Goal: Transaction & Acquisition: Purchase product/service

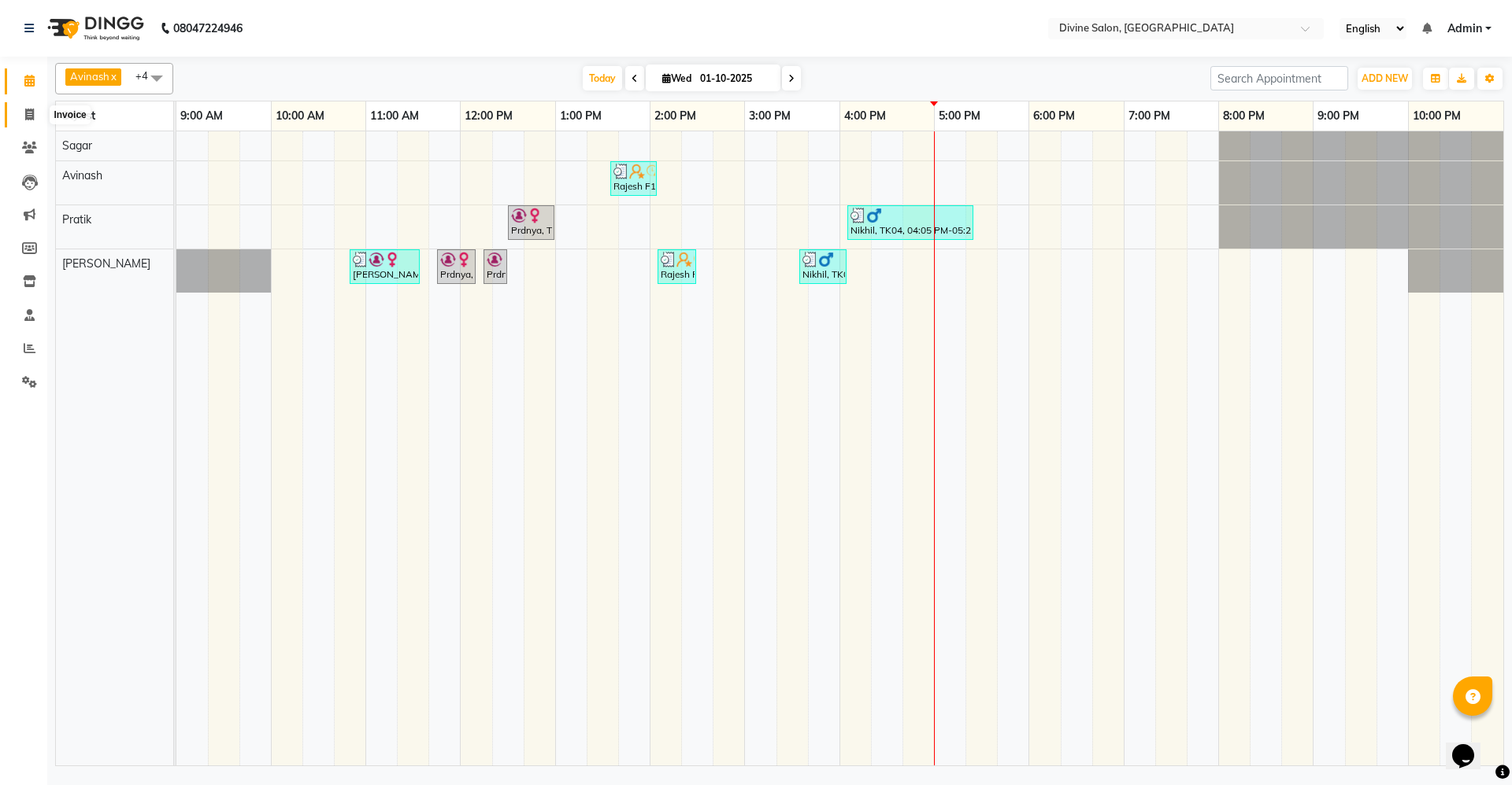
click at [34, 110] on span at bounding box center [29, 115] width 27 height 18
select select "service"
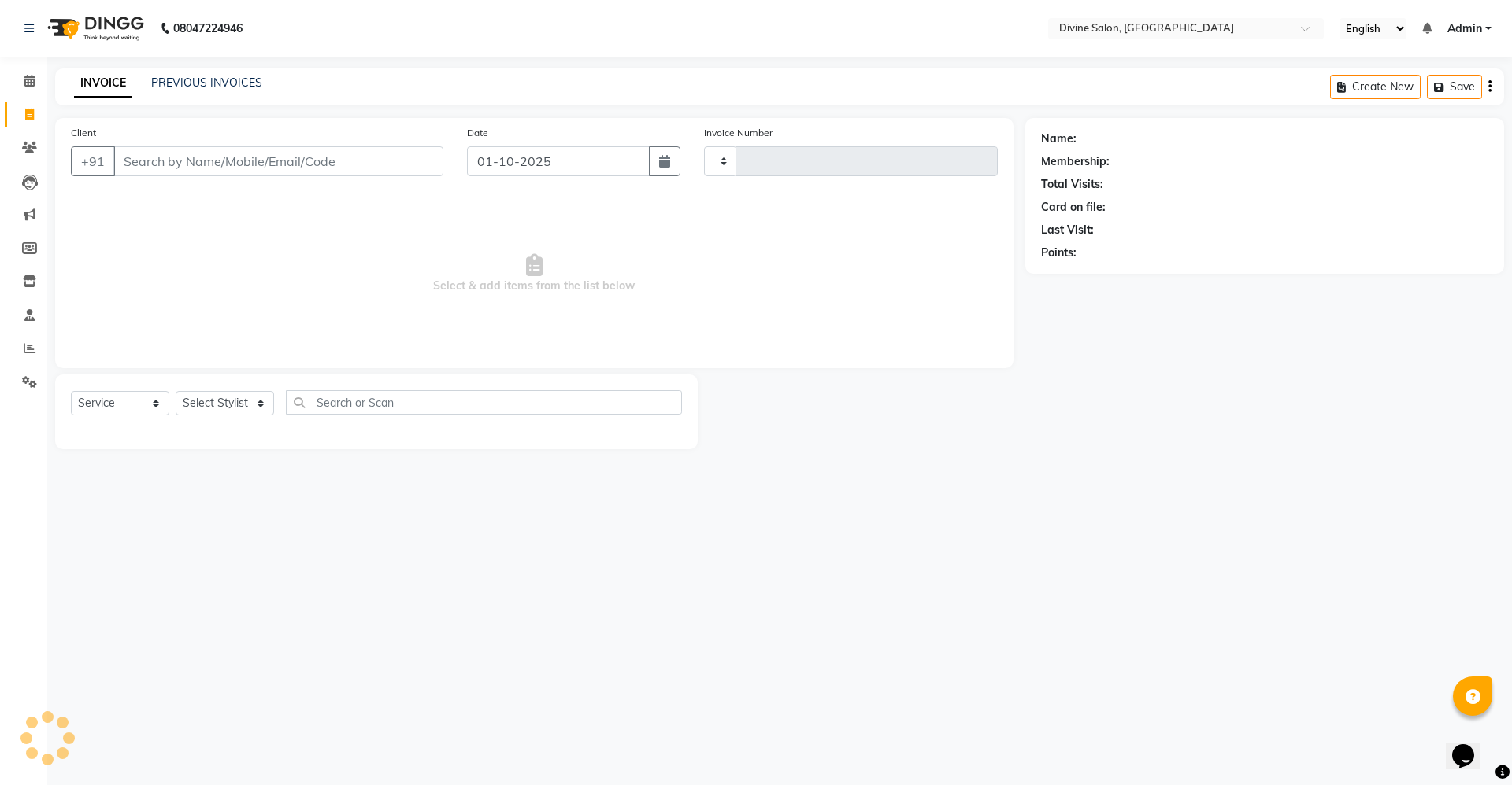
type input "1755"
select select "745"
click at [244, 401] on select "Select Stylist [PERSON_NAME] Pooja [PERSON_NAME] pooja [PERSON_NAME] [PERSON_NA…" at bounding box center [225, 403] width 99 height 25
click at [29, 81] on icon at bounding box center [30, 80] width 11 height 11
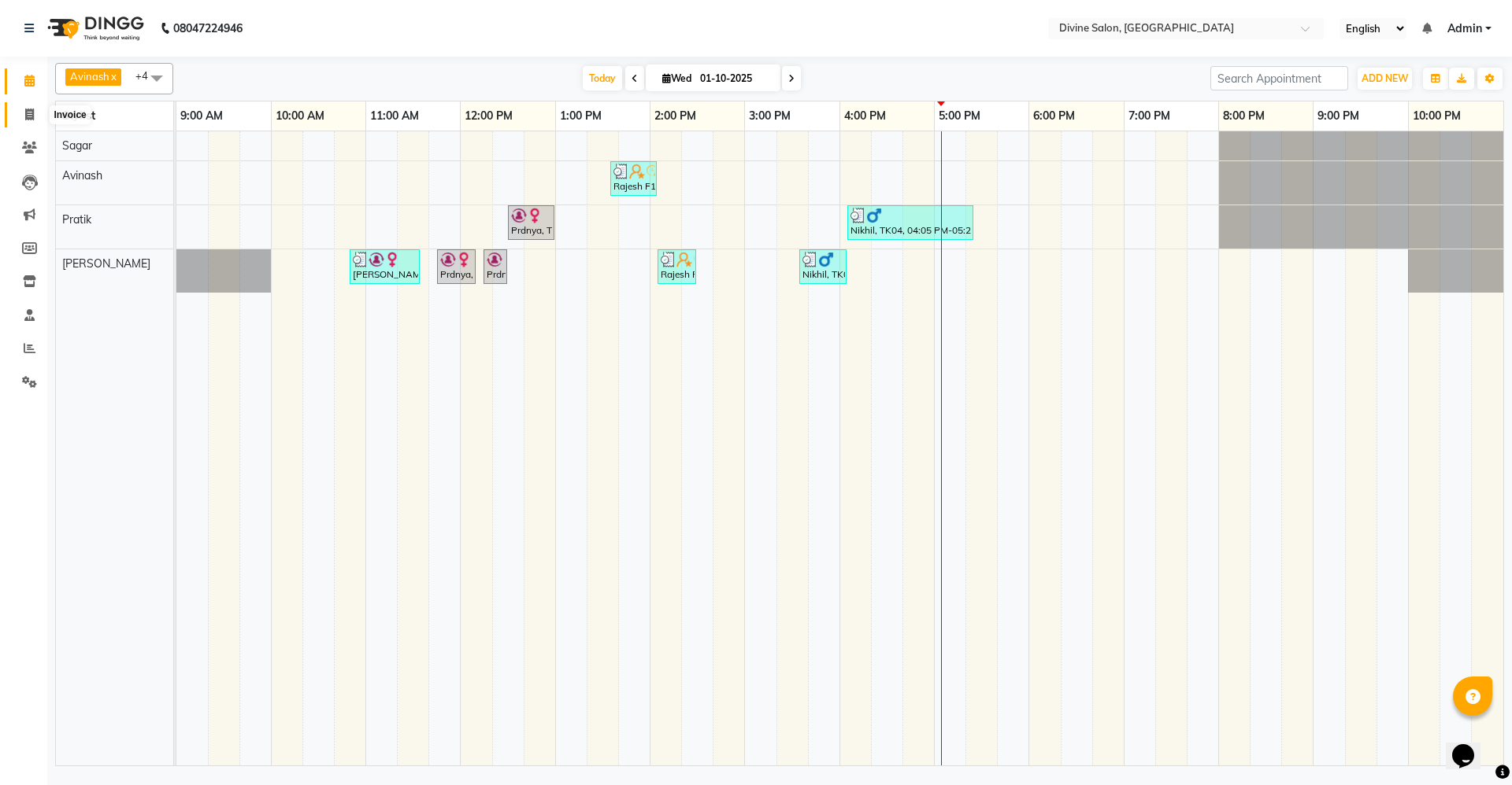
click at [28, 109] on icon at bounding box center [30, 114] width 9 height 11
select select "service"
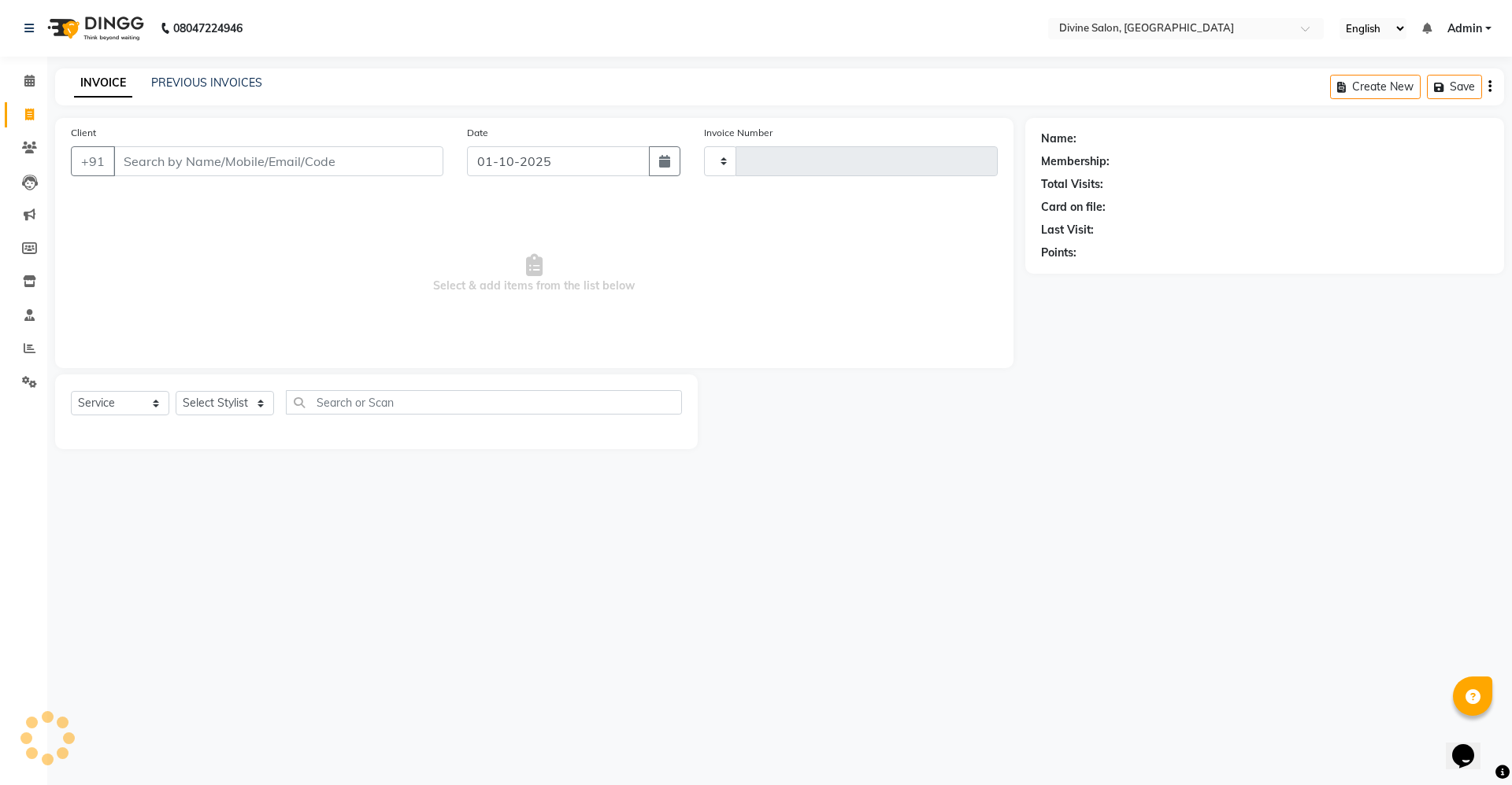
type input "1755"
select select "745"
click at [219, 149] on input "Client" at bounding box center [278, 161] width 330 height 30
type input "8"
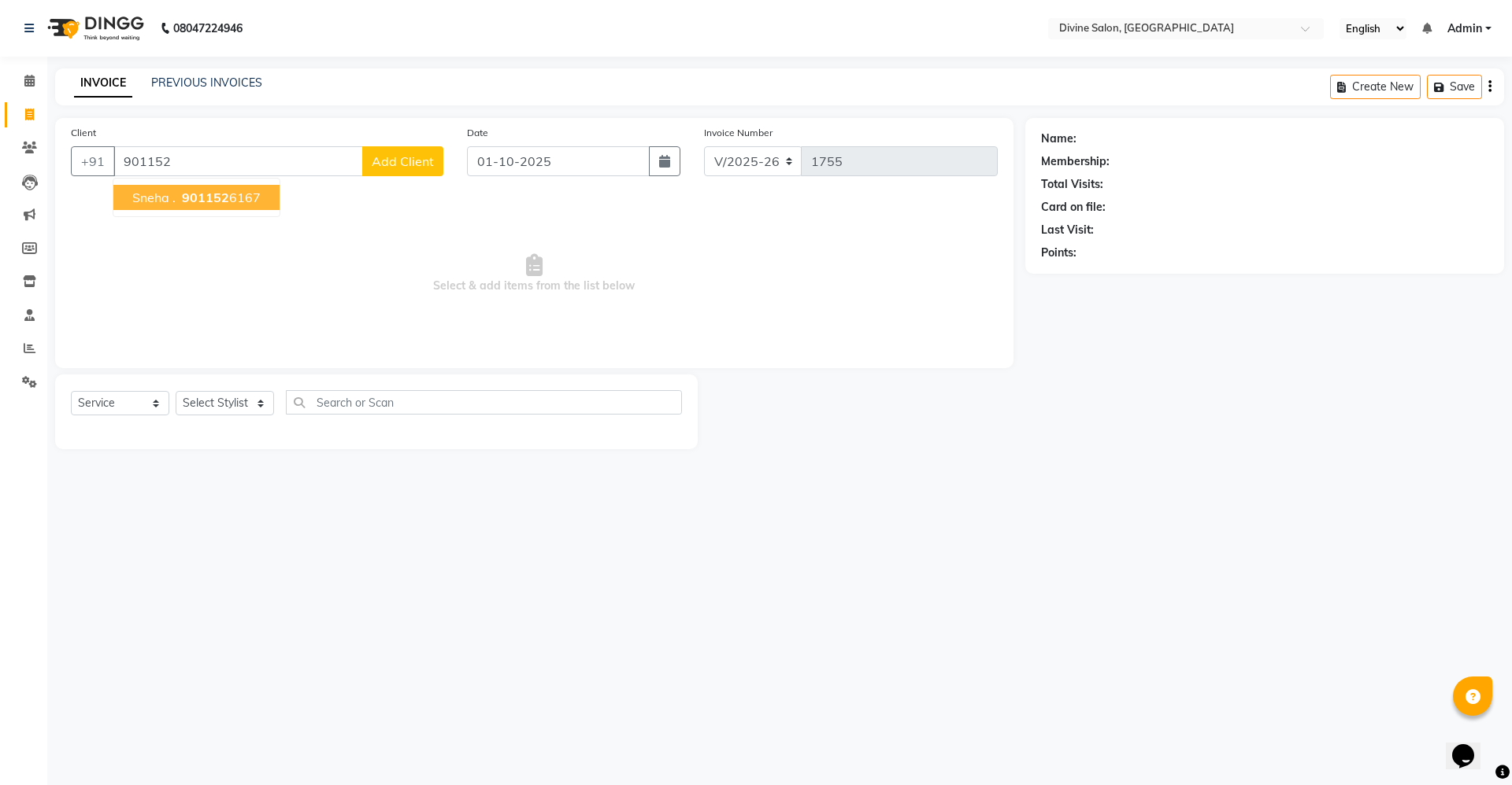
click at [270, 207] on button "Sneha . 901152 6167" at bounding box center [196, 197] width 166 height 25
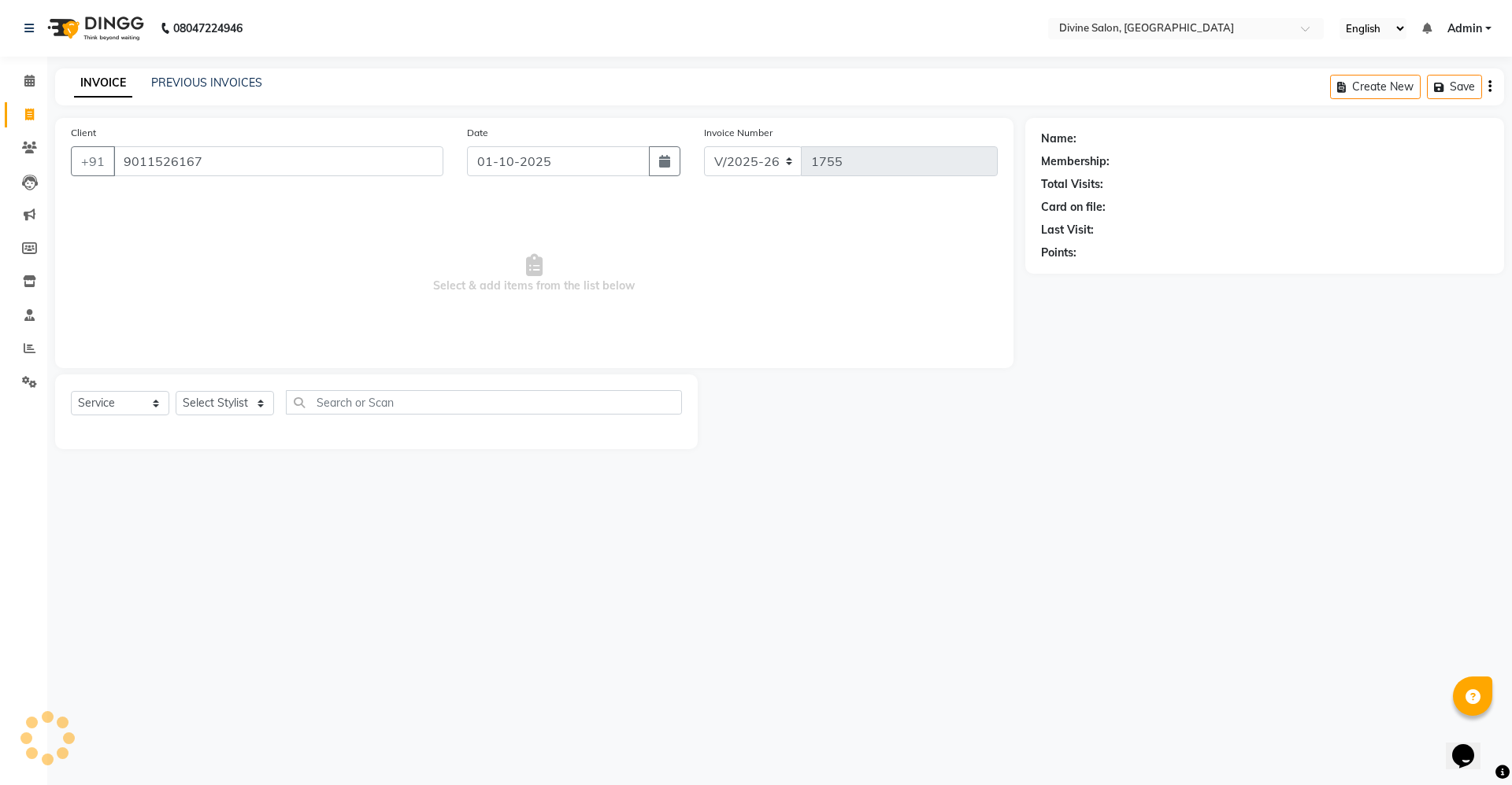
type input "9011526167"
select select "1: Object"
click at [267, 411] on select "Select Stylist [PERSON_NAME] Pooja [PERSON_NAME] pooja [PERSON_NAME] [PERSON_NA…" at bounding box center [225, 403] width 99 height 25
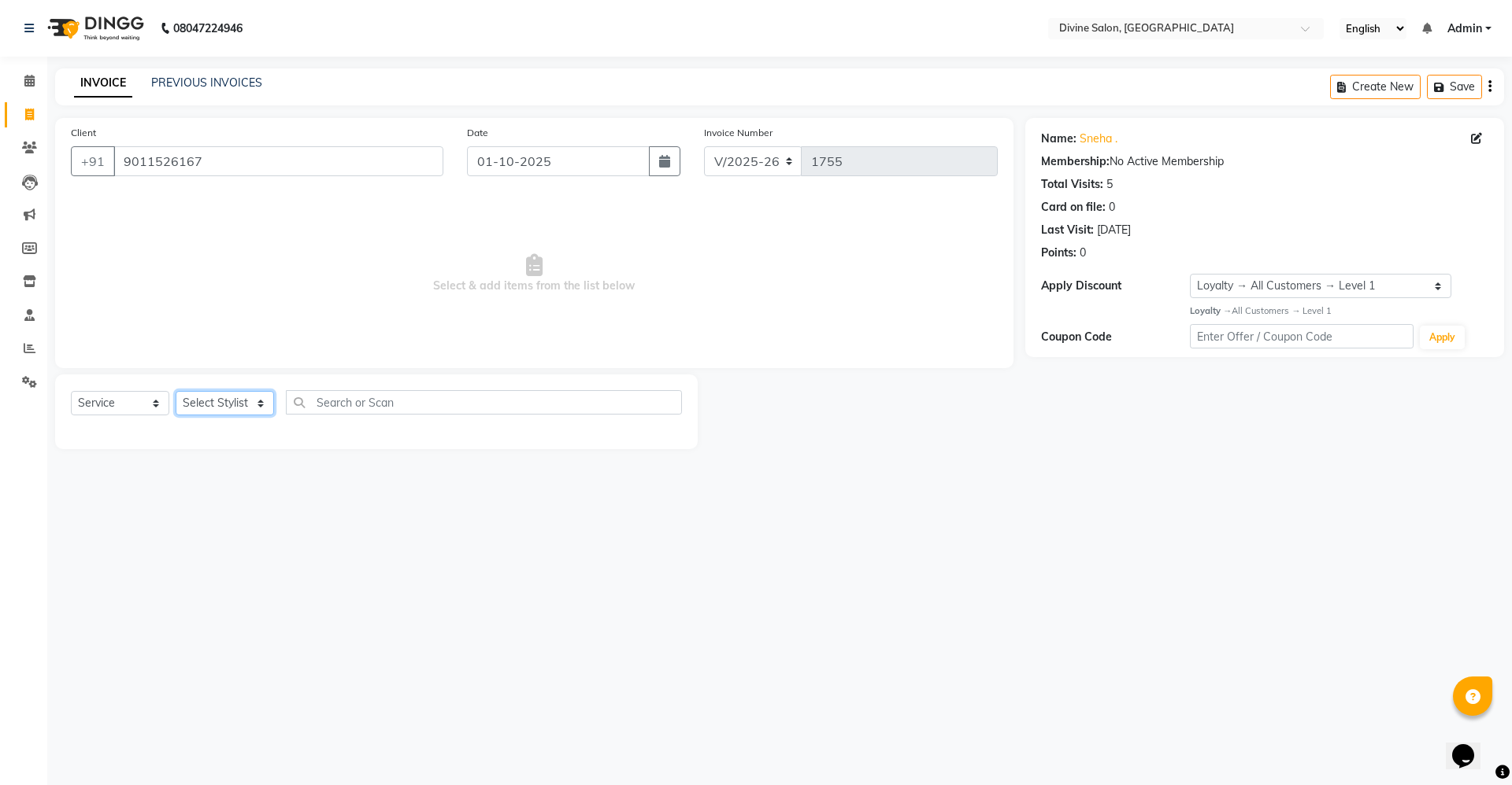
select select "11821"
click at [176, 391] on select "Select Stylist [PERSON_NAME] Pooja [PERSON_NAME] pooja [PERSON_NAME] [PERSON_NA…" at bounding box center [225, 403] width 99 height 25
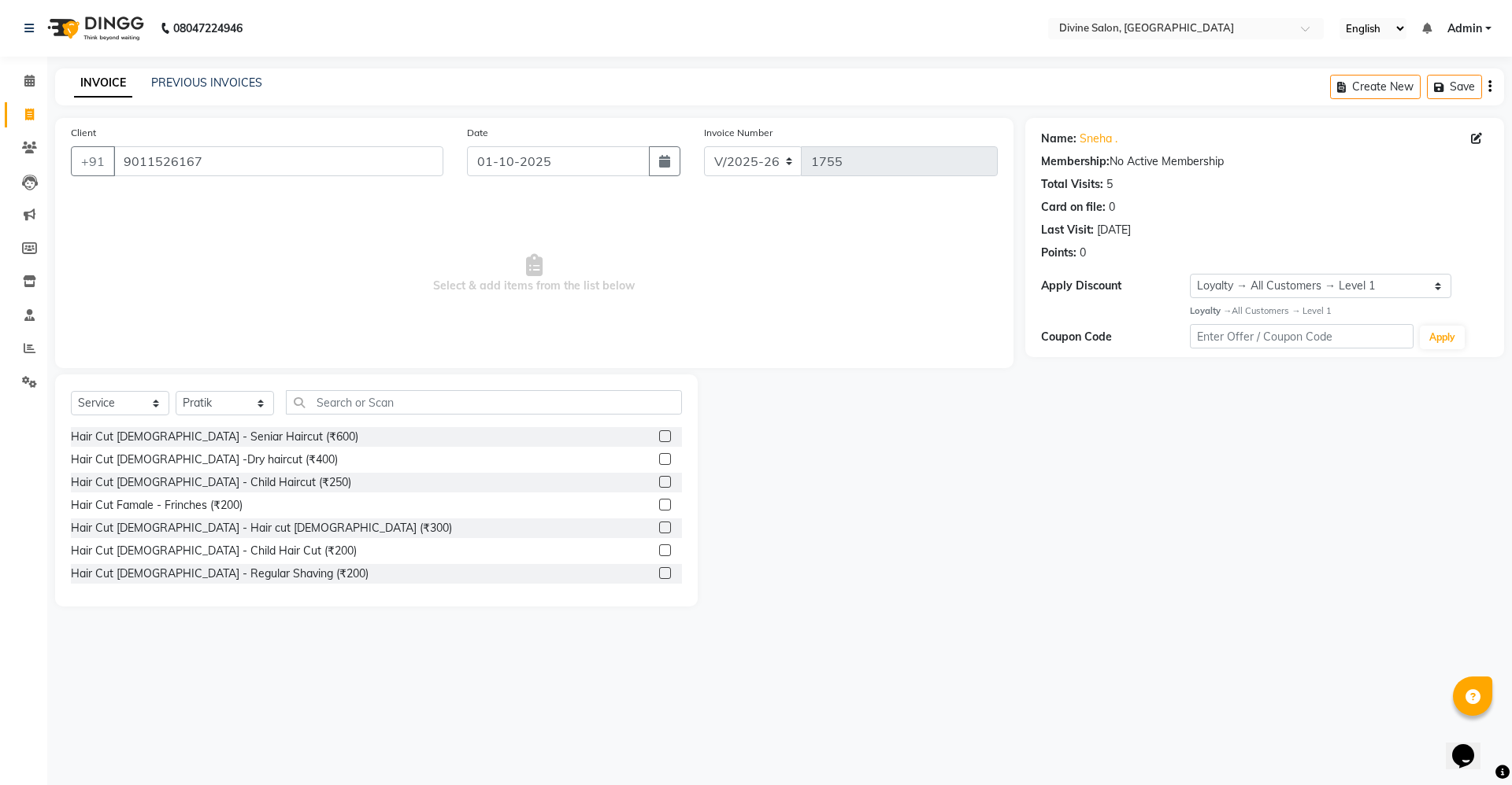
click at [659, 544] on label at bounding box center [664, 549] width 11 height 11
click at [659, 546] on input "checkbox" at bounding box center [664, 551] width 11 height 11
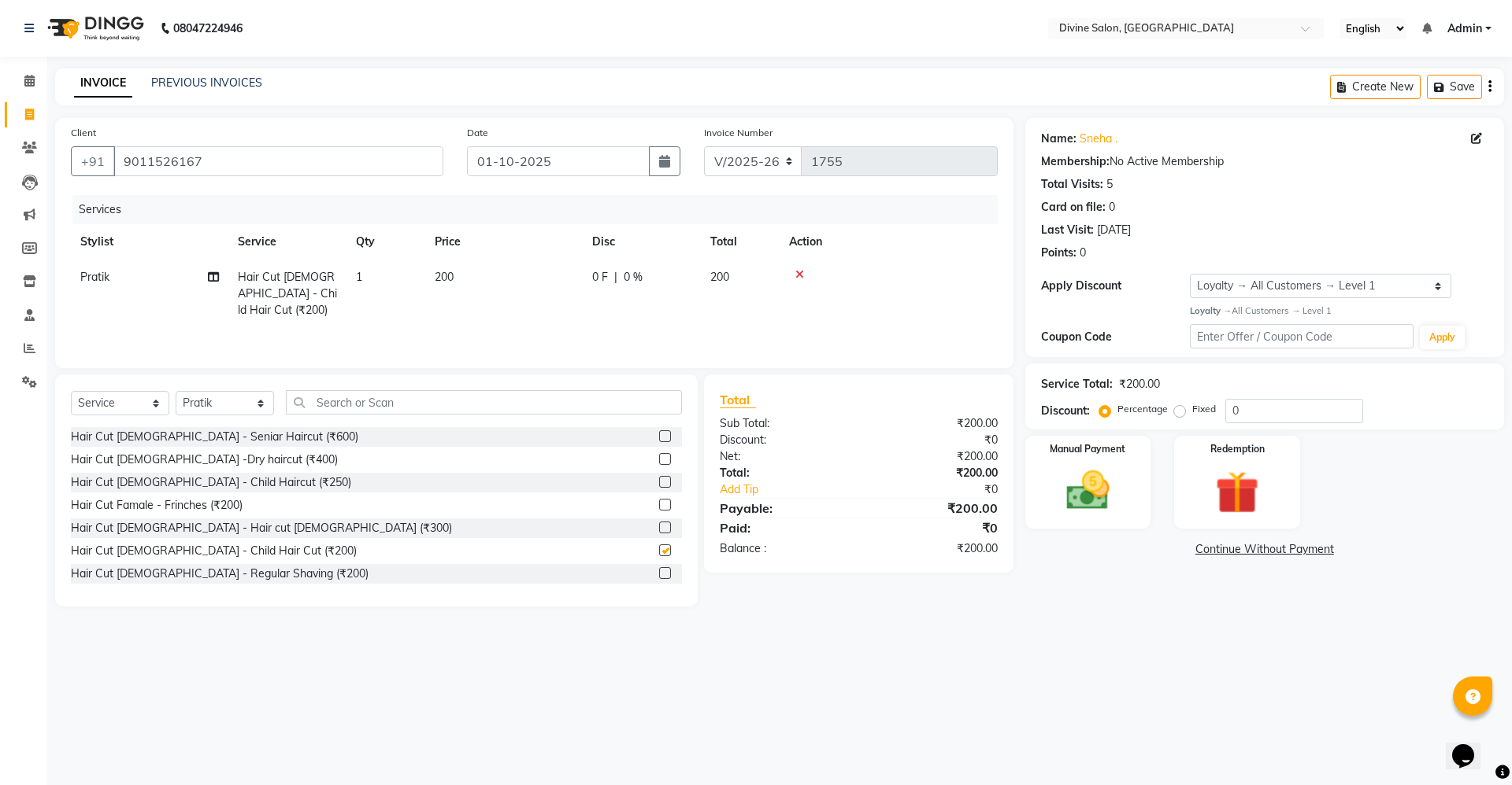
checkbox input "false"
click at [1295, 411] on input "0" at bounding box center [1294, 411] width 138 height 25
type input "15"
click at [1063, 478] on img at bounding box center [1087, 491] width 73 height 52
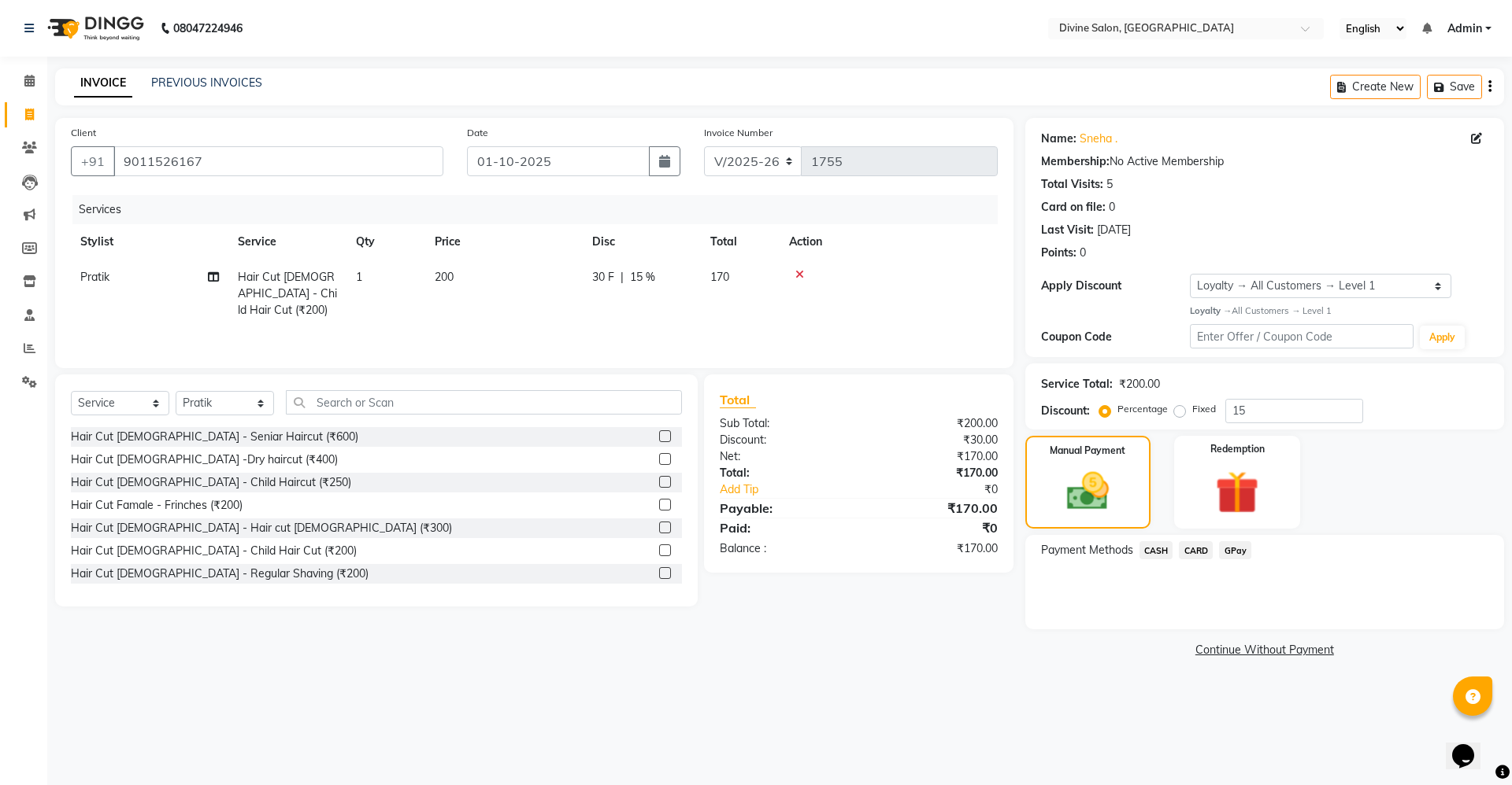
click at [1235, 550] on span "GPay" at bounding box center [1235, 550] width 33 height 18
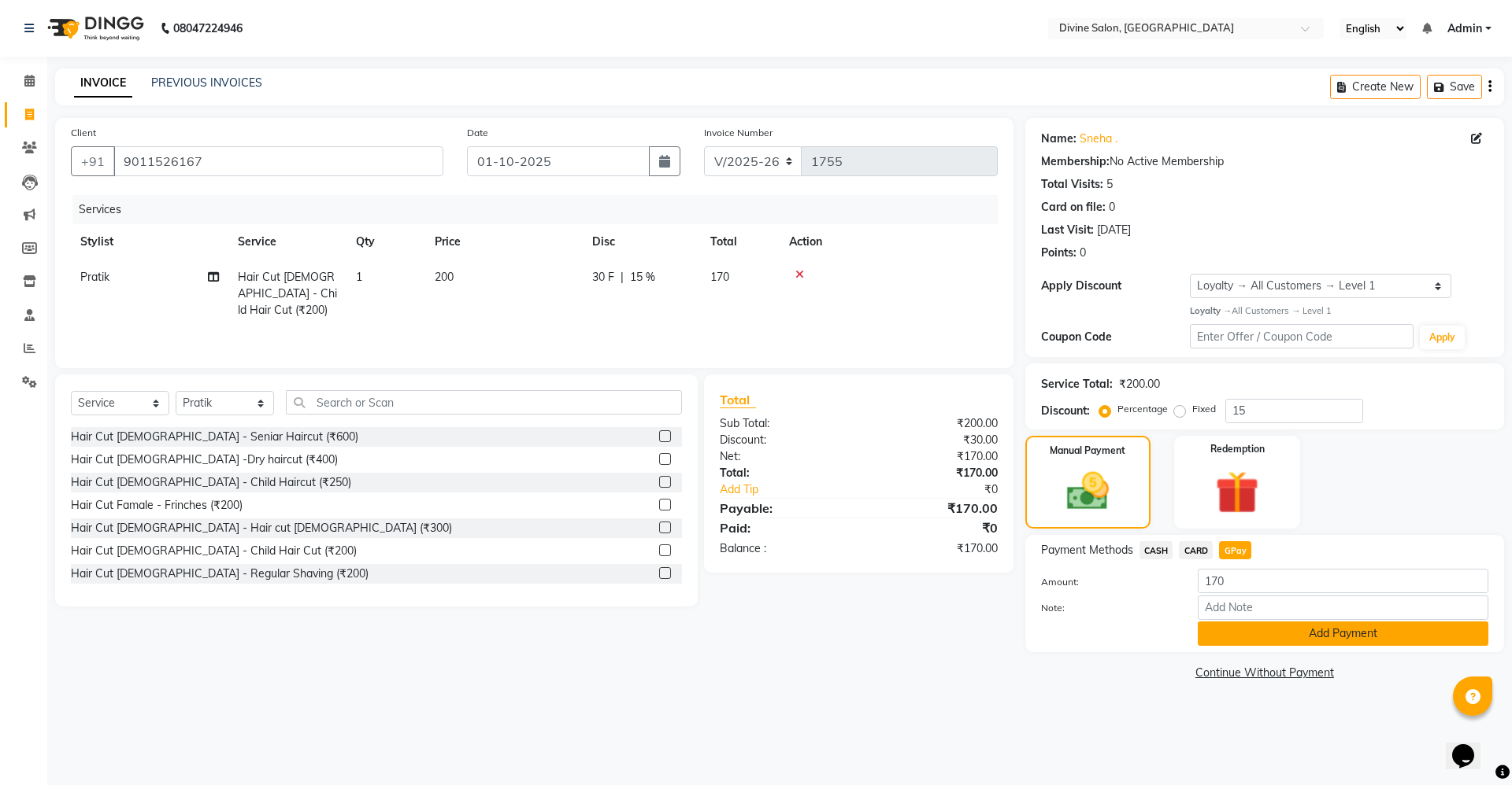
click at [1251, 627] on button "Add Payment" at bounding box center [1342, 634] width 290 height 25
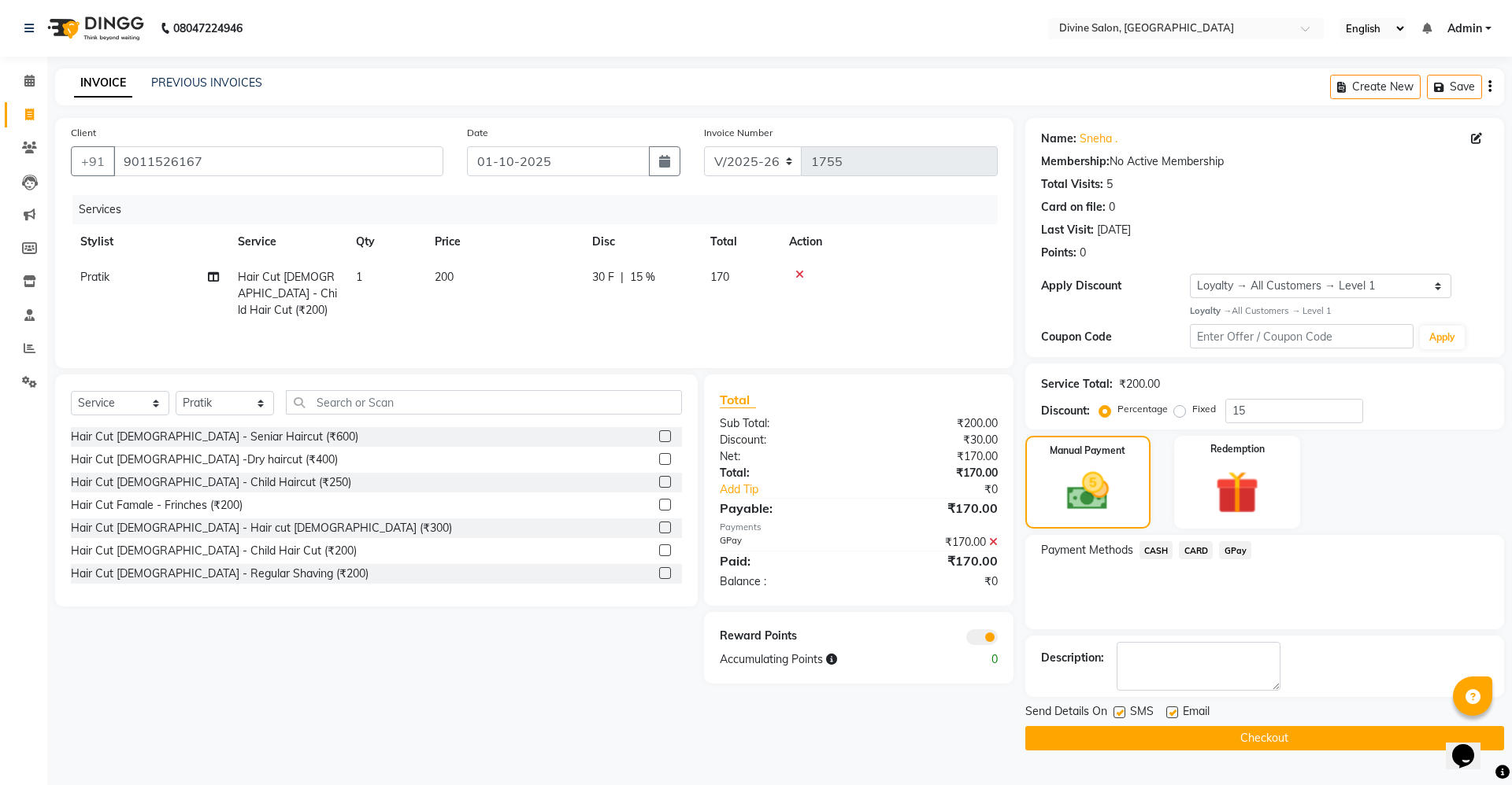
click at [1242, 724] on div "Send Details On SMS Email Checkout" at bounding box center [1264, 727] width 478 height 47
click at [1240, 728] on button "Checkout" at bounding box center [1264, 738] width 478 height 25
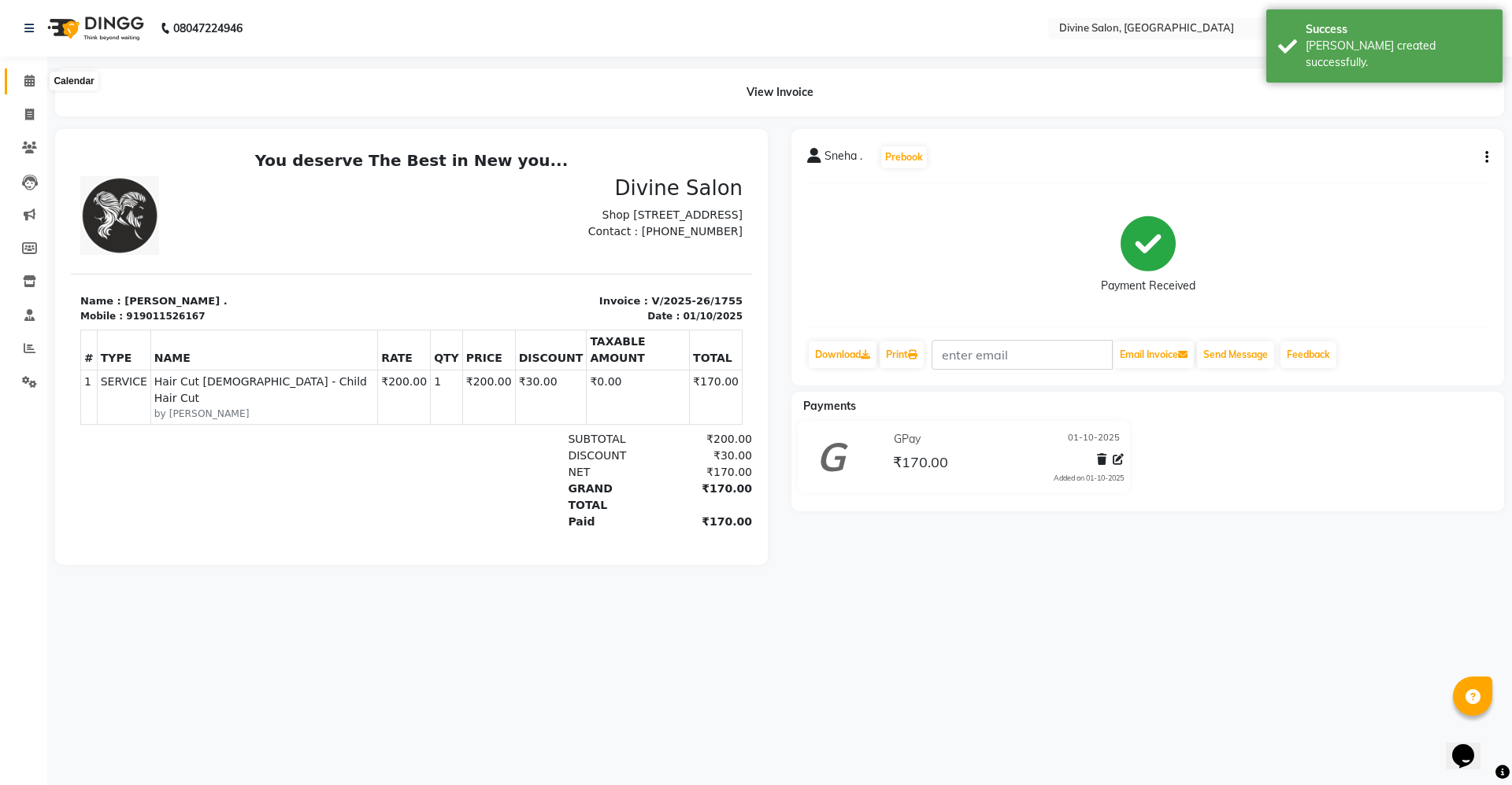
click at [18, 79] on span at bounding box center [29, 81] width 27 height 18
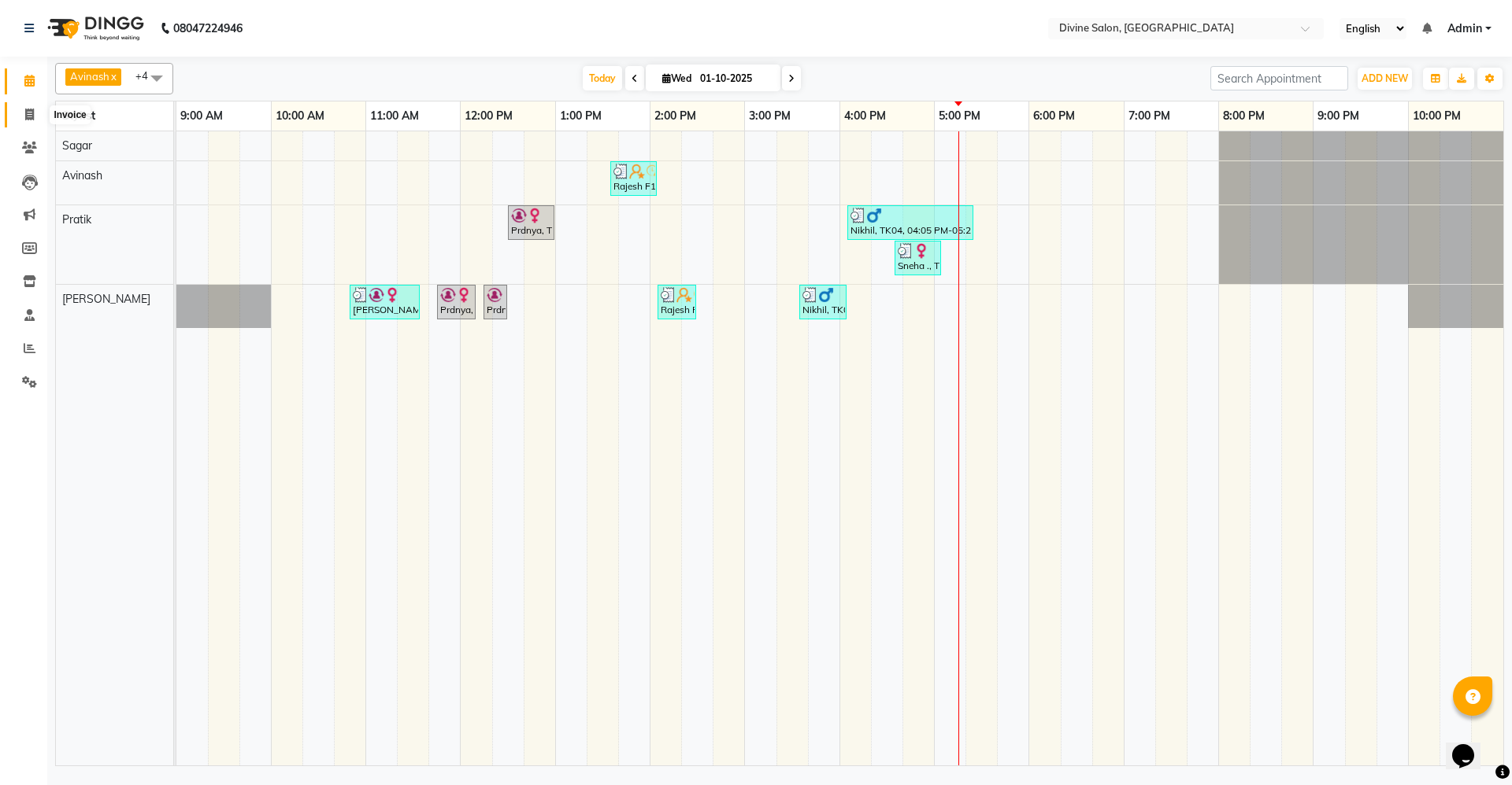
click at [31, 111] on icon at bounding box center [30, 114] width 9 height 11
select select "service"
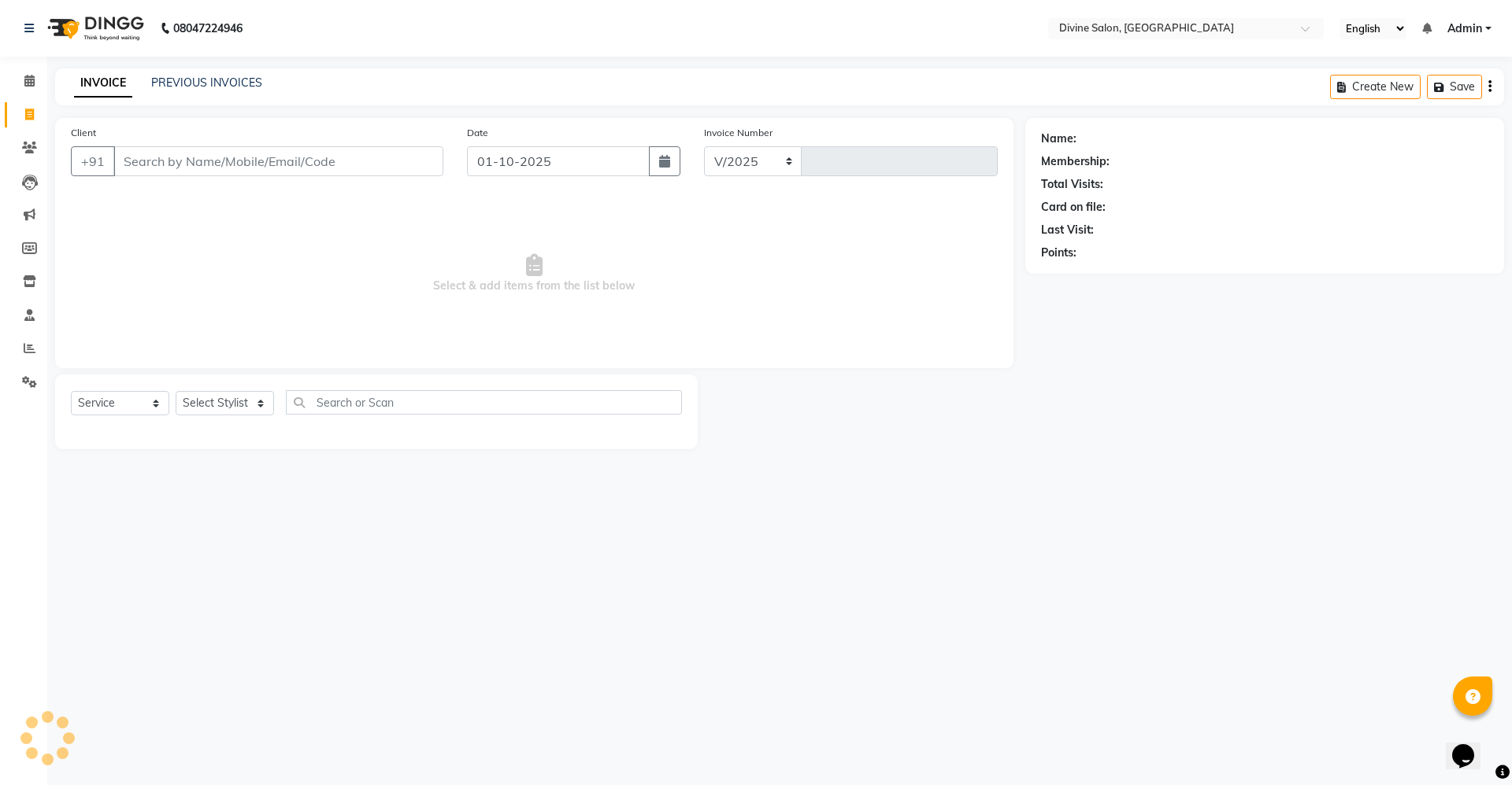
select select "745"
type input "1756"
click at [262, 160] on input "Client" at bounding box center [278, 161] width 330 height 30
type input "8"
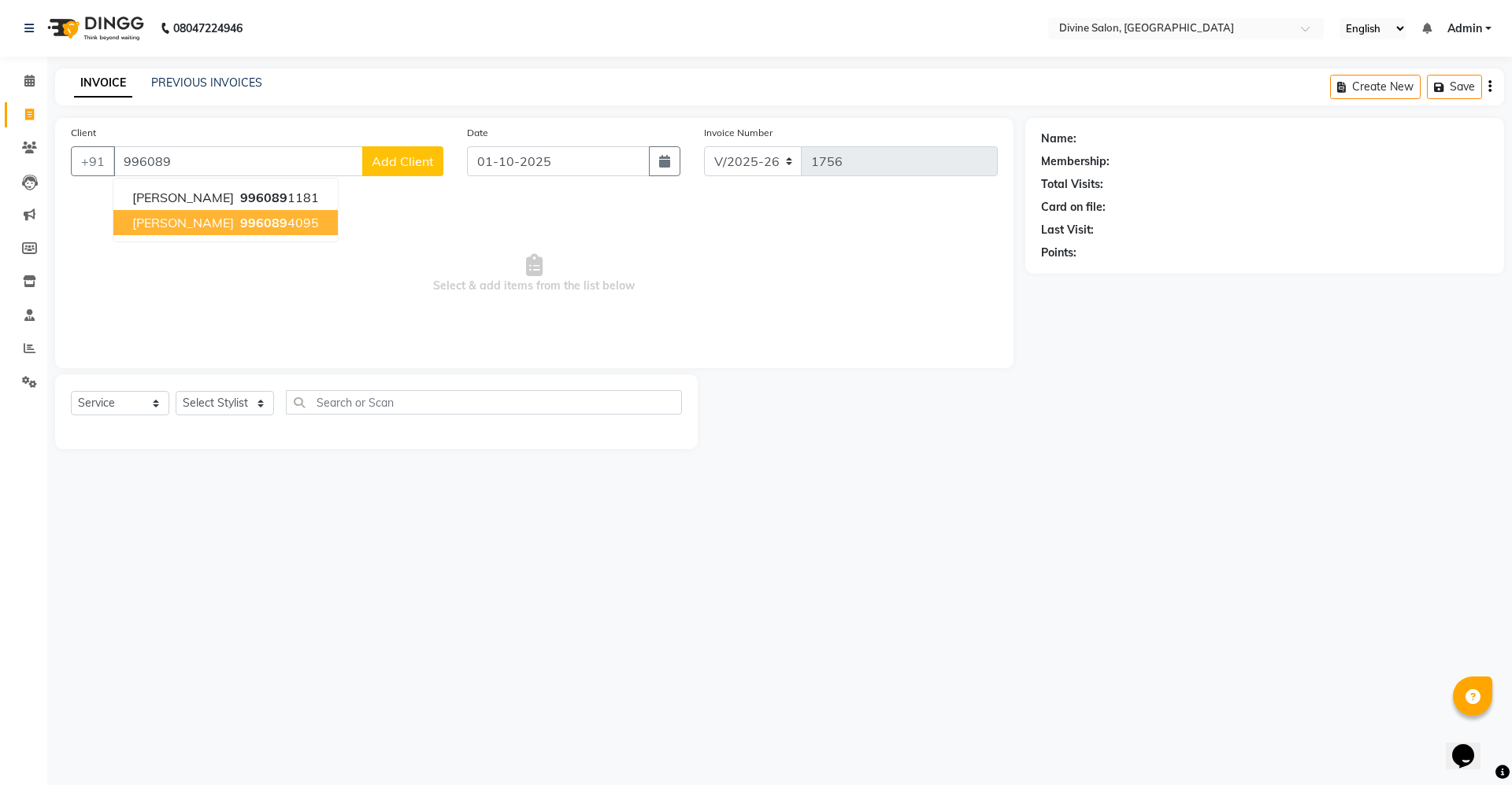
click at [240, 221] on span "996089" at bounding box center [264, 222] width 47 height 16
type input "9960894095"
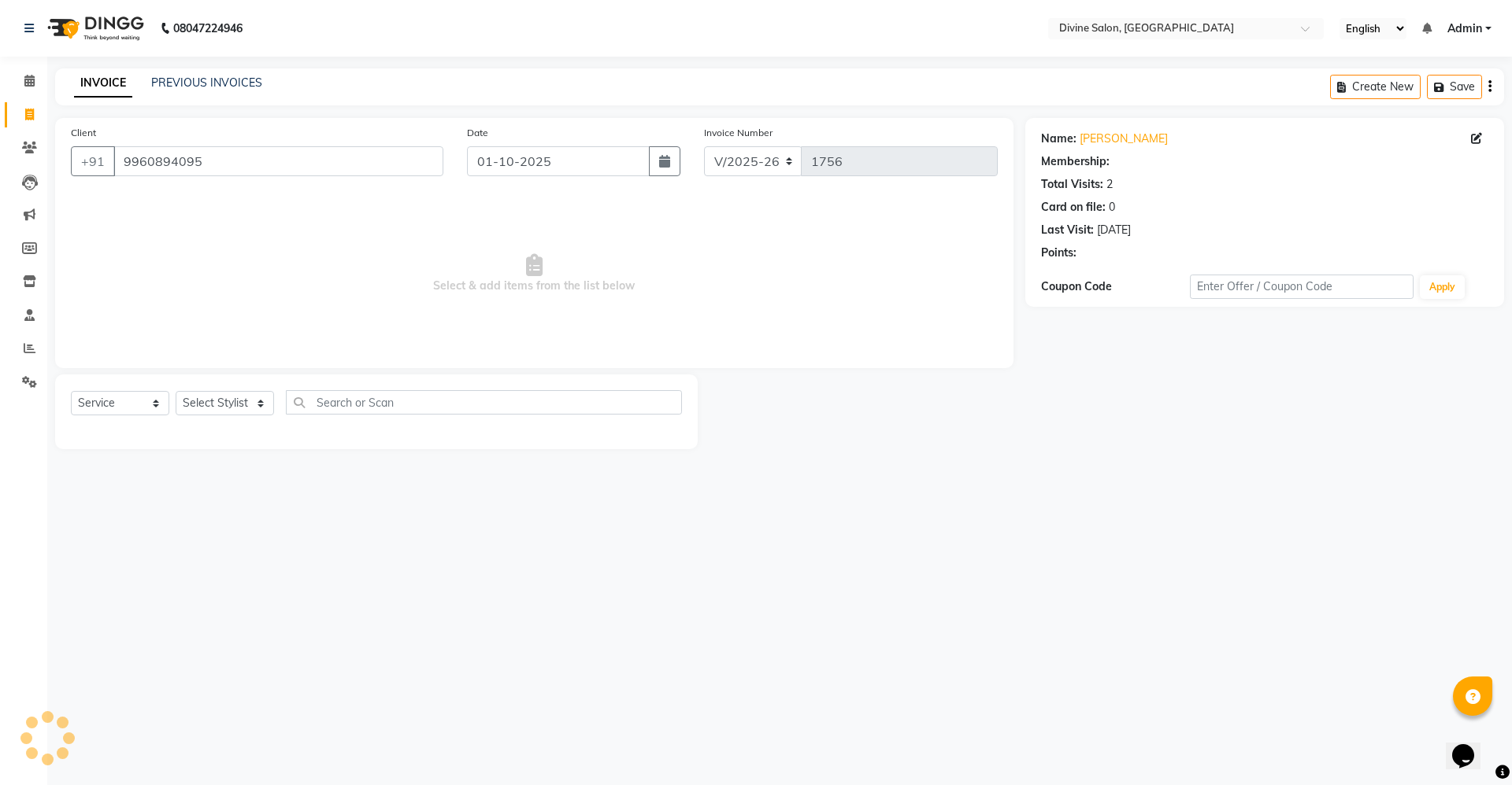
select select "1: Object"
click at [253, 403] on select "Select Stylist [PERSON_NAME] Pooja [PERSON_NAME] pooja [PERSON_NAME] [PERSON_NA…" at bounding box center [225, 403] width 99 height 25
select select "70573"
click at [176, 391] on select "Select Stylist [PERSON_NAME] Pooja [PERSON_NAME] pooja [PERSON_NAME] [PERSON_NA…" at bounding box center [225, 403] width 99 height 25
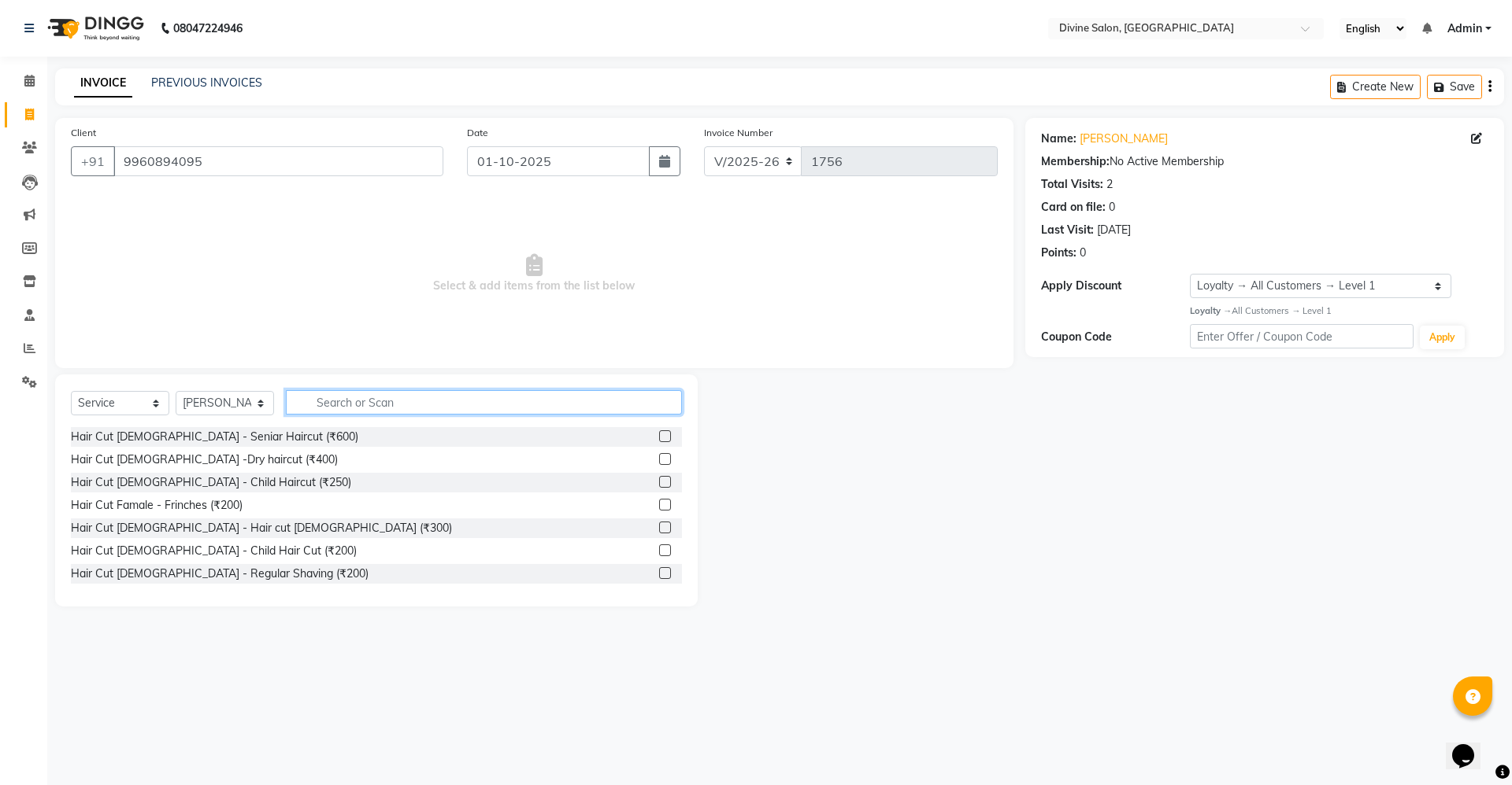
click at [403, 399] on input "text" at bounding box center [484, 403] width 396 height 25
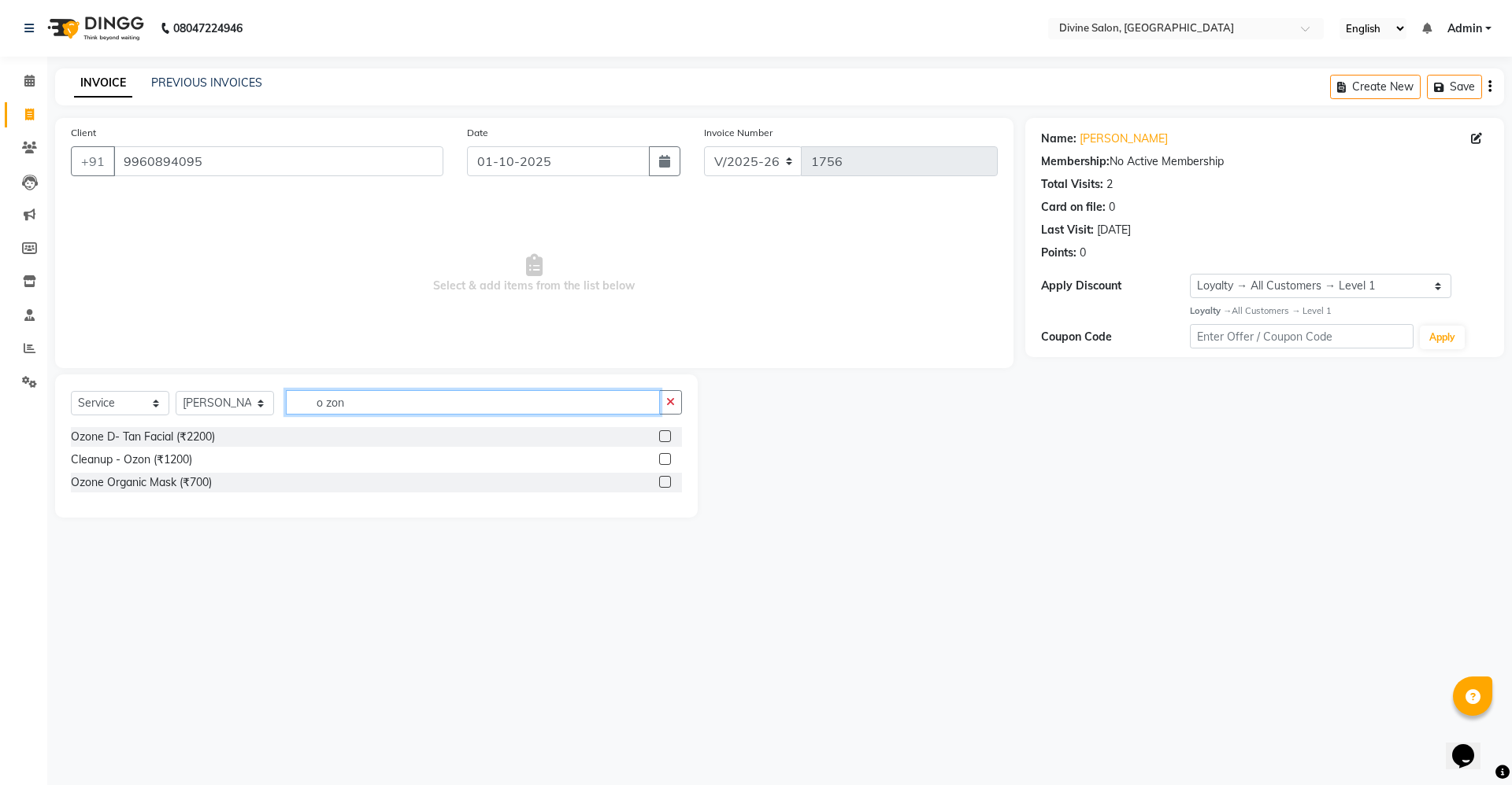
type input "o zon"
click at [662, 434] on label at bounding box center [664, 436] width 11 height 11
click at [662, 434] on input "checkbox" at bounding box center [664, 437] width 11 height 11
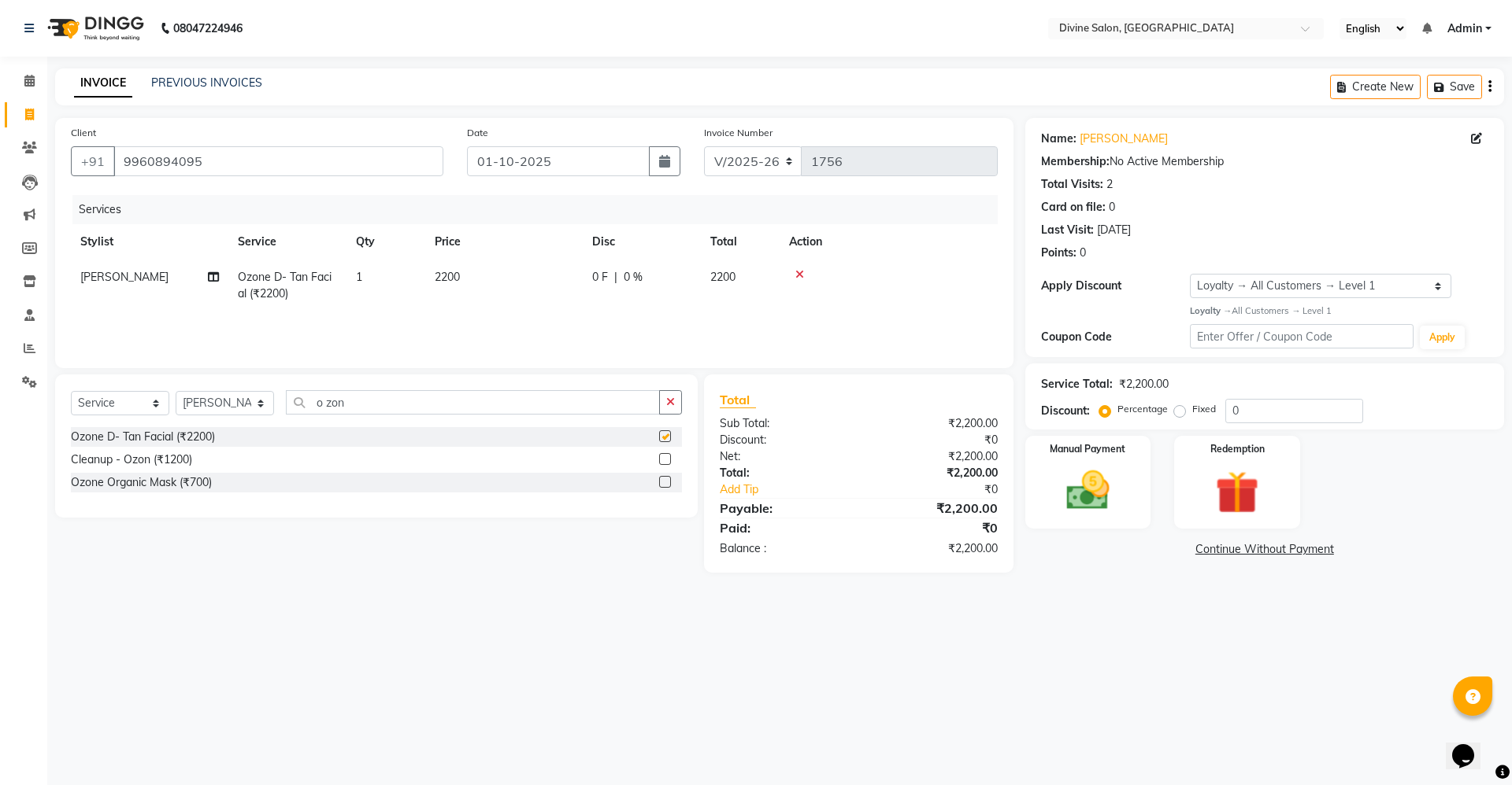
checkbox input "false"
click at [424, 407] on input "o zon" at bounding box center [472, 403] width 374 height 25
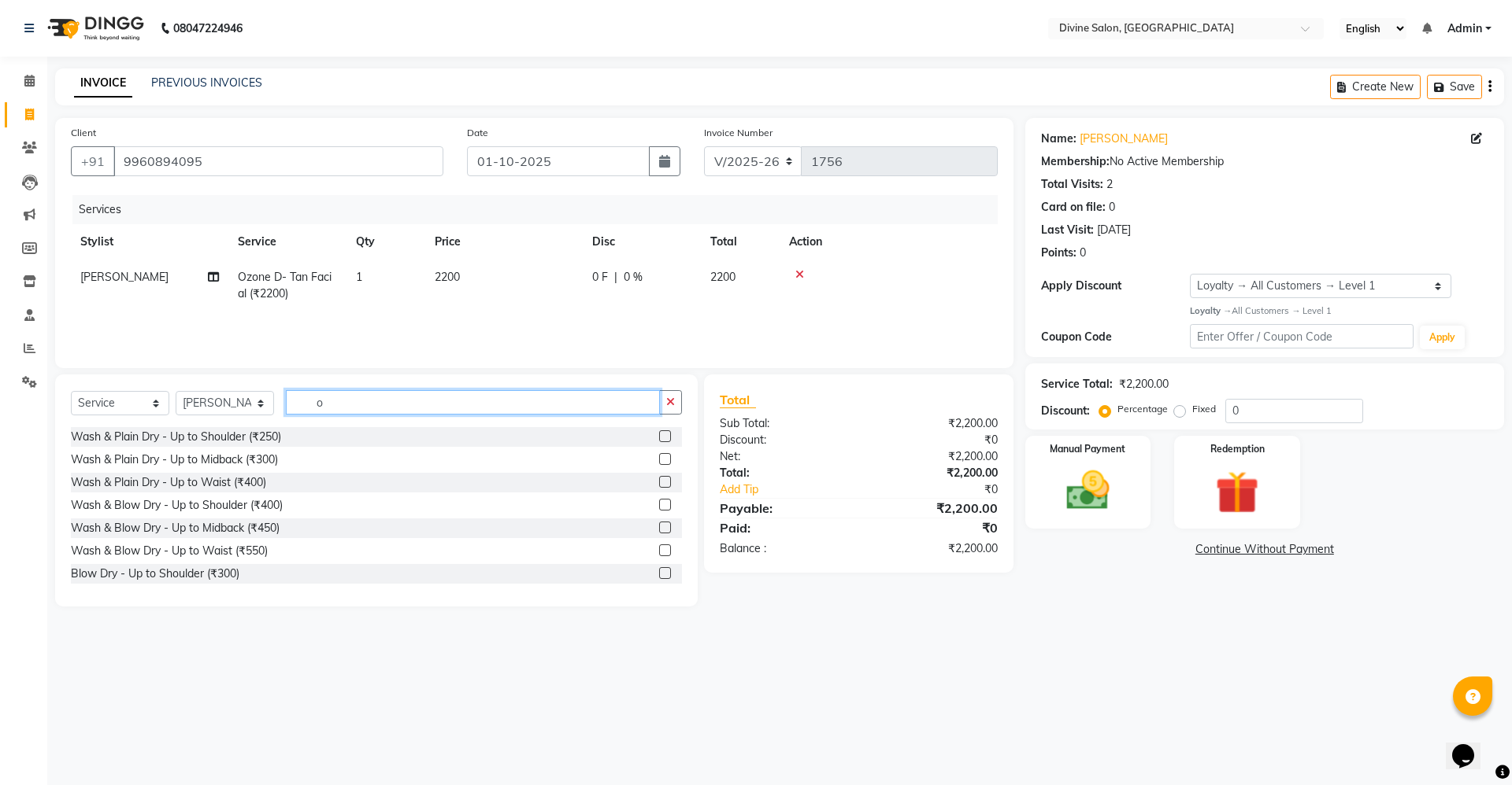
type input "o"
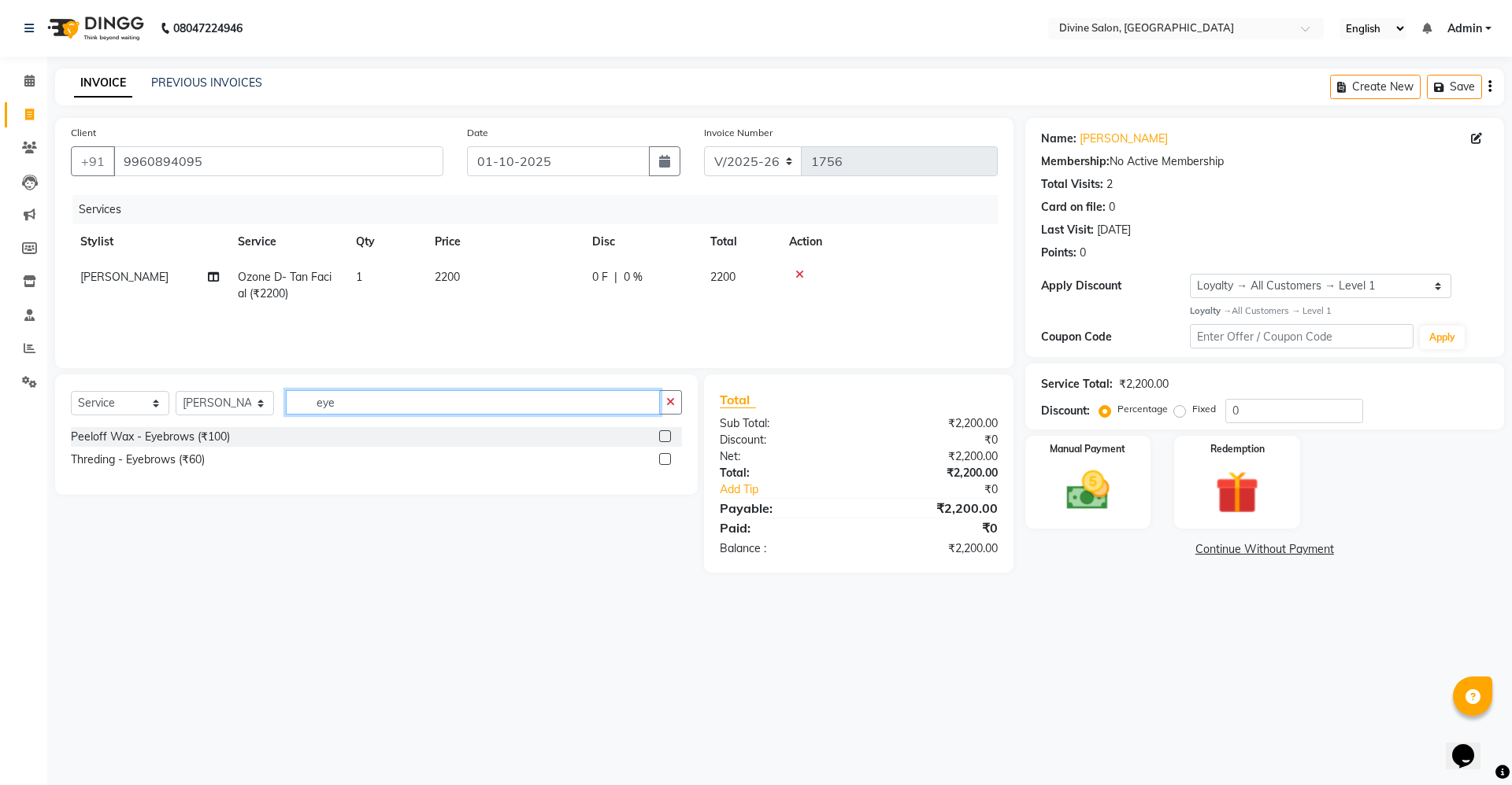
type input "eye"
click at [664, 459] on label at bounding box center [664, 459] width 11 height 11
click at [664, 459] on input "checkbox" at bounding box center [664, 460] width 11 height 11
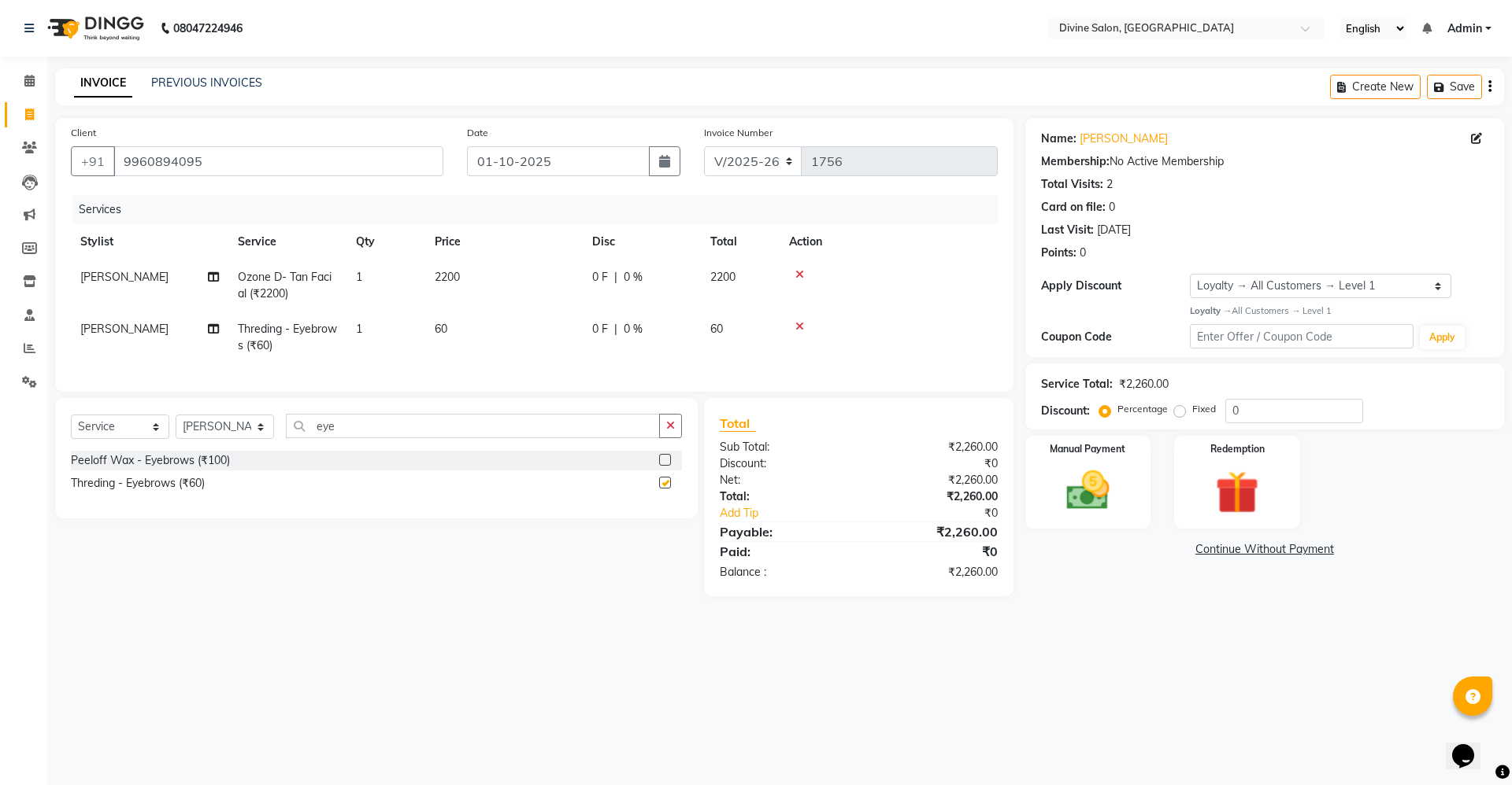
checkbox input "false"
click at [447, 270] on span "2200" at bounding box center [447, 277] width 26 height 14
select select "70573"
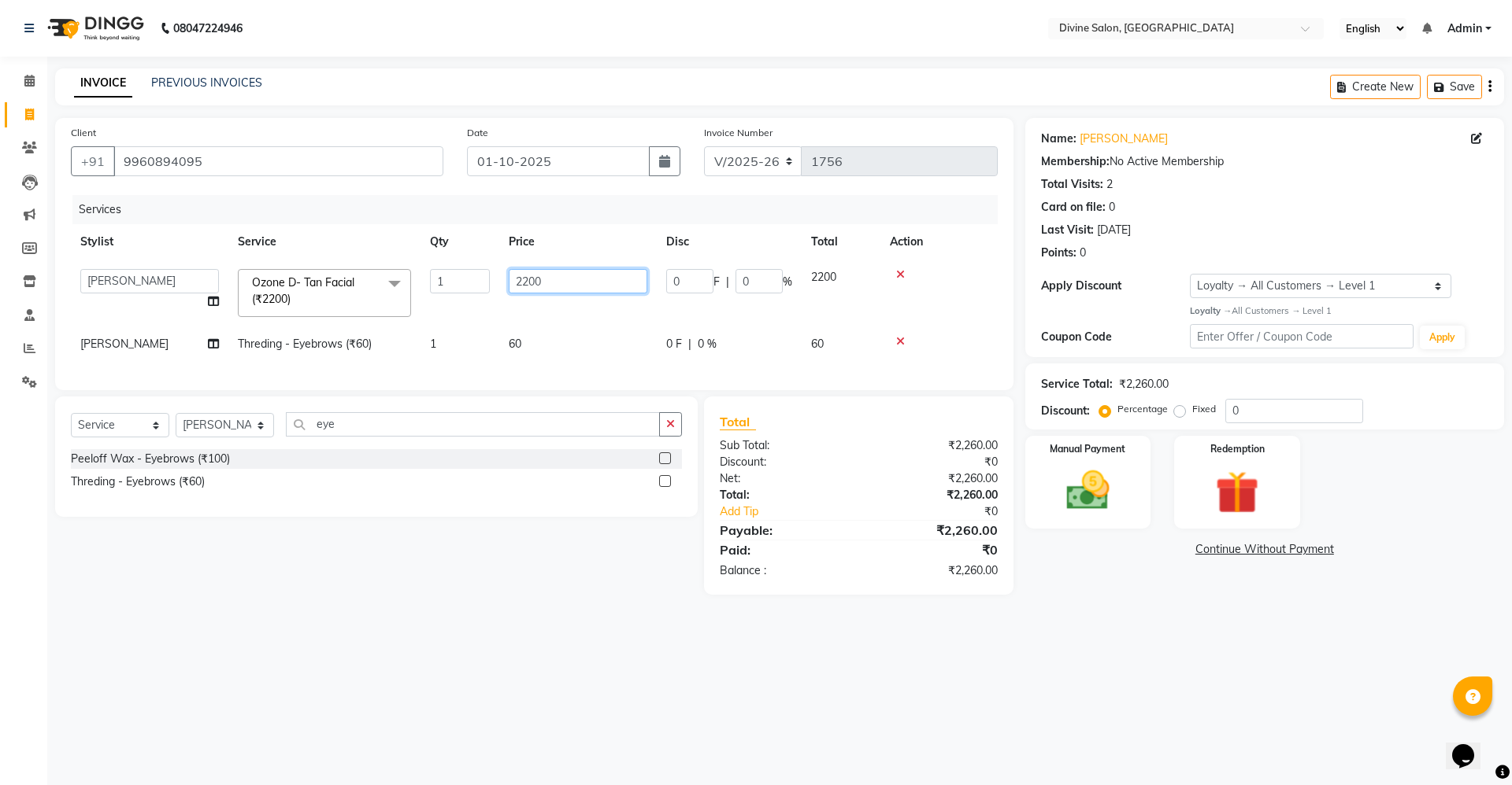
click at [564, 279] on input "2200" at bounding box center [578, 281] width 139 height 25
type input "2"
type input "1800"
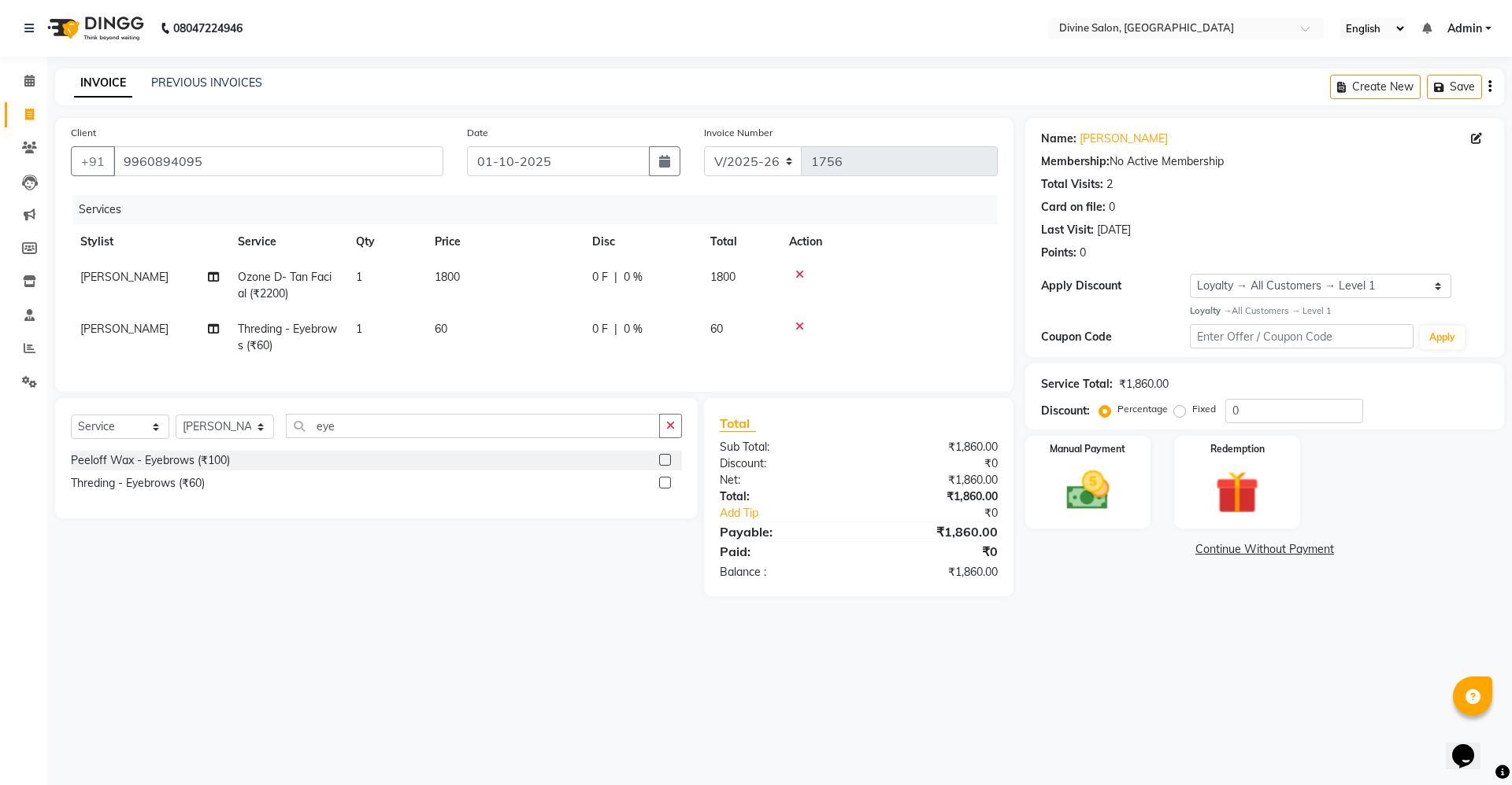
click at [515, 342] on td "60" at bounding box center [503, 337] width 157 height 52
select select "70573"
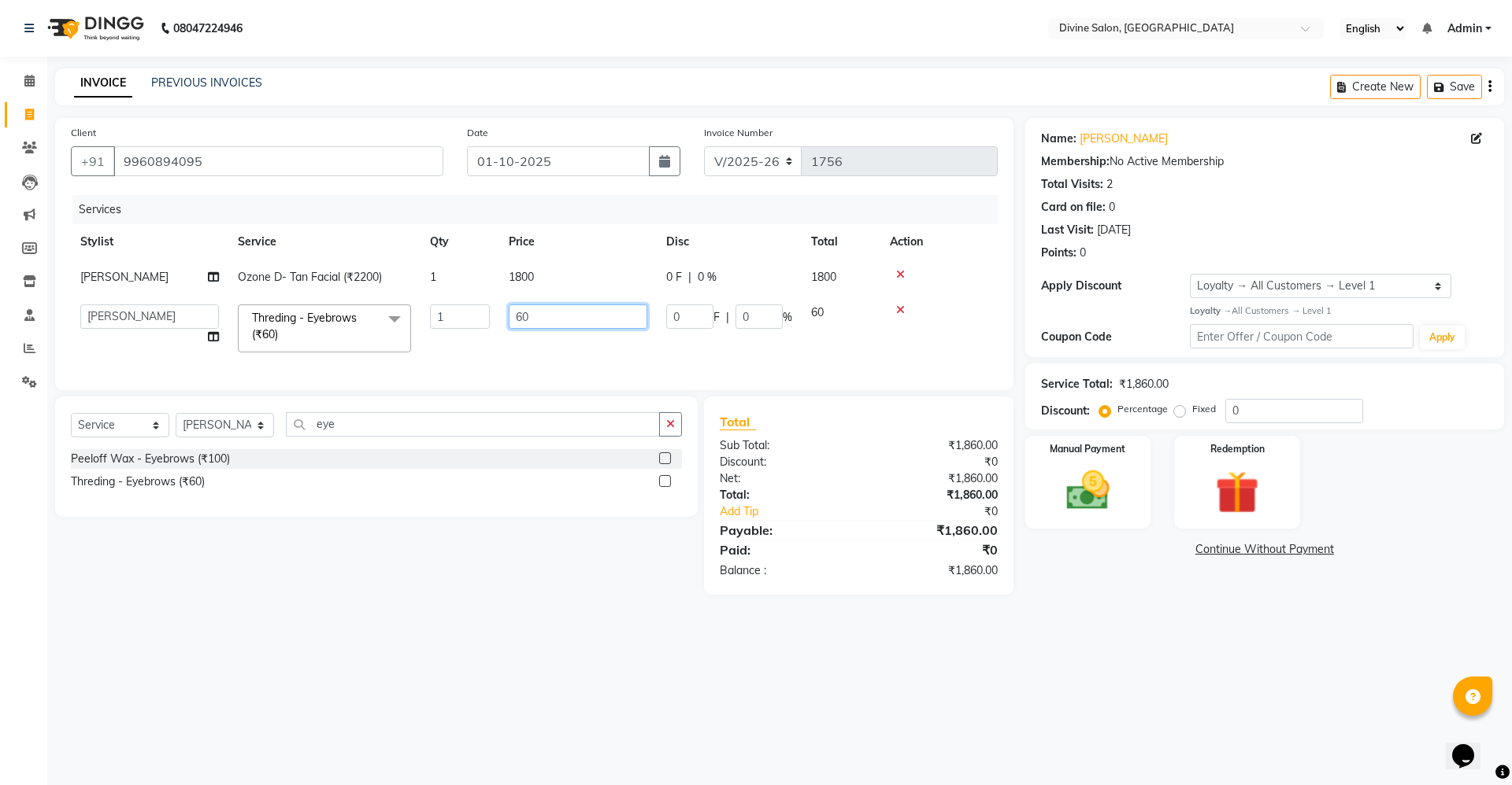
click at [588, 311] on input "60" at bounding box center [578, 316] width 139 height 25
type input "6"
type input "50"
click at [1143, 516] on div "Manual Payment" at bounding box center [1087, 482] width 131 height 97
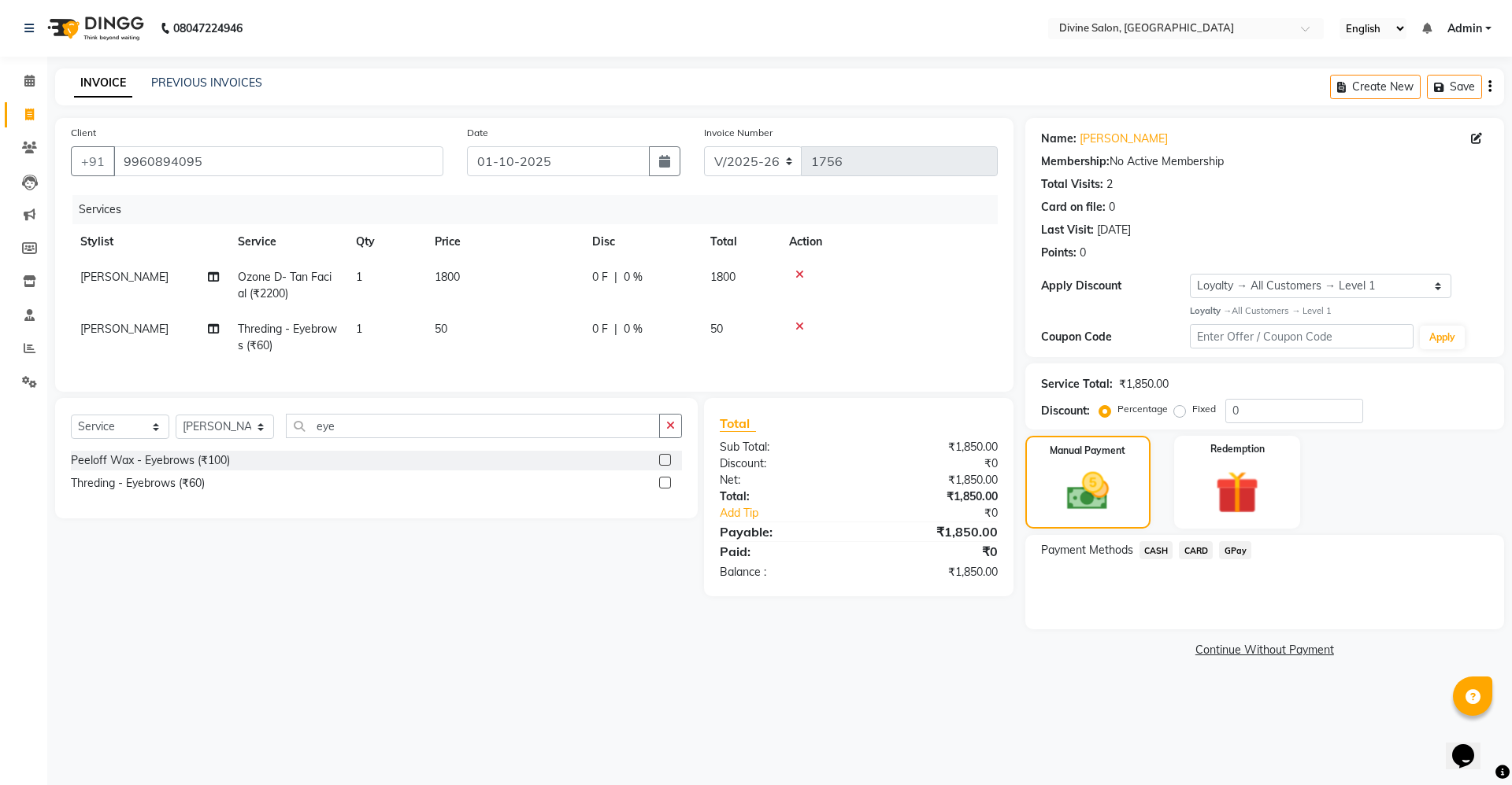
click at [1193, 551] on span "CARD" at bounding box center [1195, 550] width 33 height 18
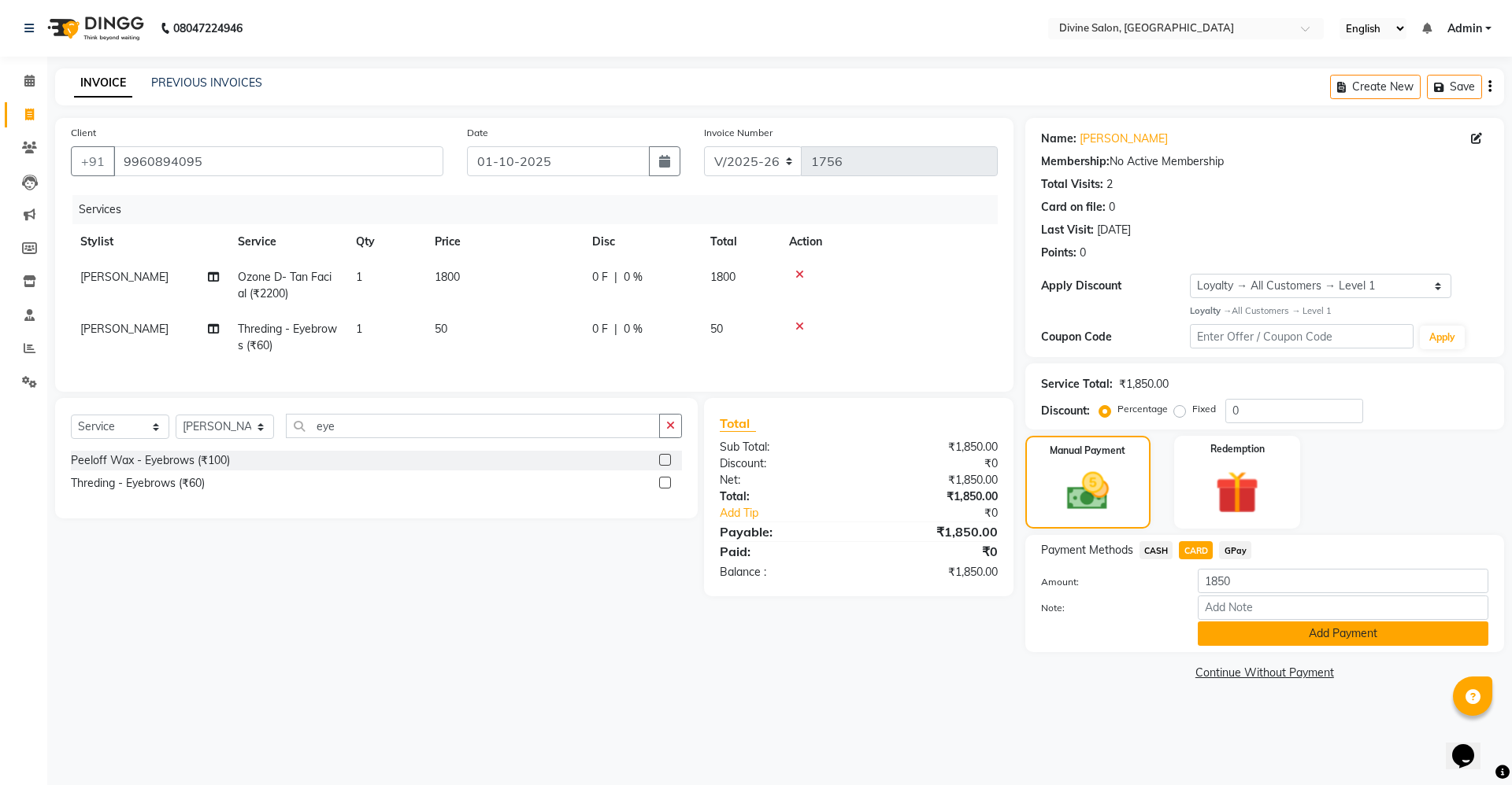
click at [1231, 624] on button "Add Payment" at bounding box center [1342, 634] width 290 height 25
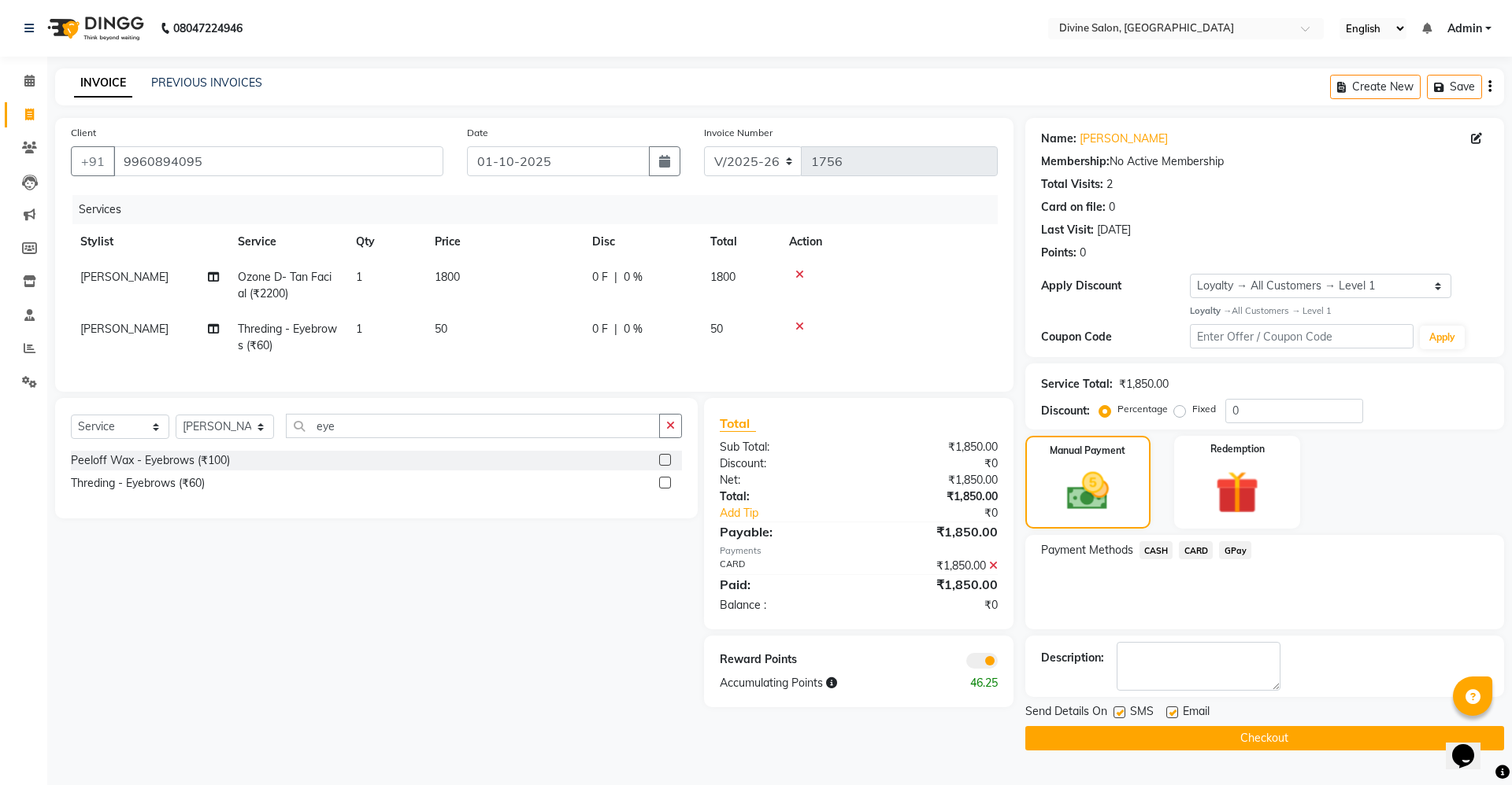
click at [1218, 746] on button "Checkout" at bounding box center [1264, 738] width 478 height 25
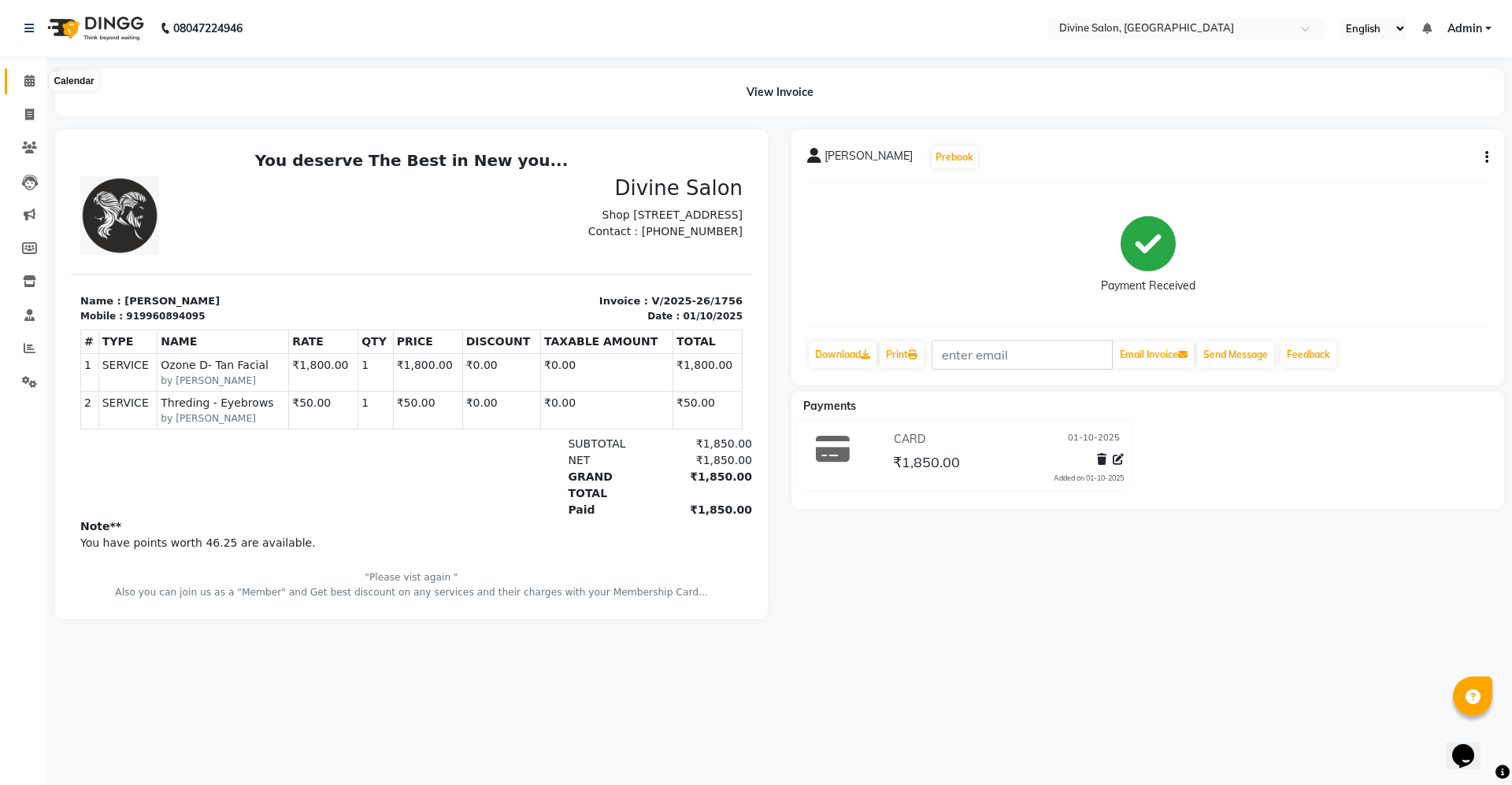
click at [26, 79] on icon at bounding box center [30, 80] width 11 height 11
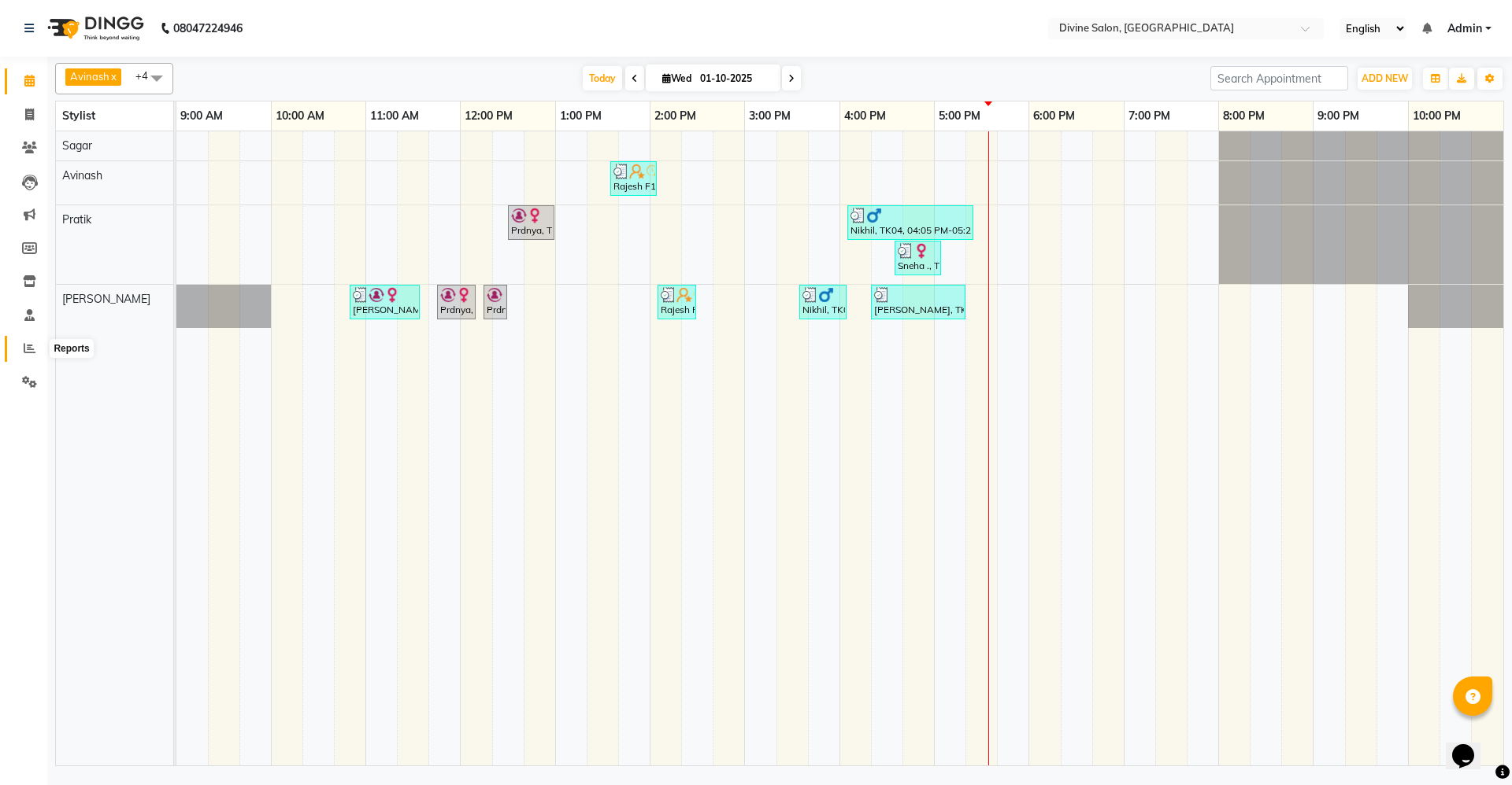
click at [26, 347] on icon at bounding box center [29, 347] width 11 height 11
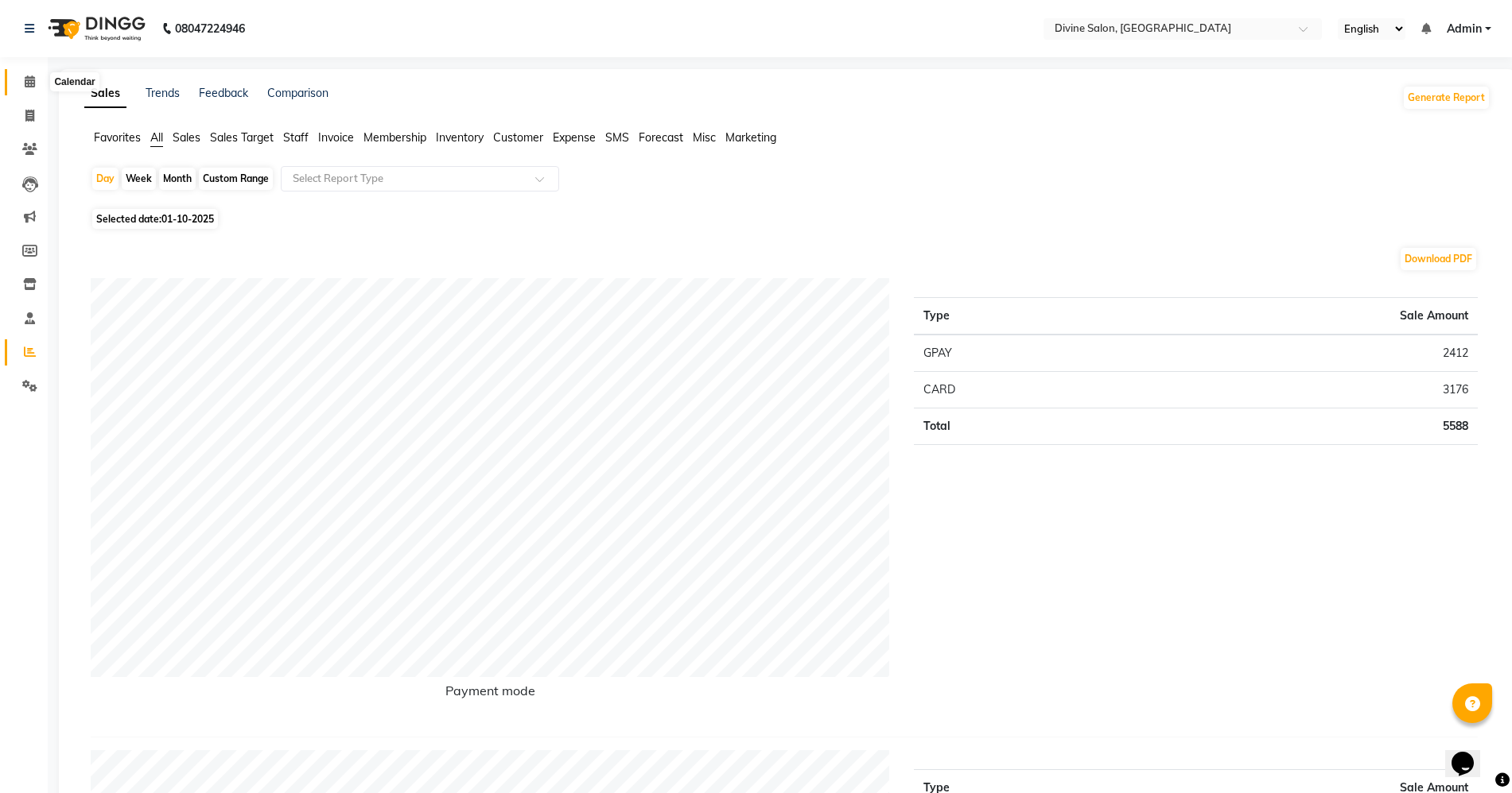
click at [25, 84] on icon at bounding box center [30, 81] width 11 height 12
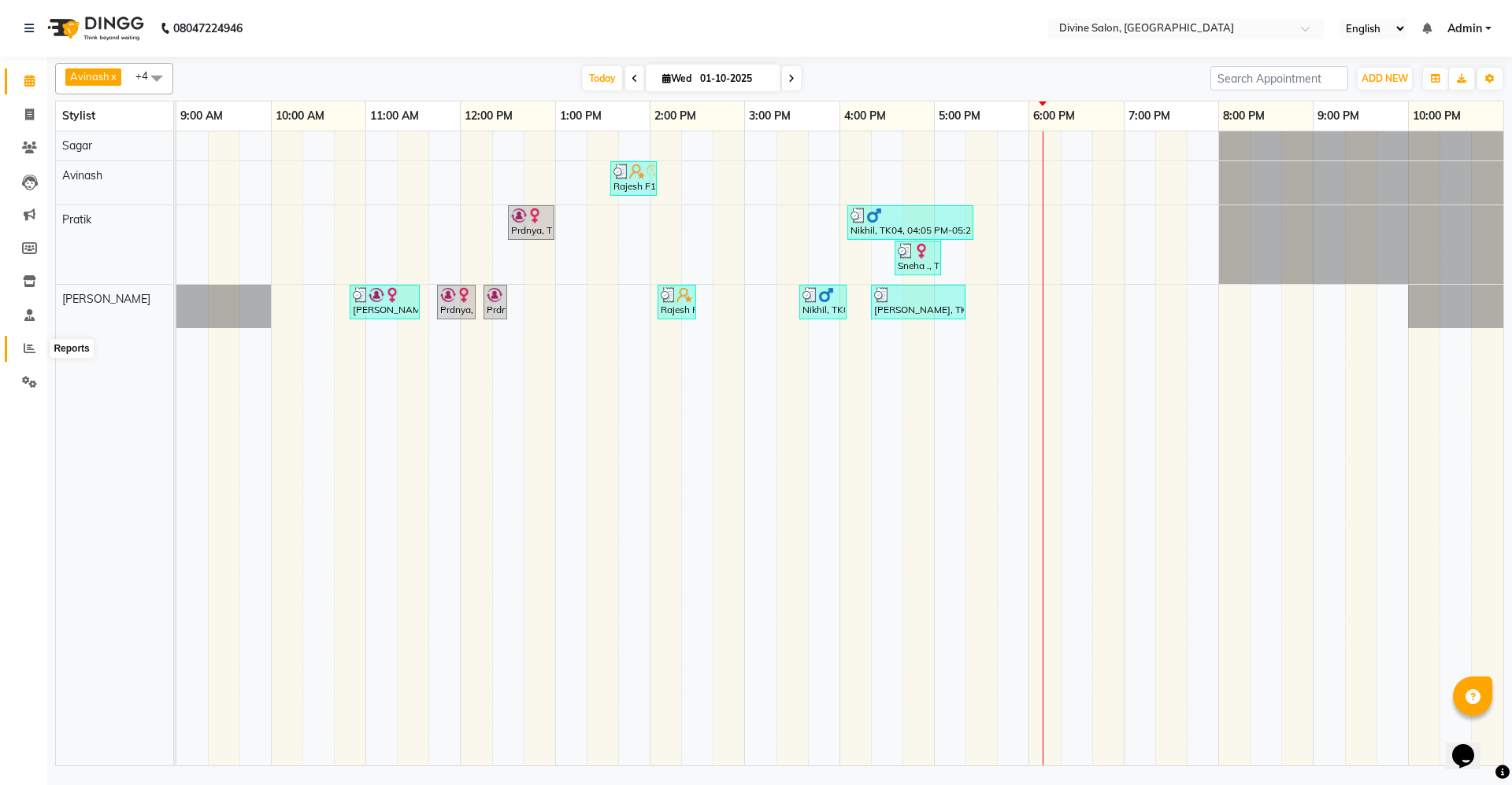
click at [32, 349] on icon at bounding box center [29, 347] width 11 height 11
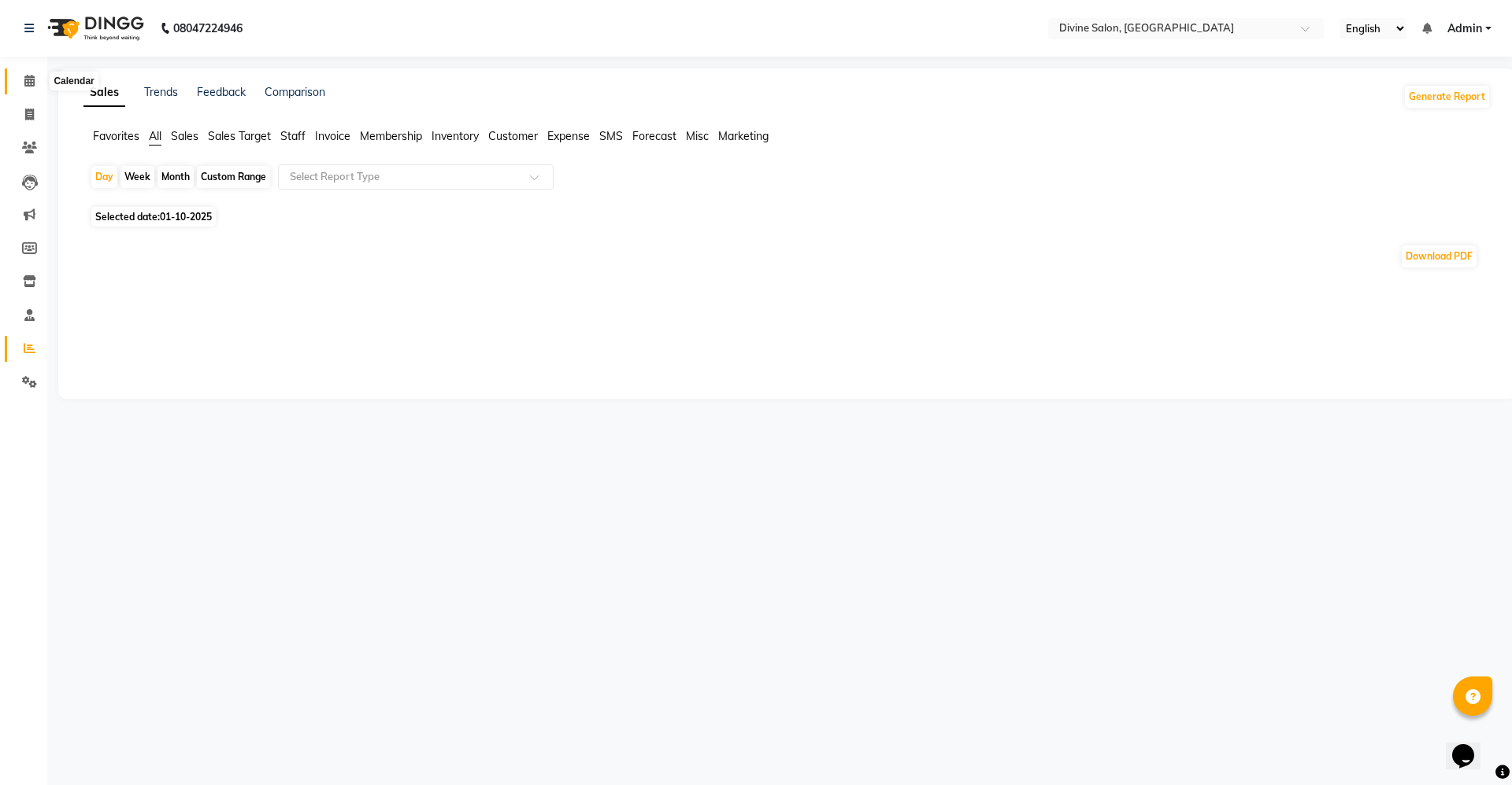
click at [31, 84] on icon at bounding box center [30, 80] width 11 height 11
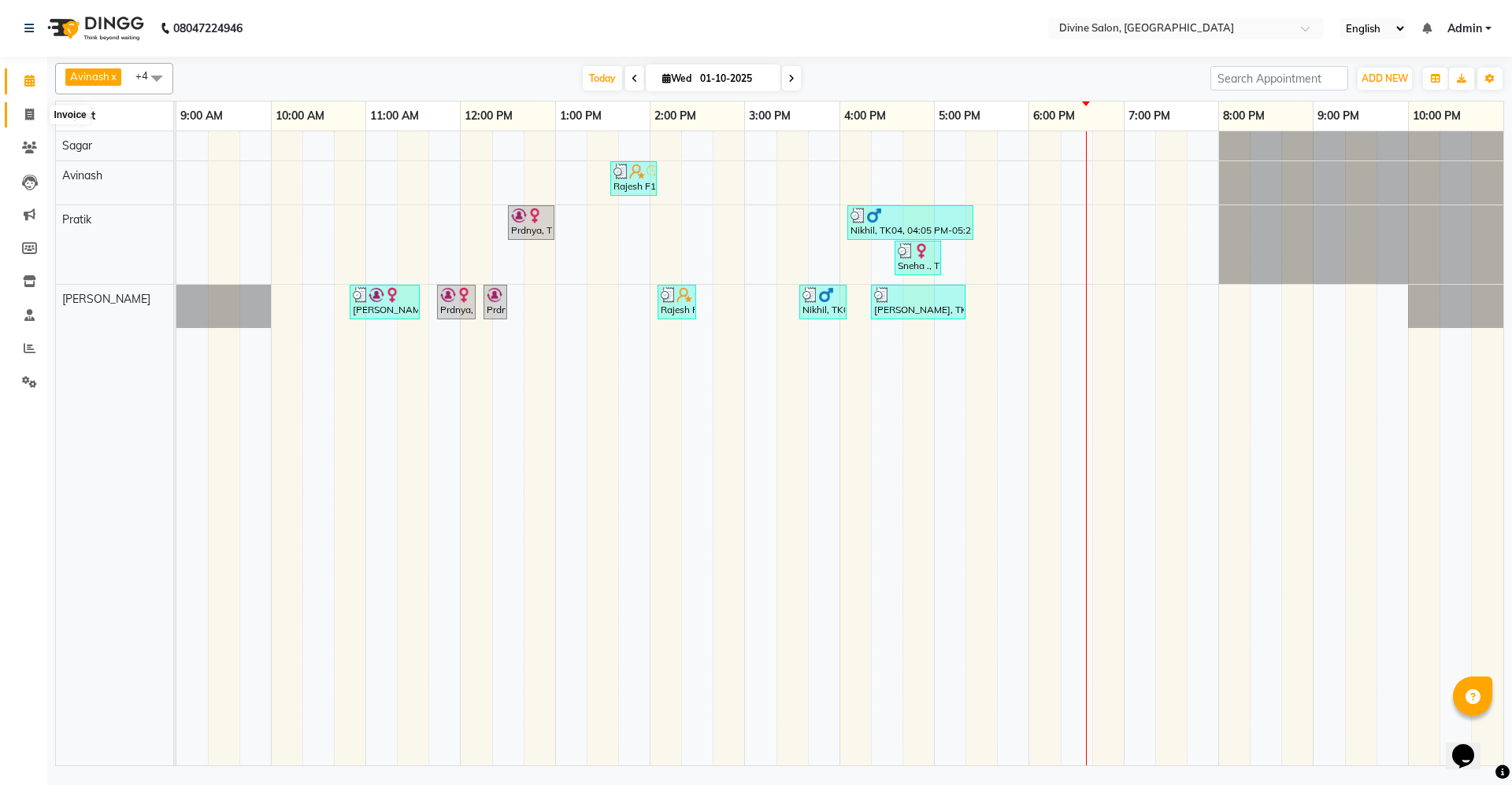
click at [26, 117] on icon at bounding box center [30, 114] width 9 height 11
select select "service"
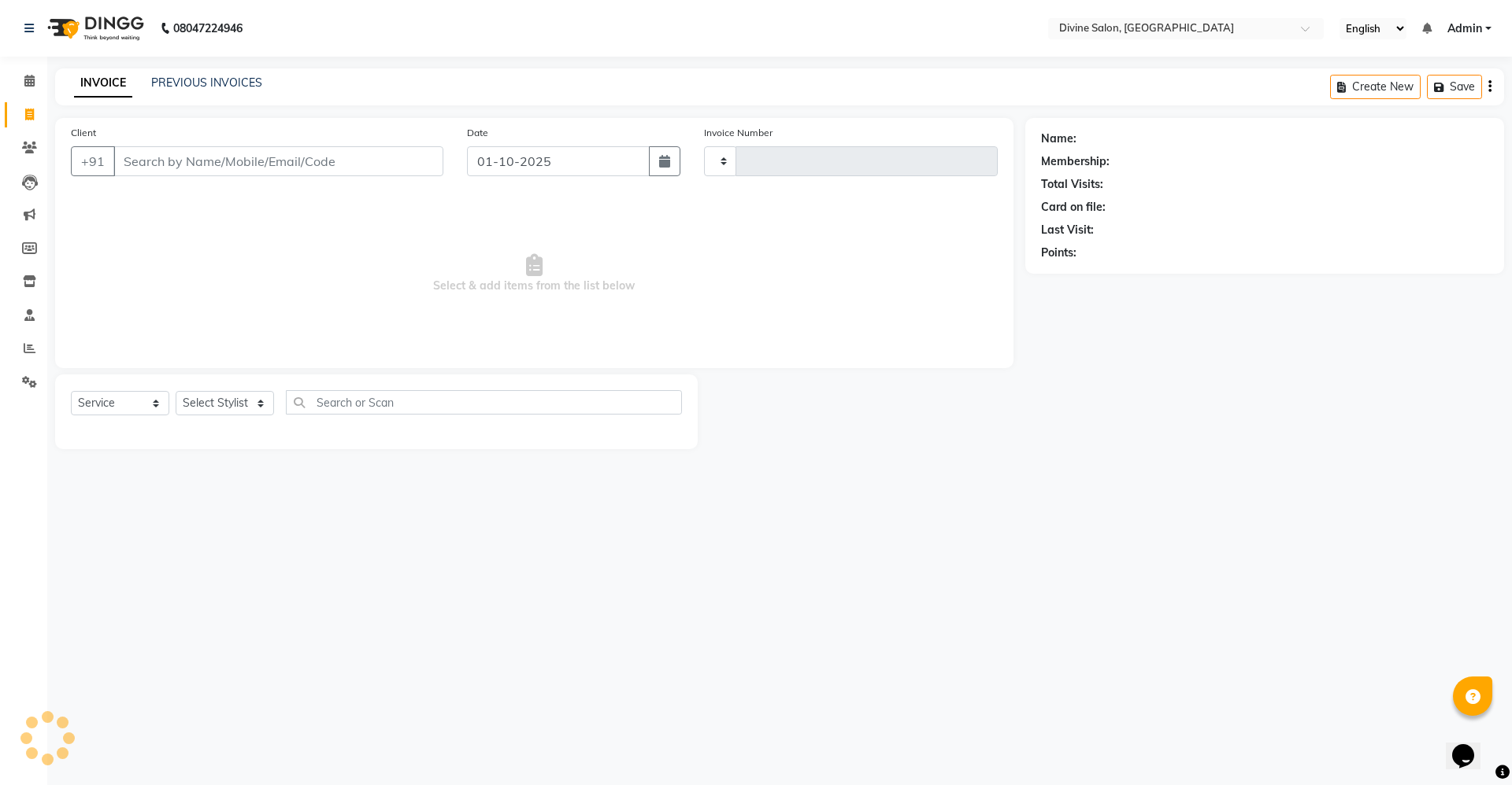
type input "1757"
select select "745"
click at [225, 400] on select "Select Stylist" at bounding box center [225, 403] width 99 height 25
select select "70573"
click at [176, 391] on select "Select Stylist [PERSON_NAME] Pooja [PERSON_NAME] pooja [PERSON_NAME] [PERSON_NA…" at bounding box center [225, 403] width 99 height 25
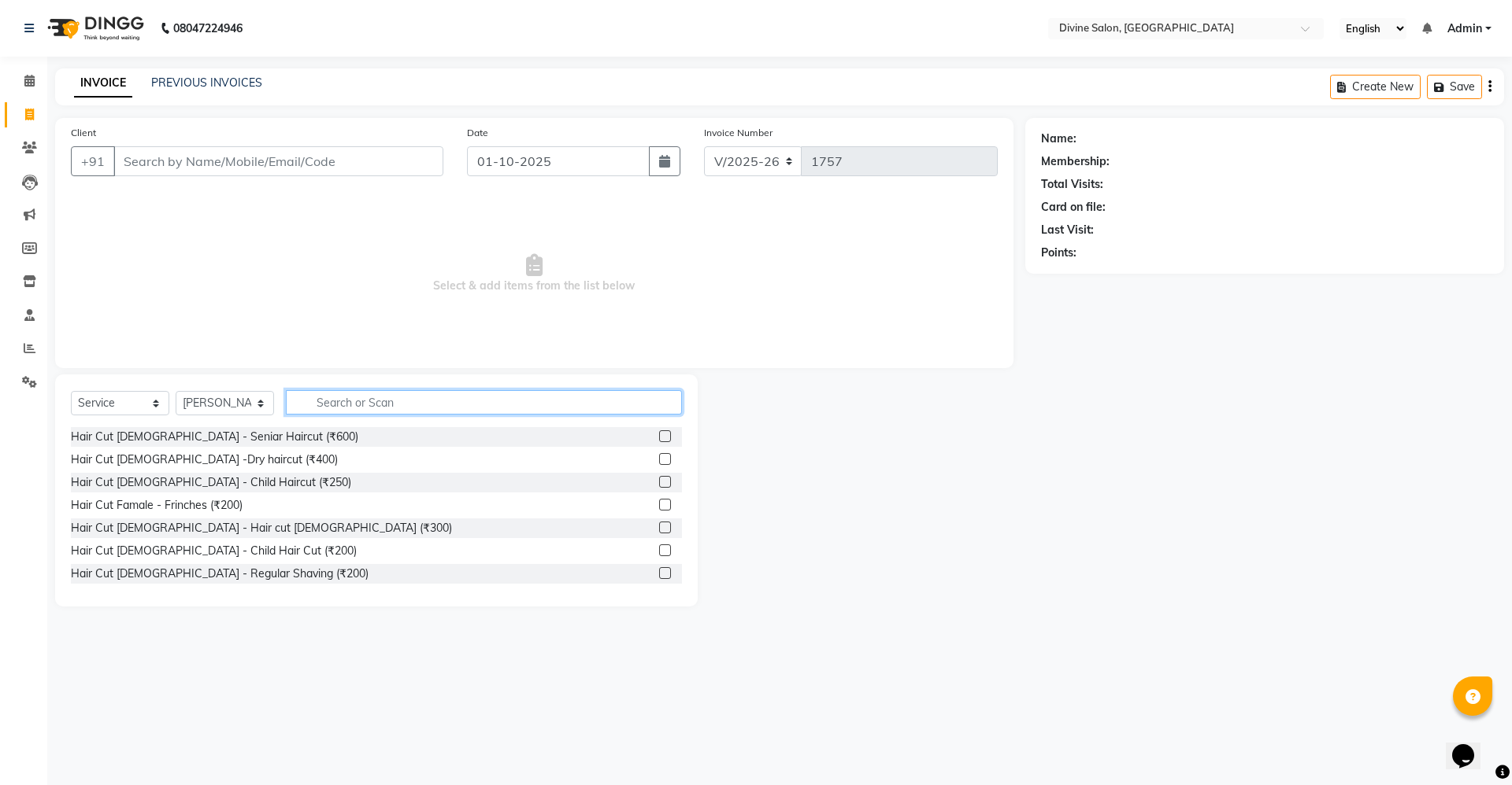
click at [363, 396] on input "text" at bounding box center [484, 403] width 396 height 25
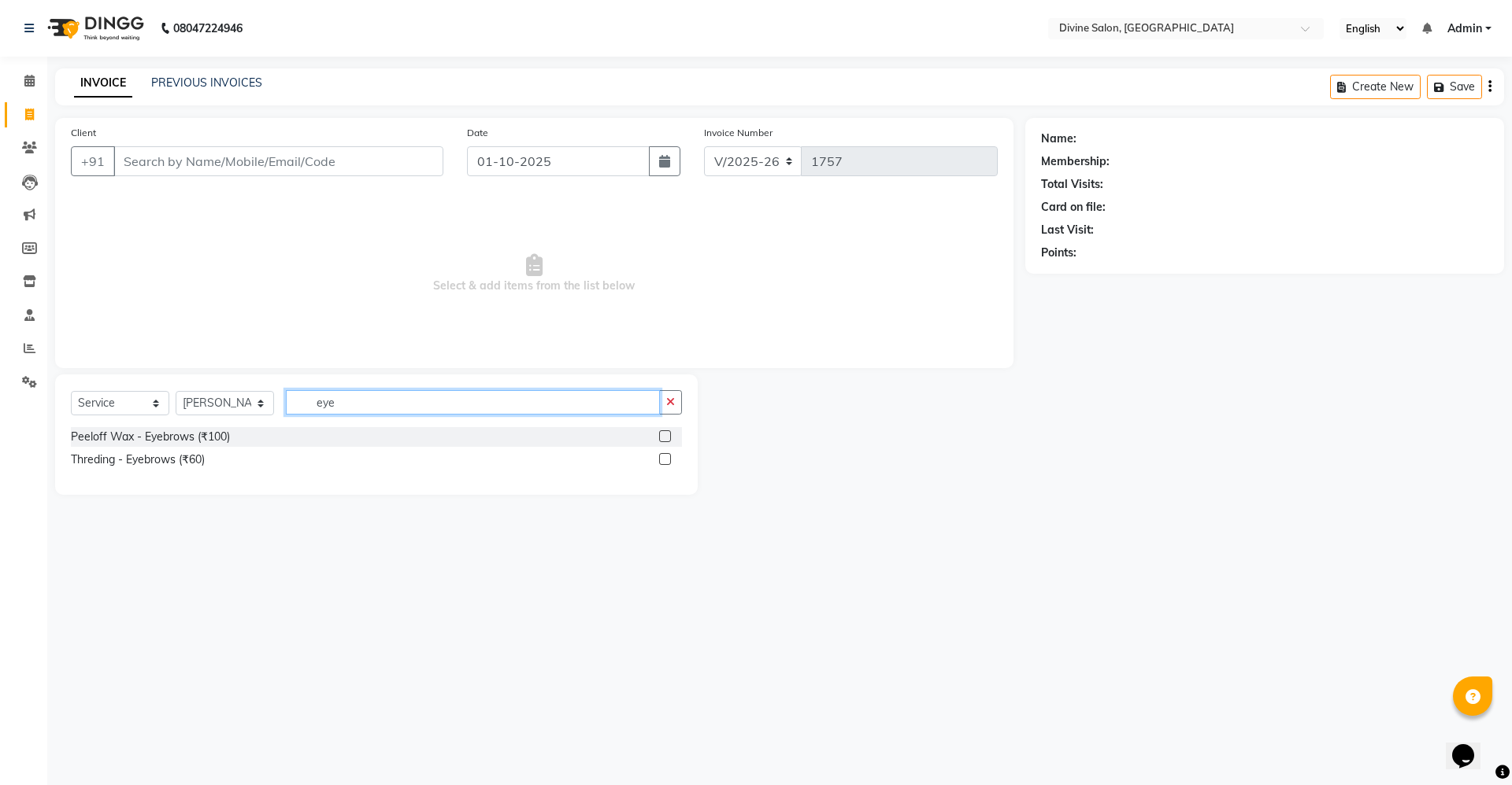
type input "eye"
click at [665, 462] on label at bounding box center [664, 459] width 11 height 11
click at [665, 462] on input "checkbox" at bounding box center [664, 460] width 11 height 11
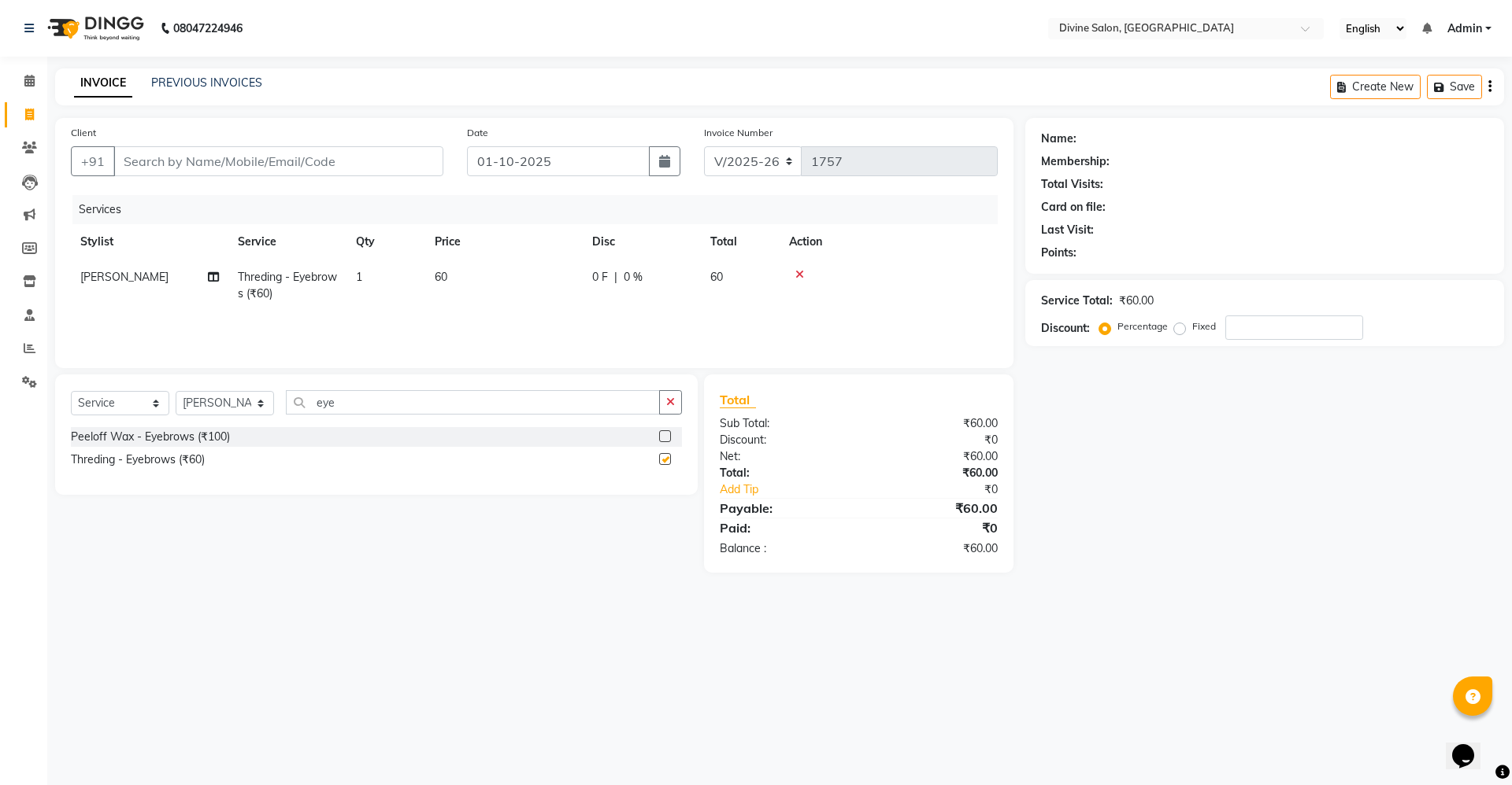
checkbox input "false"
click at [361, 404] on input "eye" at bounding box center [472, 403] width 374 height 25
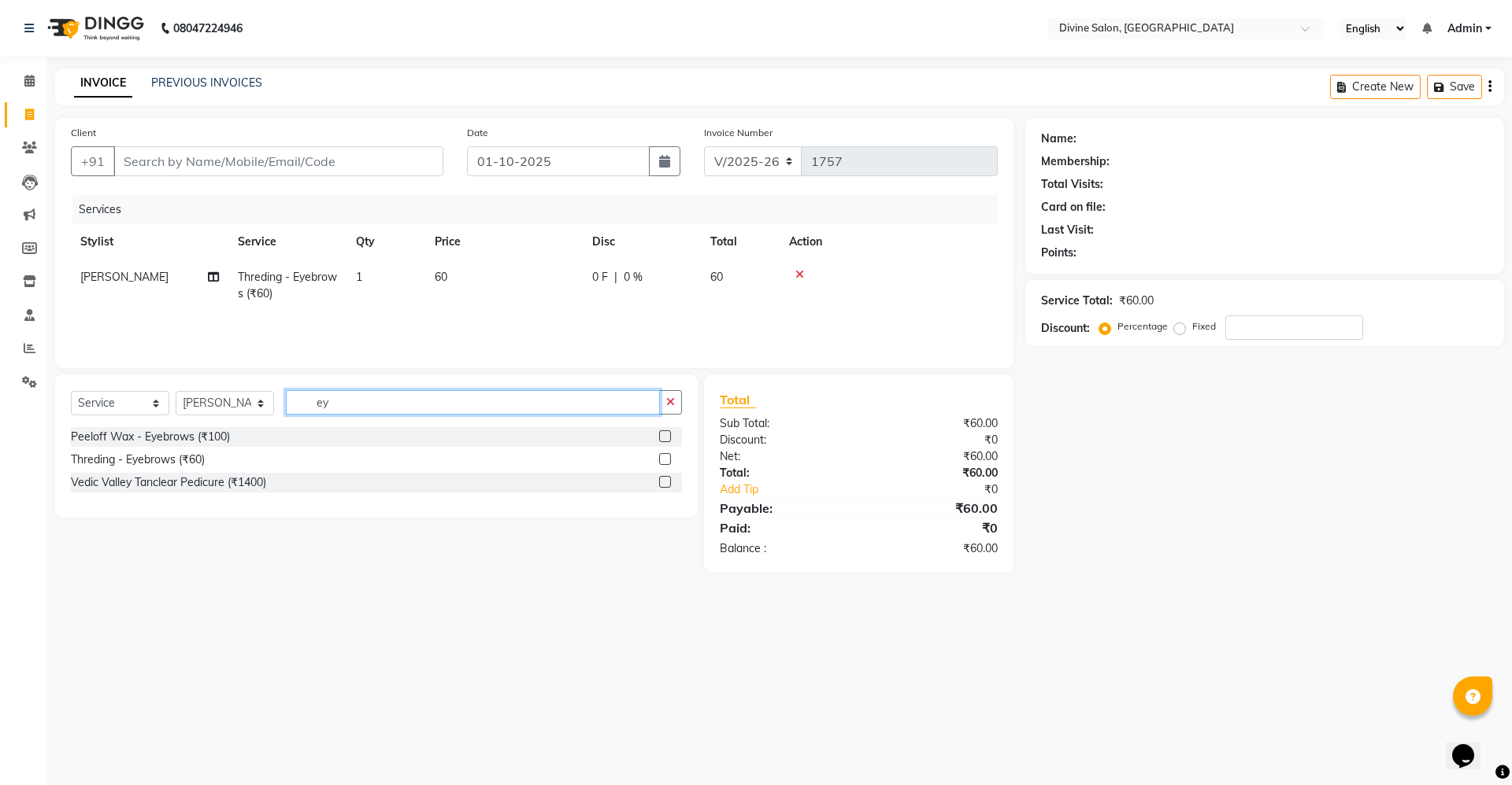
type input "e"
type input "u"
type input "fore"
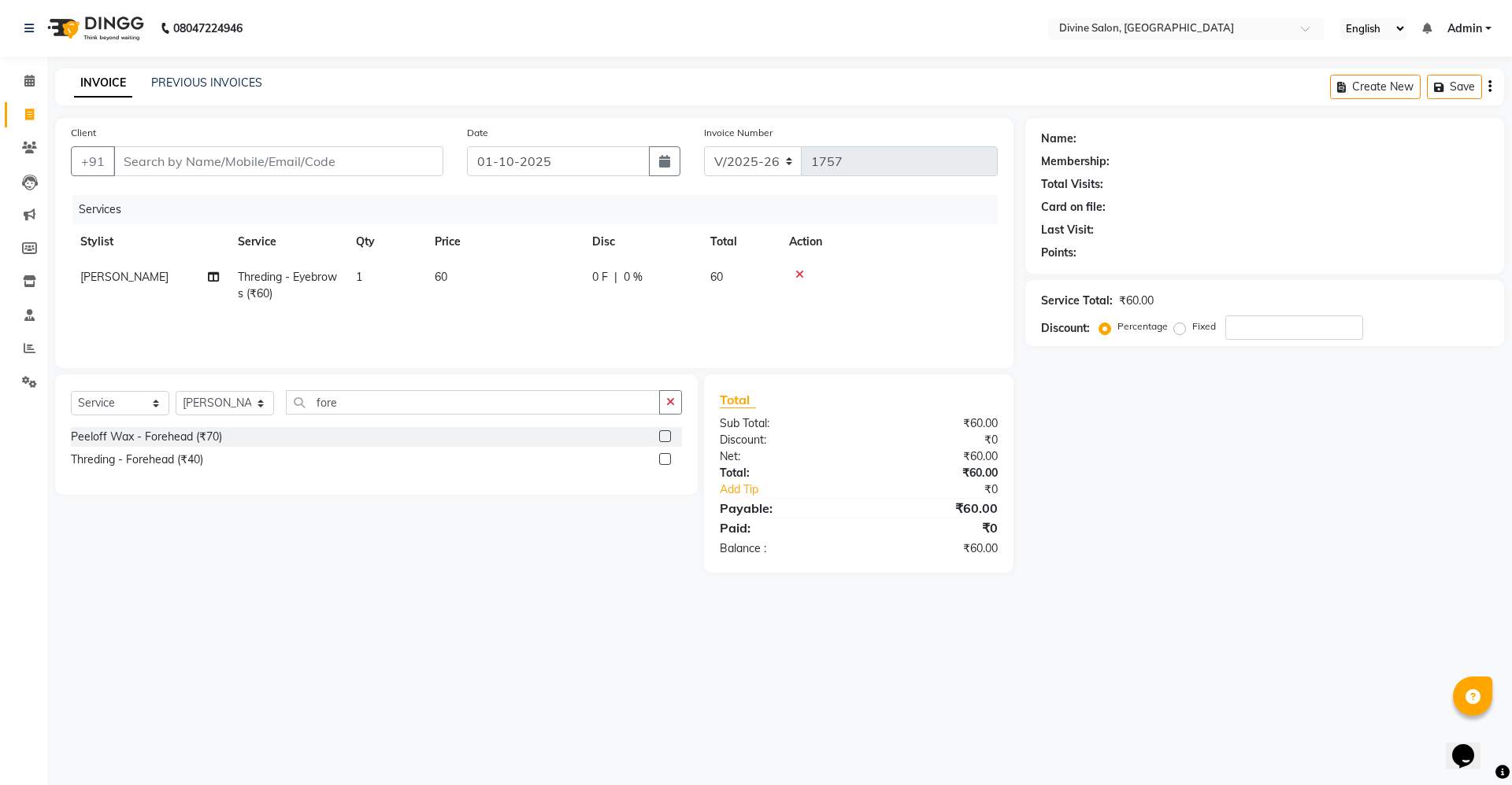
click at [667, 455] on label at bounding box center [664, 459] width 11 height 11
click at [667, 455] on input "checkbox" at bounding box center [664, 460] width 11 height 11
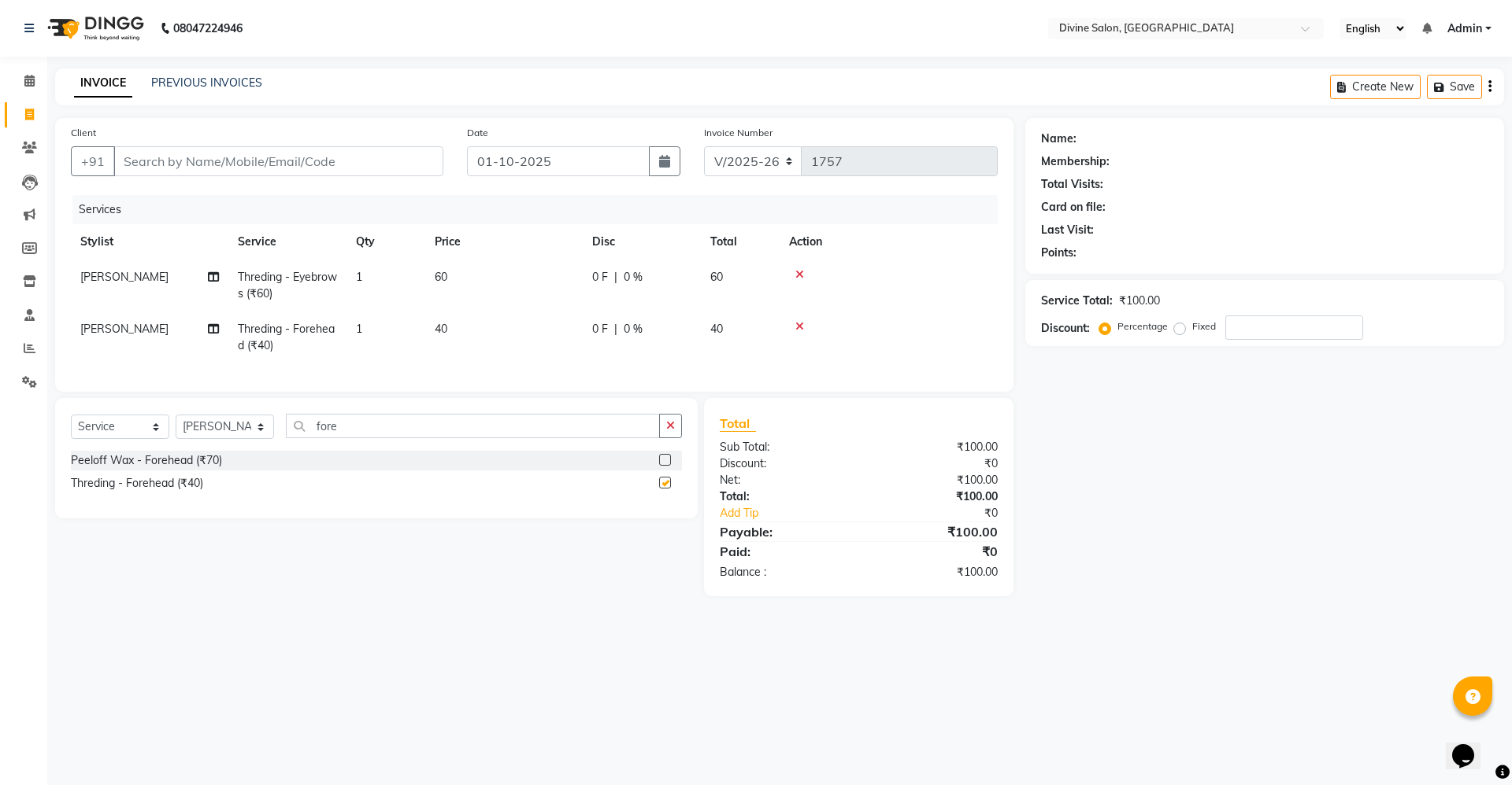
checkbox input "false"
click at [349, 168] on input "Client" at bounding box center [278, 161] width 330 height 30
click at [347, 165] on input "Client" at bounding box center [278, 161] width 330 height 30
type input "p"
type input "0"
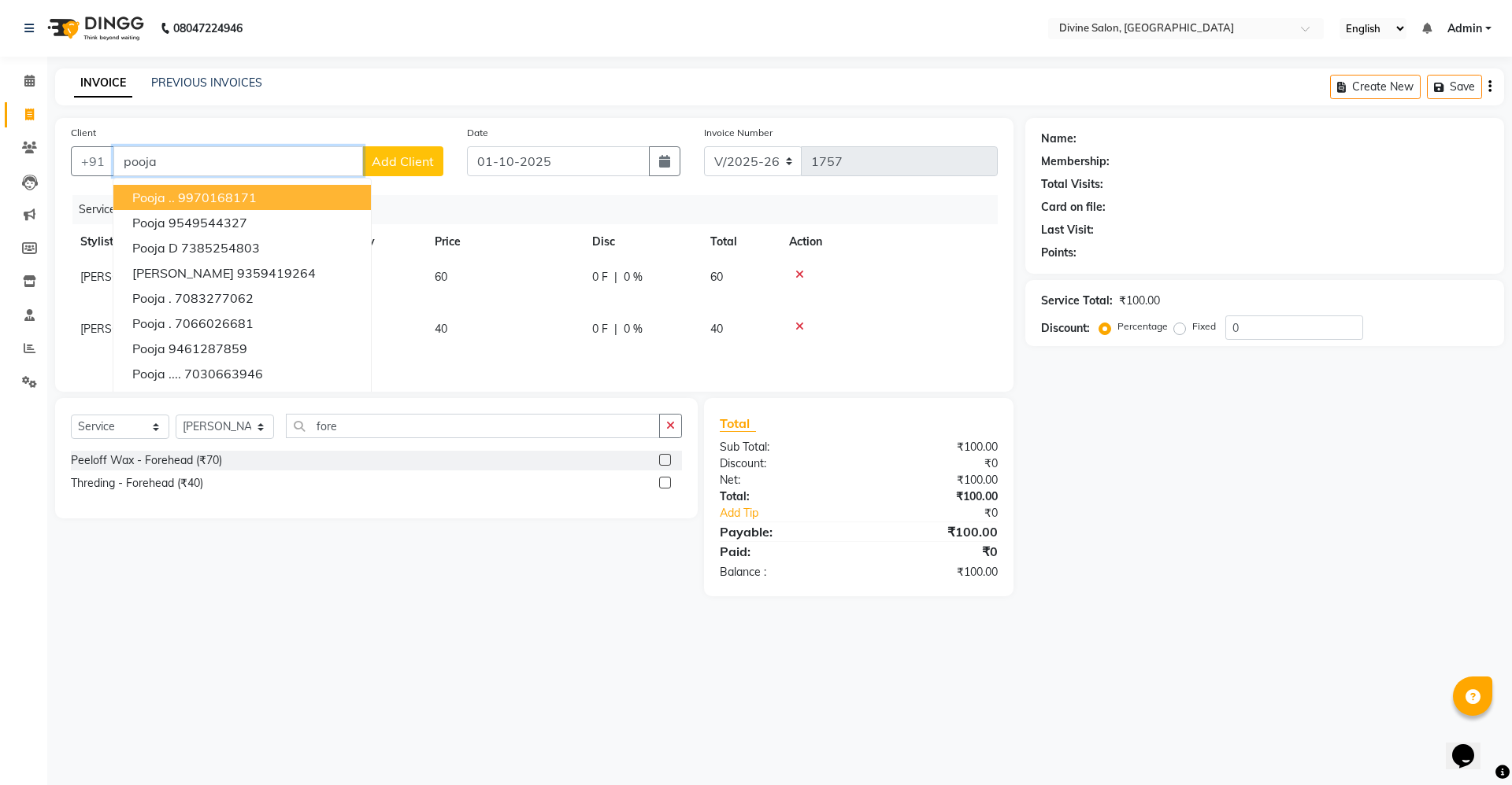
click at [204, 164] on input "pooja" at bounding box center [238, 161] width 250 height 30
type input "p"
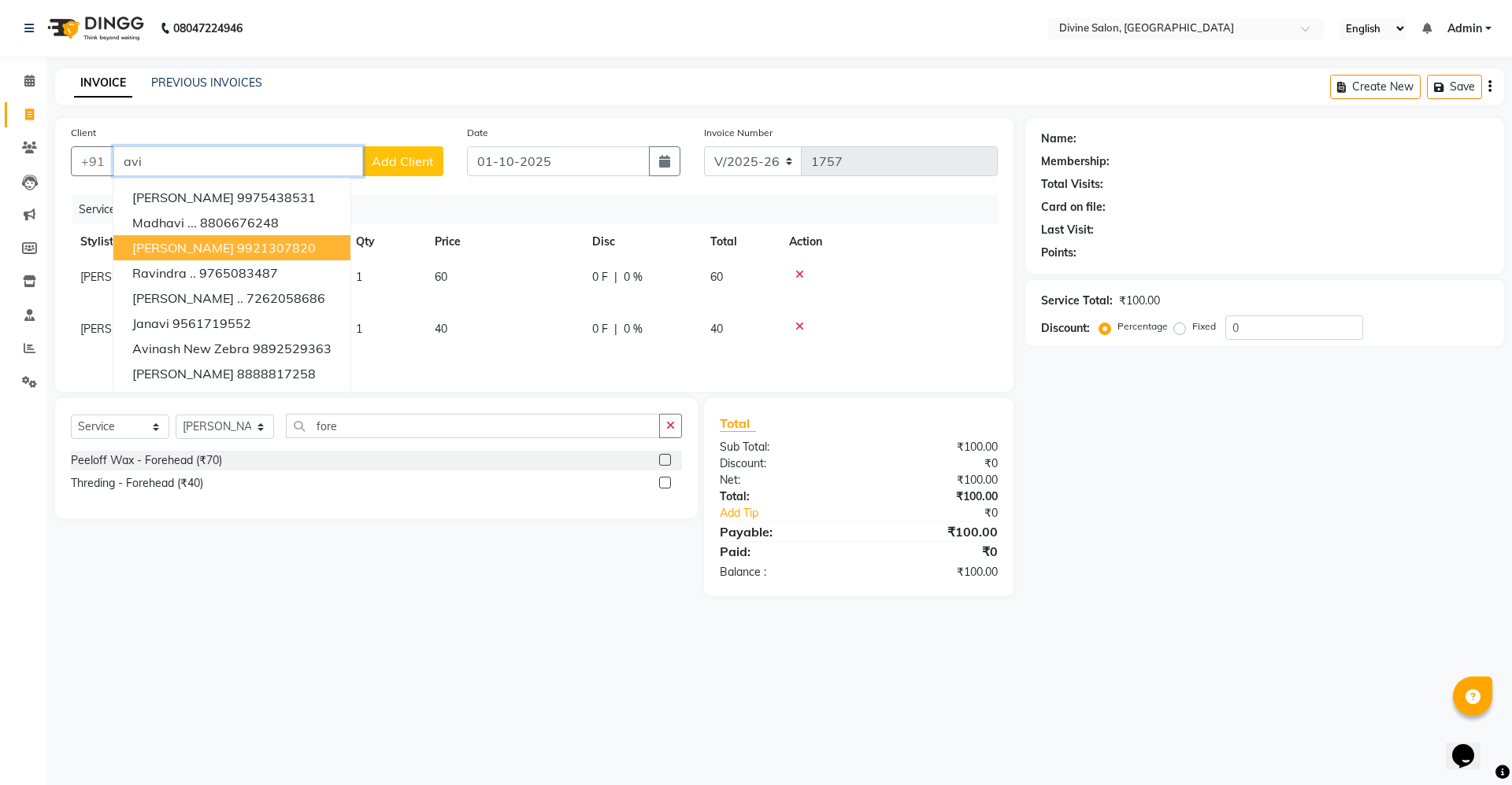
click at [222, 242] on span "[PERSON_NAME]" at bounding box center [182, 248] width 101 height 16
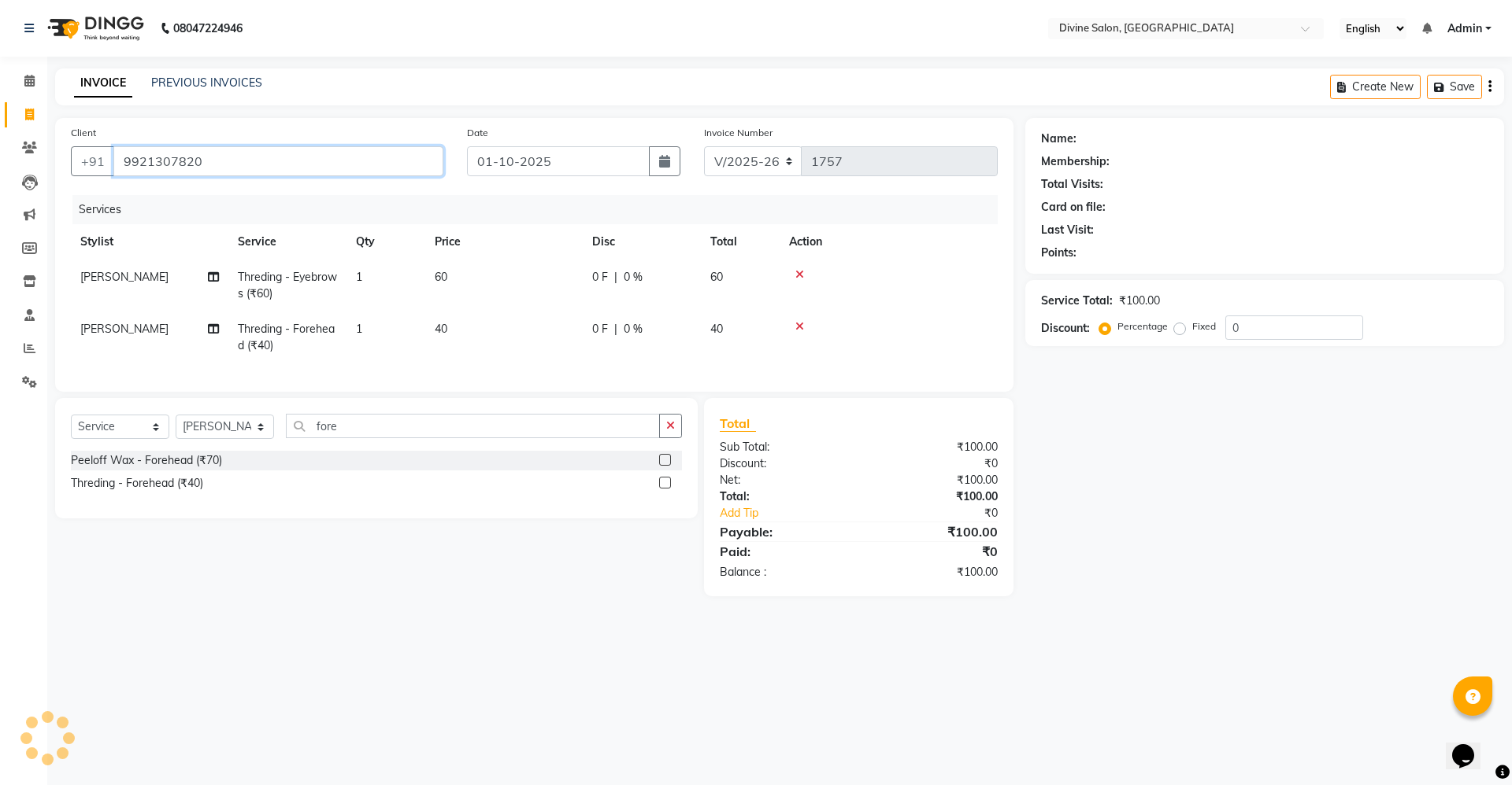
type input "9921307820"
select select "1: Object"
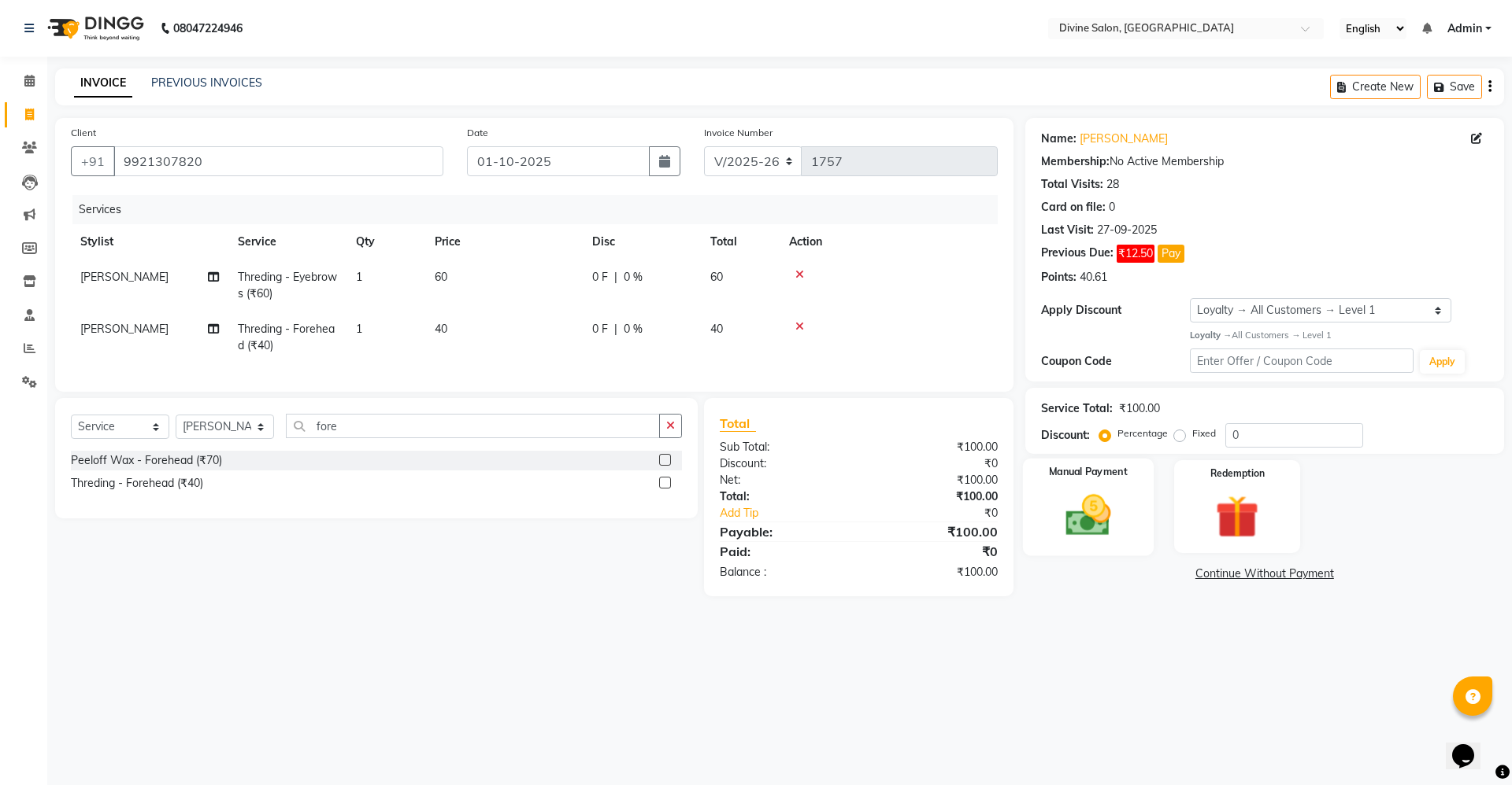
click at [1096, 501] on img at bounding box center [1087, 515] width 73 height 52
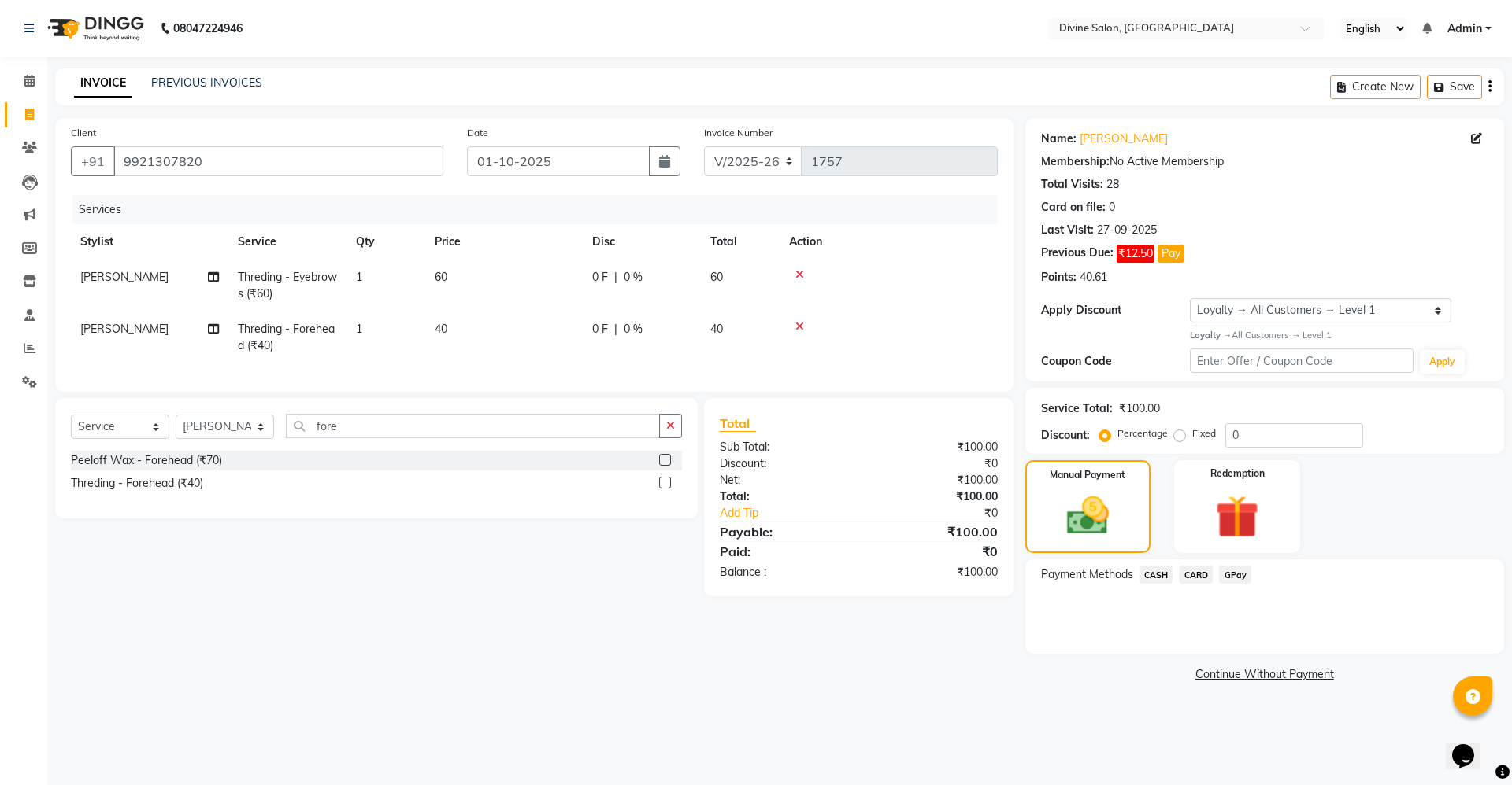
click at [1152, 570] on span "CASH" at bounding box center [1156, 575] width 33 height 18
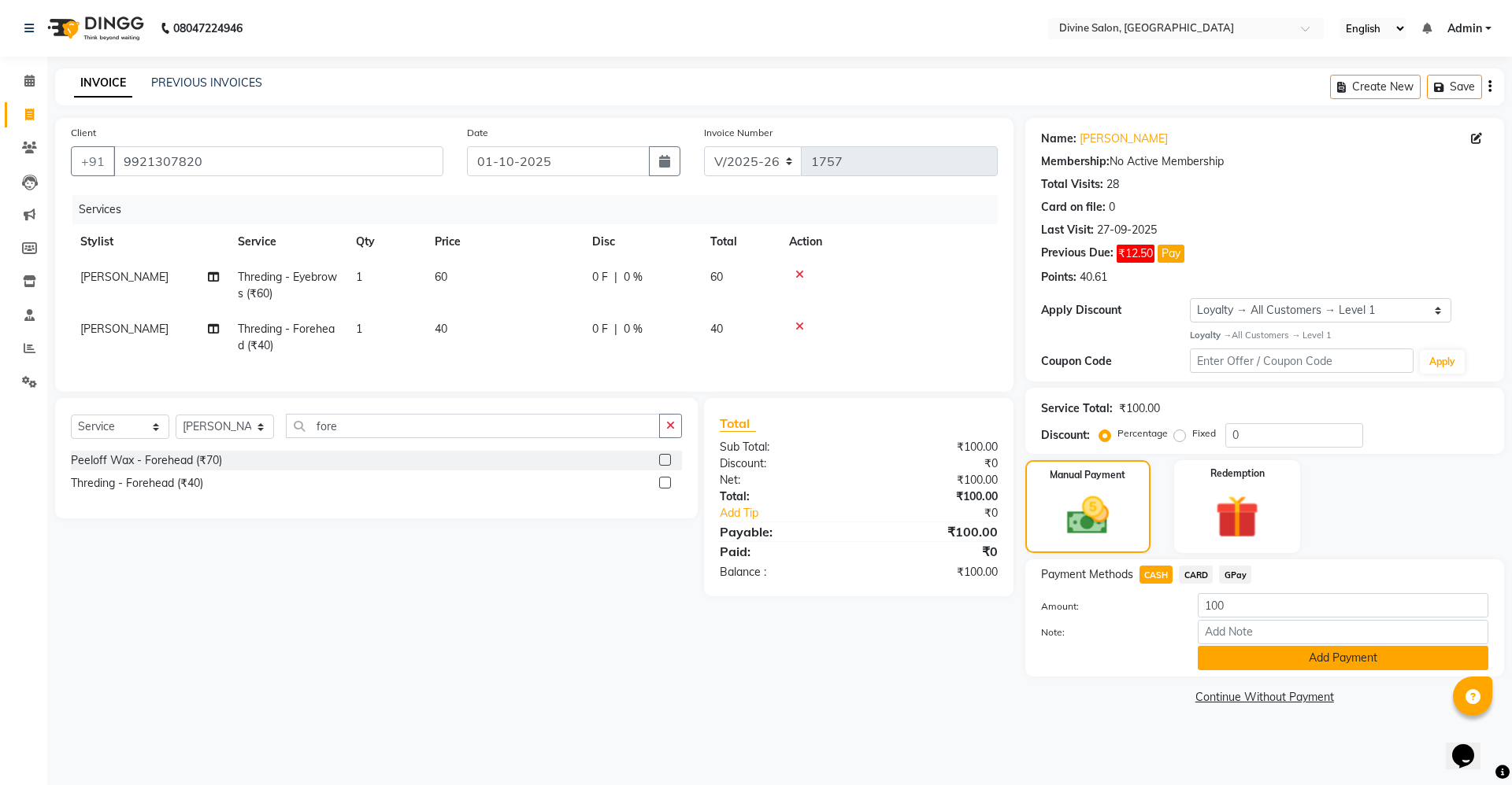
click at [1273, 668] on button "Add Payment" at bounding box center [1342, 658] width 290 height 25
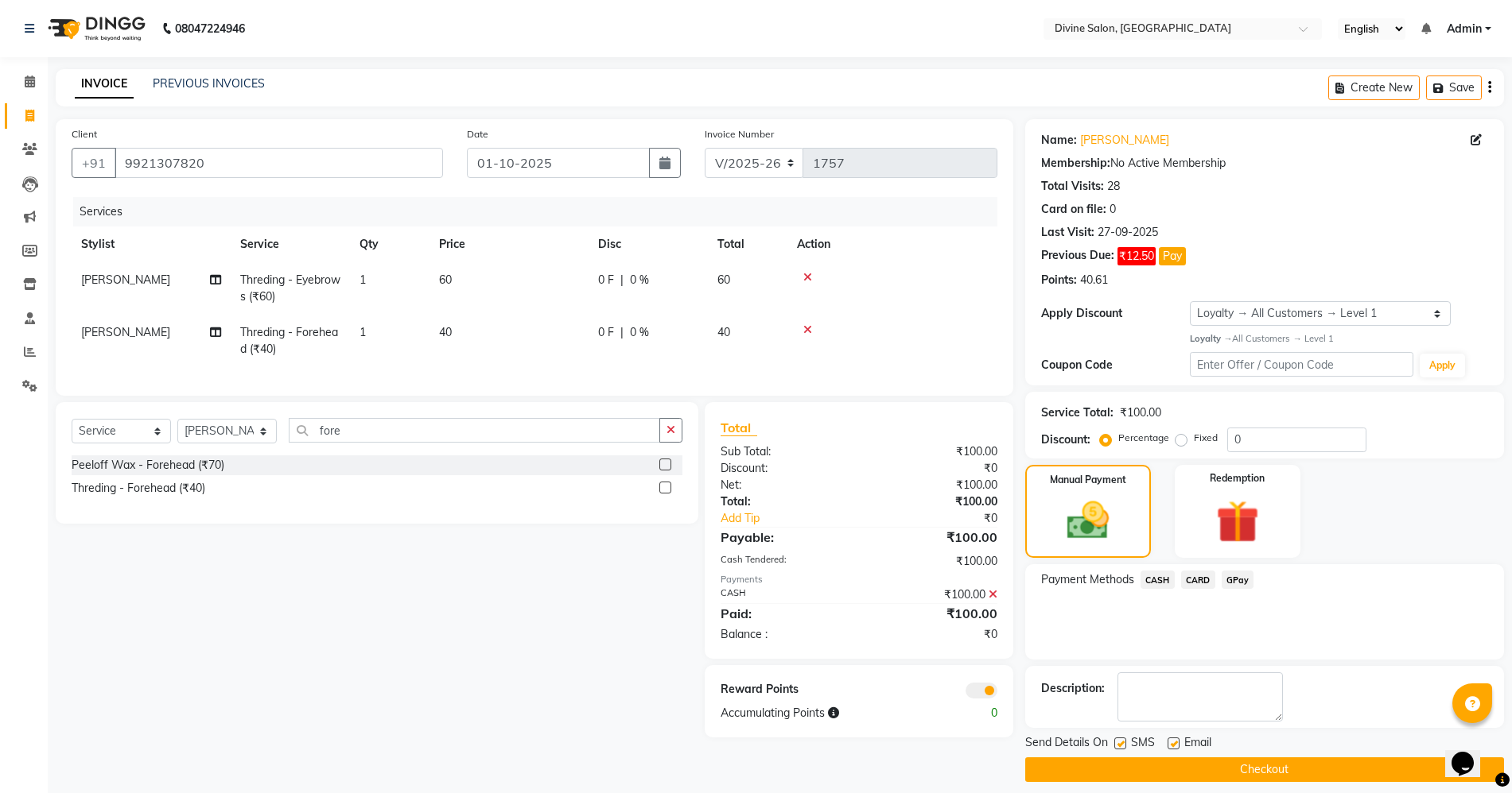
click at [1269, 776] on button "Checkout" at bounding box center [1264, 770] width 479 height 25
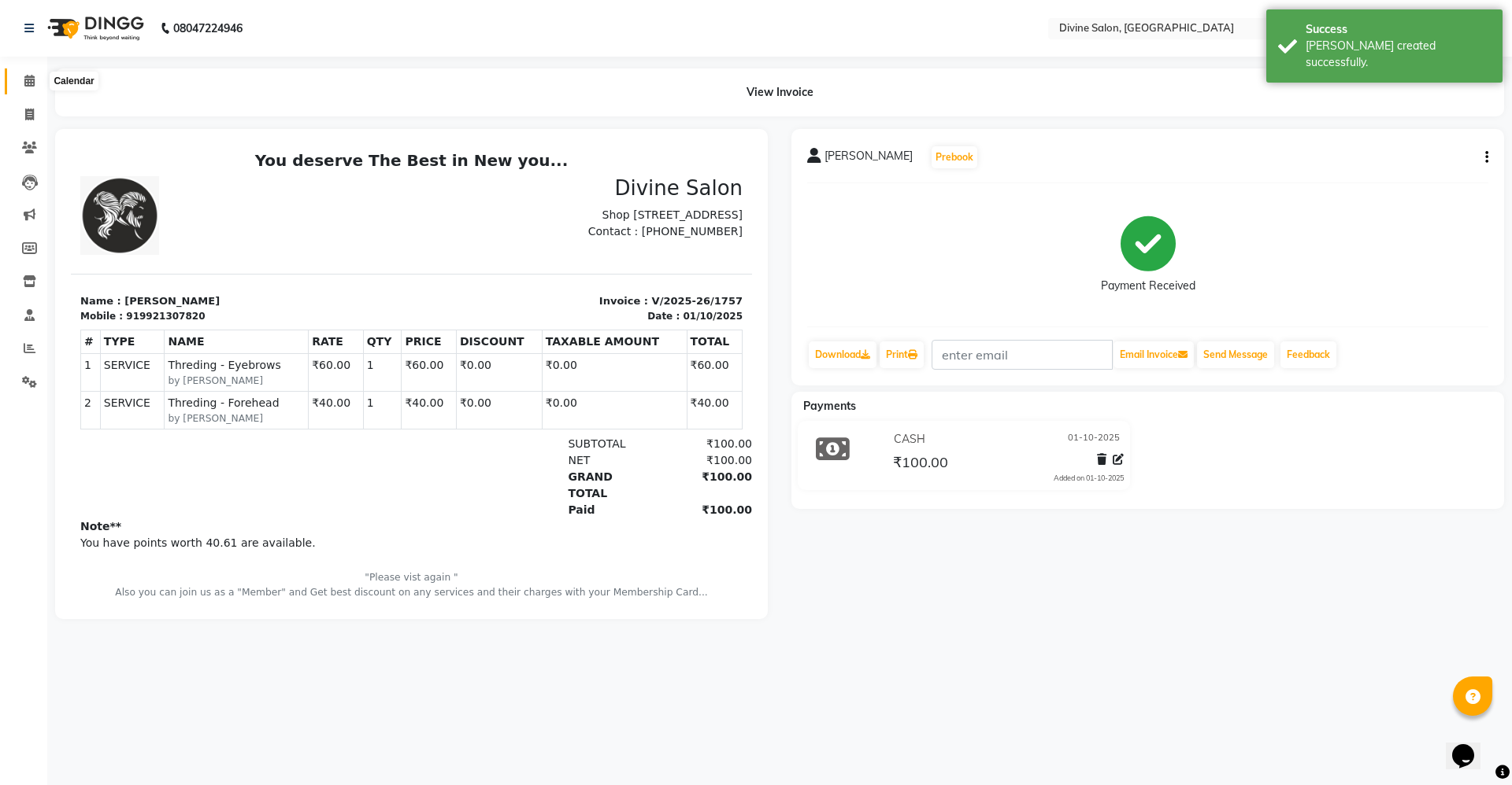
click at [33, 79] on icon at bounding box center [30, 80] width 11 height 11
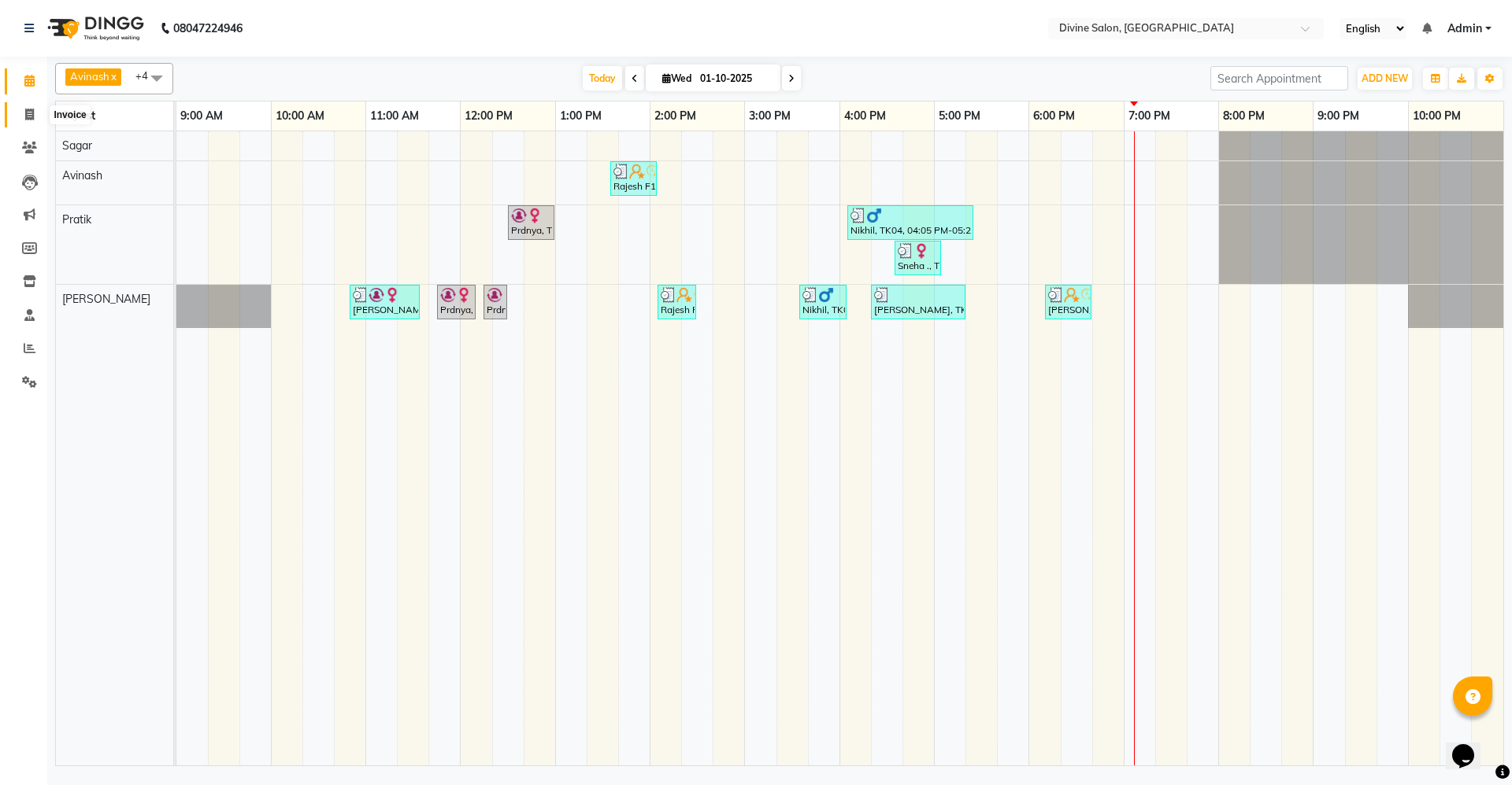
click at [28, 116] on icon at bounding box center [30, 114] width 9 height 11
select select "service"
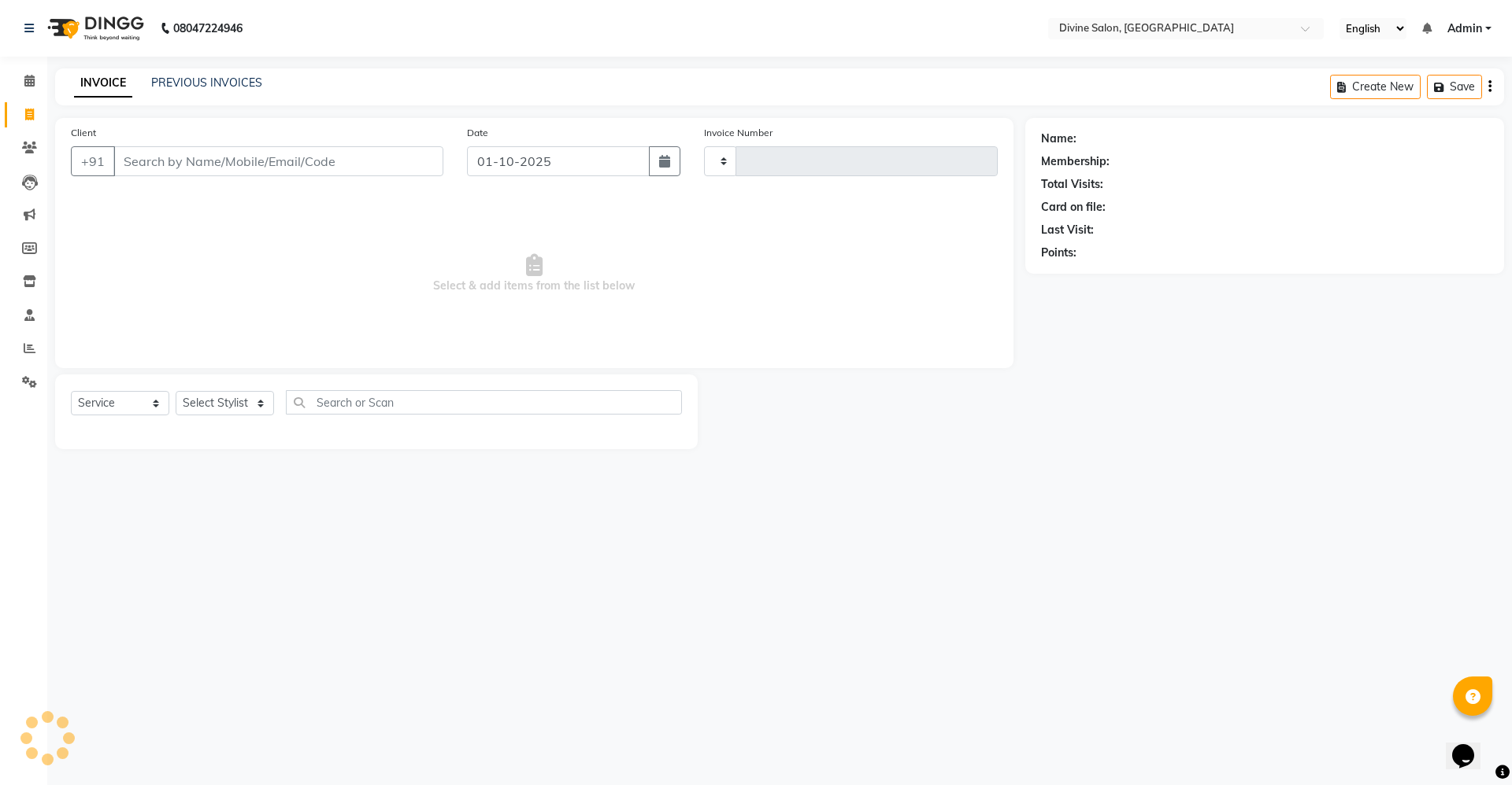
type input "1758"
select select "745"
click at [217, 400] on select "Select Stylist [PERSON_NAME] Pooja [PERSON_NAME] pooja [PERSON_NAME] [PERSON_NA…" at bounding box center [225, 403] width 99 height 25
select select "11821"
click at [176, 391] on select "Select Stylist [PERSON_NAME] Pooja [PERSON_NAME] pooja [PERSON_NAME] [PERSON_NA…" at bounding box center [225, 403] width 99 height 25
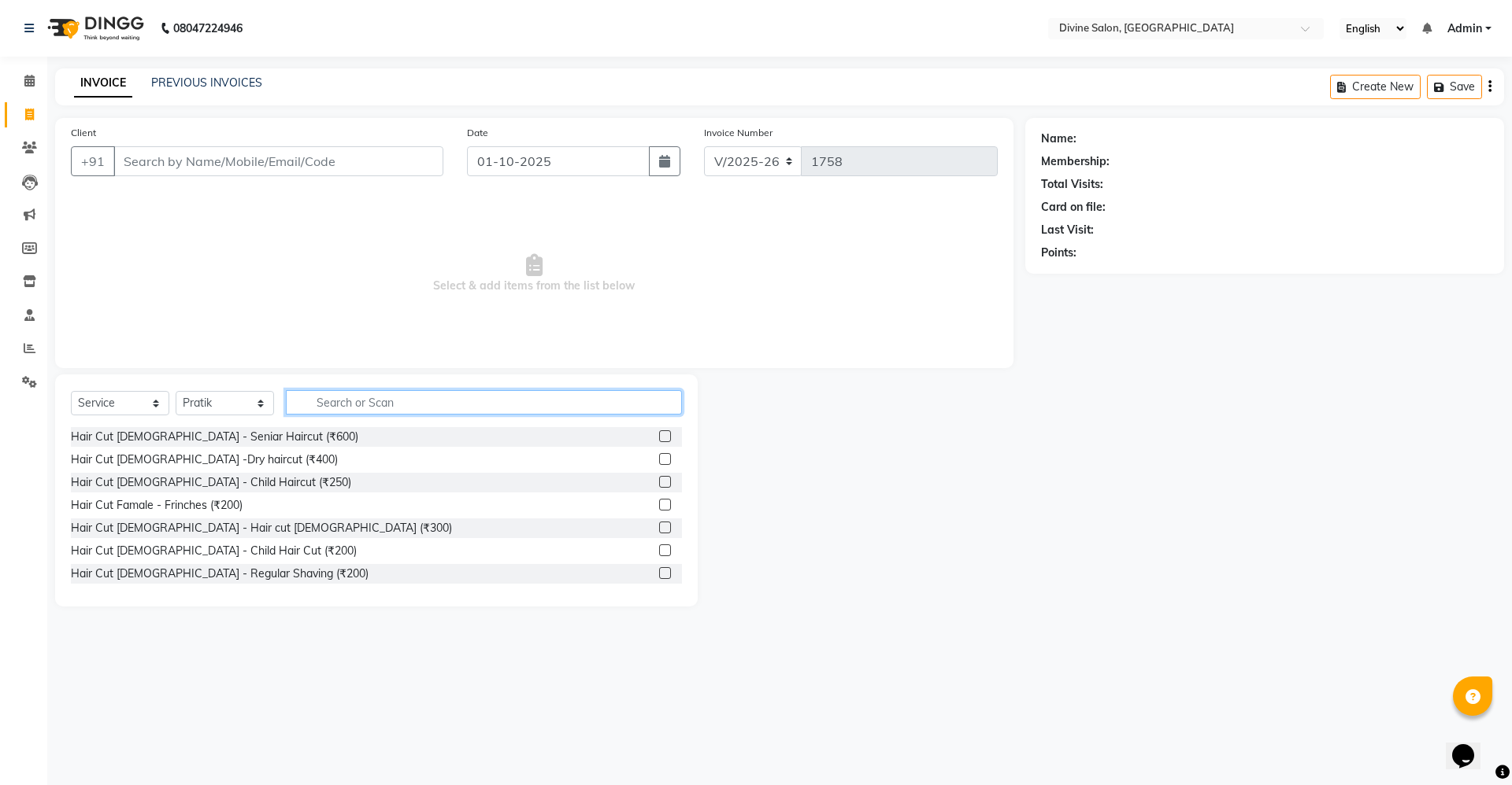
click at [322, 401] on input "text" at bounding box center [484, 403] width 396 height 25
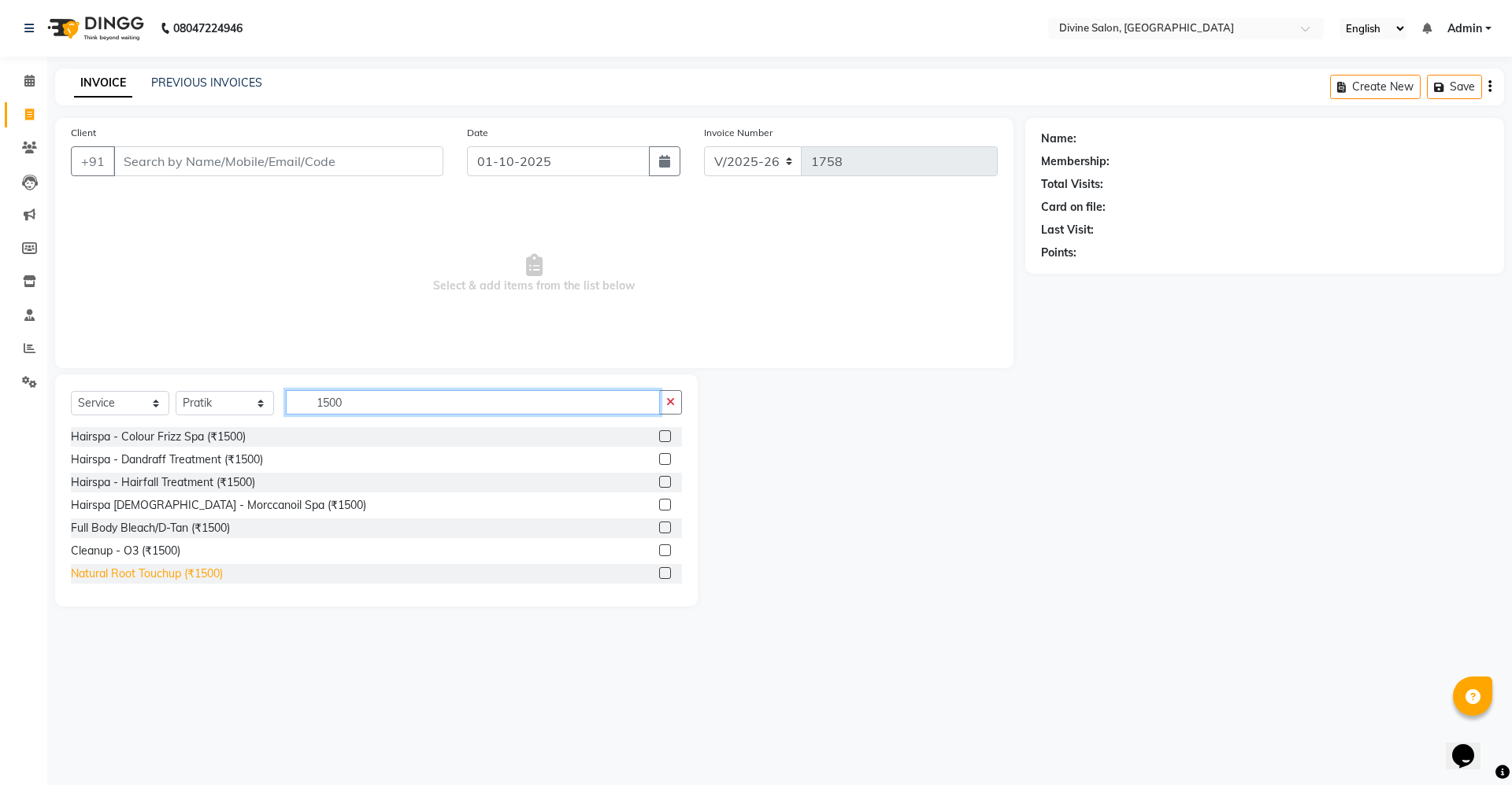
type input "1500"
click at [197, 574] on div "Natural Root Touchup (₹1500)" at bounding box center [147, 574] width 152 height 17
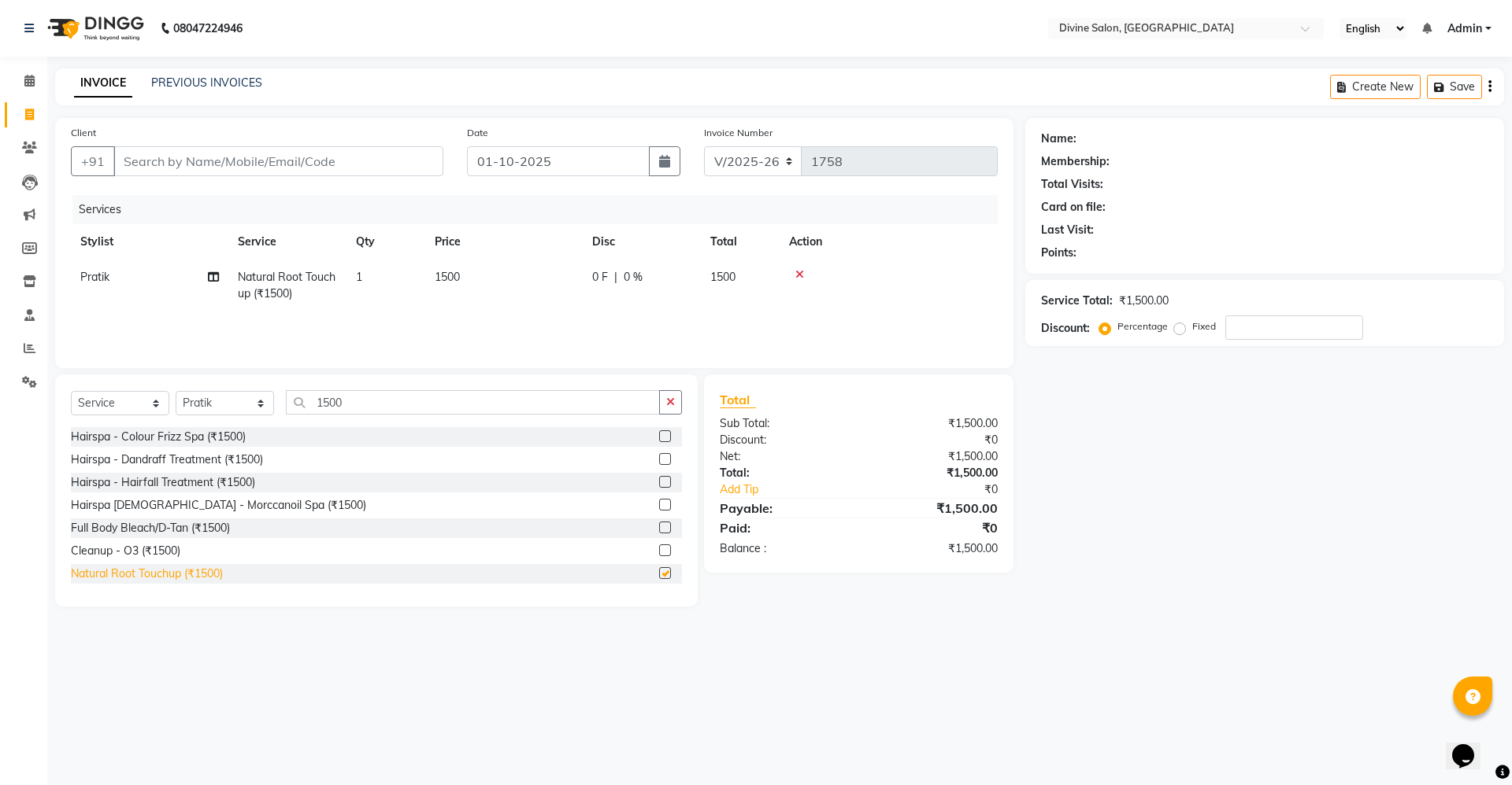
checkbox input "false"
click at [352, 403] on input "1500" at bounding box center [472, 403] width 374 height 25
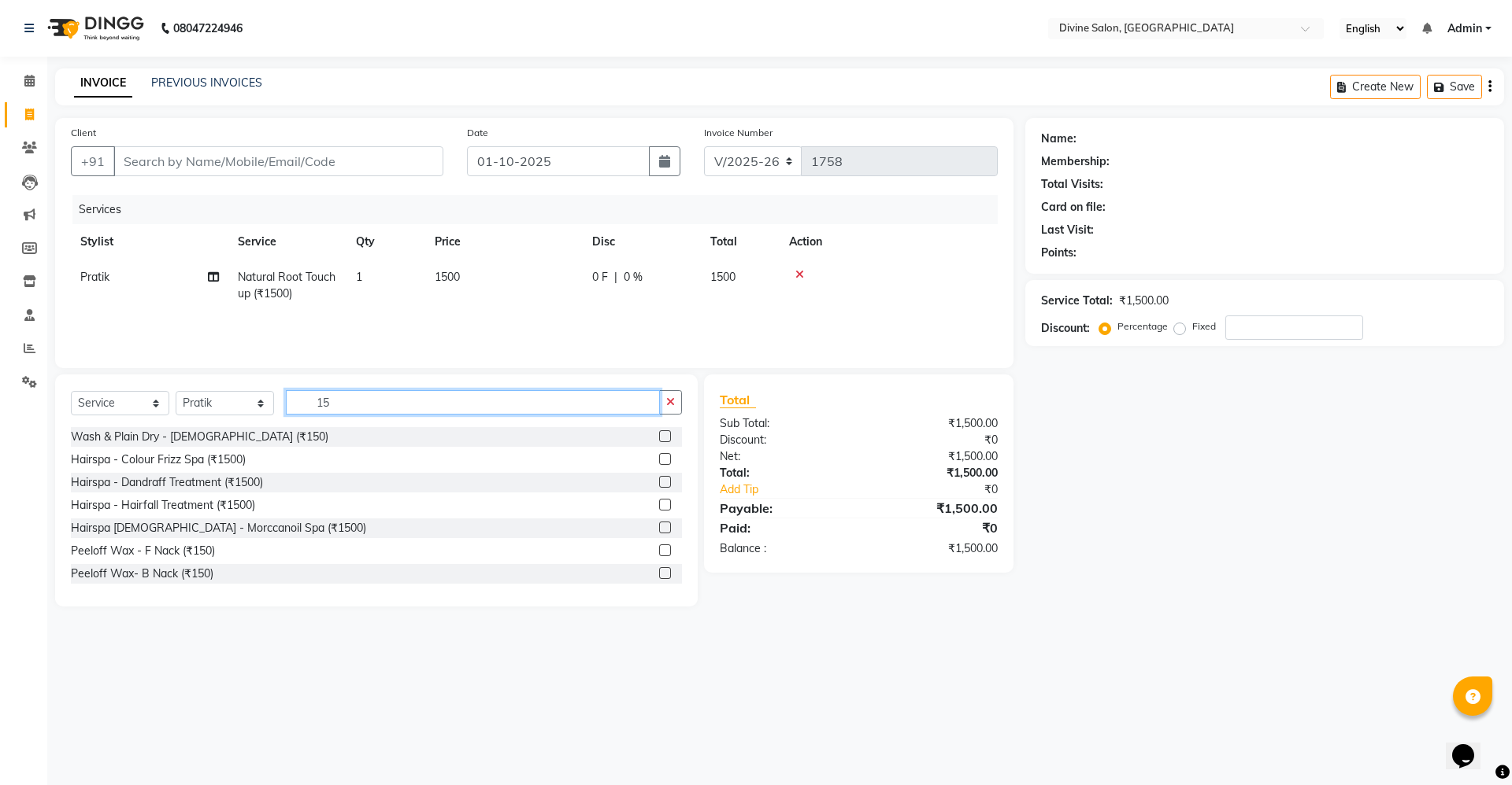
type input "1"
type input "200"
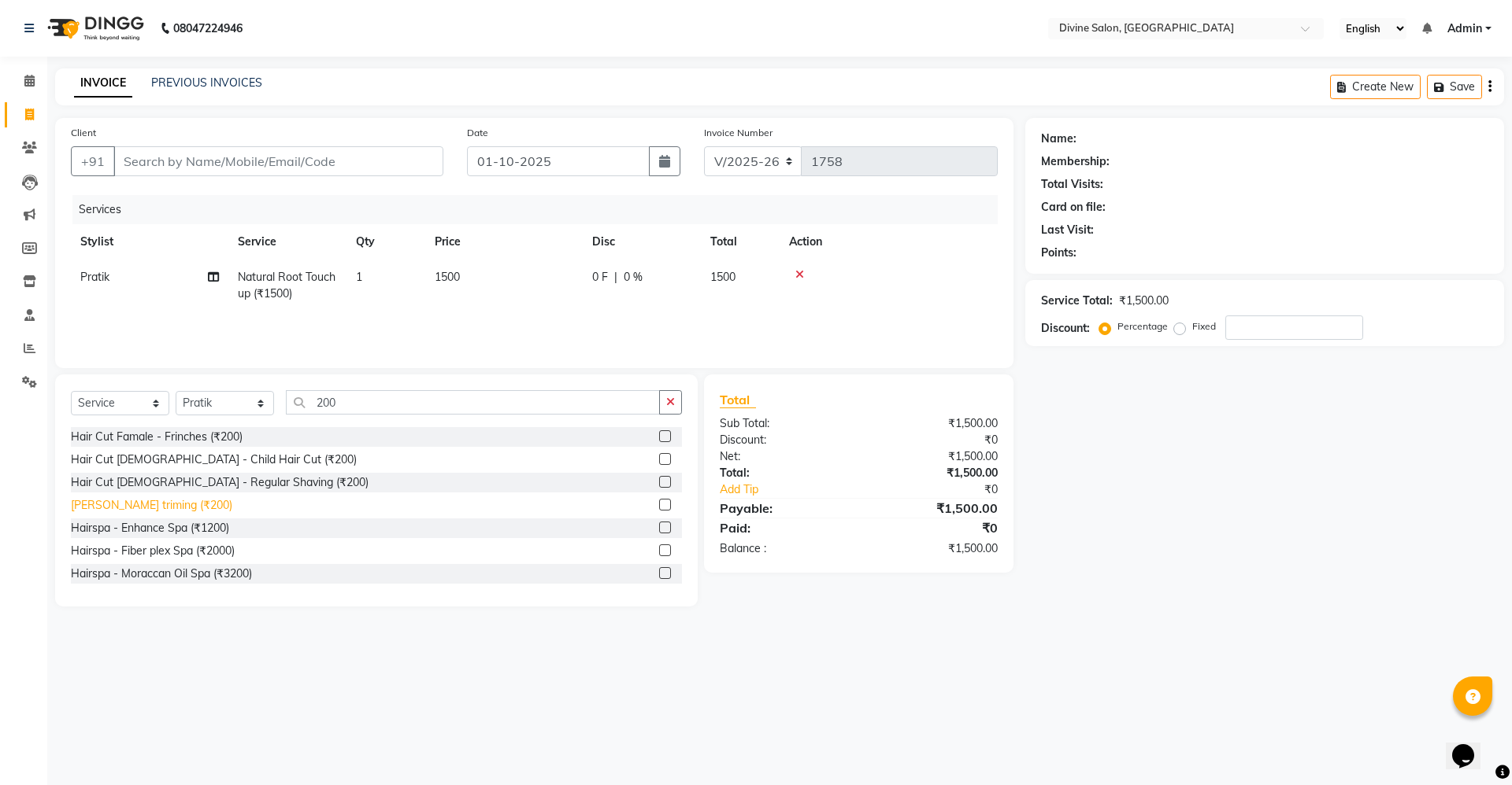
click at [132, 507] on div "[PERSON_NAME] triming (₹200)" at bounding box center [151, 505] width 161 height 17
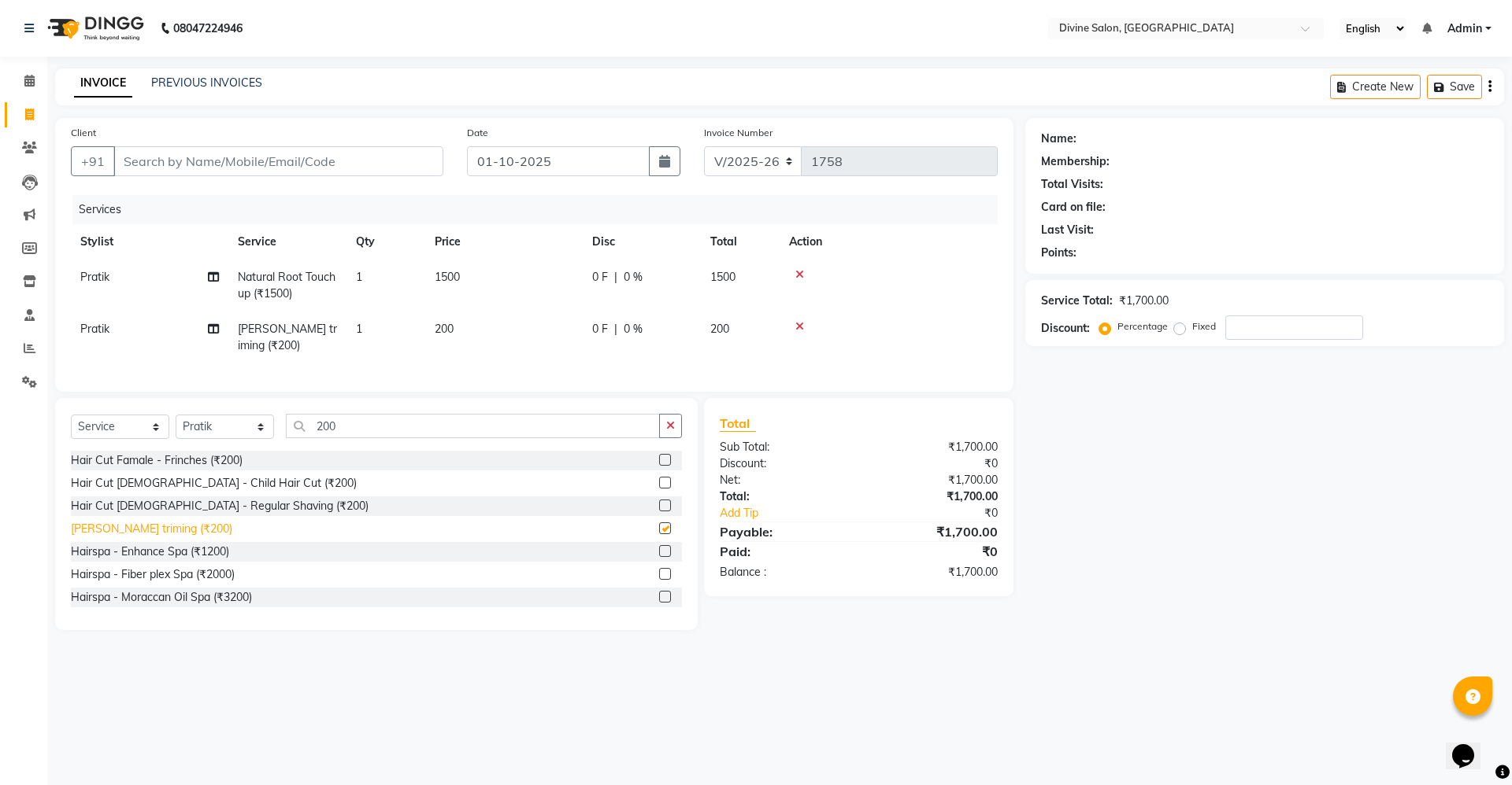
checkbox input "false"
click at [480, 265] on table "Stylist Service Qty Price Disc Total Action [PERSON_NAME] Natural Root Touchup …" at bounding box center [535, 294] width 927 height 139
click at [478, 289] on td "1500" at bounding box center [503, 285] width 157 height 52
select select "11821"
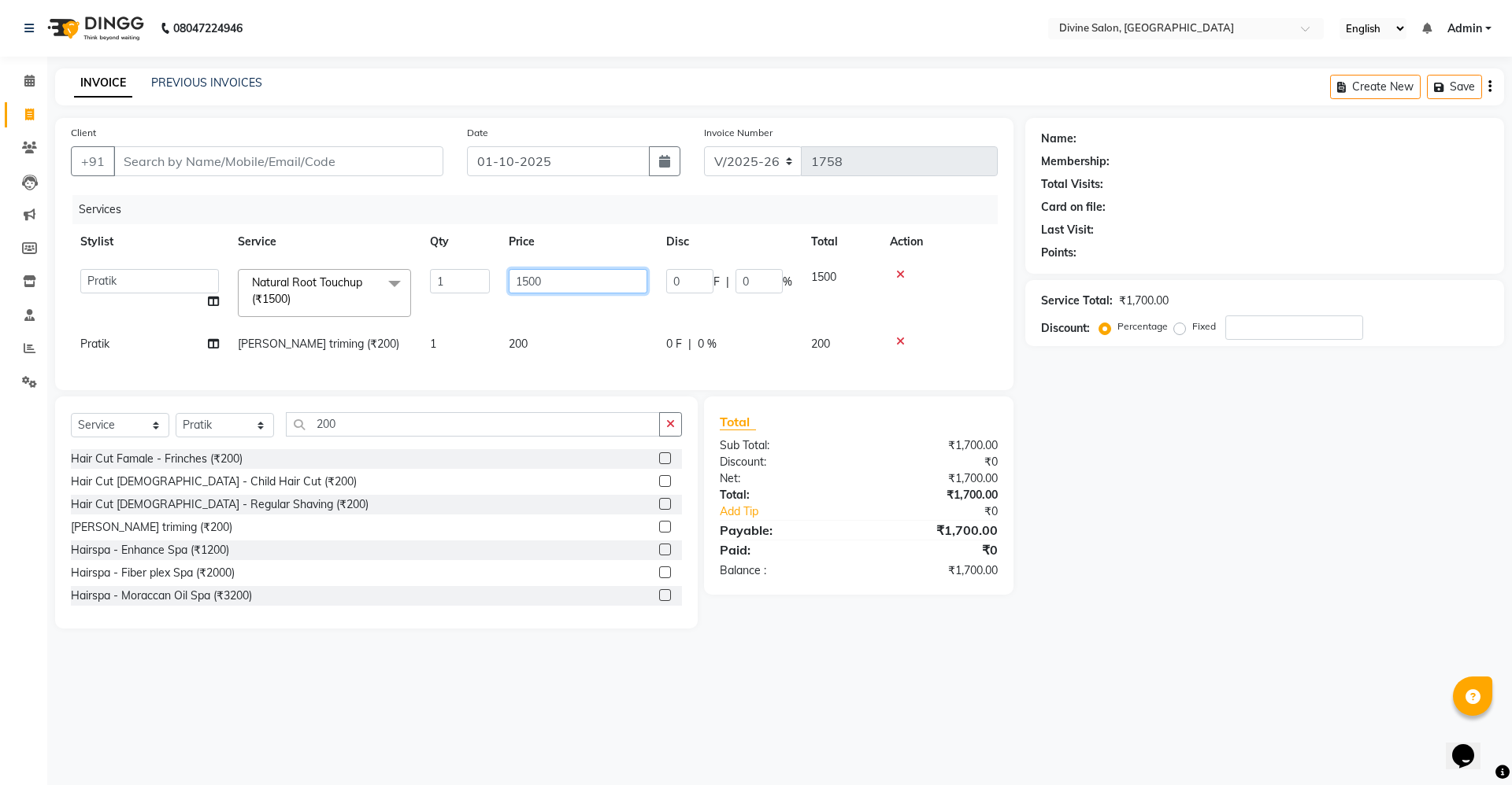
click at [565, 294] on td "1500" at bounding box center [577, 293] width 157 height 67
type input "1"
type input "2000"
click at [338, 222] on div "Services" at bounding box center [540, 209] width 937 height 29
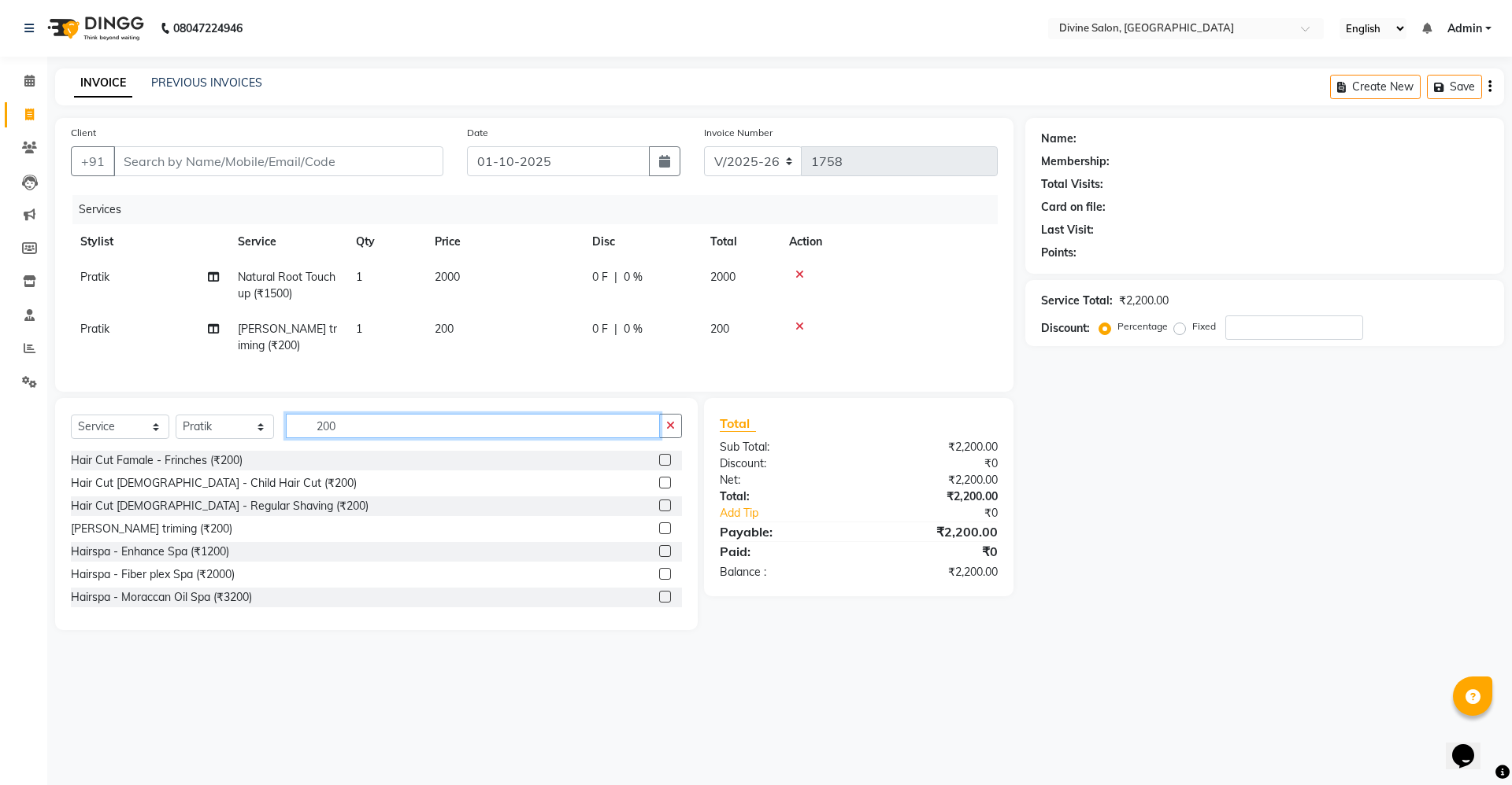
click at [364, 439] on input "200" at bounding box center [472, 426] width 374 height 25
type input "2"
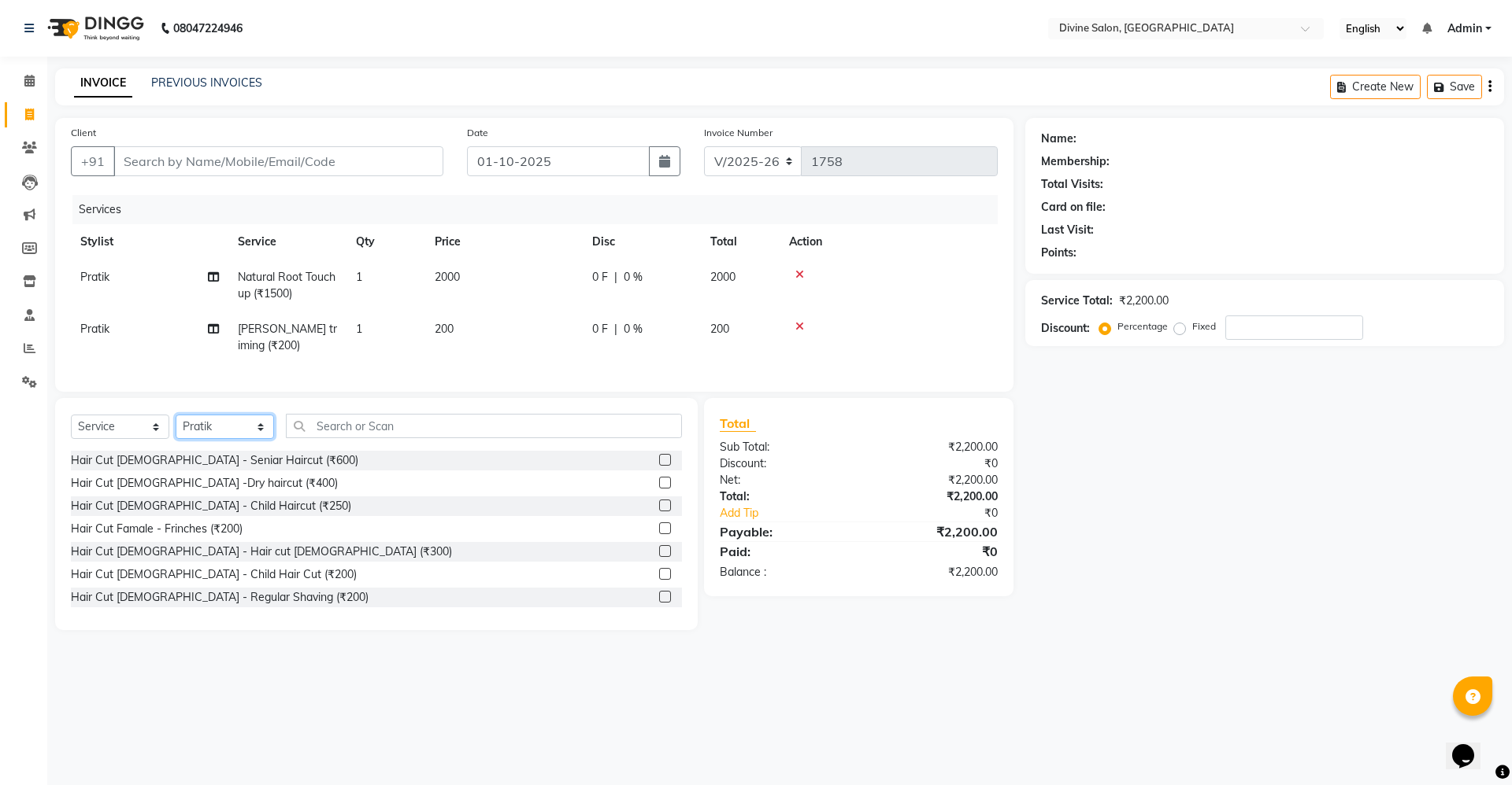
click at [227, 439] on select "Select Stylist [PERSON_NAME] Pooja [PERSON_NAME] pooja [PERSON_NAME] [PERSON_NA…" at bounding box center [225, 427] width 99 height 25
select select "70573"
click at [176, 430] on select "Select Stylist [PERSON_NAME] Pooja [PERSON_NAME] pooja [PERSON_NAME] [PERSON_NA…" at bounding box center [225, 427] width 99 height 25
click at [404, 437] on input "text" at bounding box center [484, 426] width 396 height 25
click at [409, 439] on input "text" at bounding box center [484, 426] width 396 height 25
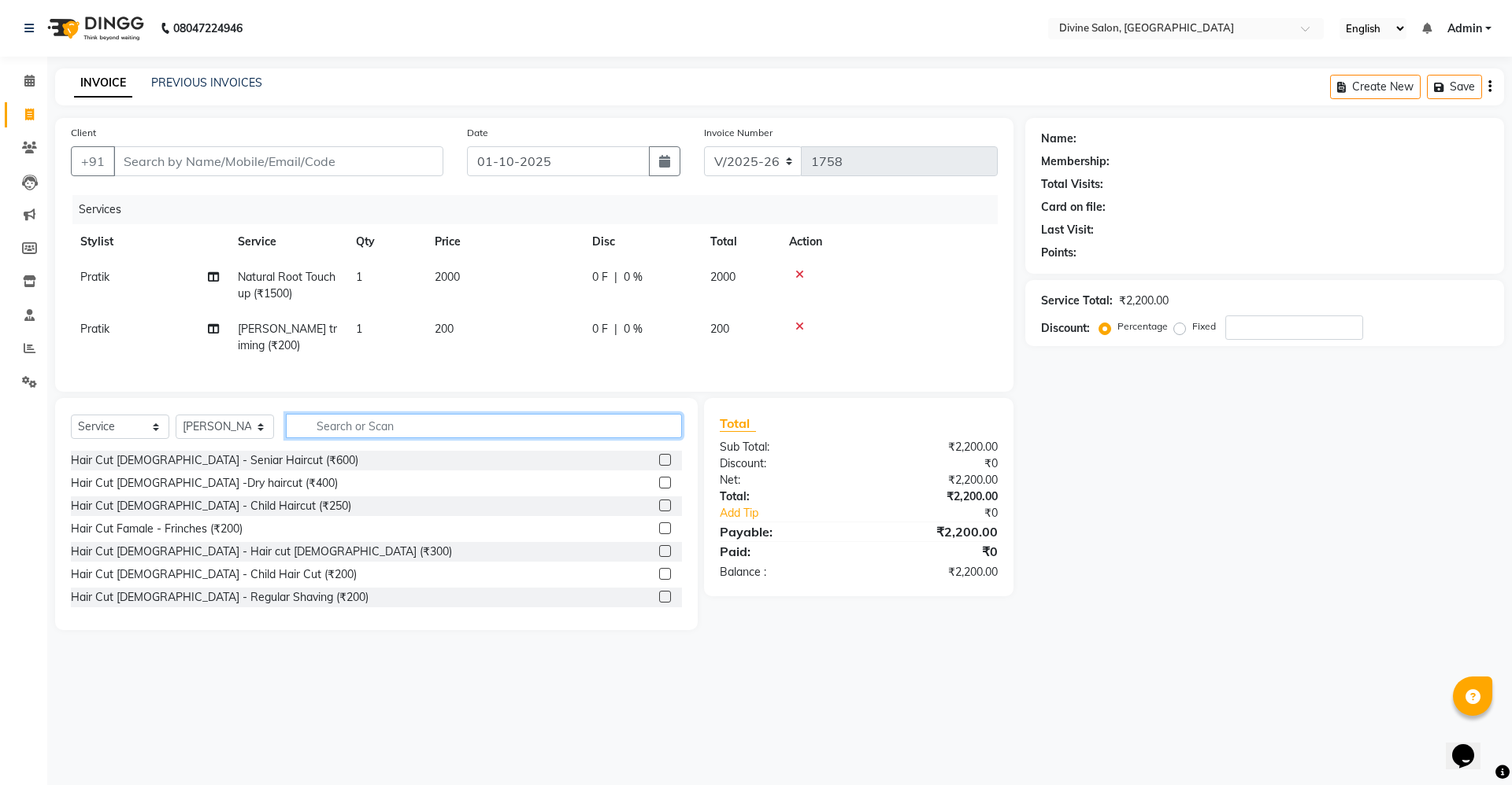
click at [409, 439] on input "text" at bounding box center [484, 426] width 396 height 25
type input "n"
type input "e"
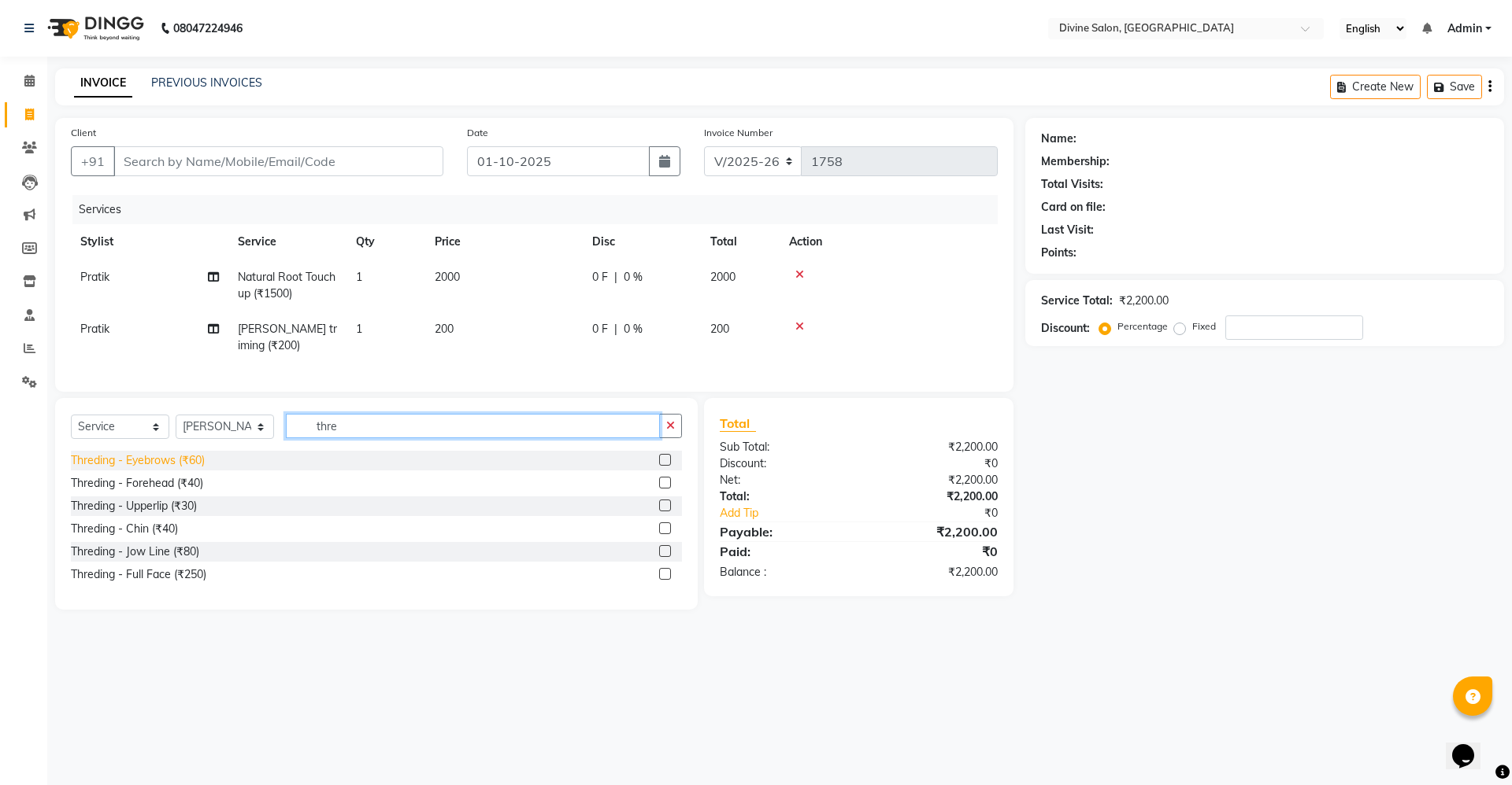
type input "thre"
click at [172, 469] on div "Threding - Eyebrows (₹60)" at bounding box center [138, 461] width 134 height 17
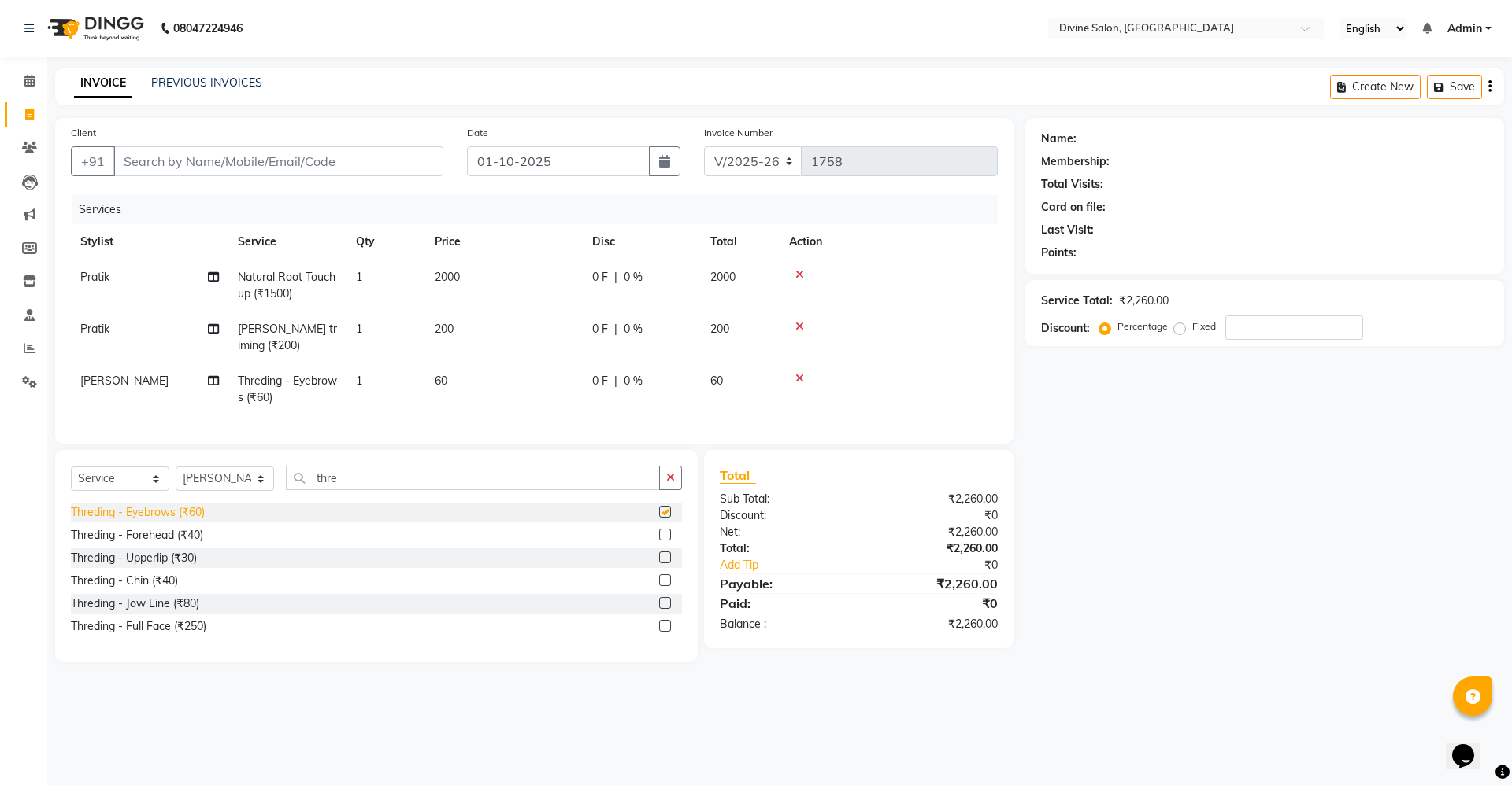
checkbox input "false"
click at [176, 566] on div "Threding - Upperlip (₹30)" at bounding box center [134, 558] width 126 height 17
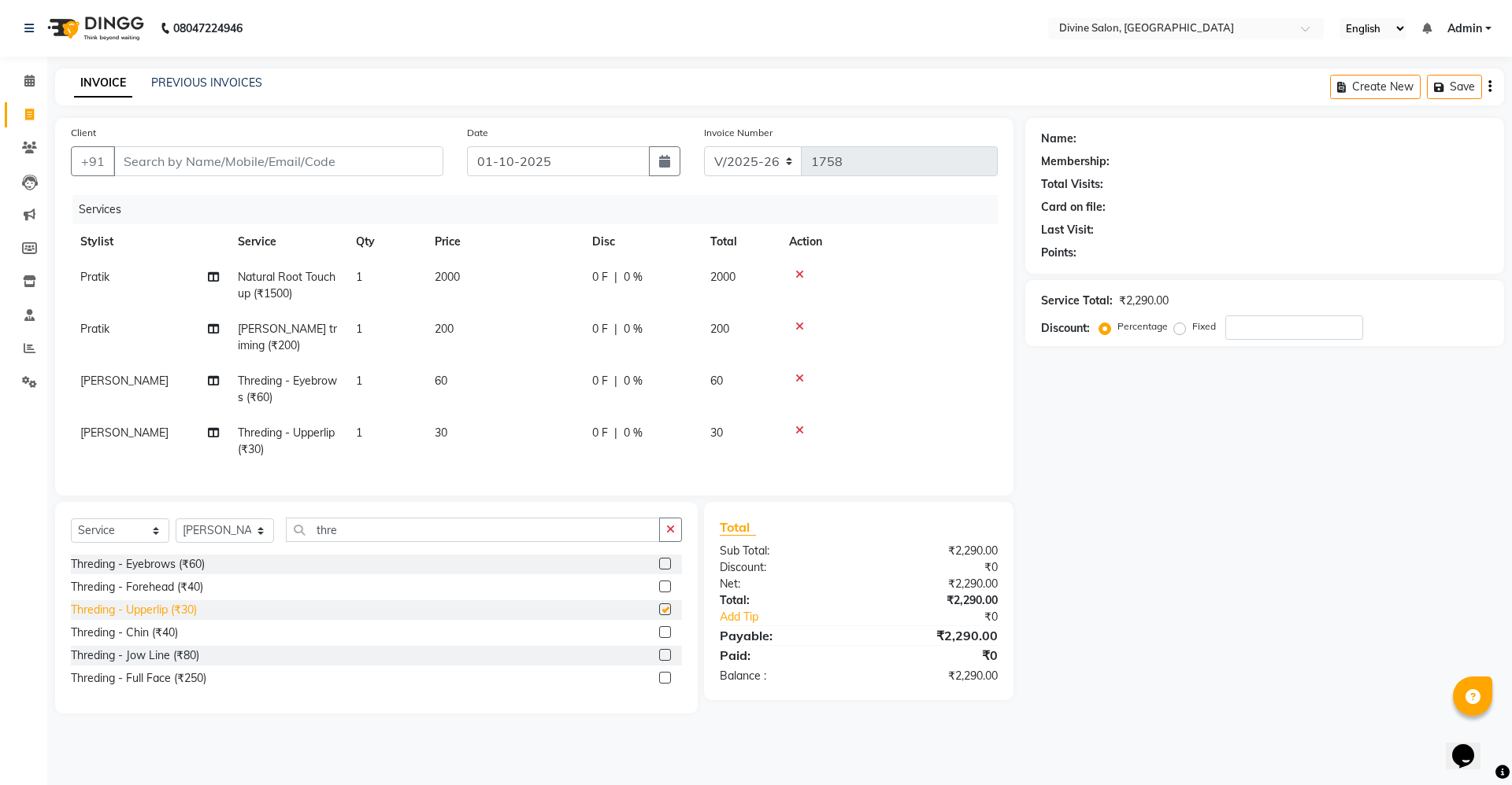
checkbox input "false"
click at [180, 596] on div "Threding - Forehead (₹40)" at bounding box center [137, 587] width 132 height 17
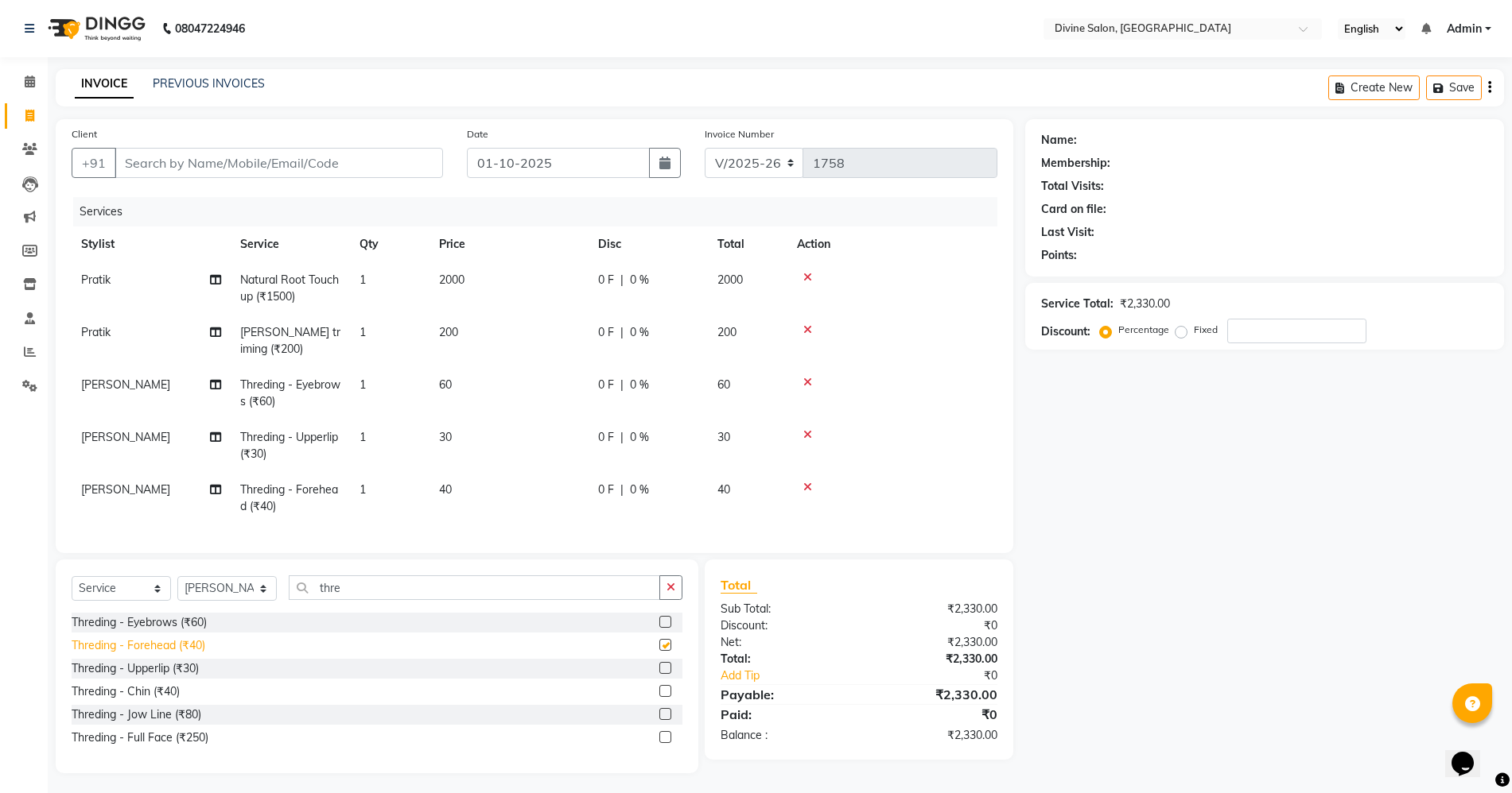
checkbox input "false"
click at [362, 600] on input "thre" at bounding box center [474, 588] width 371 height 25
type input "t"
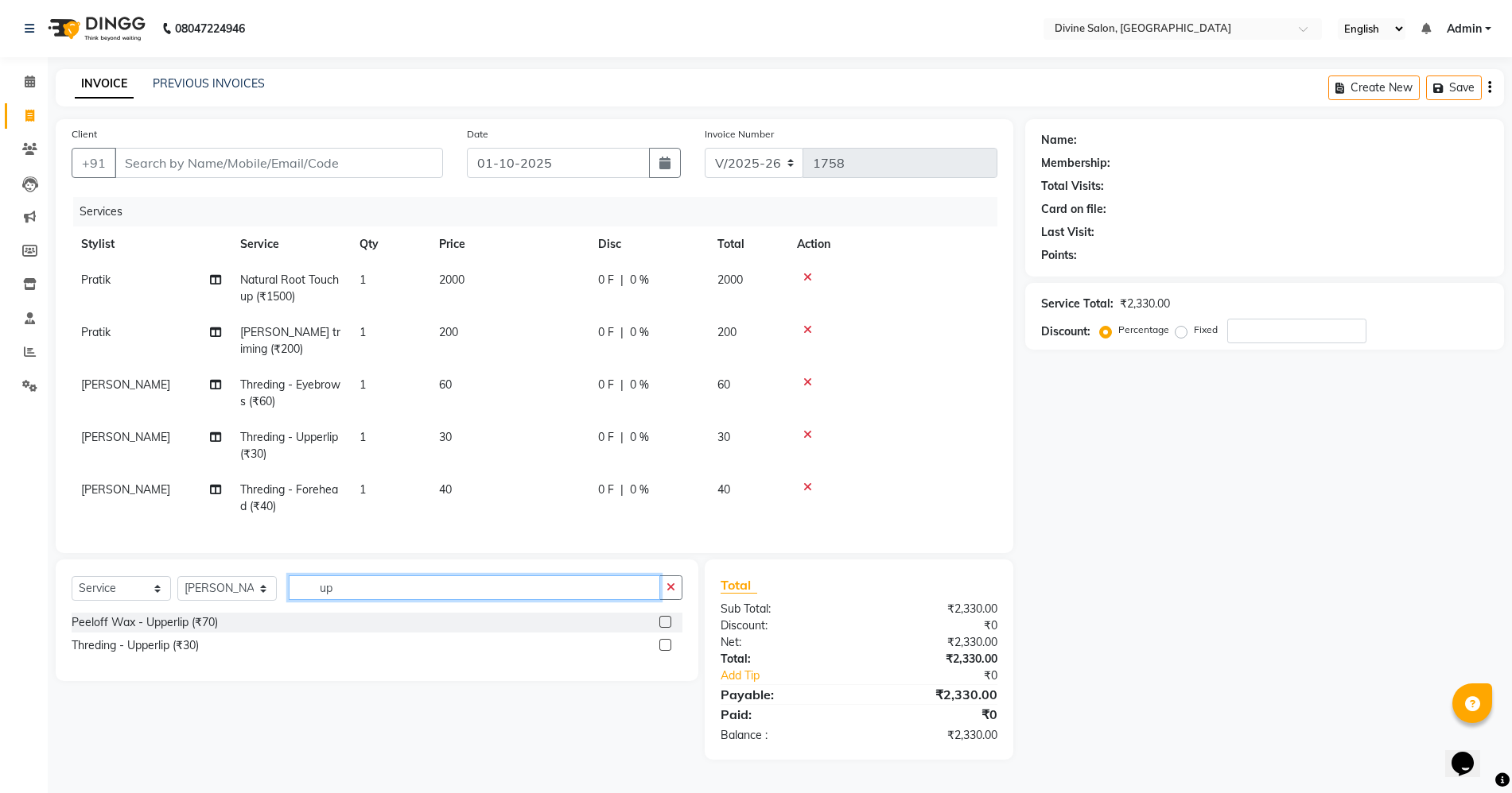
type input "u"
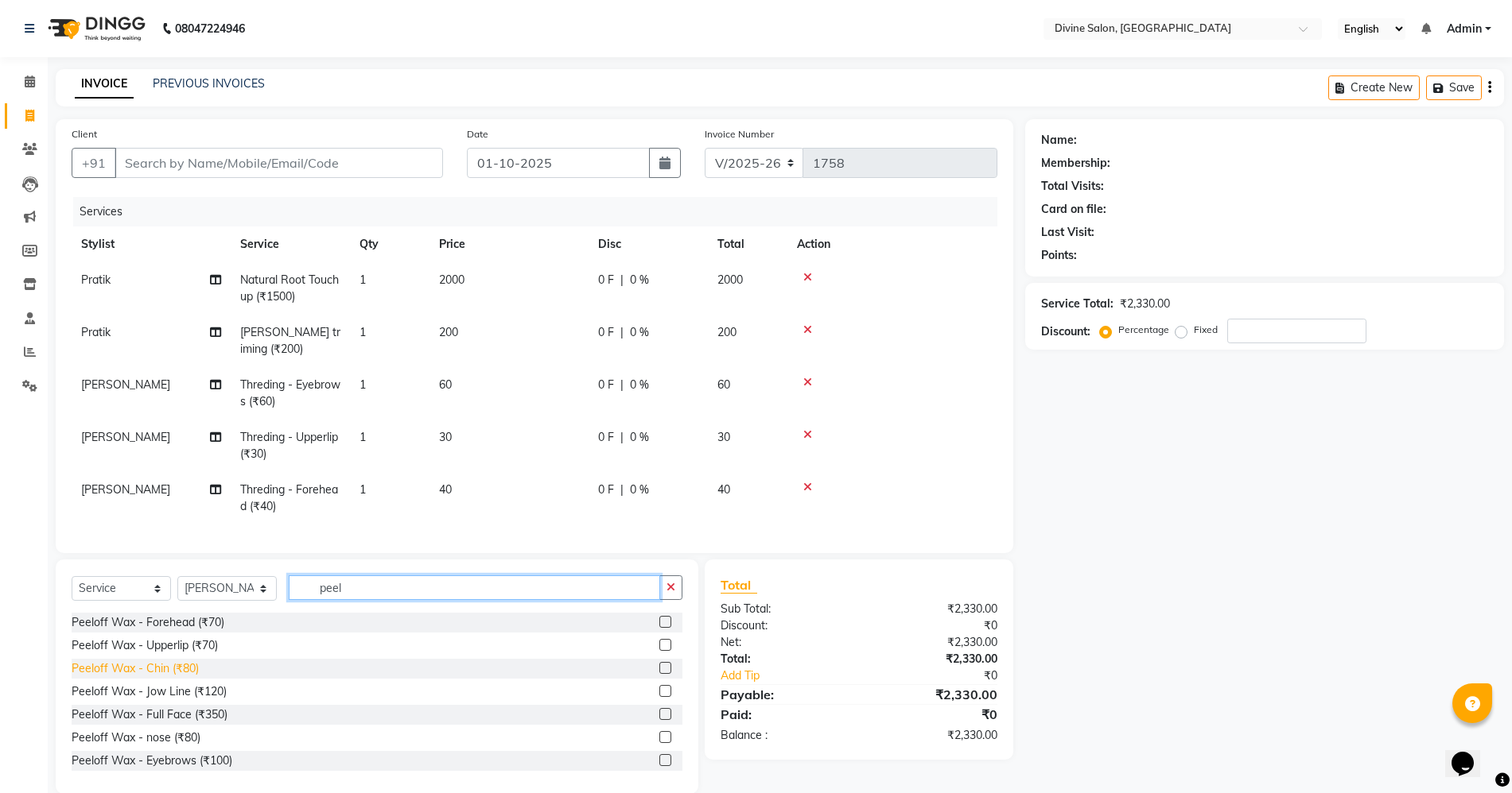
type input "peel"
click at [180, 678] on div "Peeloff Wax - Chin (₹80)" at bounding box center [135, 669] width 127 height 17
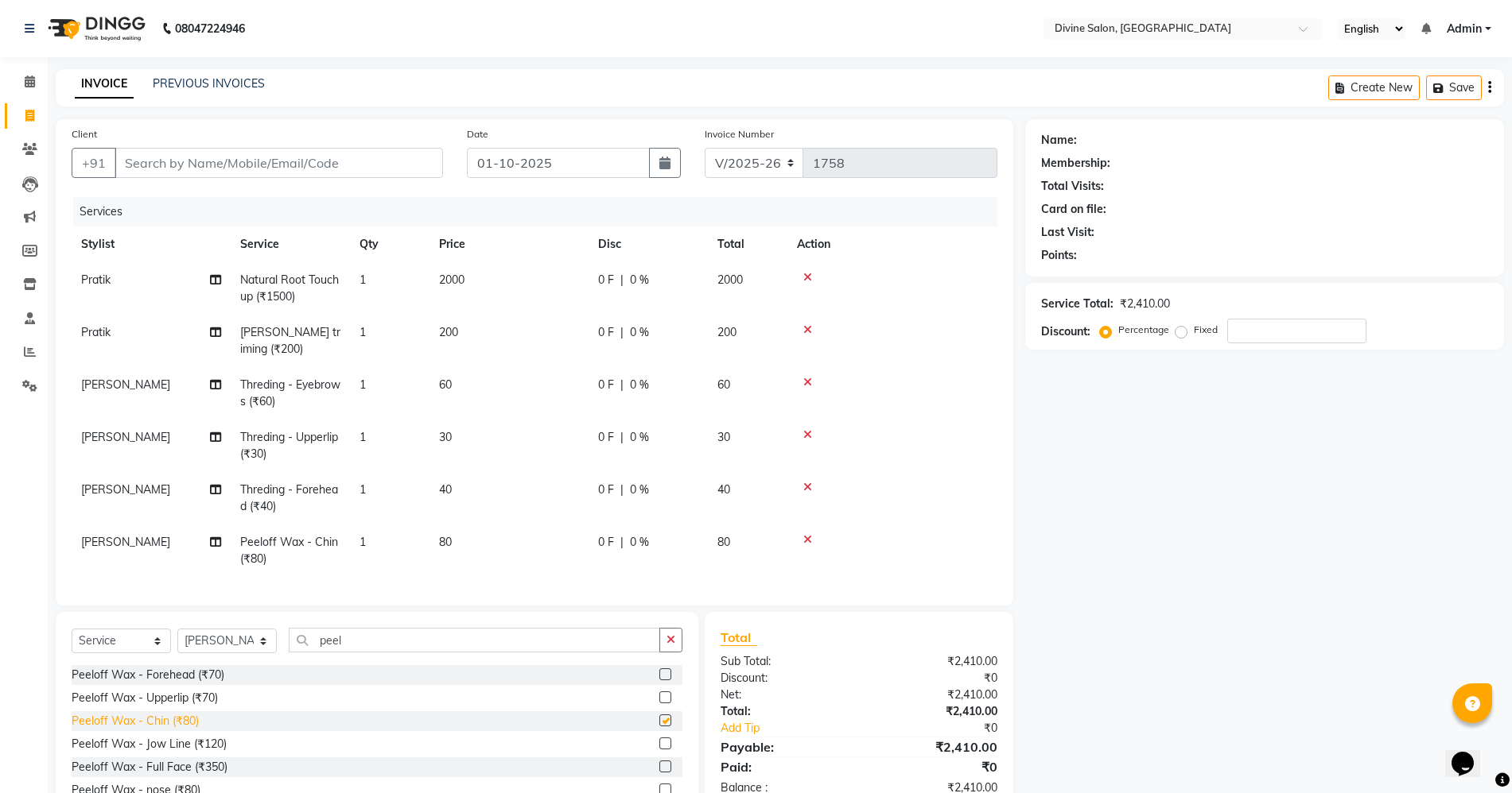
checkbox input "false"
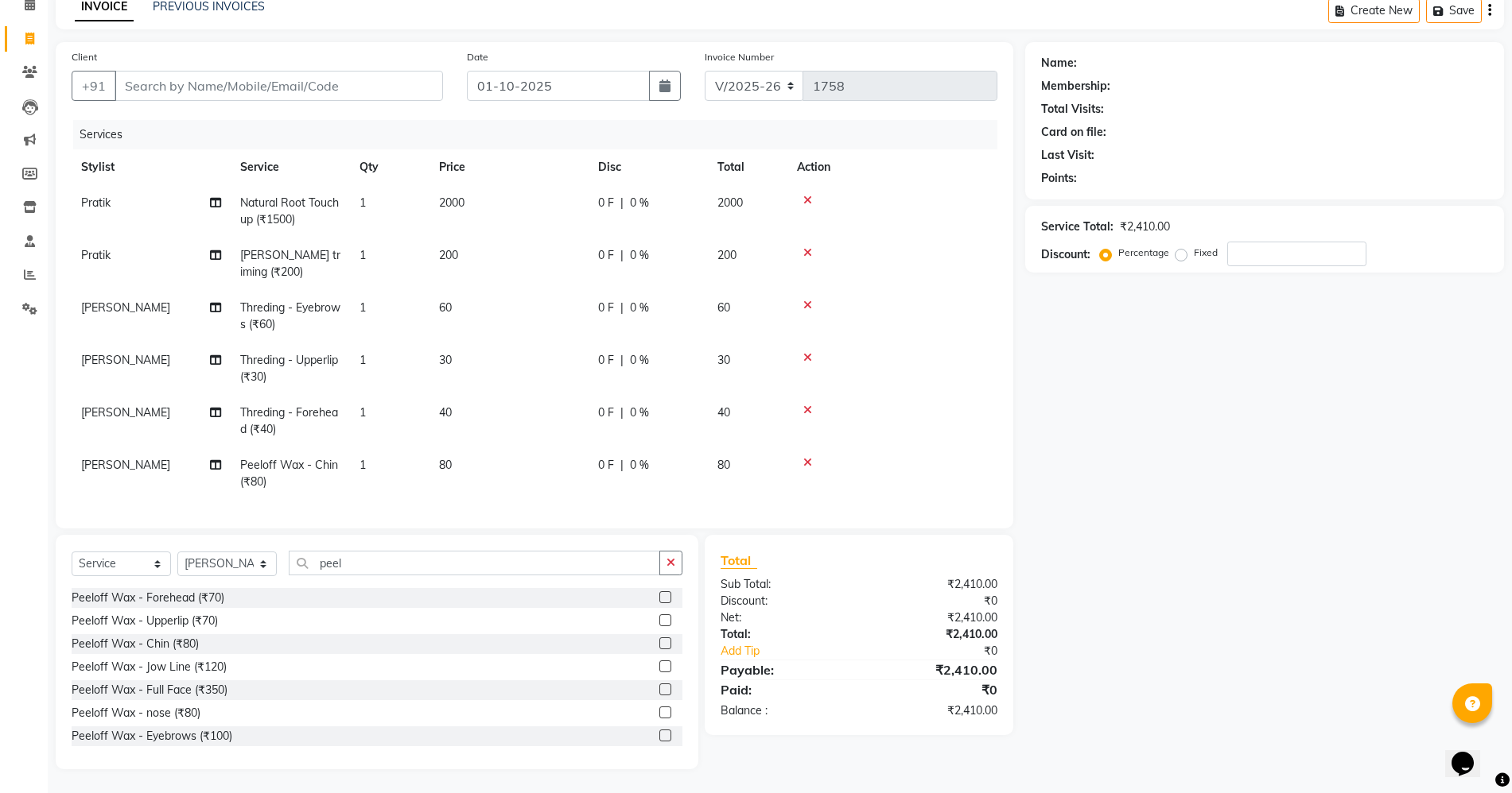
scroll to position [82, 0]
click at [1263, 242] on input "number" at bounding box center [1296, 254] width 139 height 25
click at [372, 84] on input "Client" at bounding box center [279, 86] width 329 height 30
click at [1240, 261] on input "number" at bounding box center [1296, 254] width 139 height 25
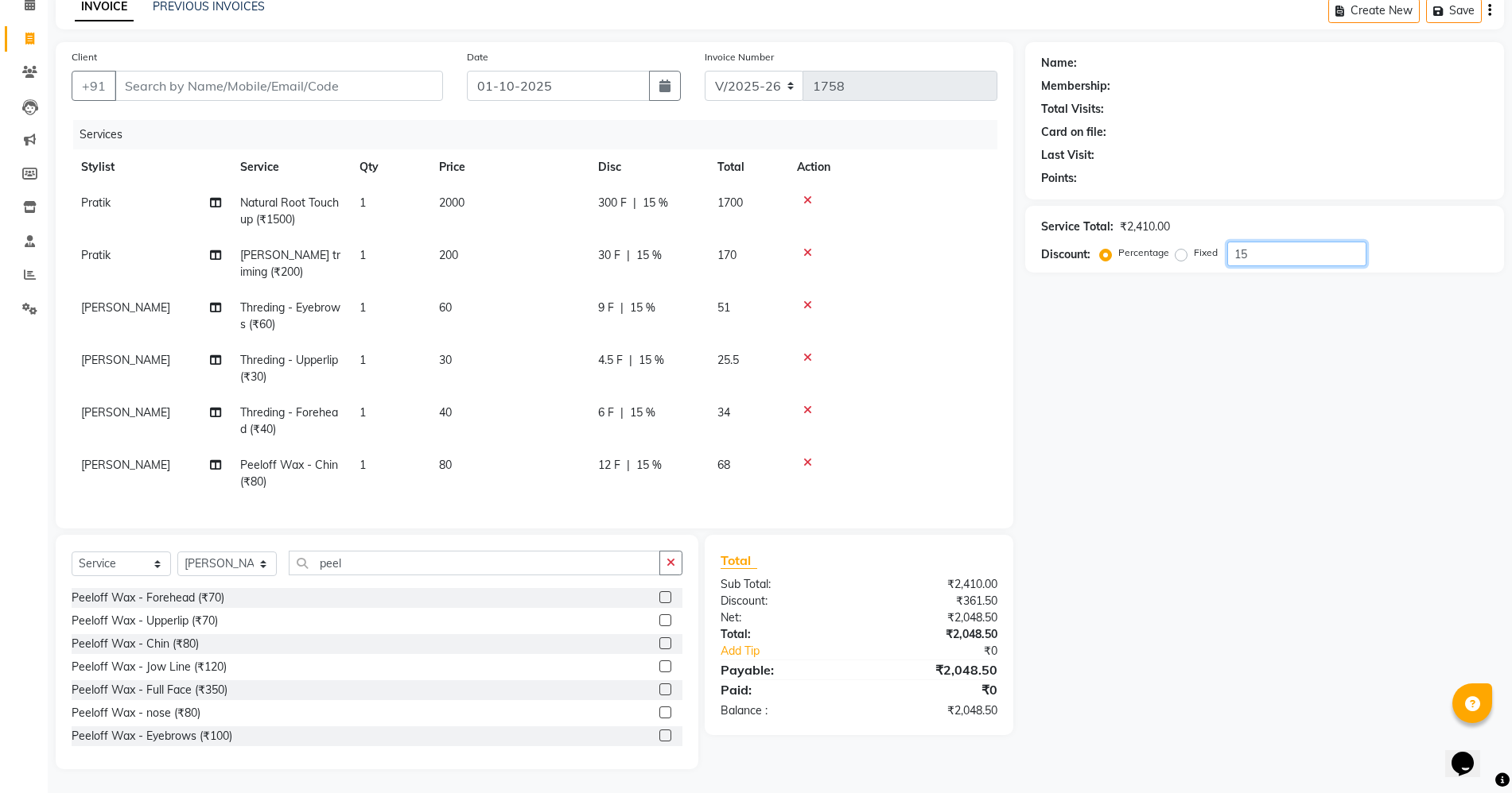
scroll to position [82, 0]
type input "1"
type input "2"
type input "15"
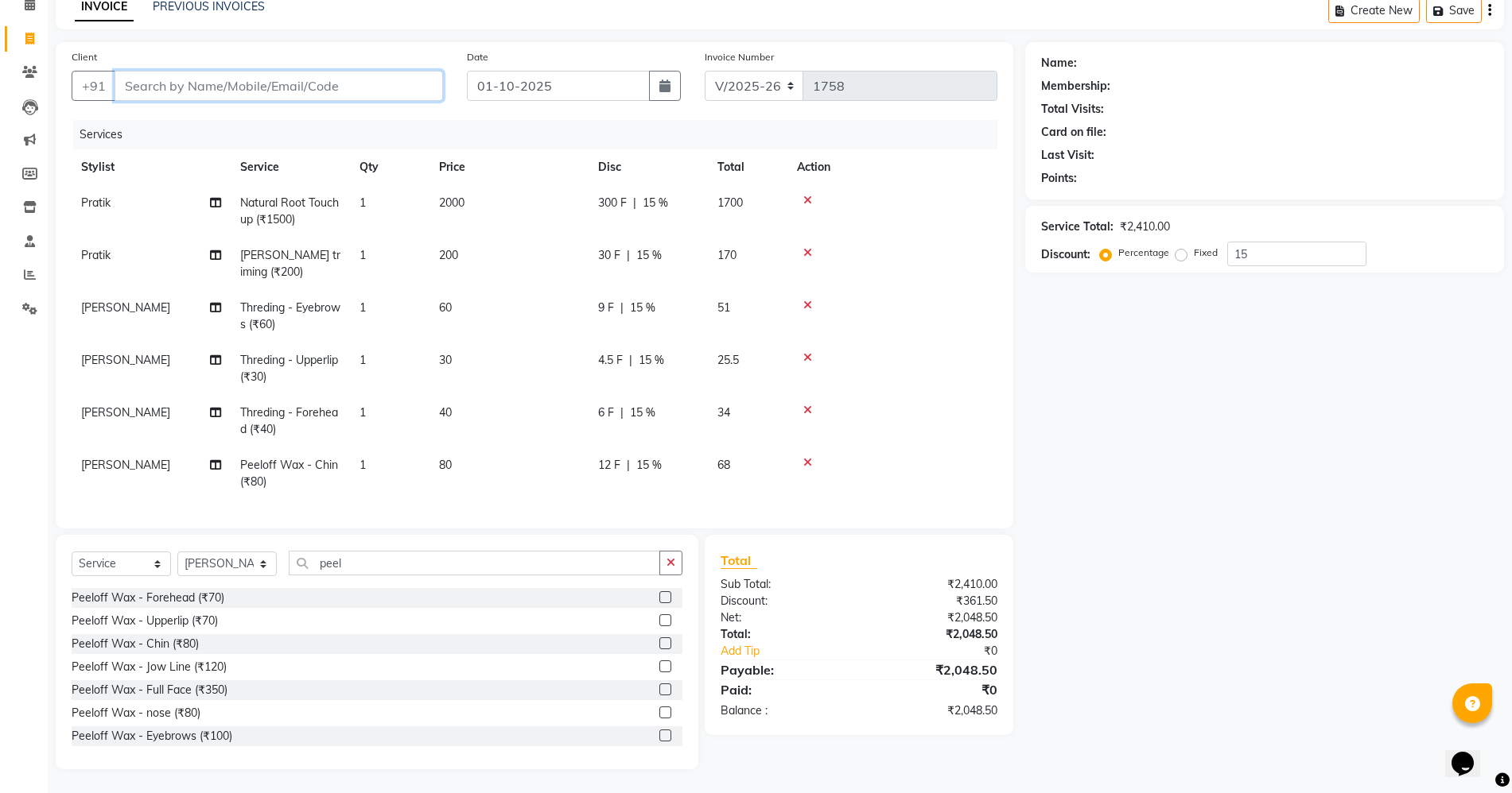
click at [307, 75] on input "Client" at bounding box center [279, 86] width 329 height 30
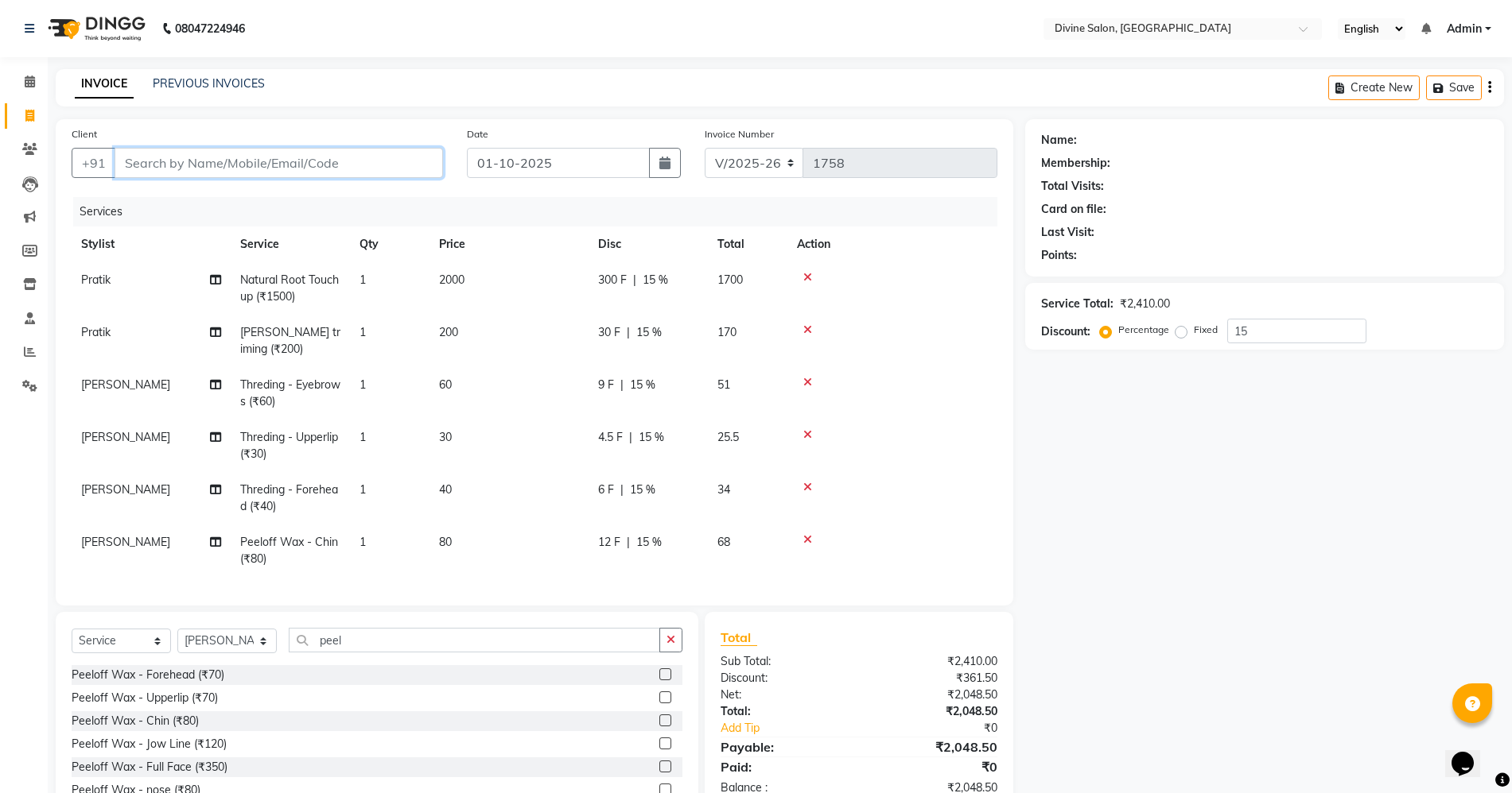
click at [348, 172] on input "Client" at bounding box center [279, 163] width 329 height 30
type input "7"
type input "0"
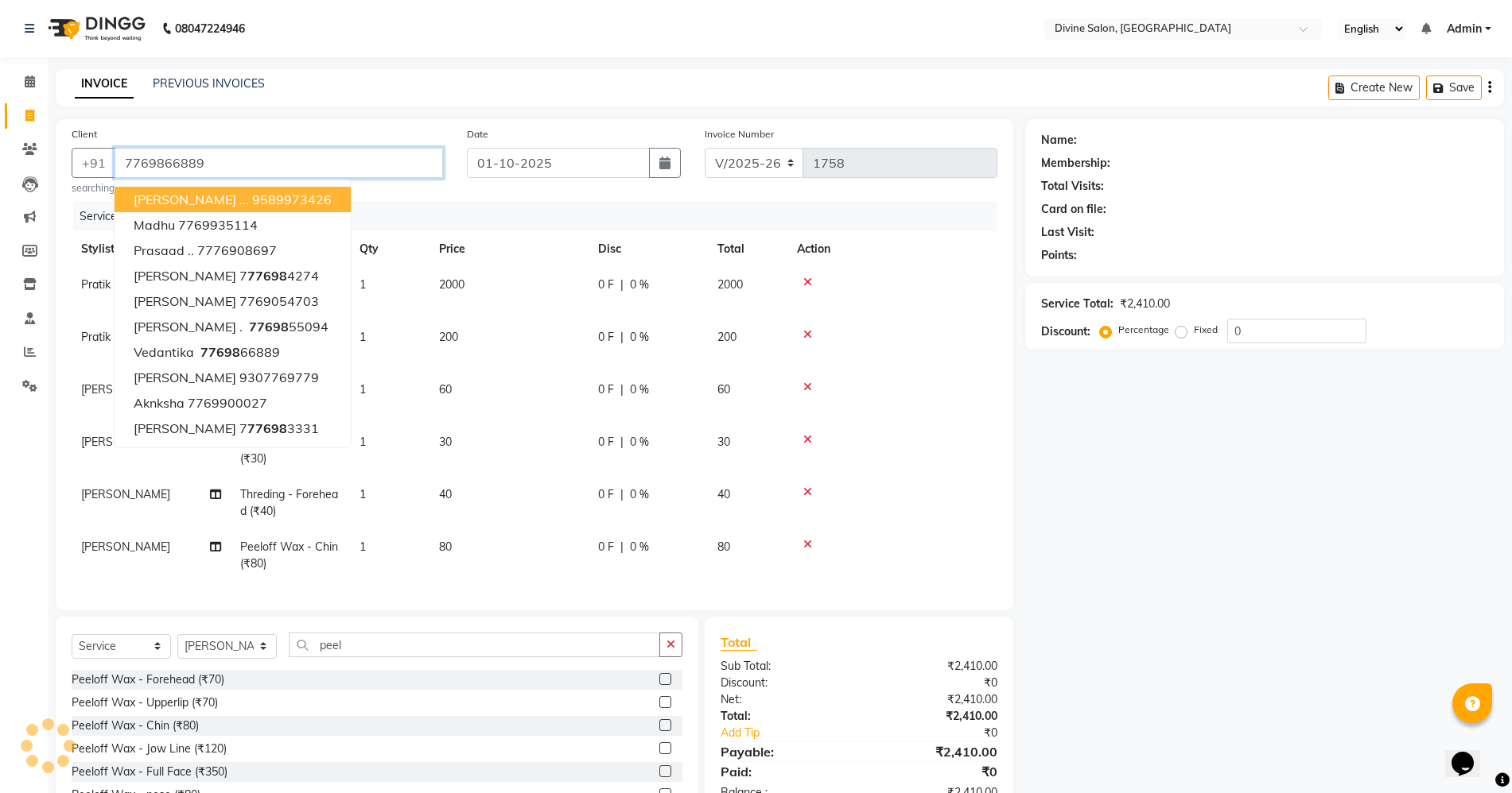
type input "7769866889"
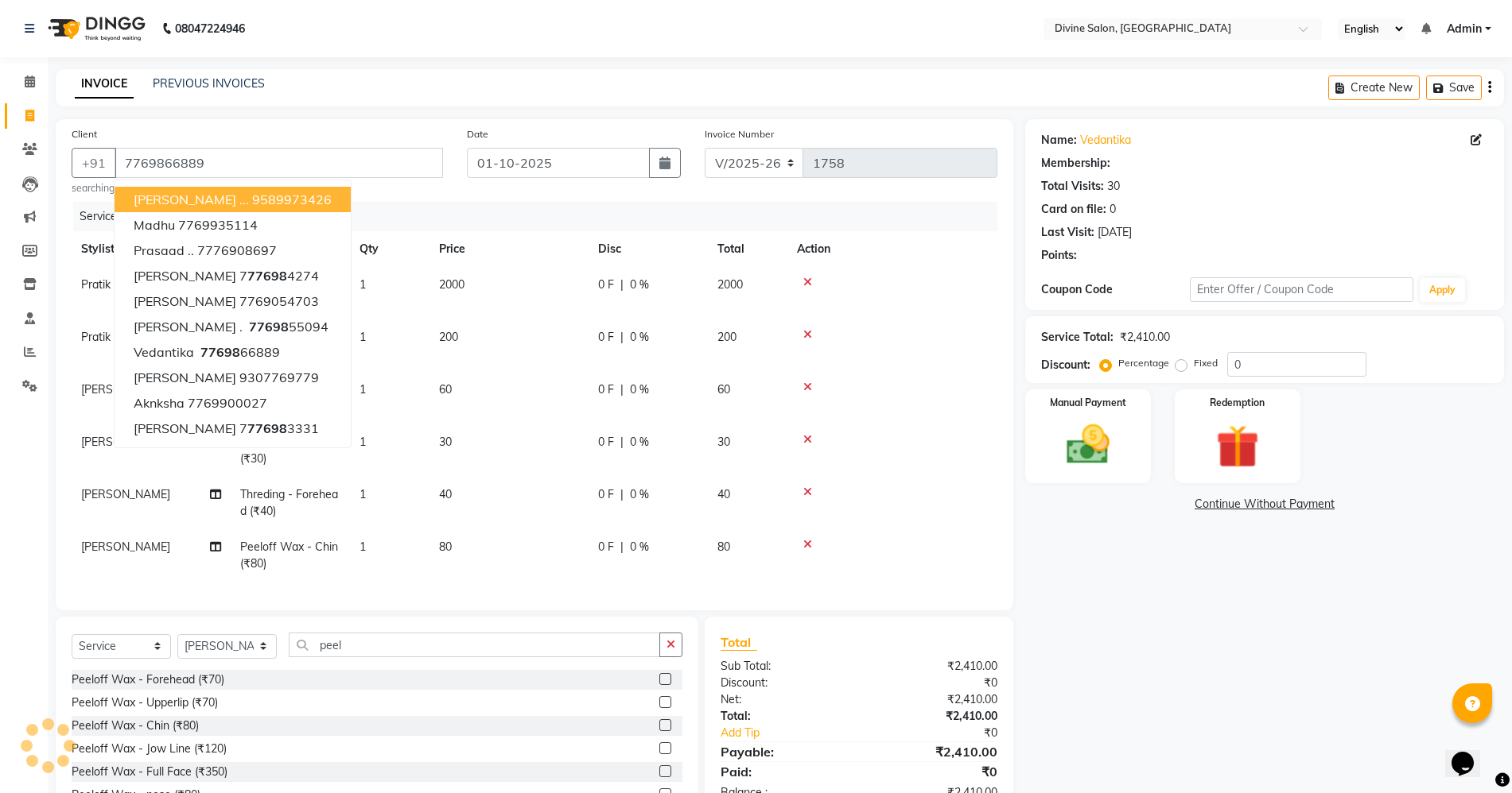
select select "1: Object"
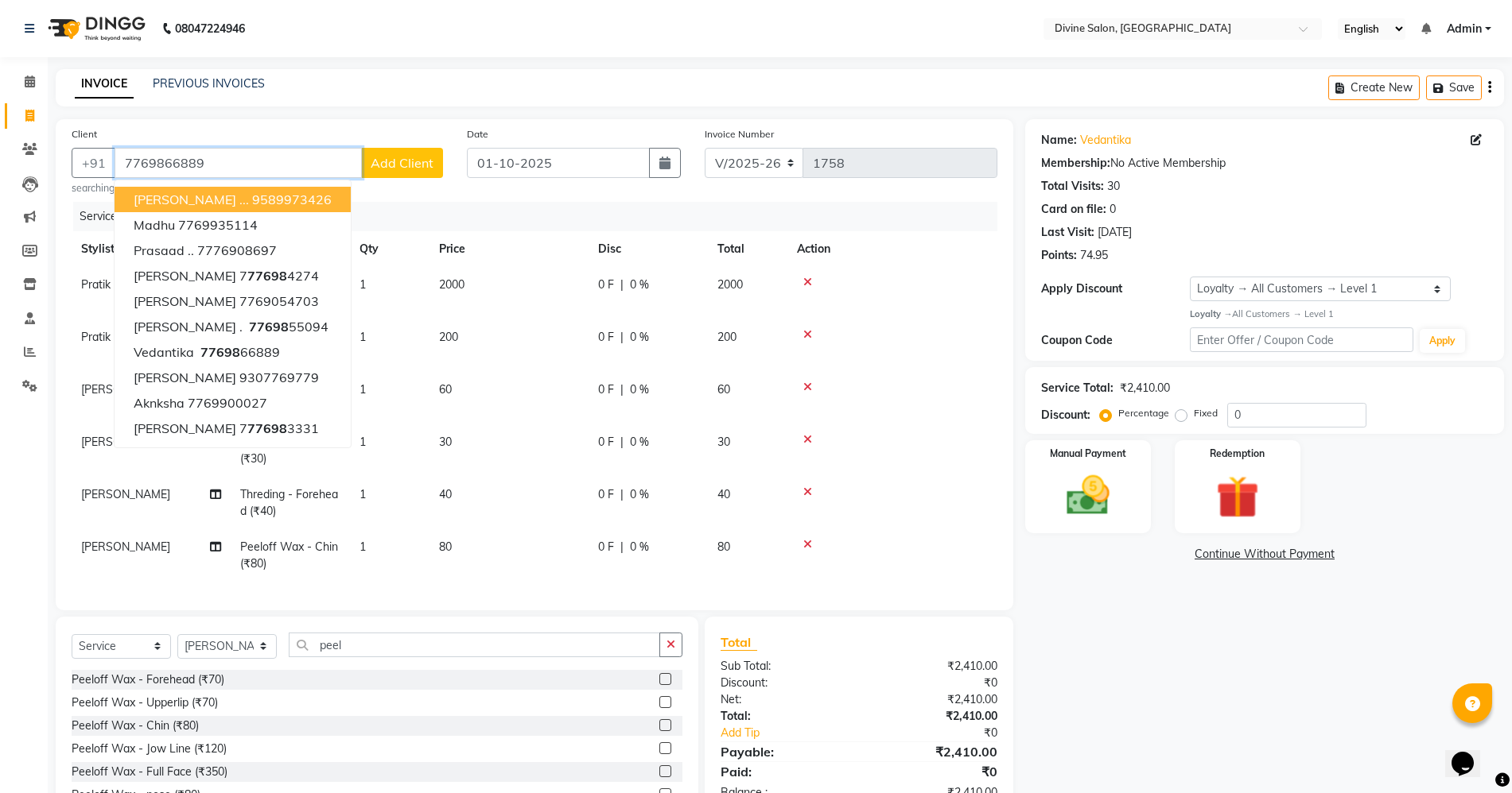
click at [247, 163] on input "7769866889" at bounding box center [238, 163] width 247 height 30
click at [1098, 493] on img at bounding box center [1087, 496] width 73 height 52
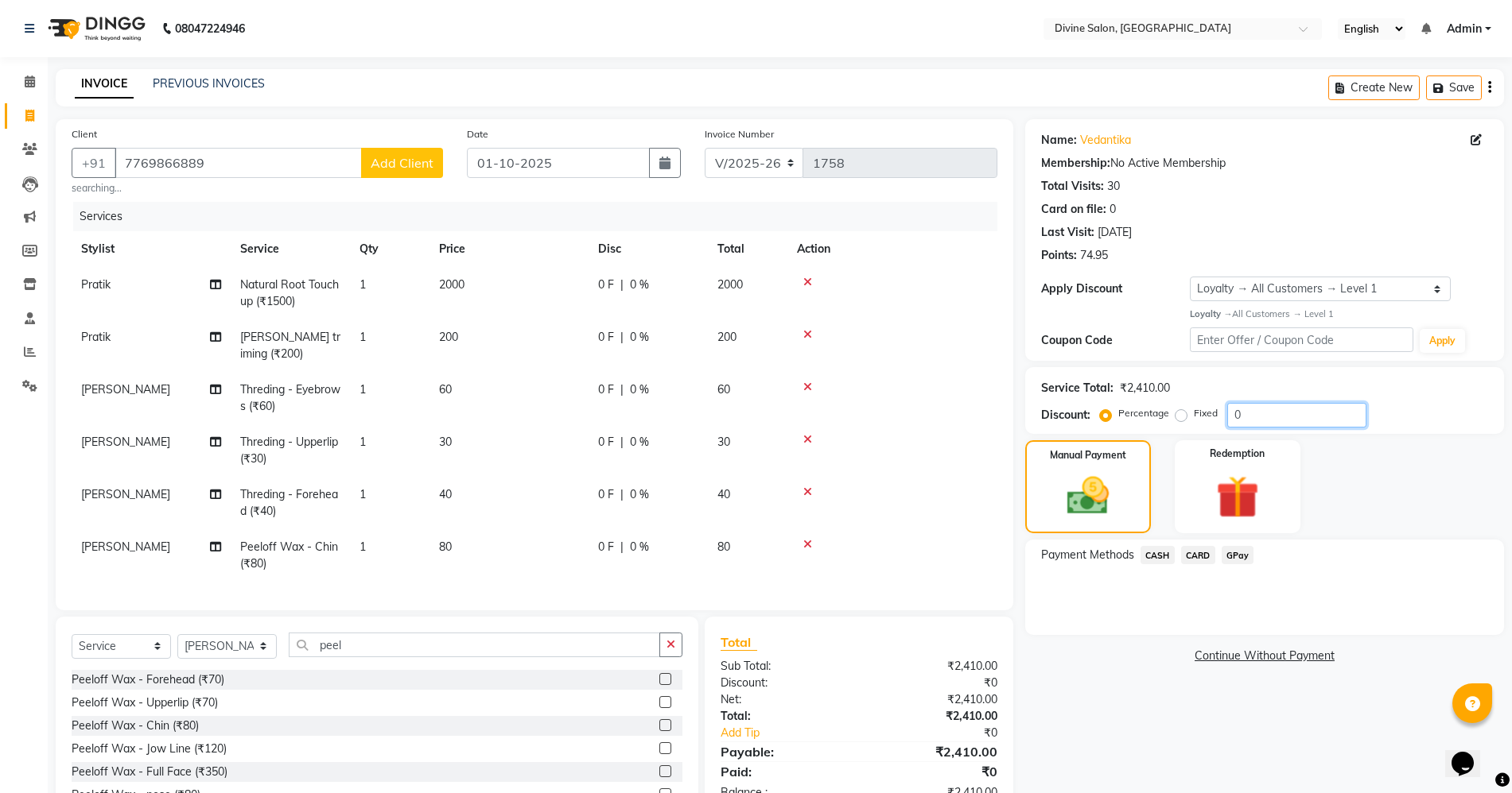
click at [1254, 414] on input "0" at bounding box center [1296, 416] width 139 height 25
type input "15"
click at [1242, 560] on span "GPay" at bounding box center [1237, 555] width 33 height 19
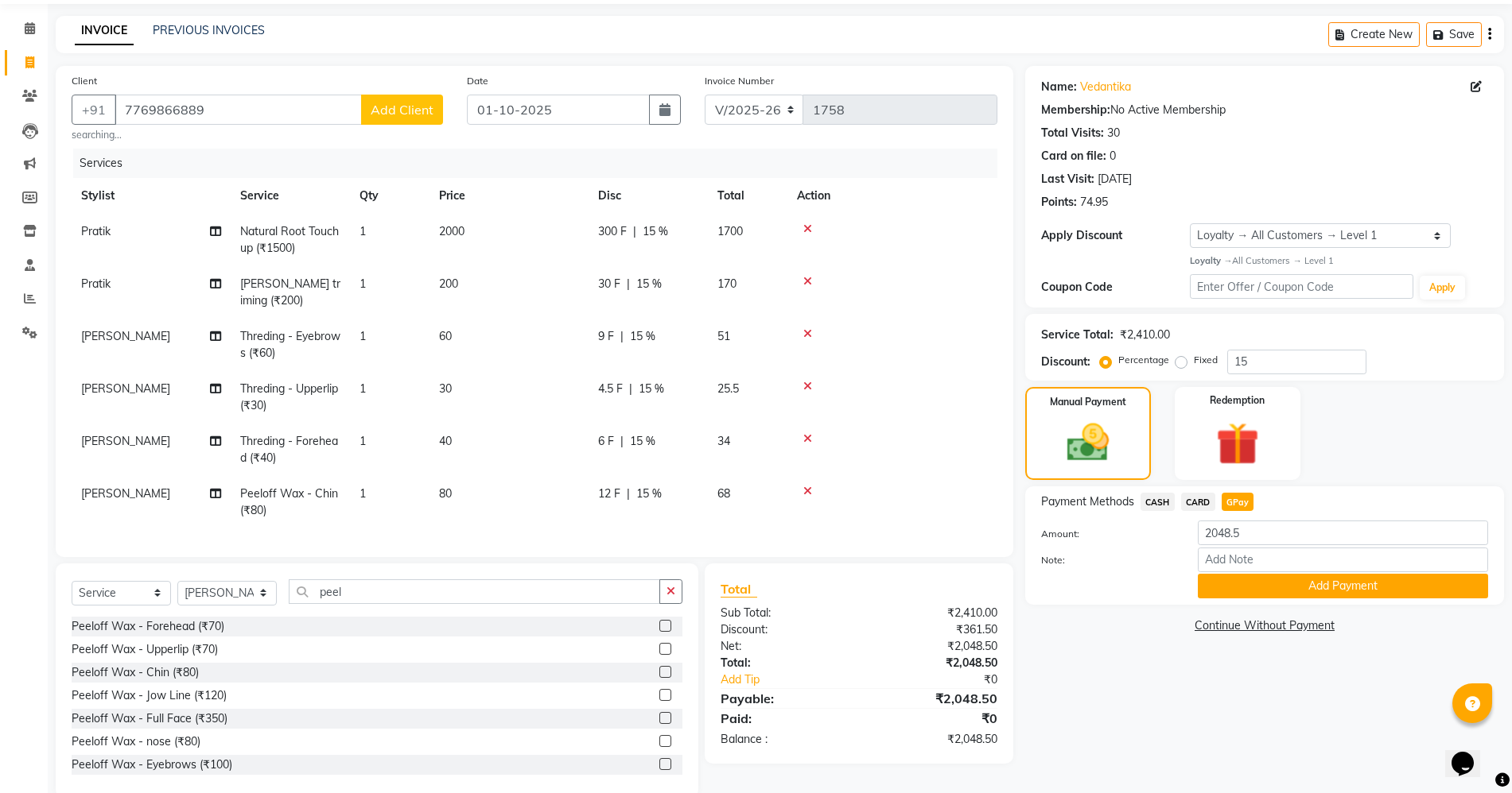
scroll to position [82, 0]
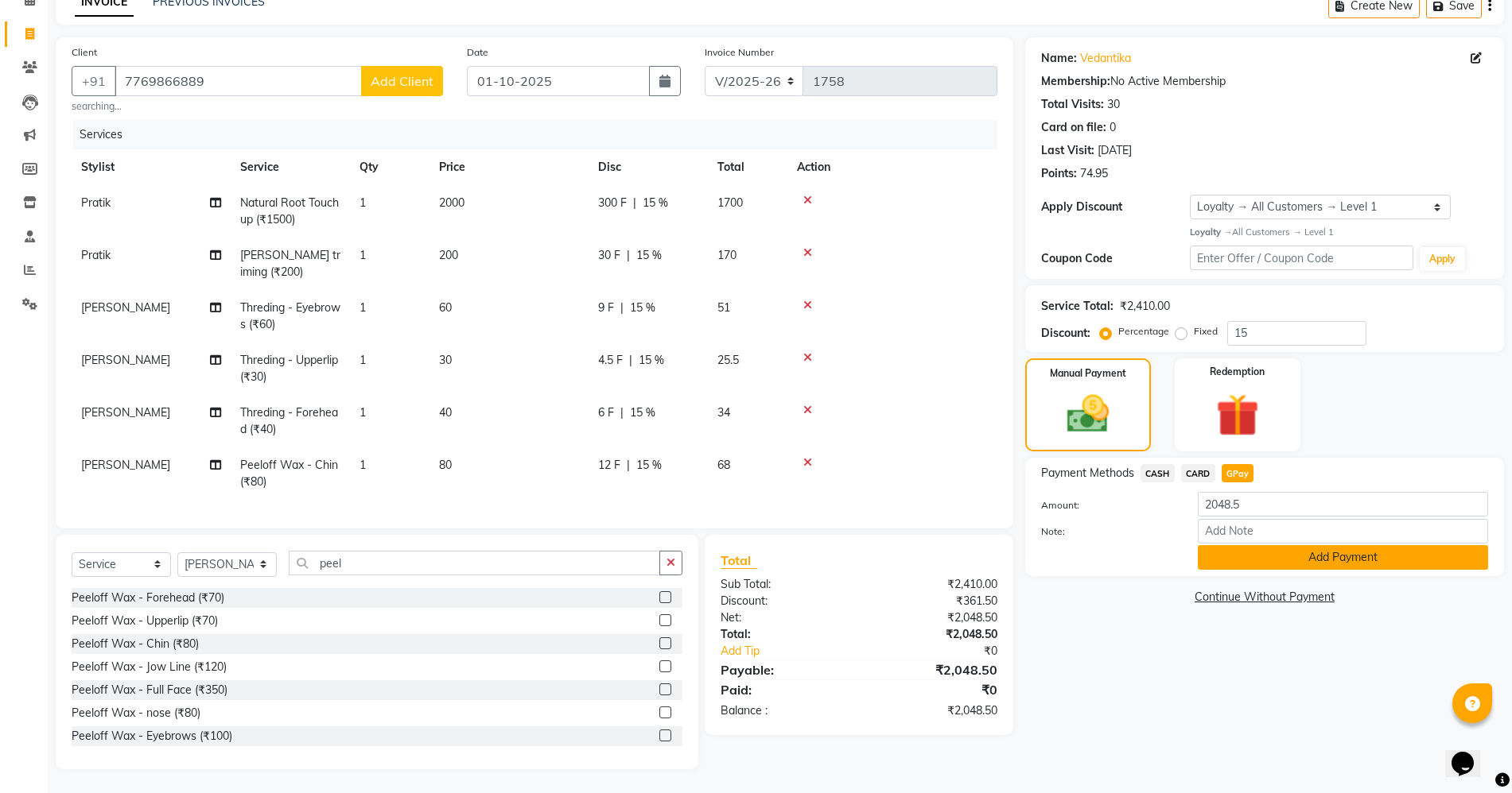
click at [1262, 559] on button "Add Payment" at bounding box center [1342, 558] width 290 height 25
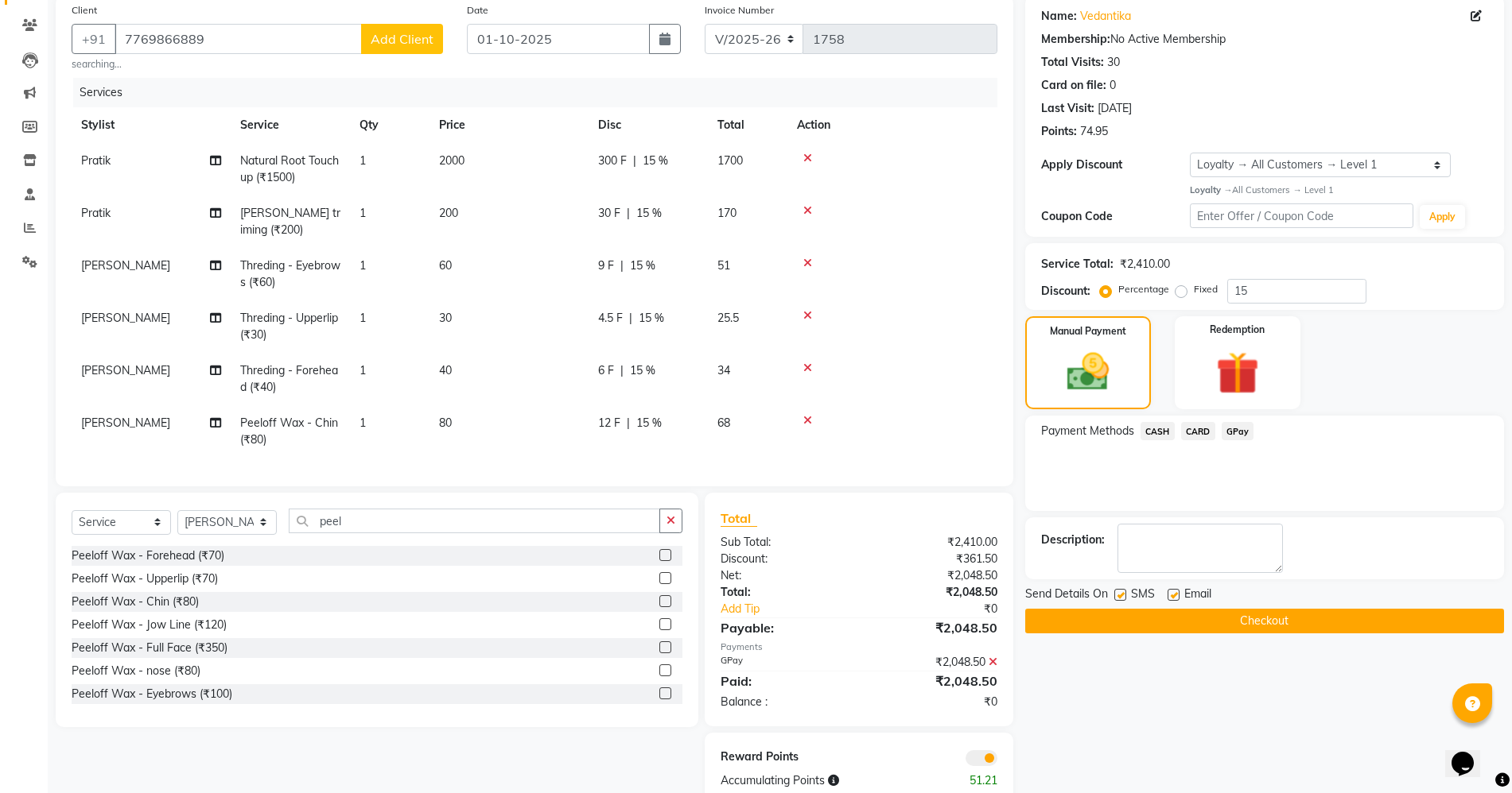
scroll to position [160, 0]
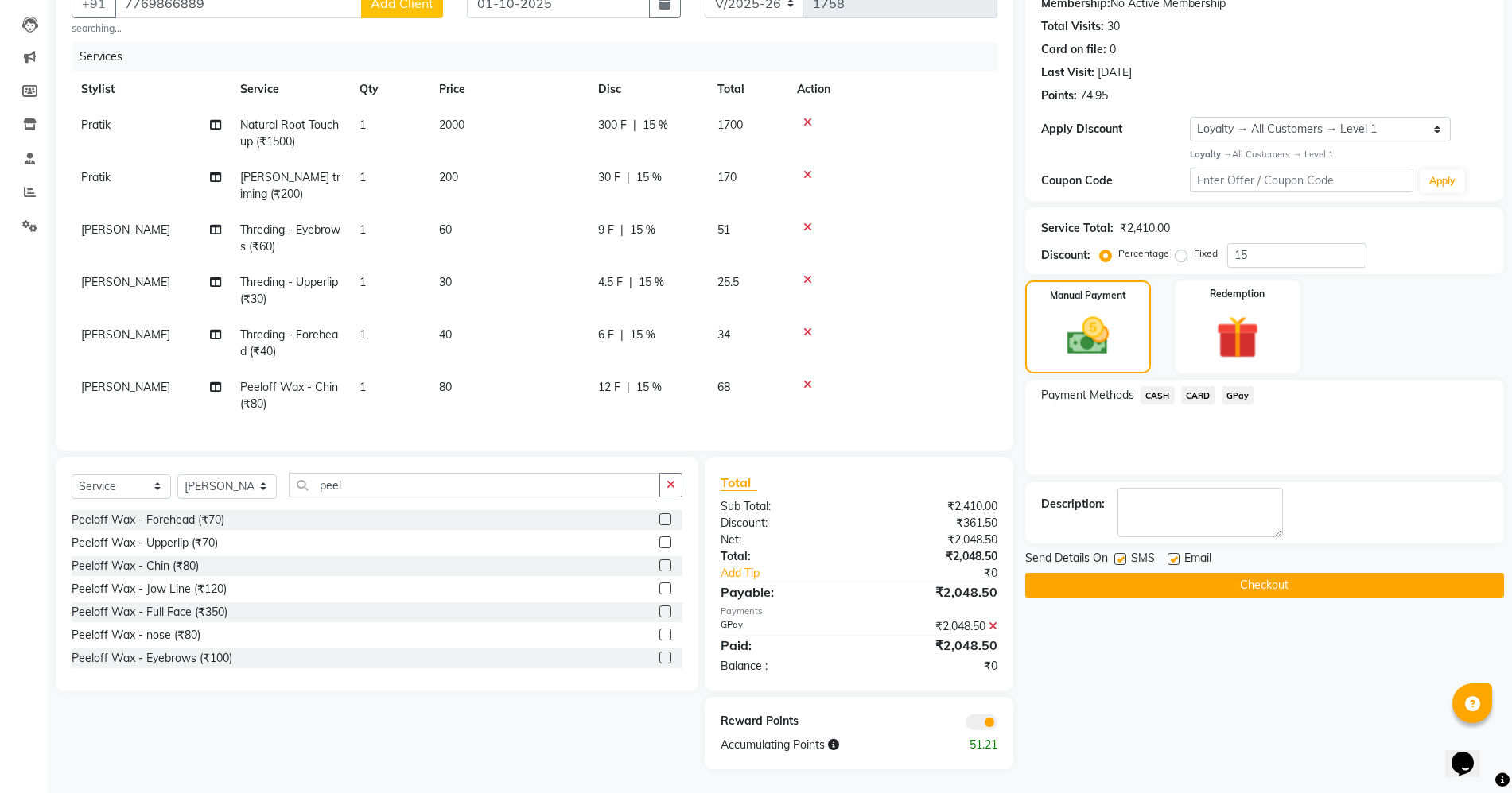
click at [1245, 595] on button "Checkout" at bounding box center [1264, 585] width 479 height 25
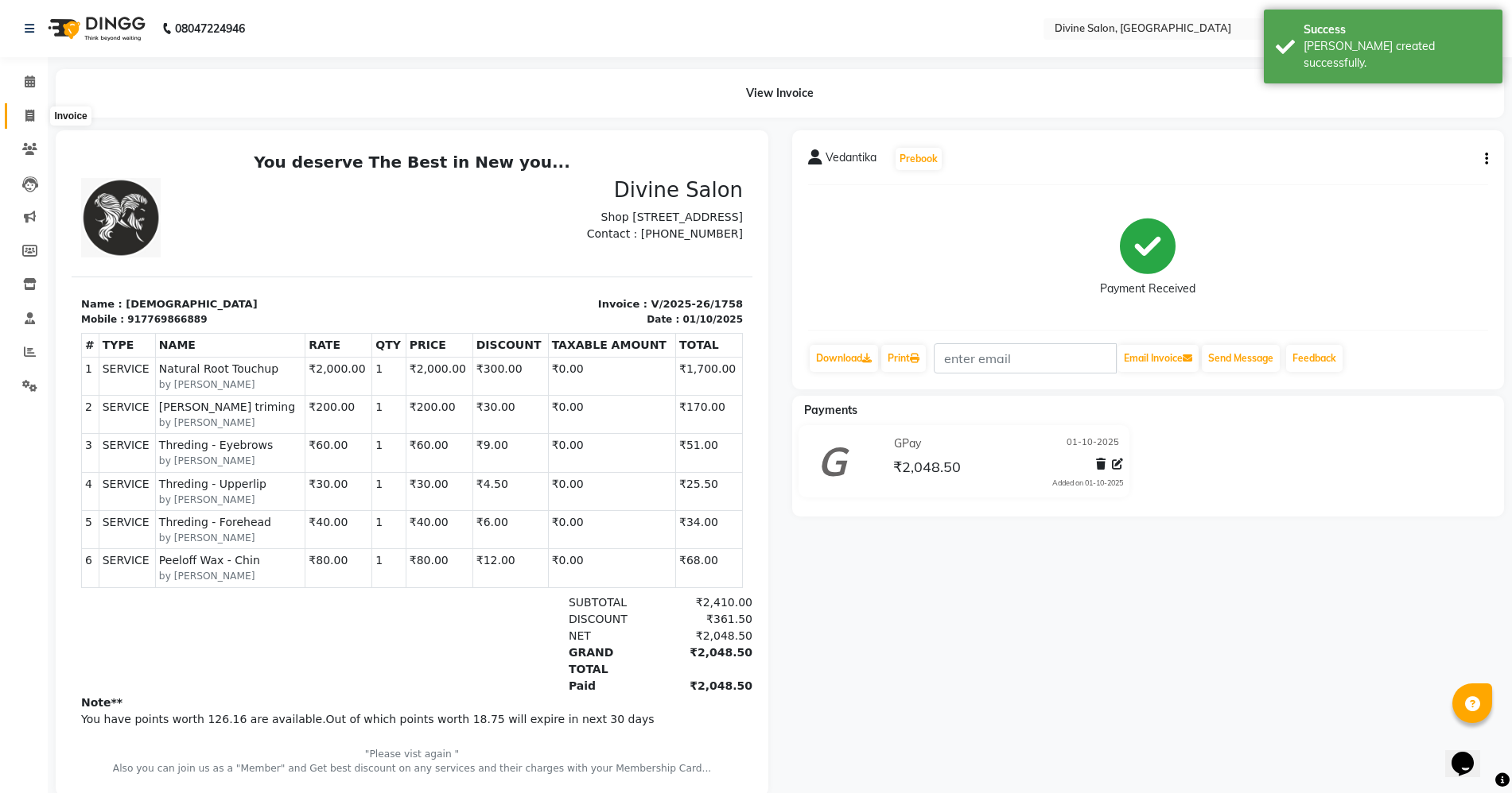
click at [27, 111] on icon at bounding box center [30, 115] width 9 height 12
select select "service"
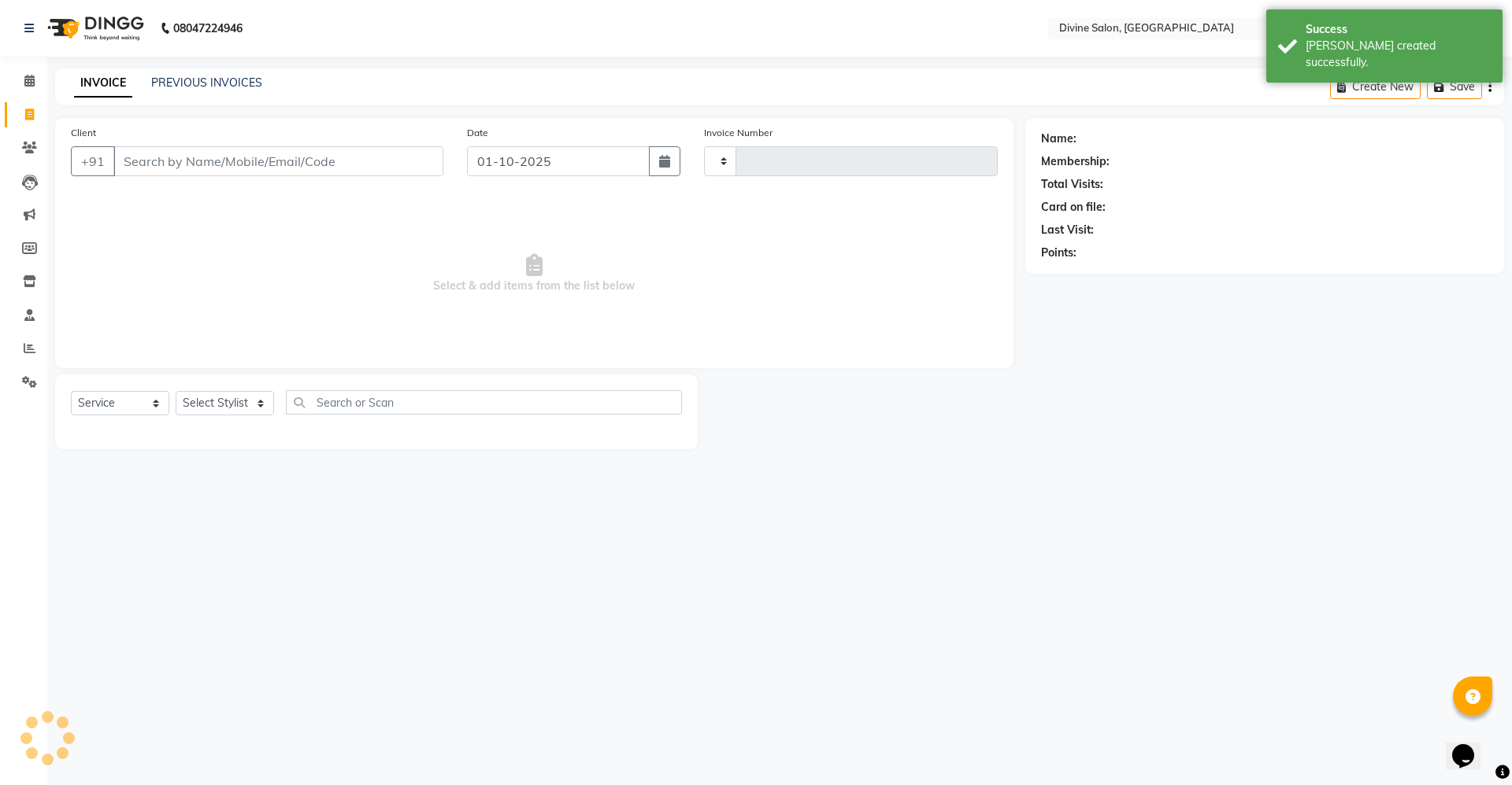
type input "1759"
select select "745"
click at [190, 401] on select "Select Stylist [PERSON_NAME] Pooja [PERSON_NAME] pooja [PERSON_NAME] [PERSON_NA…" at bounding box center [225, 403] width 99 height 25
click at [176, 391] on select "Select Stylist [PERSON_NAME] Pooja [PERSON_NAME] pooja [PERSON_NAME] [PERSON_NA…" at bounding box center [225, 403] width 99 height 25
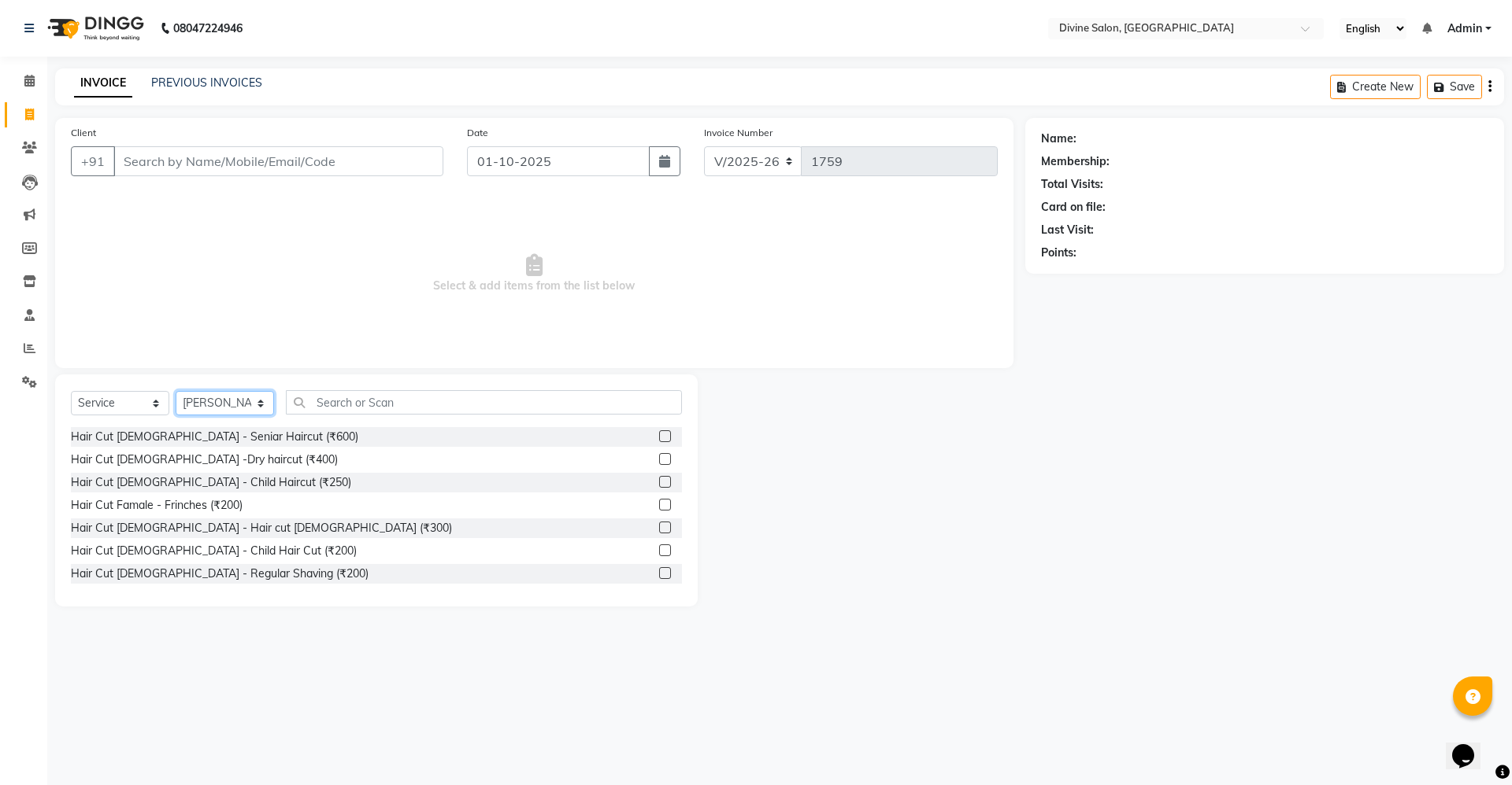
click at [214, 395] on select "Select Stylist [PERSON_NAME] Pooja [PERSON_NAME] pooja [PERSON_NAME] [PERSON_NA…" at bounding box center [225, 403] width 99 height 25
select select "11820"
click at [176, 391] on select "Select Stylist [PERSON_NAME] Pooja [PERSON_NAME] pooja [PERSON_NAME] [PERSON_NA…" at bounding box center [225, 403] width 99 height 25
click at [319, 406] on input "text" at bounding box center [484, 403] width 396 height 25
click at [420, 403] on input "text" at bounding box center [484, 403] width 396 height 25
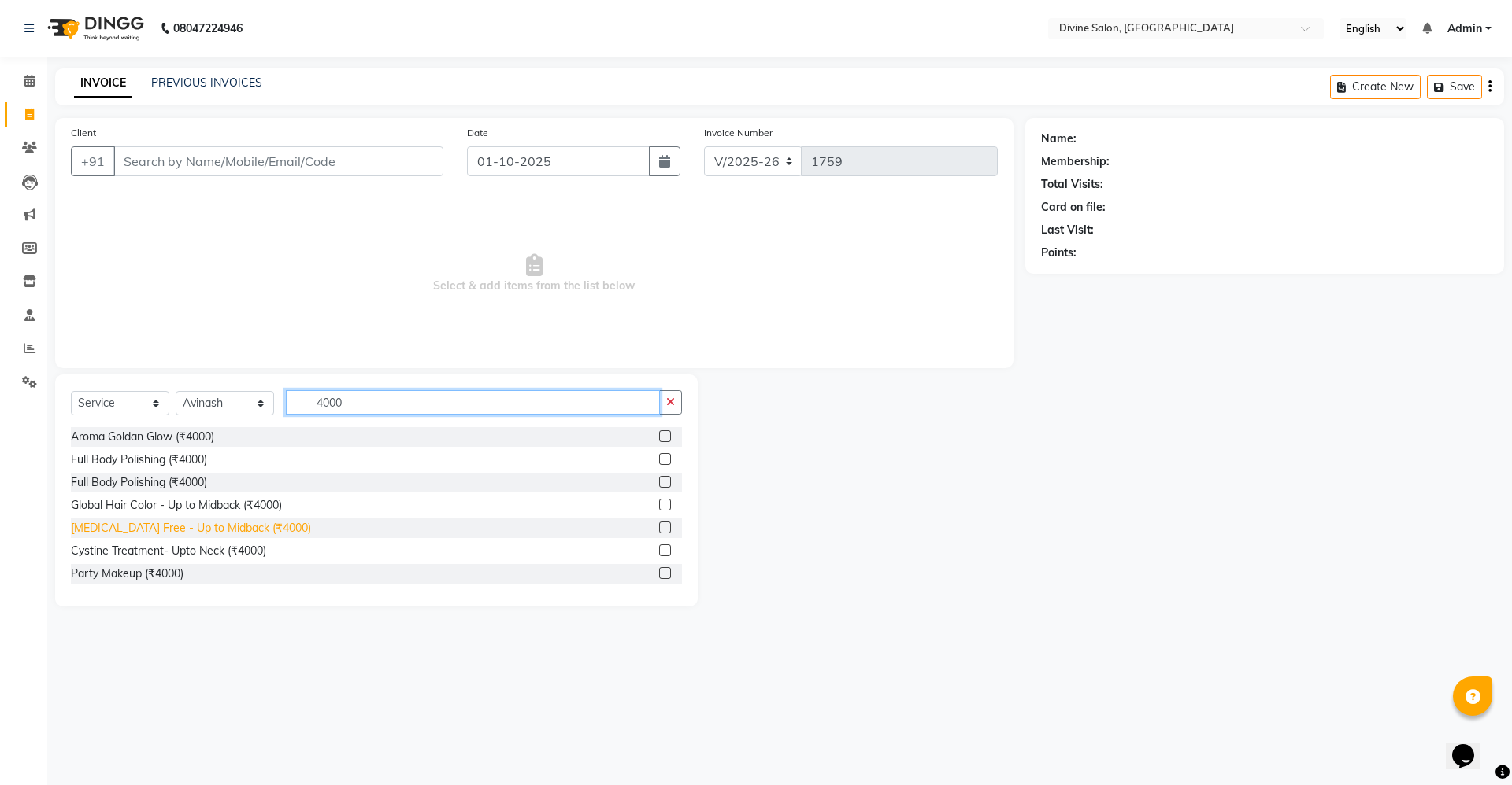
type input "4000"
click at [192, 524] on div "[MEDICAL_DATA] Free - Up to Midback (₹4000)" at bounding box center [191, 528] width 240 height 17
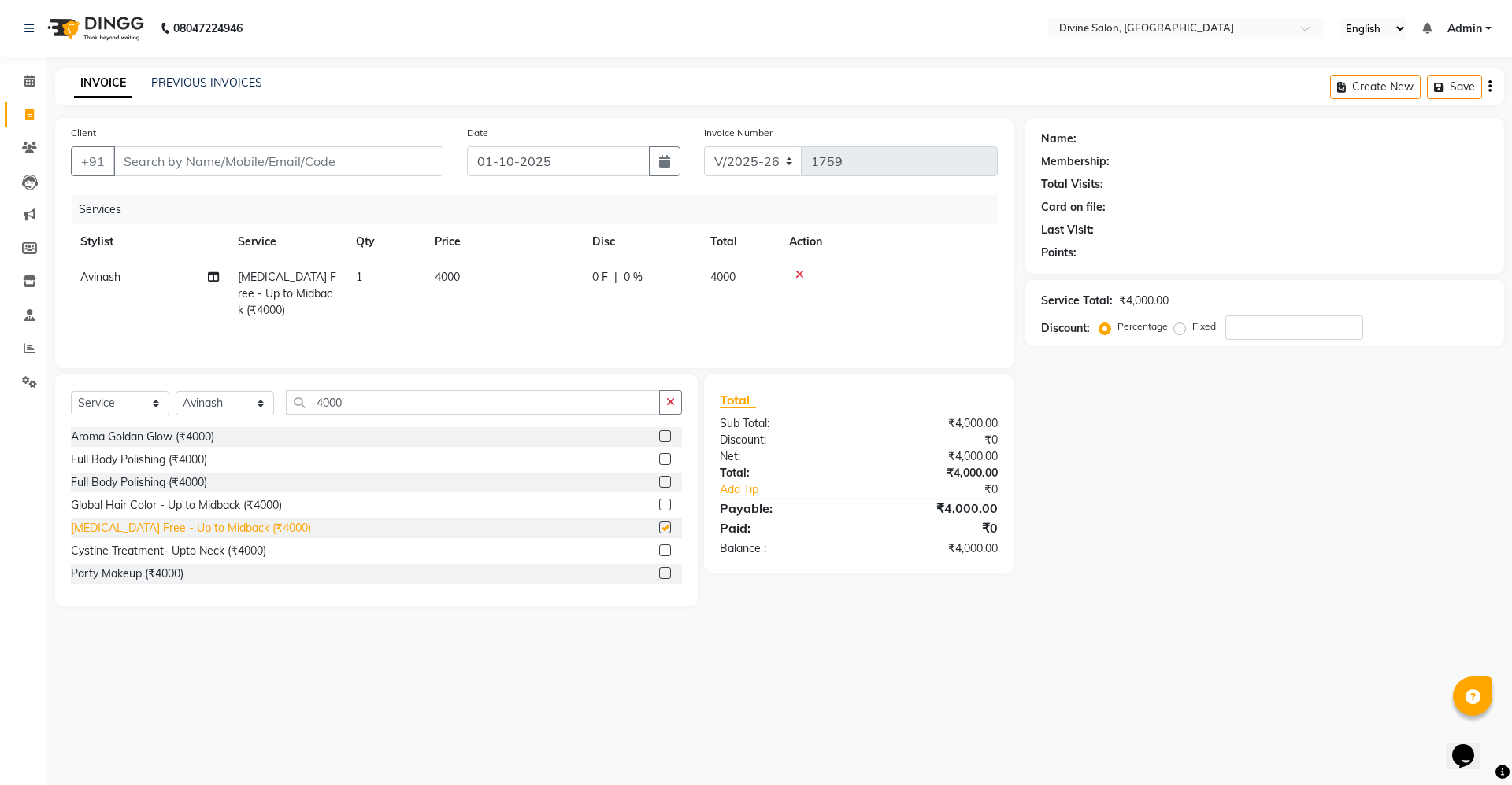
checkbox input "false"
click at [365, 395] on input "4000" at bounding box center [472, 403] width 374 height 25
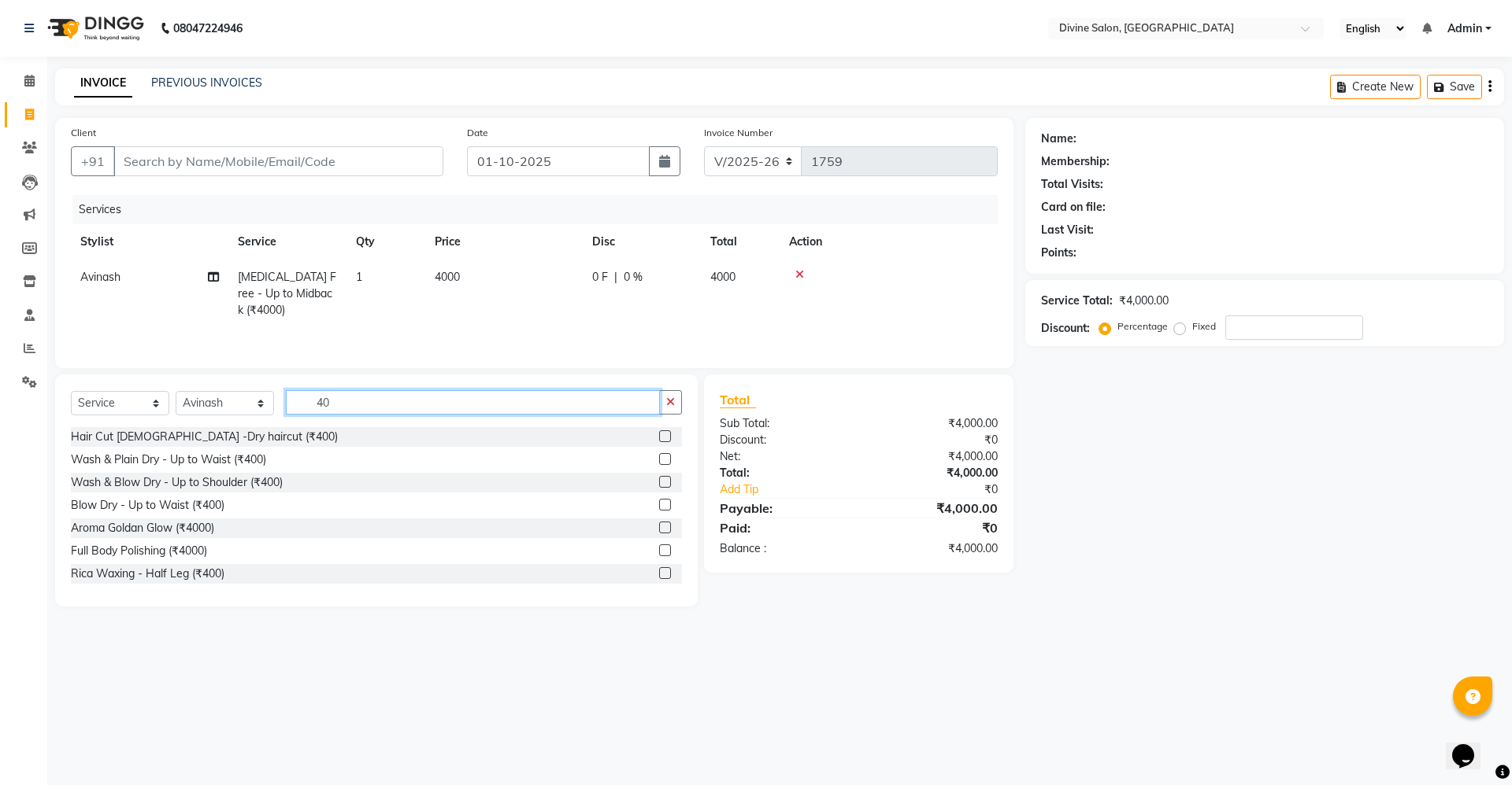
type input "4"
type input "4500"
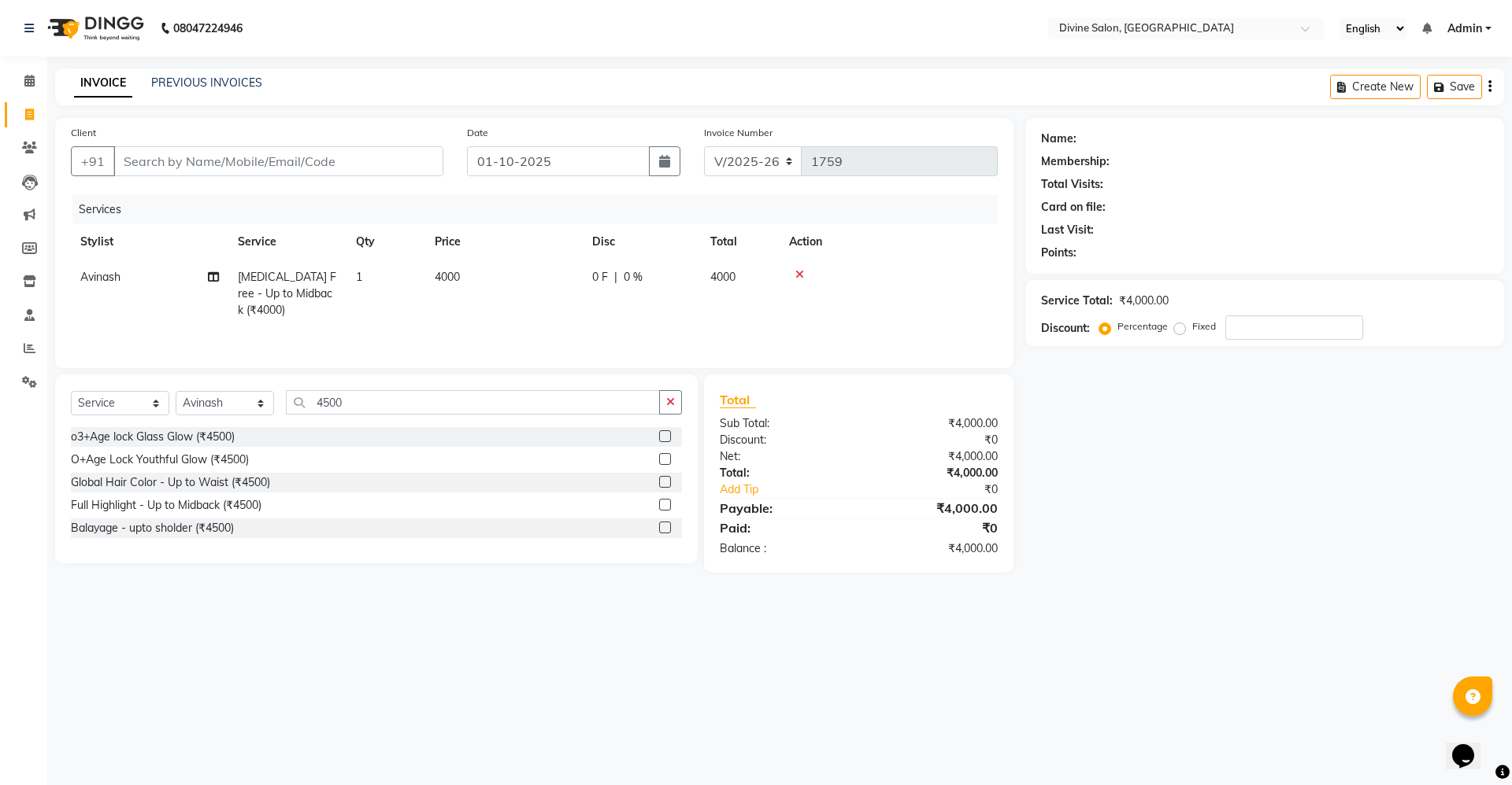
click at [182, 492] on div "Global Hair Color - Up to Waist (₹4500)" at bounding box center [376, 483] width 611 height 19
click at [186, 474] on div "o3+Age lock Glass Glow (₹4500) O+Age Lock Youthful Glow (₹4500) Global Hair Col…" at bounding box center [376, 484] width 611 height 114
click at [187, 503] on div "Full Highlight - Up to Midback (₹4500)" at bounding box center [166, 505] width 191 height 17
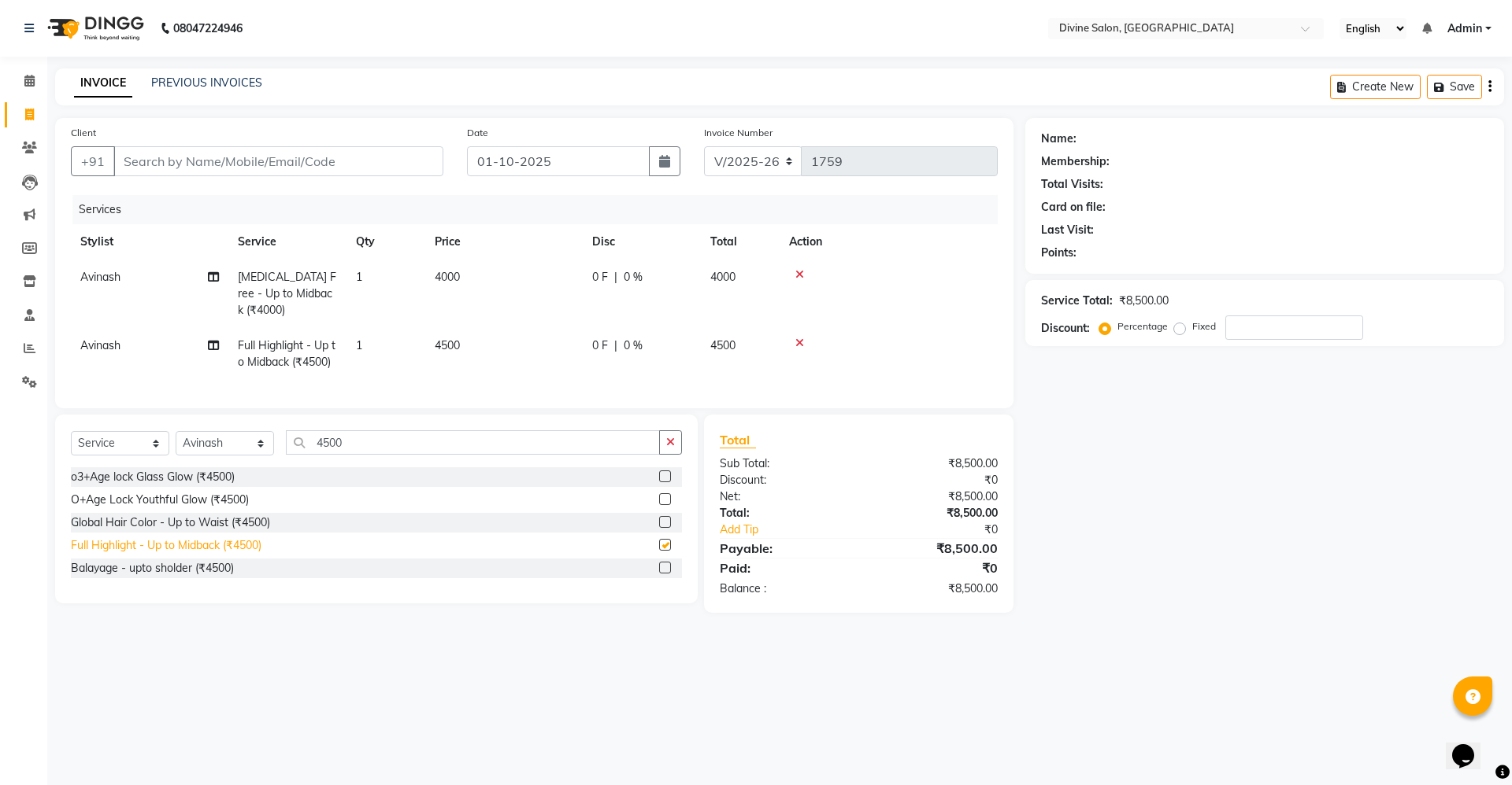
checkbox input "false"
click at [347, 165] on input "Client" at bounding box center [278, 161] width 330 height 30
type input "7"
type input "0"
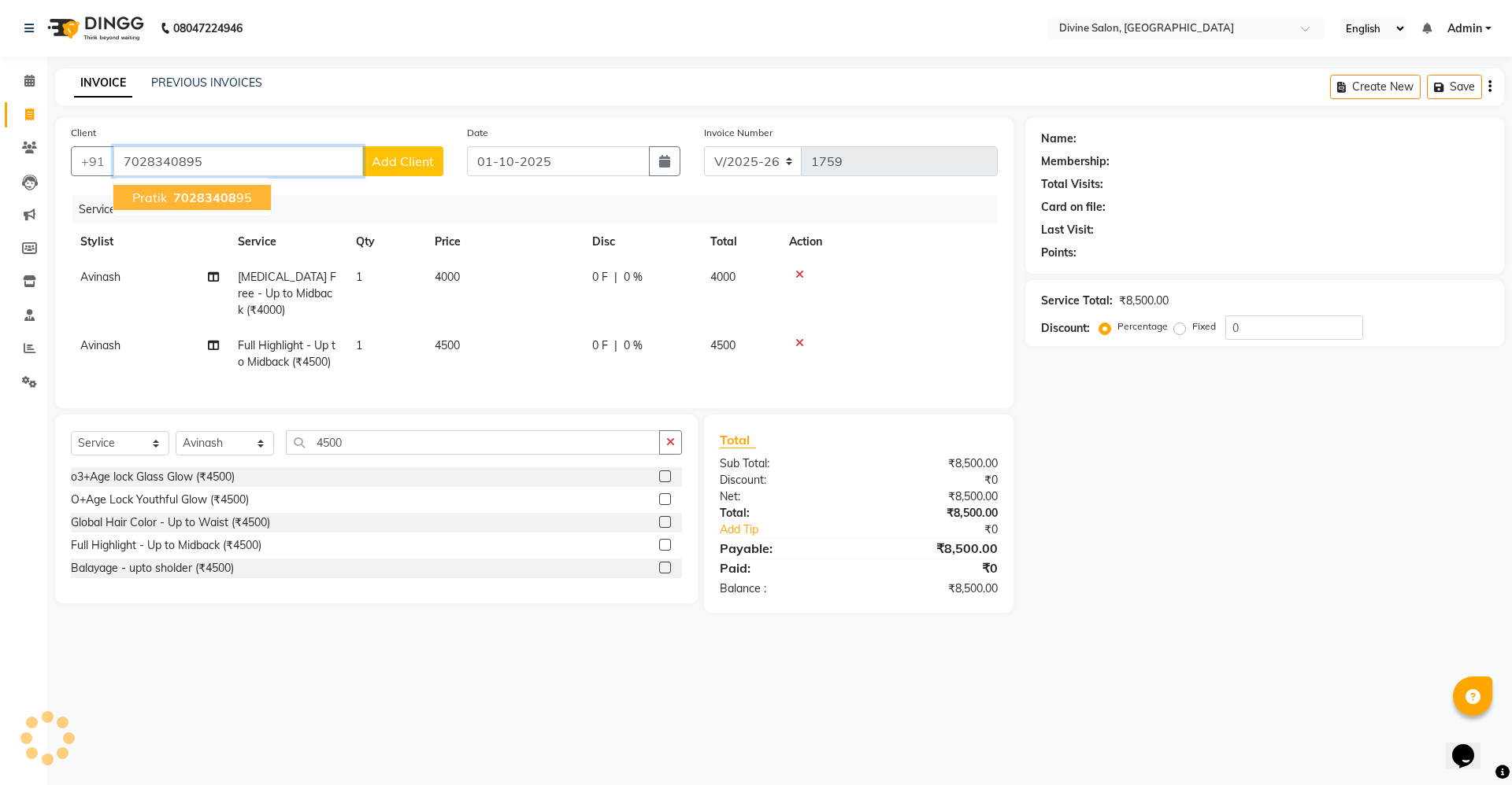
type input "7028340895"
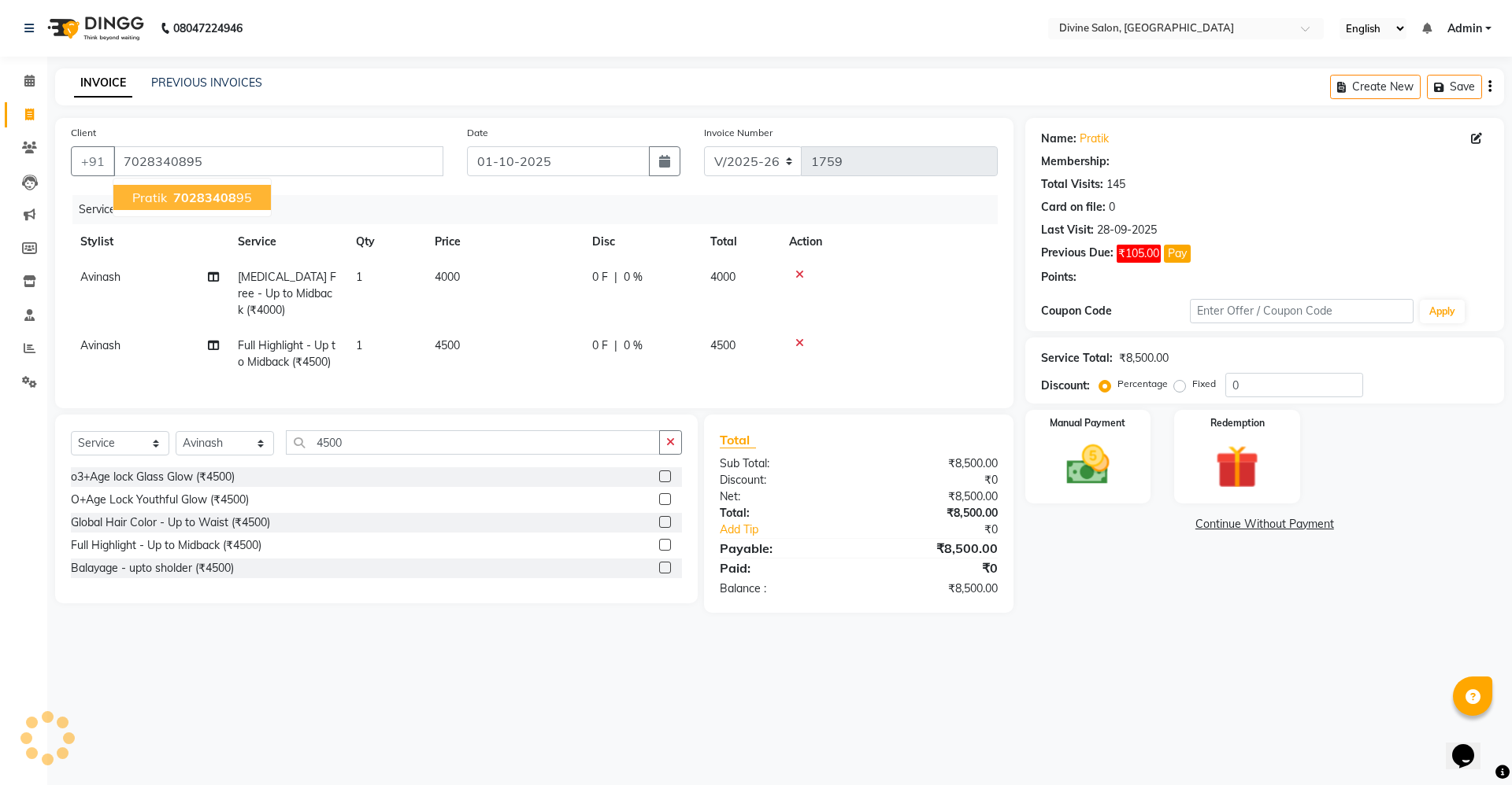
select select "1: Object"
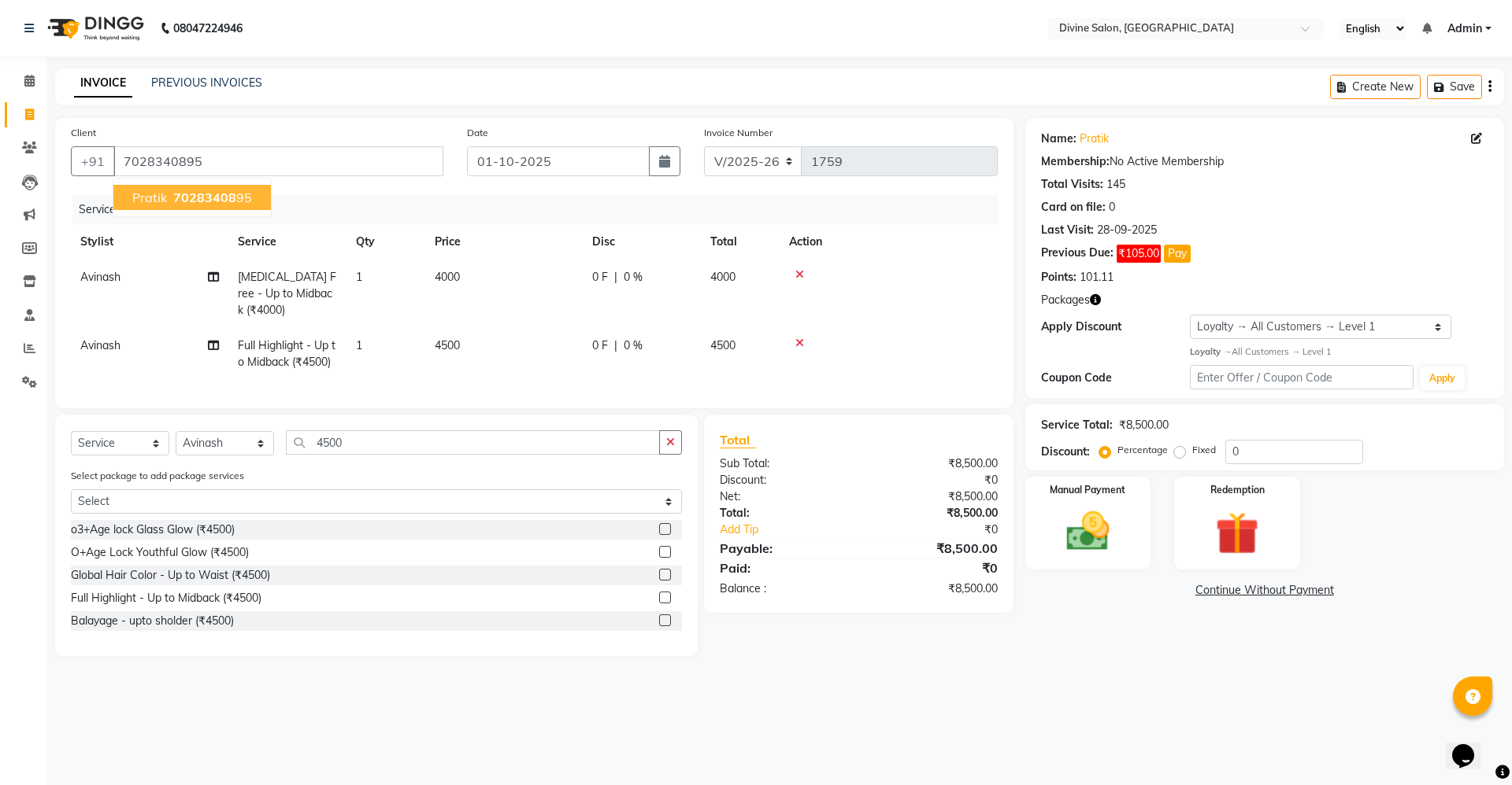
click at [181, 200] on span "70283408" at bounding box center [205, 198] width 63 height 16
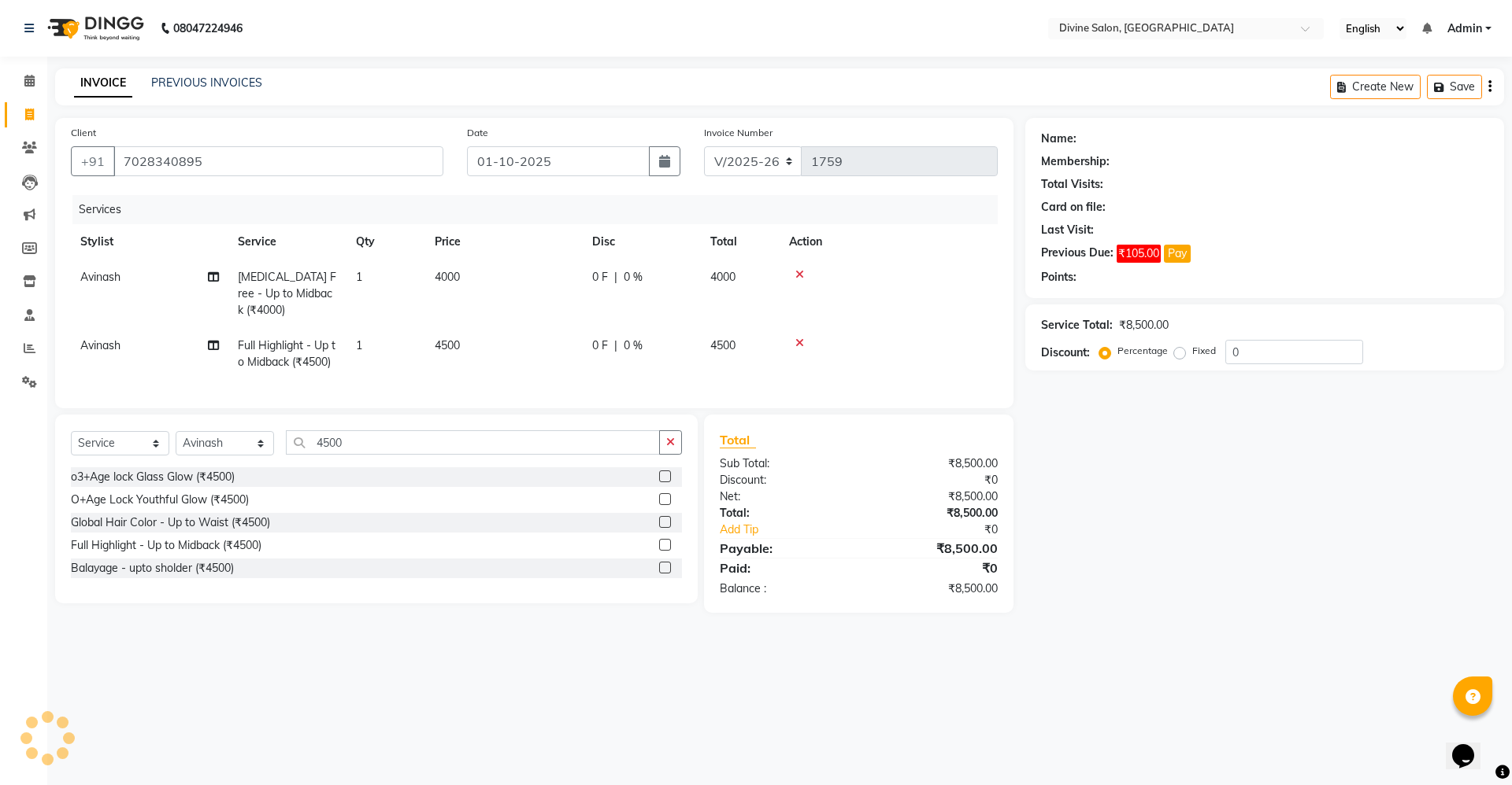
select select "1: Object"
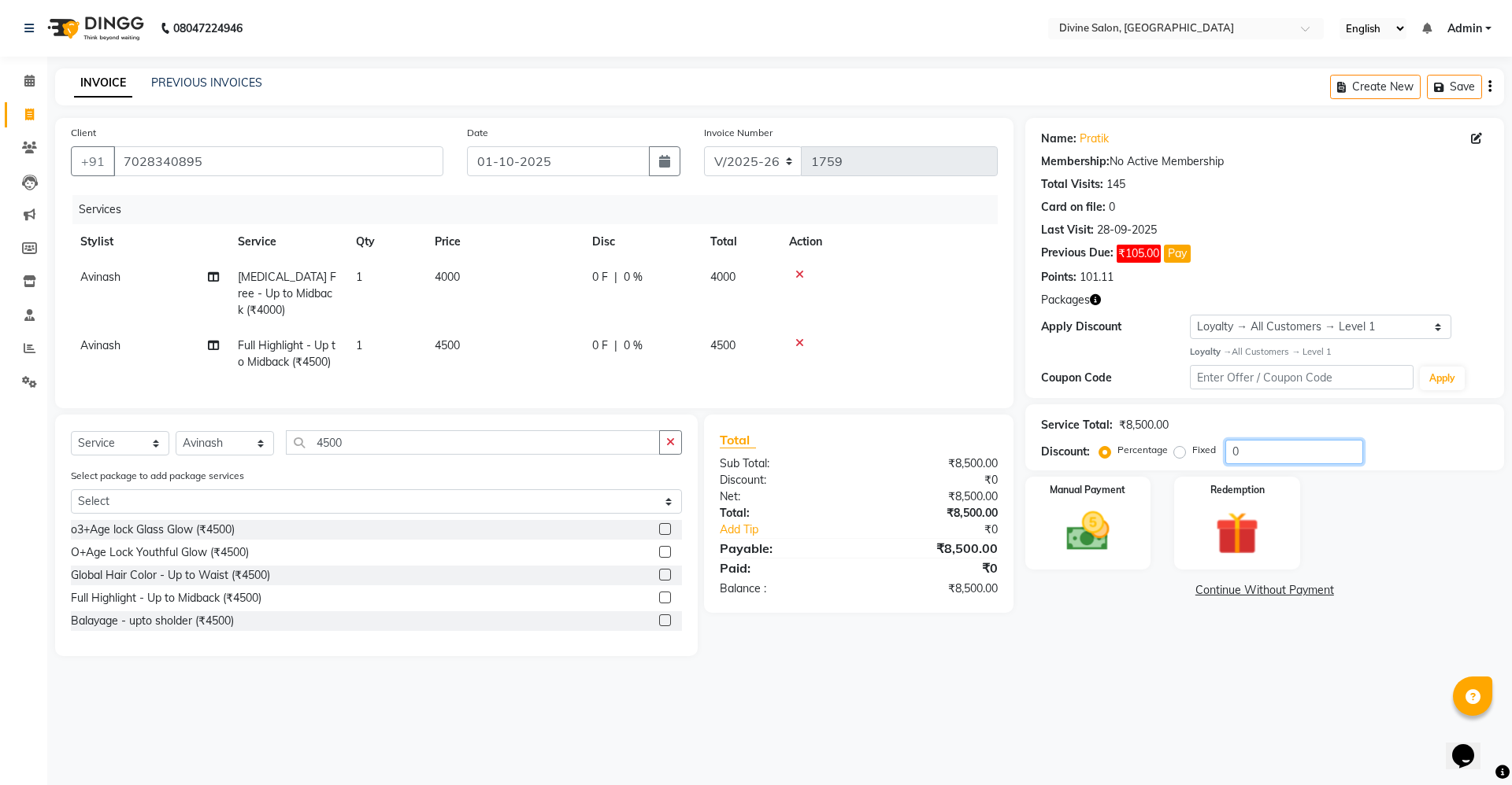
click at [1267, 454] on input "0" at bounding box center [1294, 452] width 138 height 25
click at [1186, 454] on div "Fixed" at bounding box center [1196, 449] width 39 height 18
click at [1192, 450] on label "Fixed" at bounding box center [1203, 450] width 24 height 14
click at [1179, 450] on input "Fixed" at bounding box center [1182, 450] width 11 height 11
radio input "true"
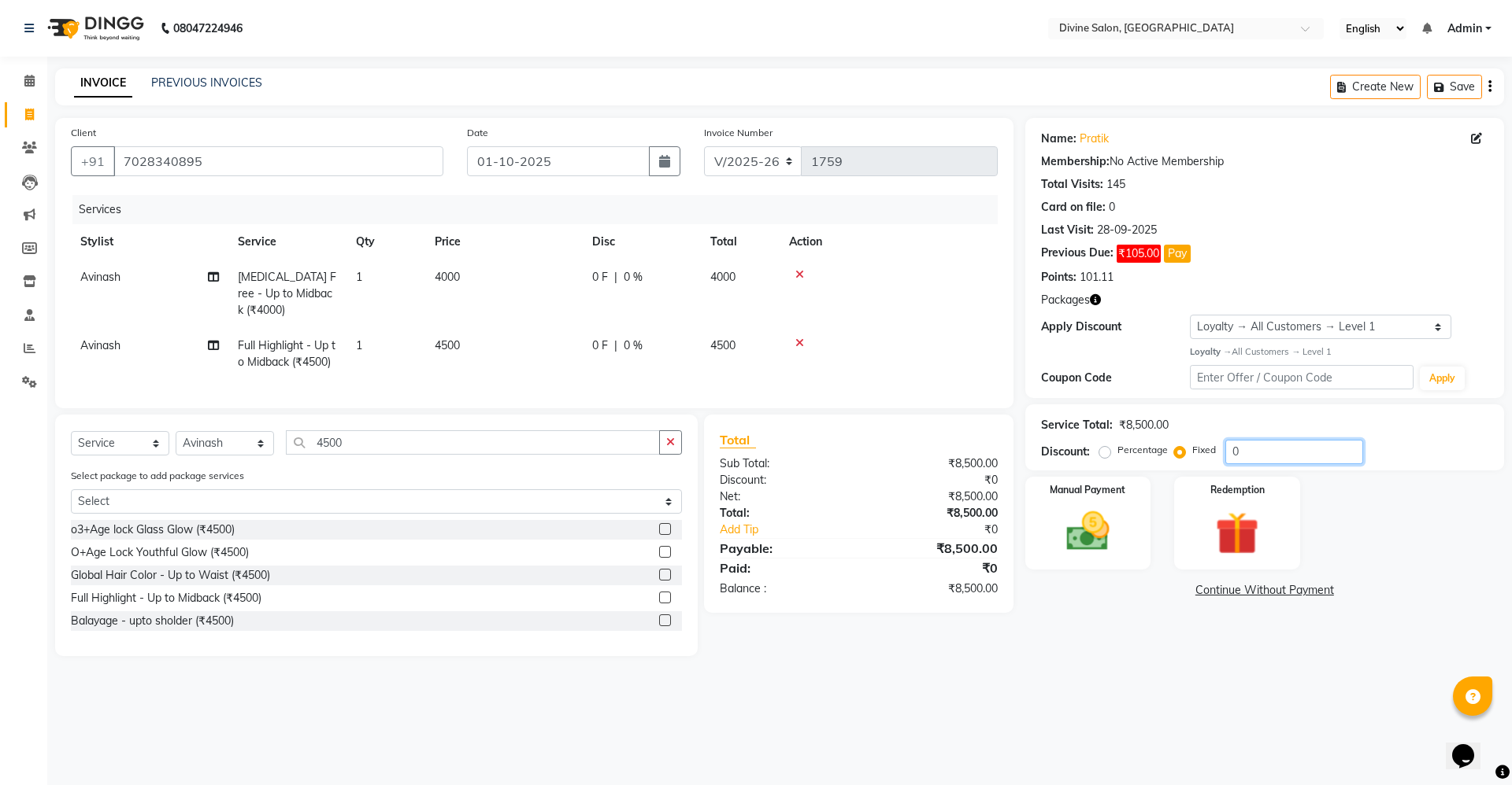
click at [1265, 448] on input "0" at bounding box center [1294, 452] width 138 height 25
type input "2500"
click at [1100, 498] on div "Manual Payment" at bounding box center [1087, 523] width 131 height 97
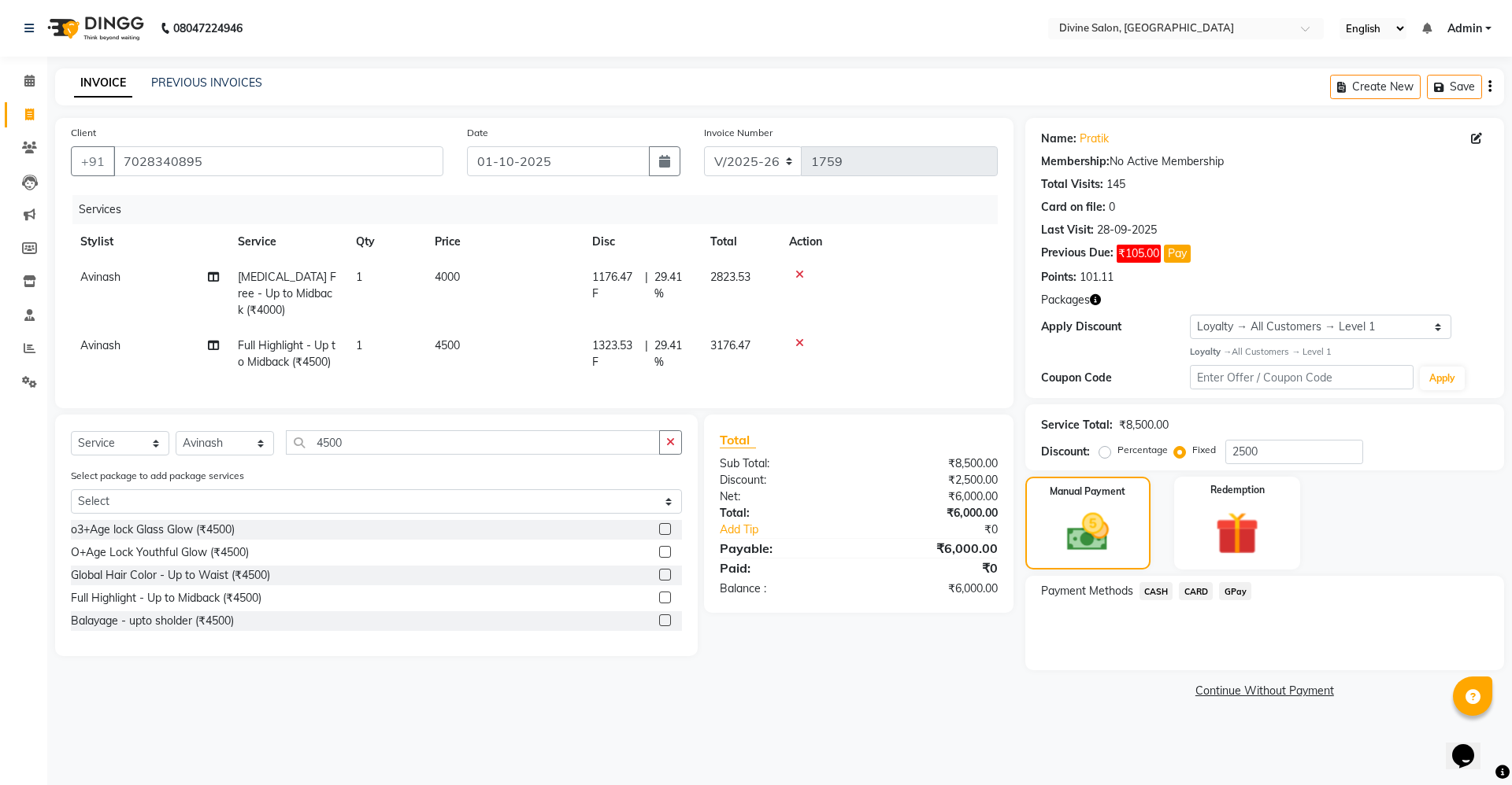
click at [1241, 586] on span "GPay" at bounding box center [1235, 591] width 33 height 18
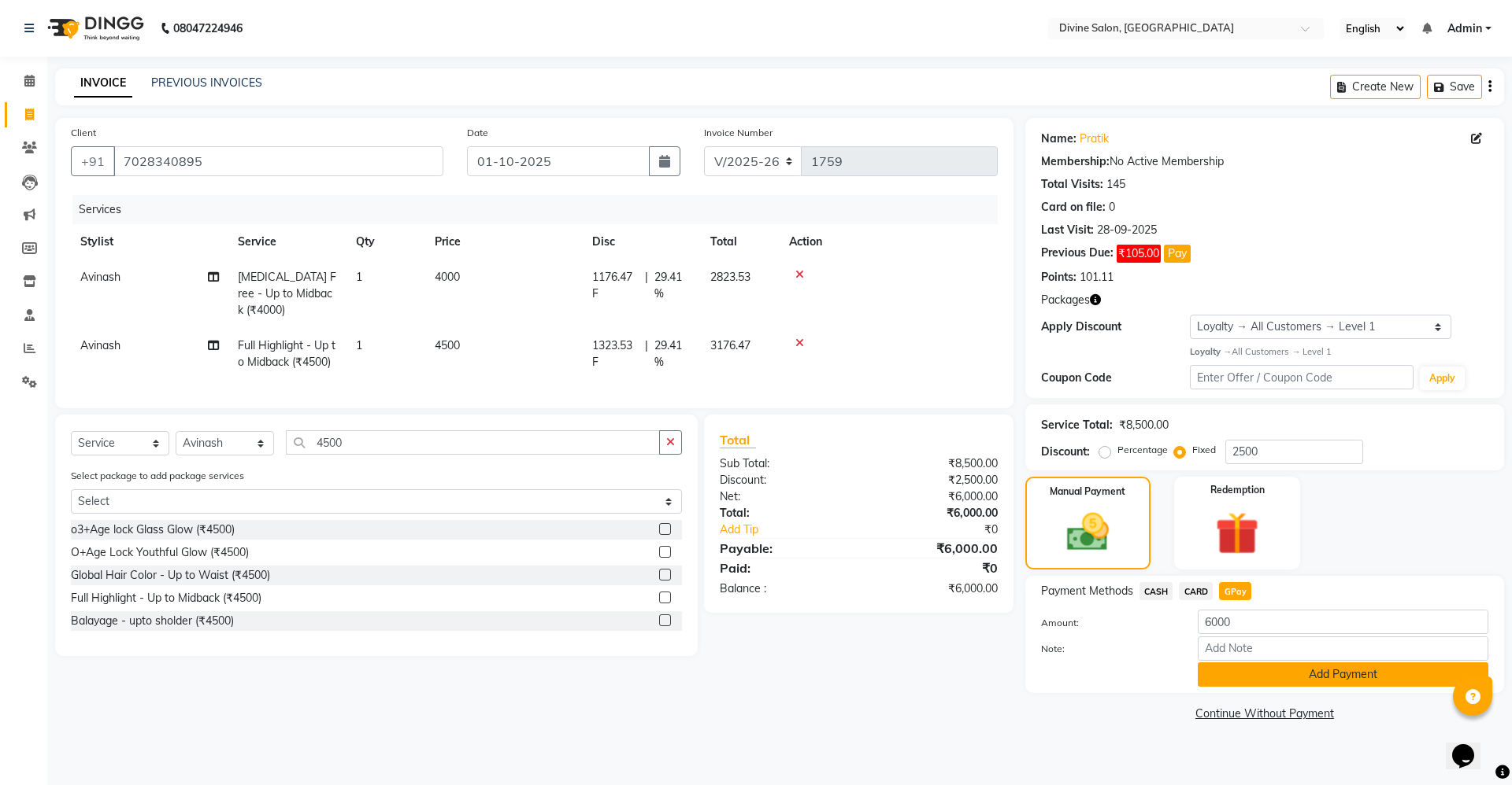
click at [1262, 673] on button "Add Payment" at bounding box center [1342, 675] width 290 height 25
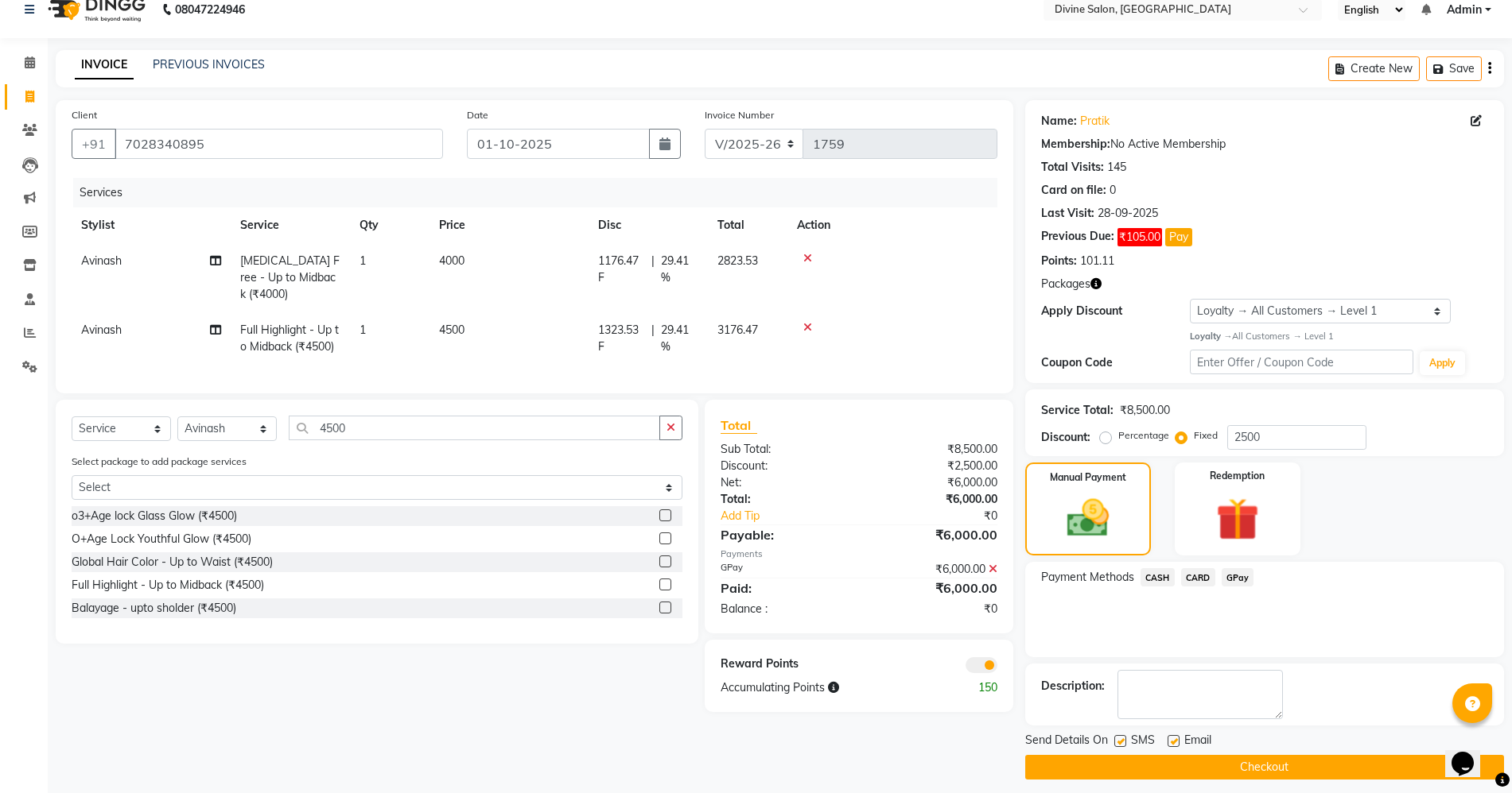
scroll to position [29, 0]
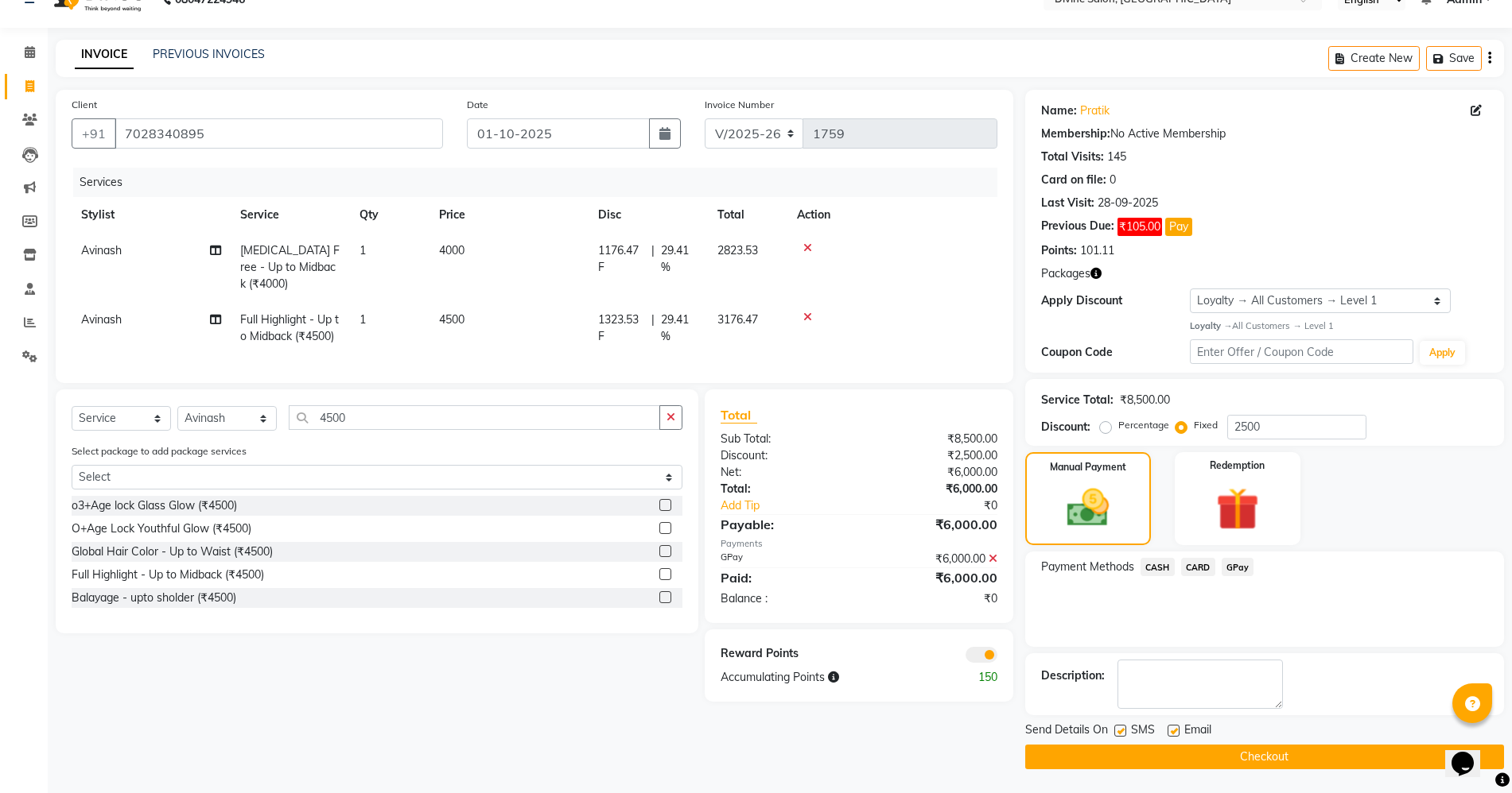
click at [1275, 768] on button "Checkout" at bounding box center [1264, 757] width 479 height 25
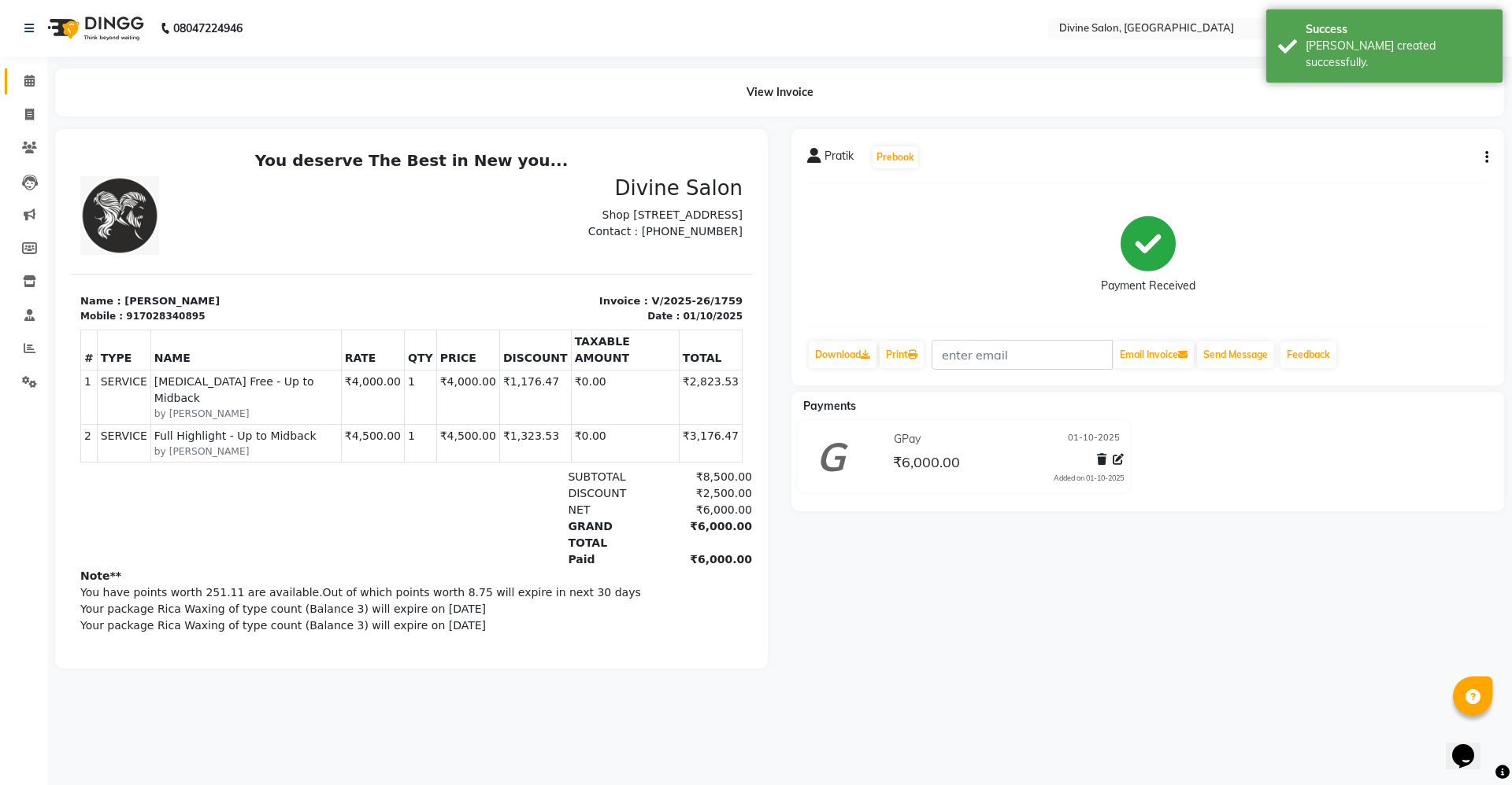
click at [14, 76] on link "Calendar" at bounding box center [23, 82] width 38 height 26
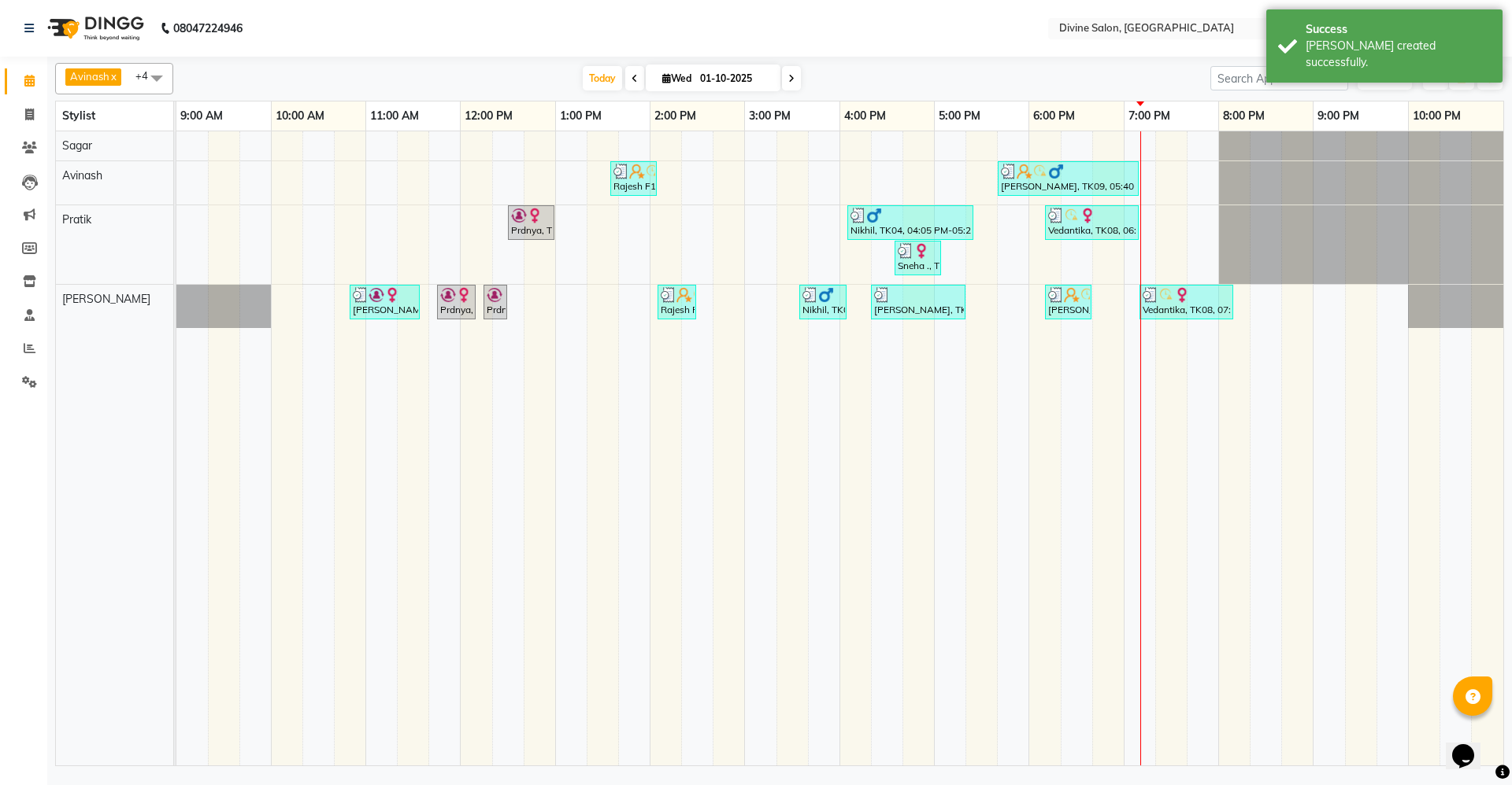
click at [14, 361] on li "Reports" at bounding box center [24, 349] width 47 height 33
click at [33, 349] on icon at bounding box center [29, 347] width 11 height 11
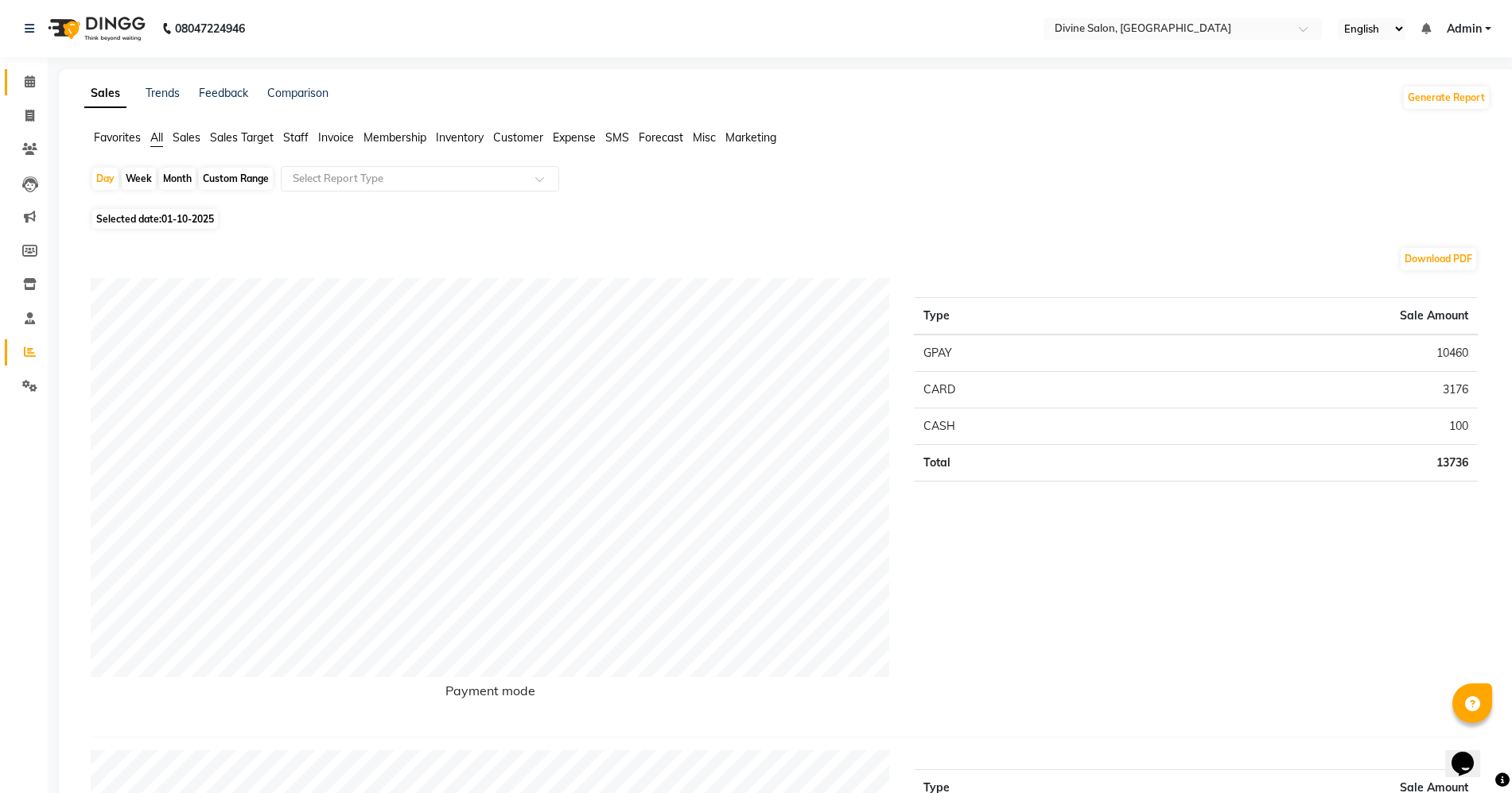
click at [32, 69] on link "Calendar" at bounding box center [23, 83] width 38 height 27
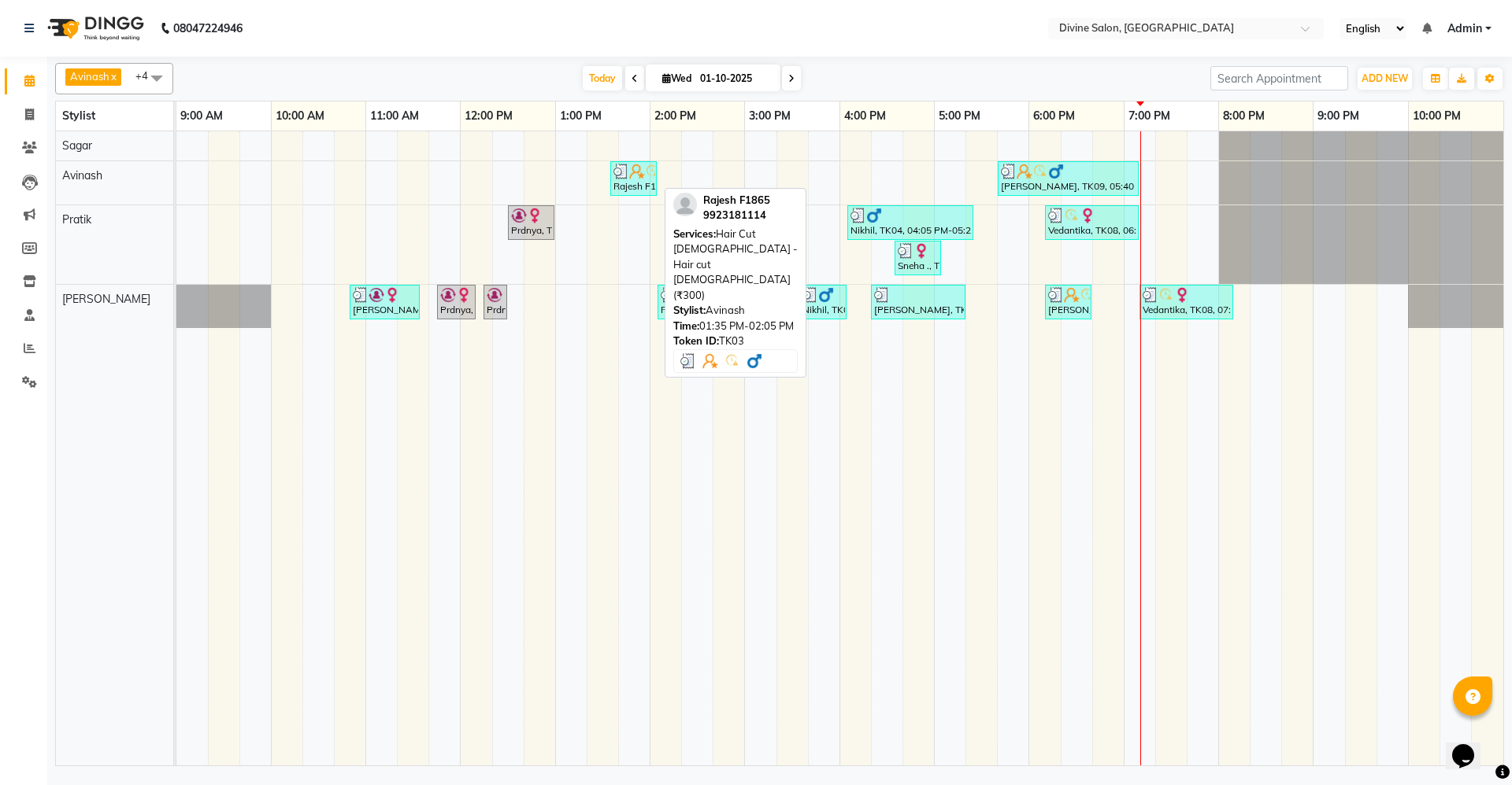
click at [627, 177] on img at bounding box center [621, 171] width 16 height 16
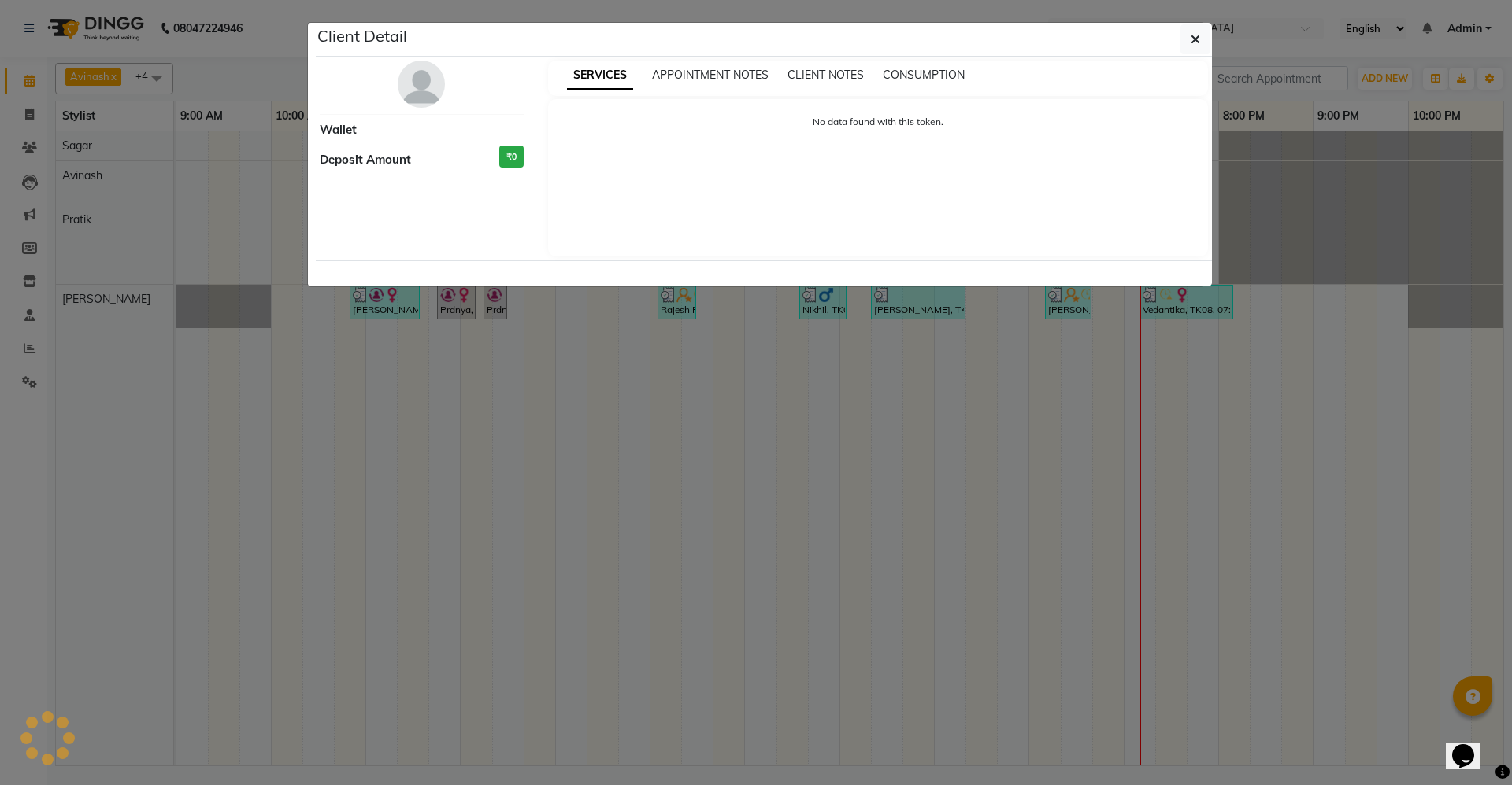
select select "3"
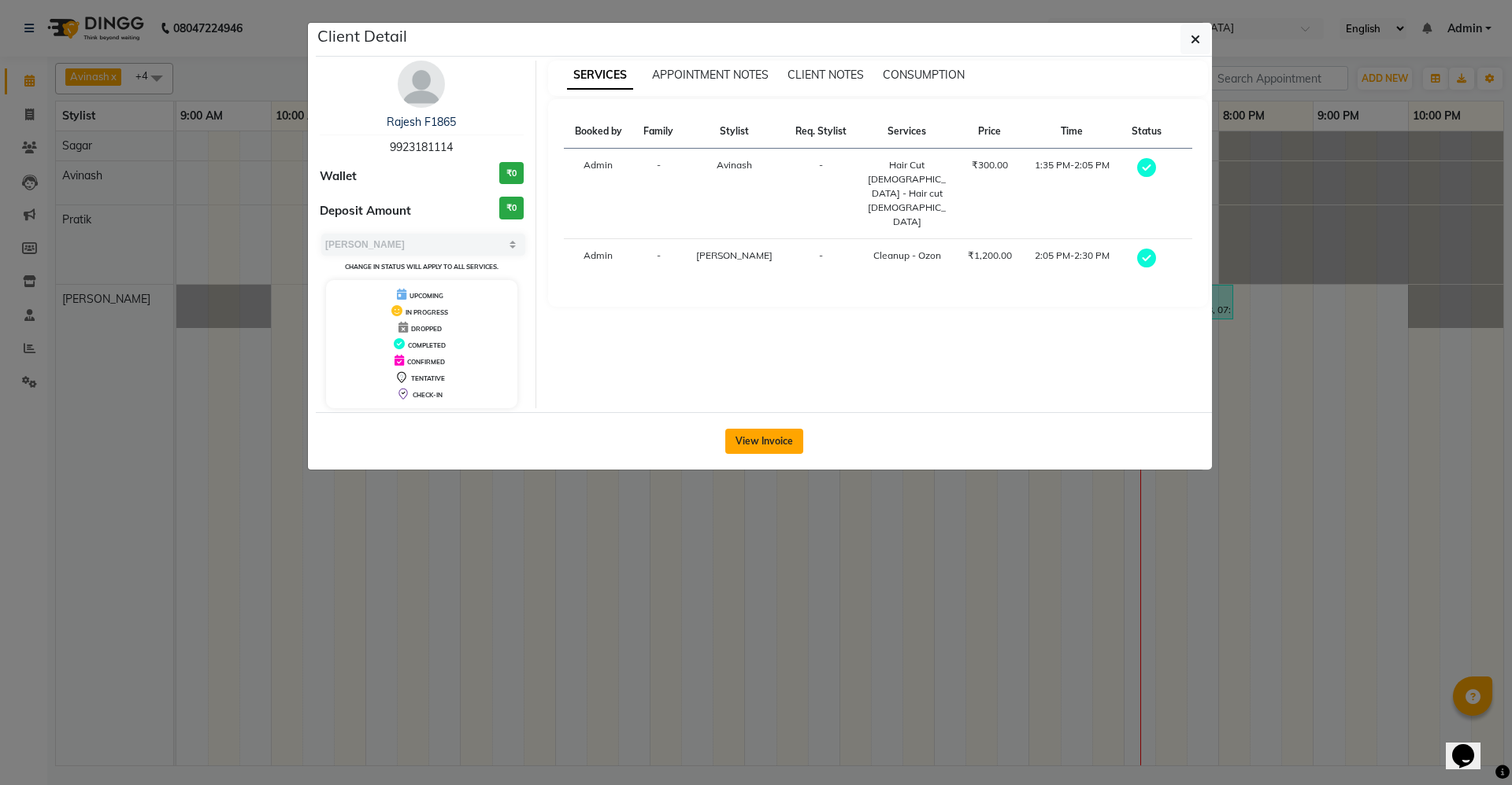
click at [746, 447] on button "View Invoice" at bounding box center [763, 441] width 78 height 25
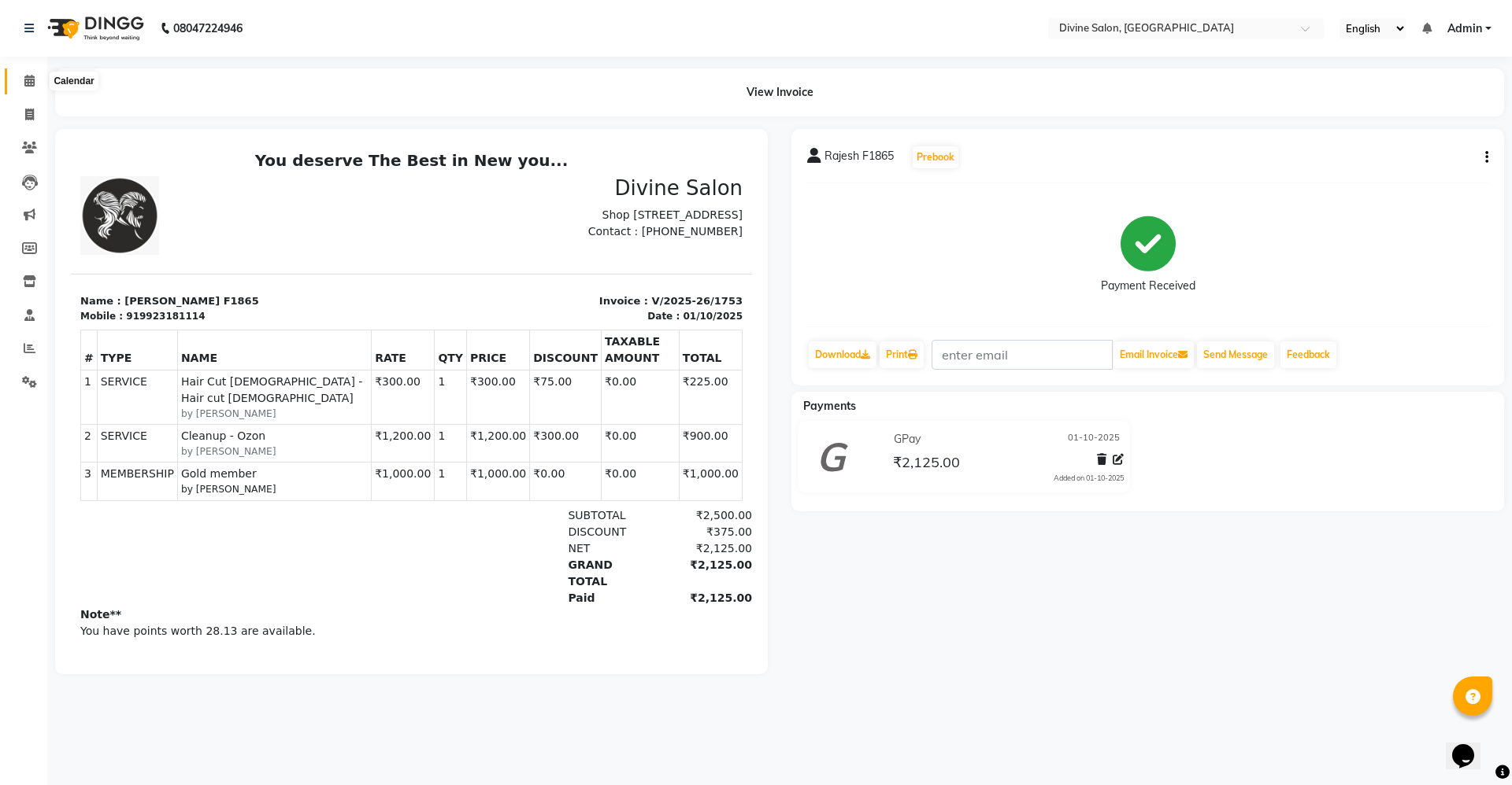
click at [26, 81] on icon at bounding box center [30, 80] width 11 height 11
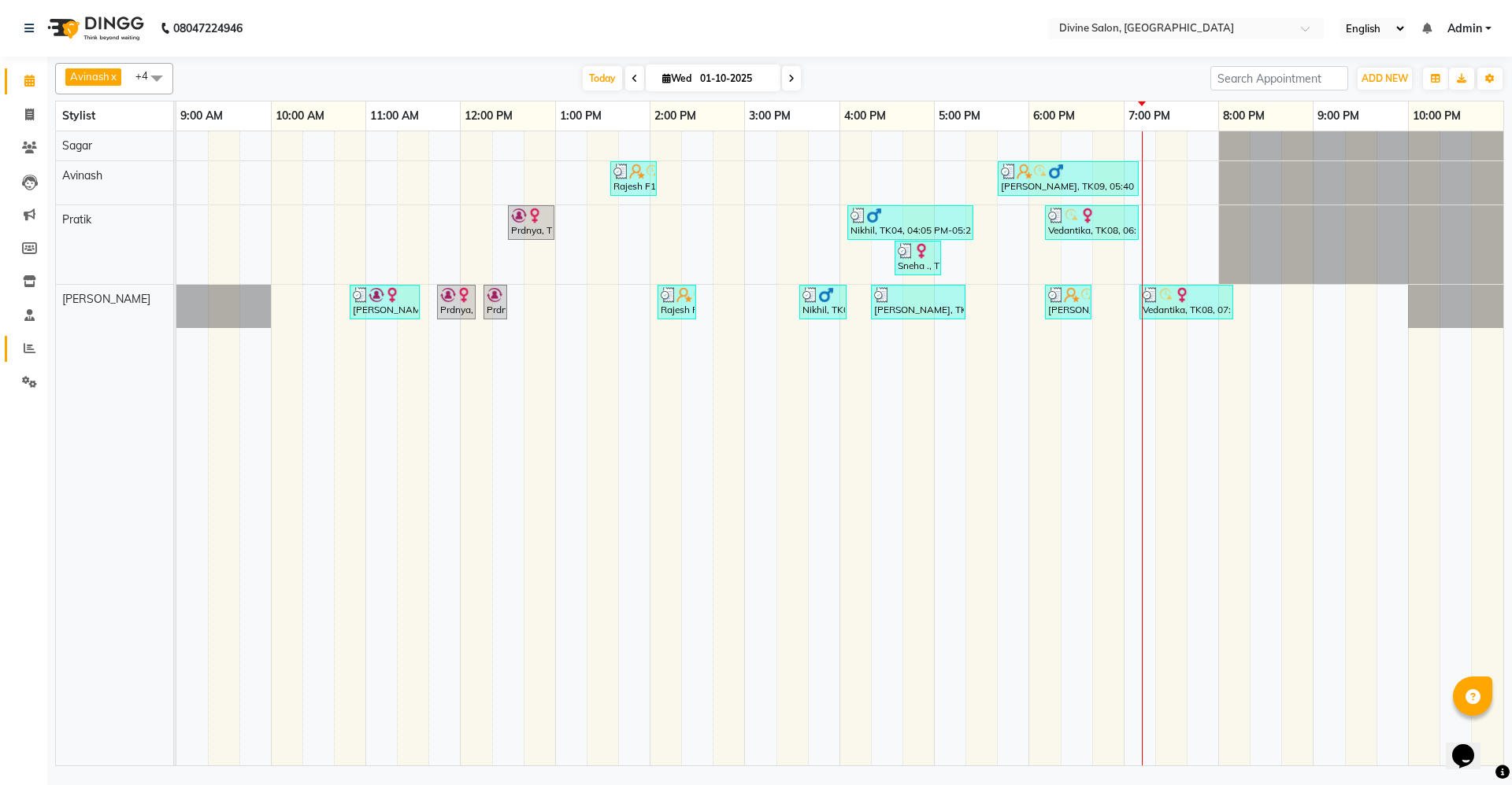
click at [4, 338] on link "Reports" at bounding box center [23, 349] width 38 height 26
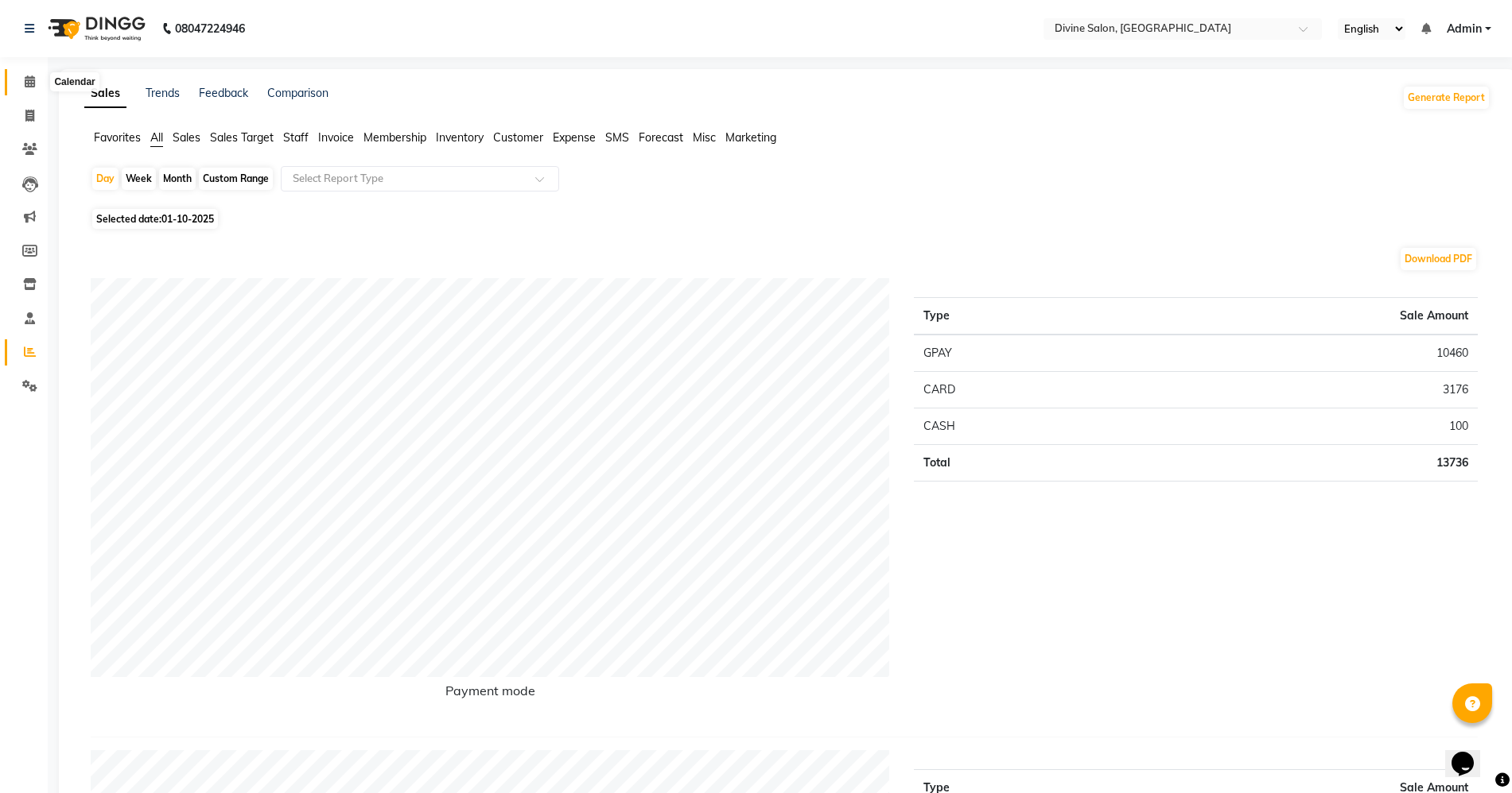
click at [25, 76] on icon at bounding box center [30, 81] width 11 height 12
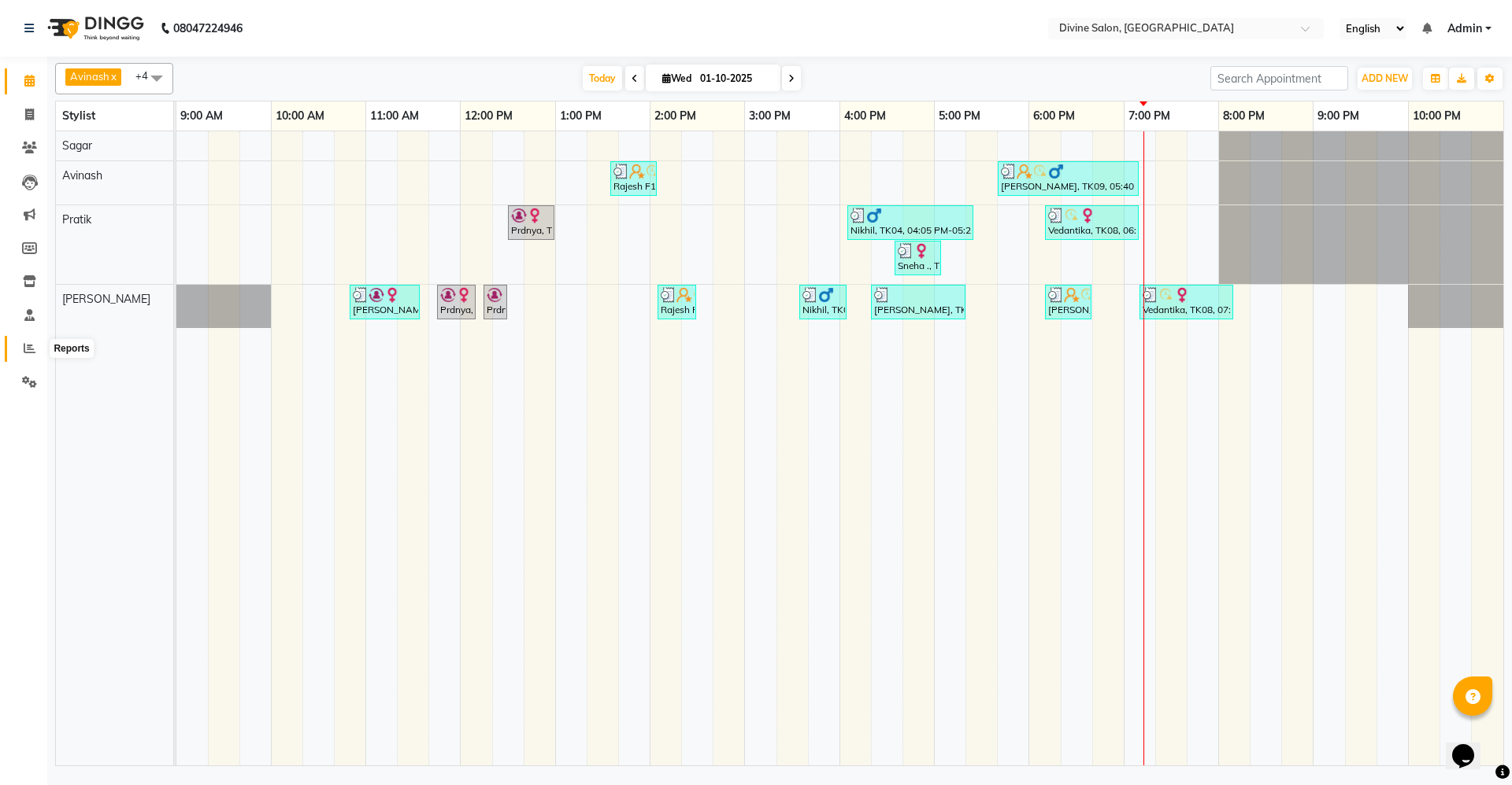
click at [18, 341] on span at bounding box center [29, 349] width 27 height 18
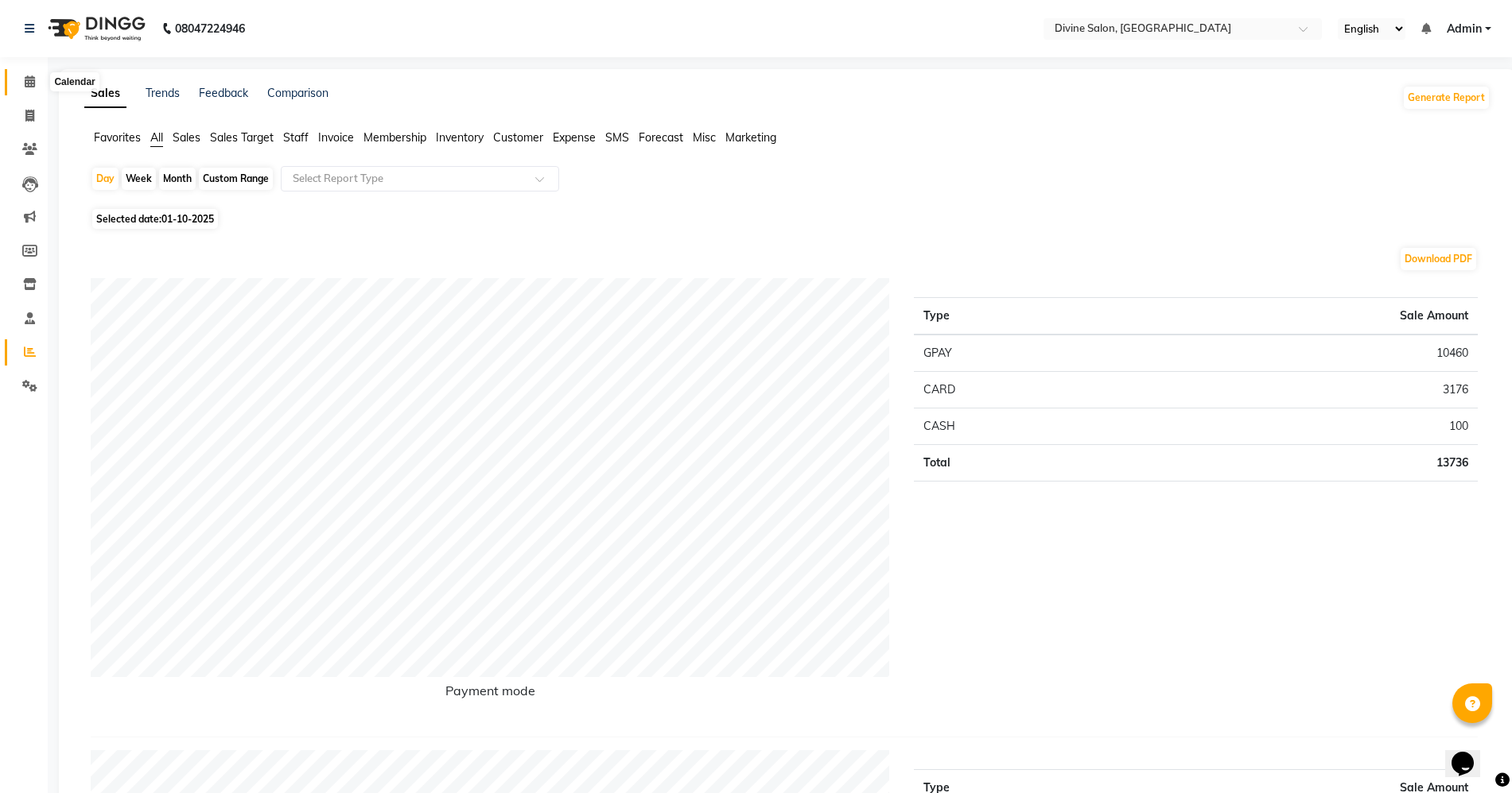
click at [20, 77] on span at bounding box center [29, 82] width 28 height 19
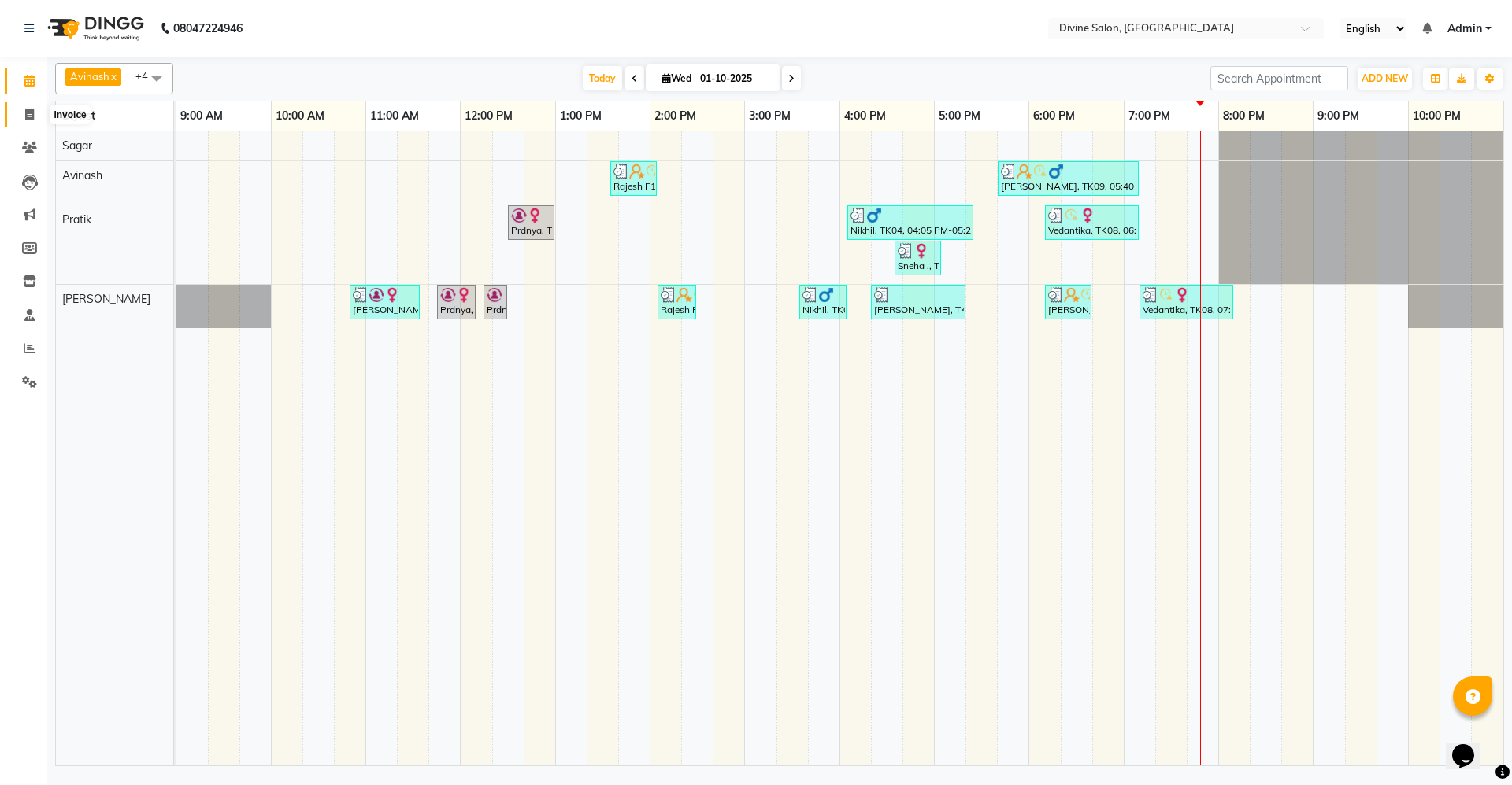
click at [33, 116] on icon at bounding box center [30, 114] width 9 height 11
select select "service"
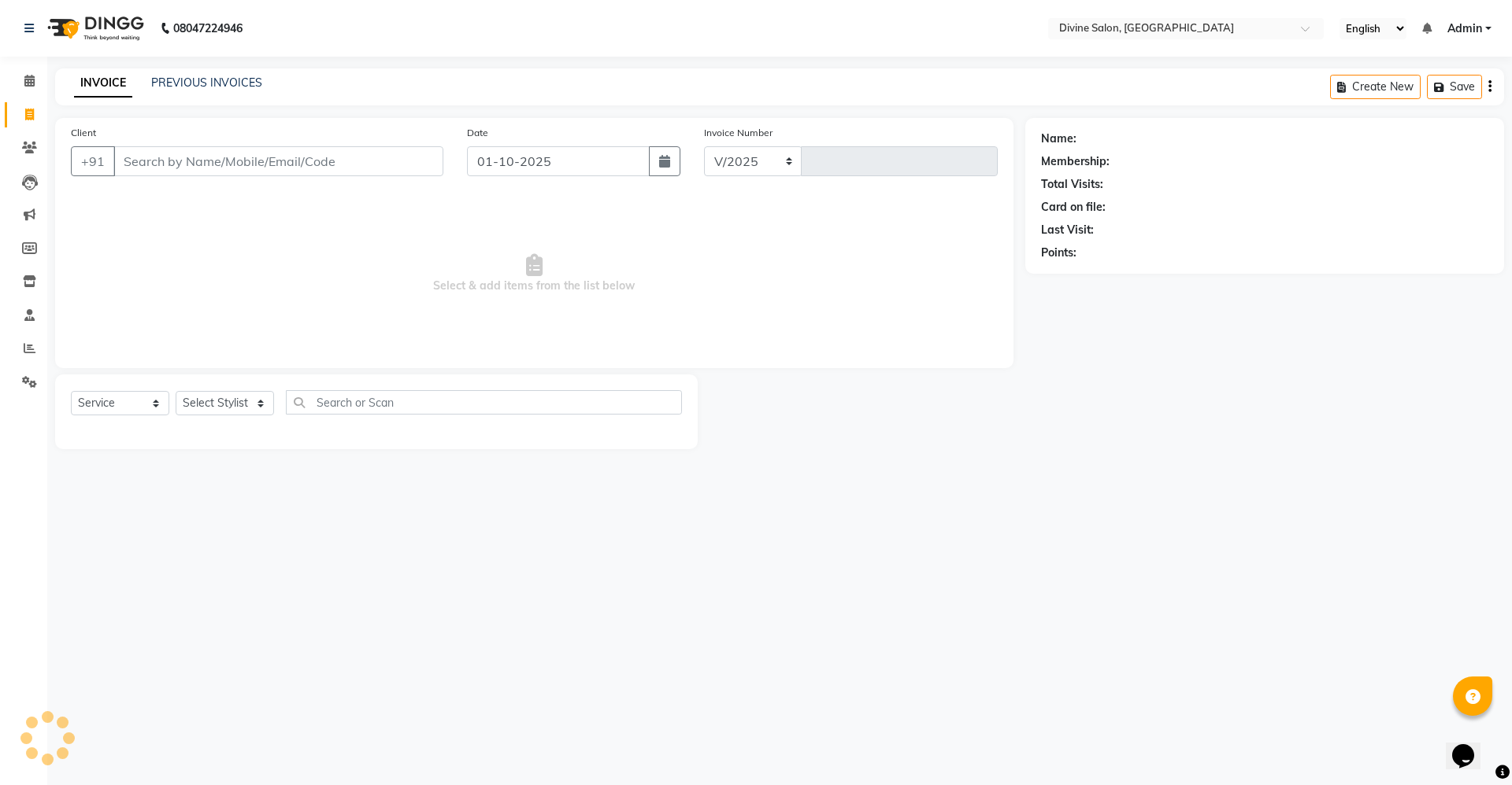
select select "745"
type input "1760"
click at [217, 403] on select "Select Stylist" at bounding box center [225, 403] width 99 height 25
select select "11820"
click at [176, 391] on select "Select Stylist [PERSON_NAME] Pooja [PERSON_NAME] pooja [PERSON_NAME] [PERSON_NA…" at bounding box center [225, 403] width 99 height 25
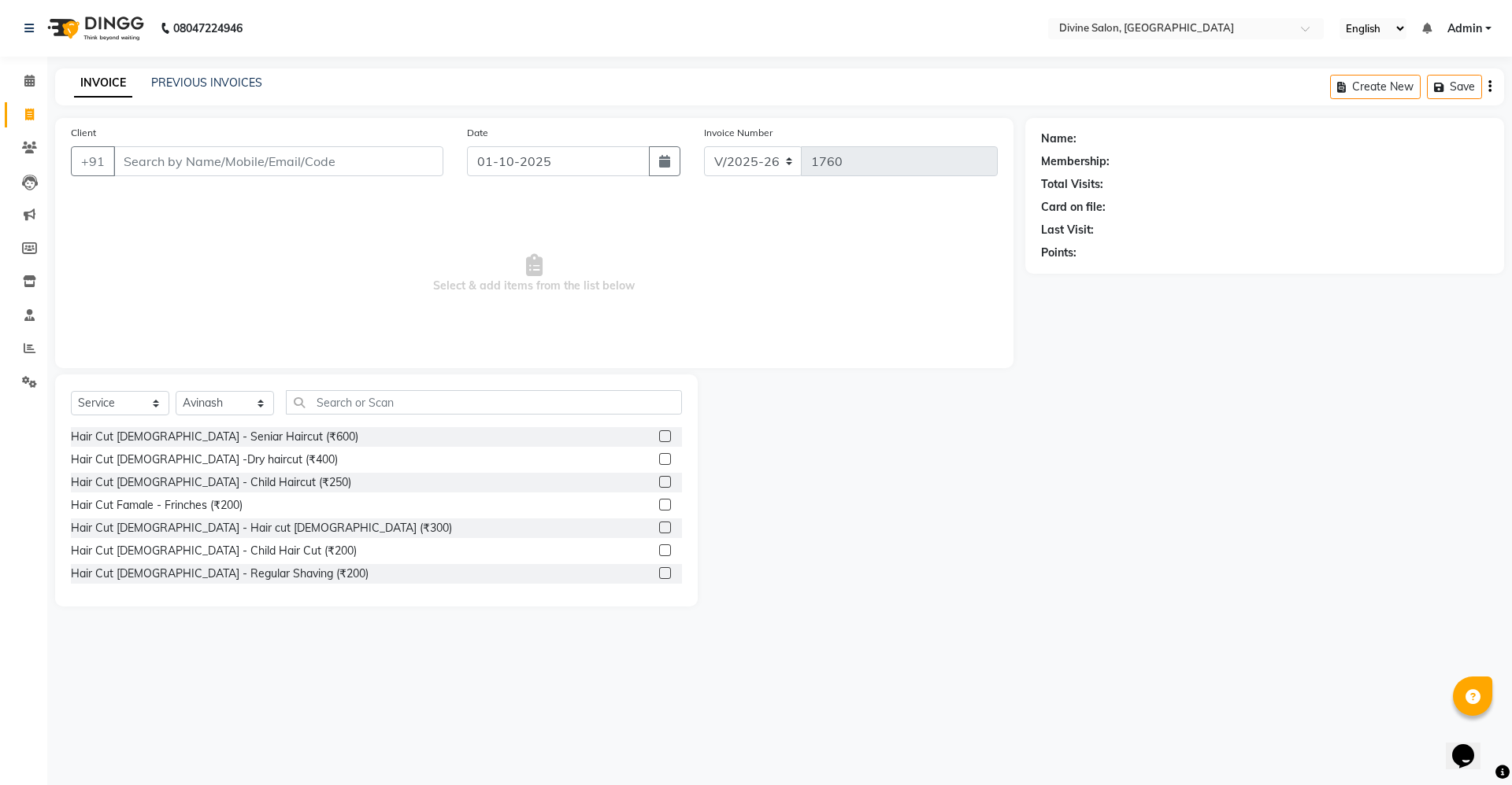
click at [659, 432] on label at bounding box center [664, 436] width 11 height 11
click at [659, 432] on input "checkbox" at bounding box center [664, 437] width 11 height 11
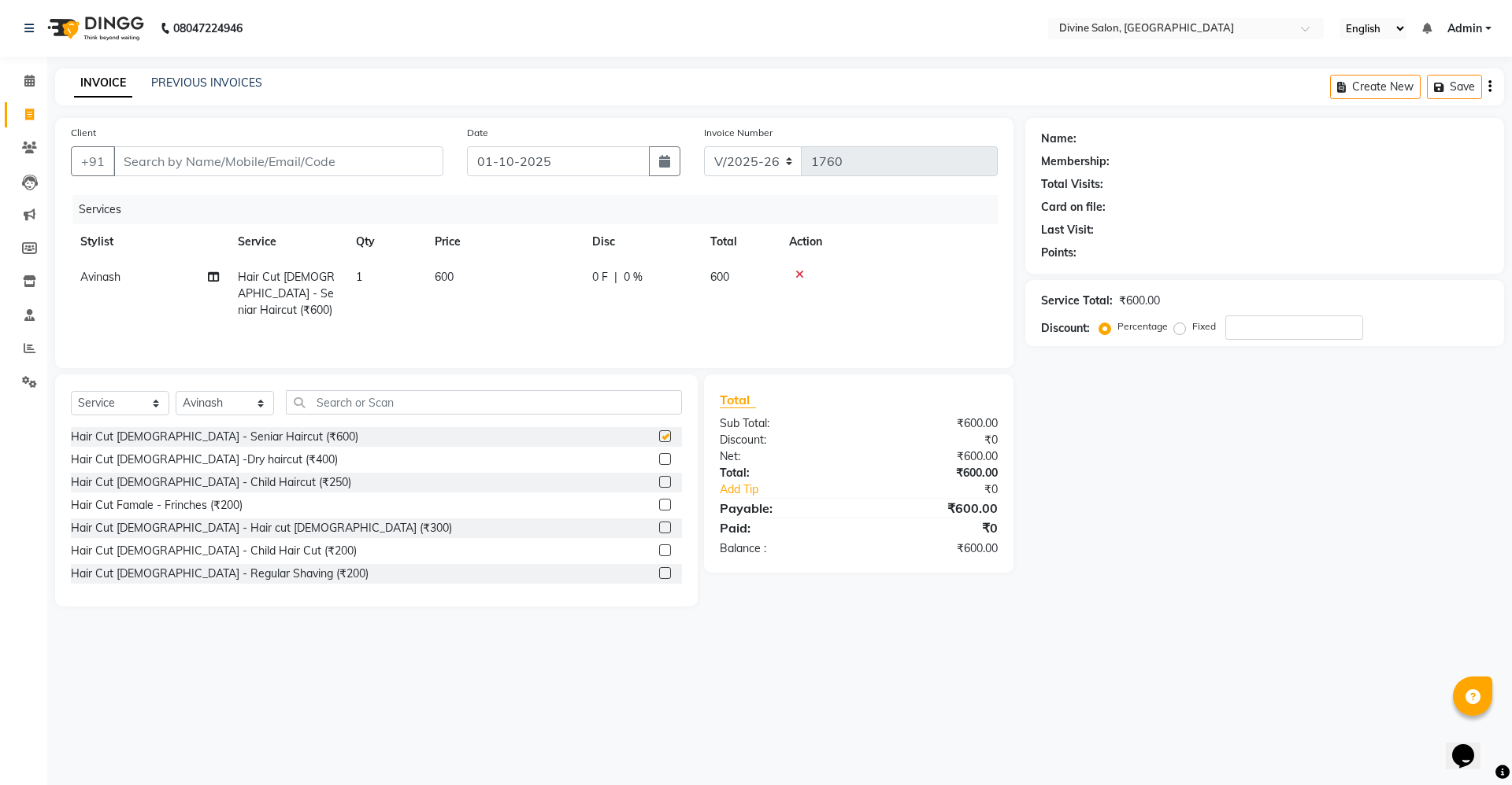
checkbox input "false"
click at [302, 154] on input "Client" at bounding box center [278, 161] width 330 height 30
click at [366, 168] on input "Client" at bounding box center [278, 161] width 330 height 30
click at [379, 164] on input "Client" at bounding box center [278, 161] width 330 height 30
click at [415, 163] on input "Client" at bounding box center [278, 161] width 330 height 30
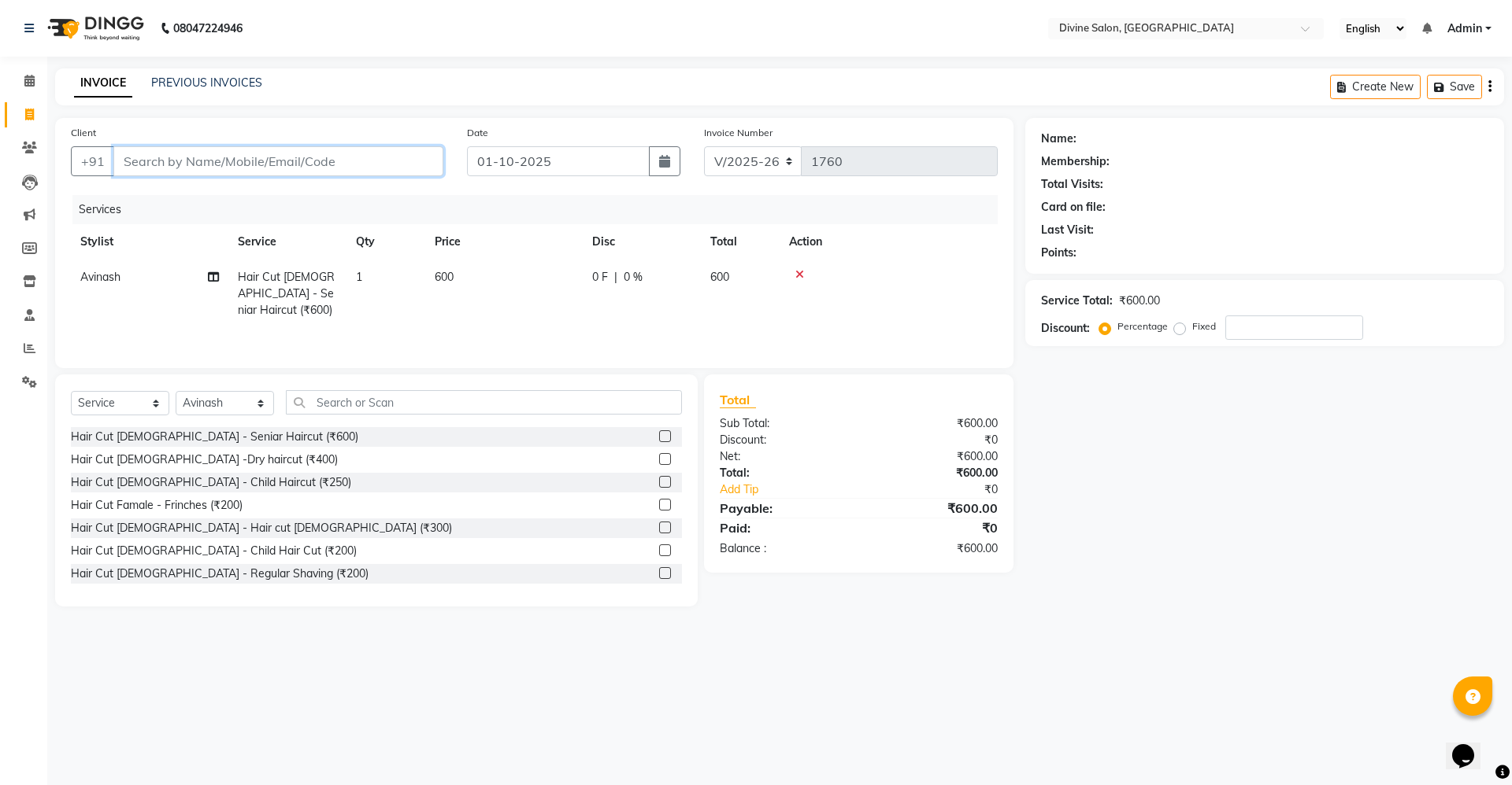
click at [394, 161] on input "Client" at bounding box center [278, 161] width 330 height 30
type input "8"
type input "0"
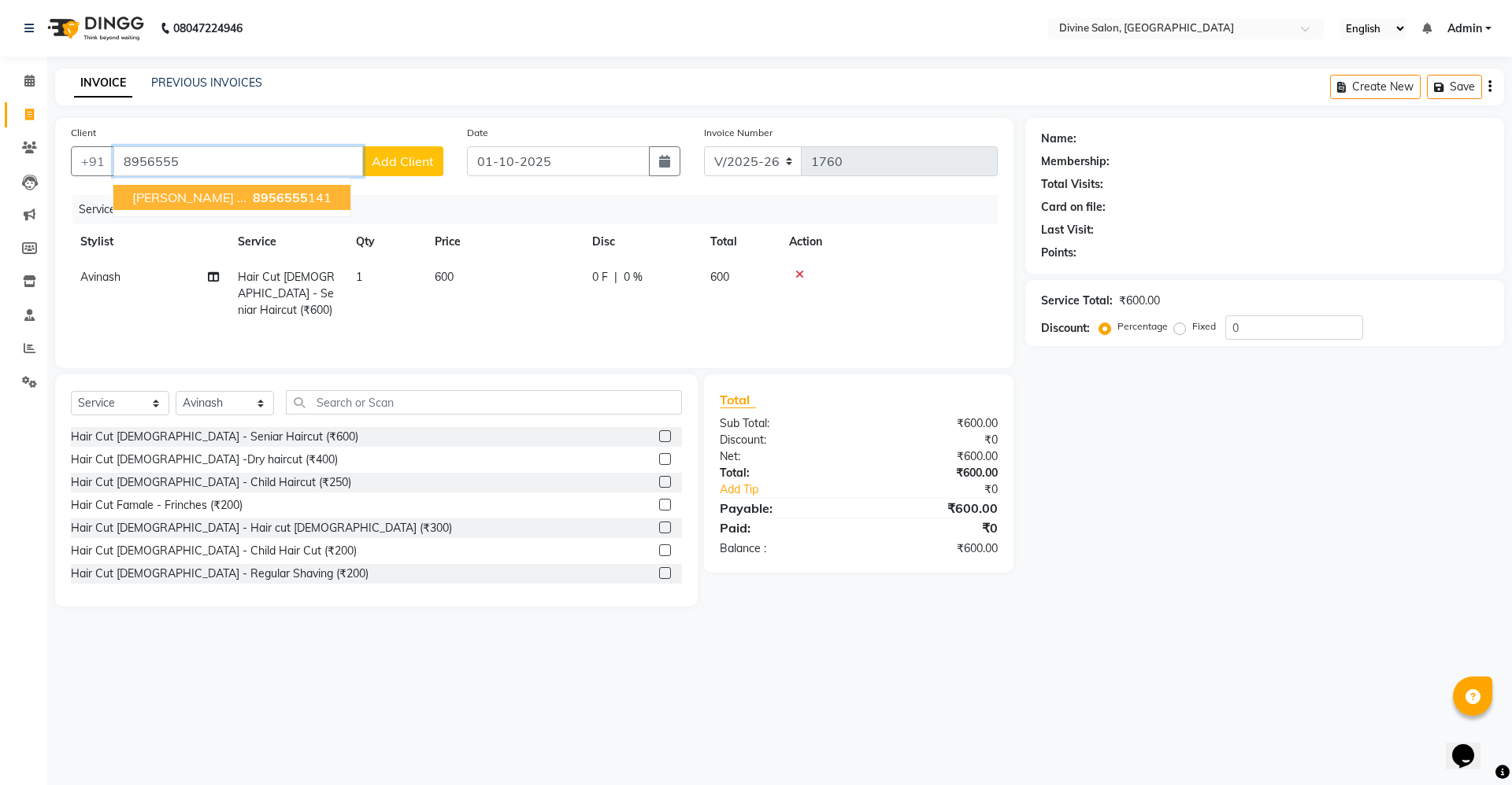
click at [252, 194] on span "8956555" at bounding box center [280, 198] width 55 height 16
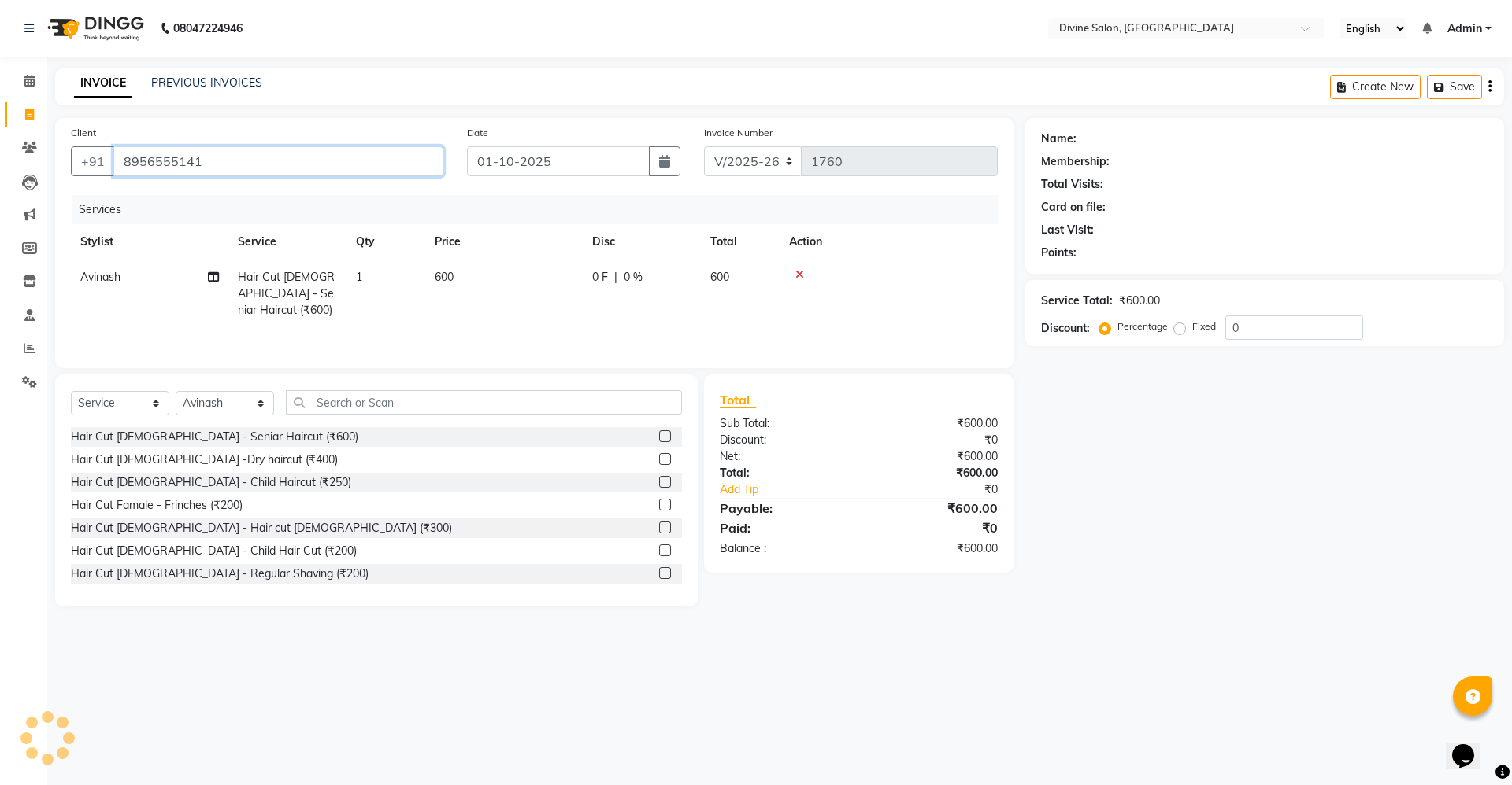
type input "8956555141"
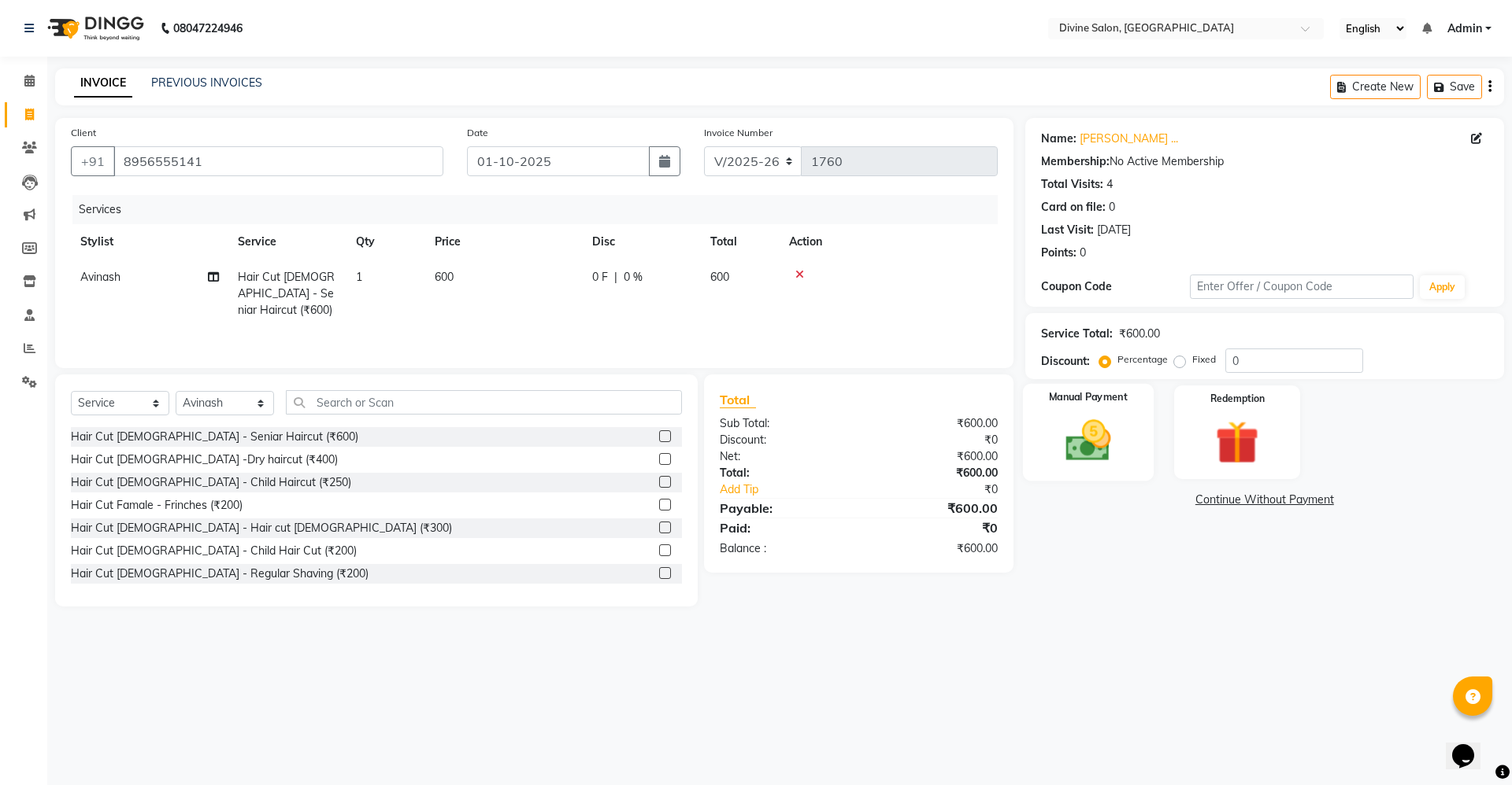
click at [1093, 418] on img at bounding box center [1087, 440] width 73 height 52
click at [1227, 498] on span "GPay" at bounding box center [1235, 500] width 33 height 18
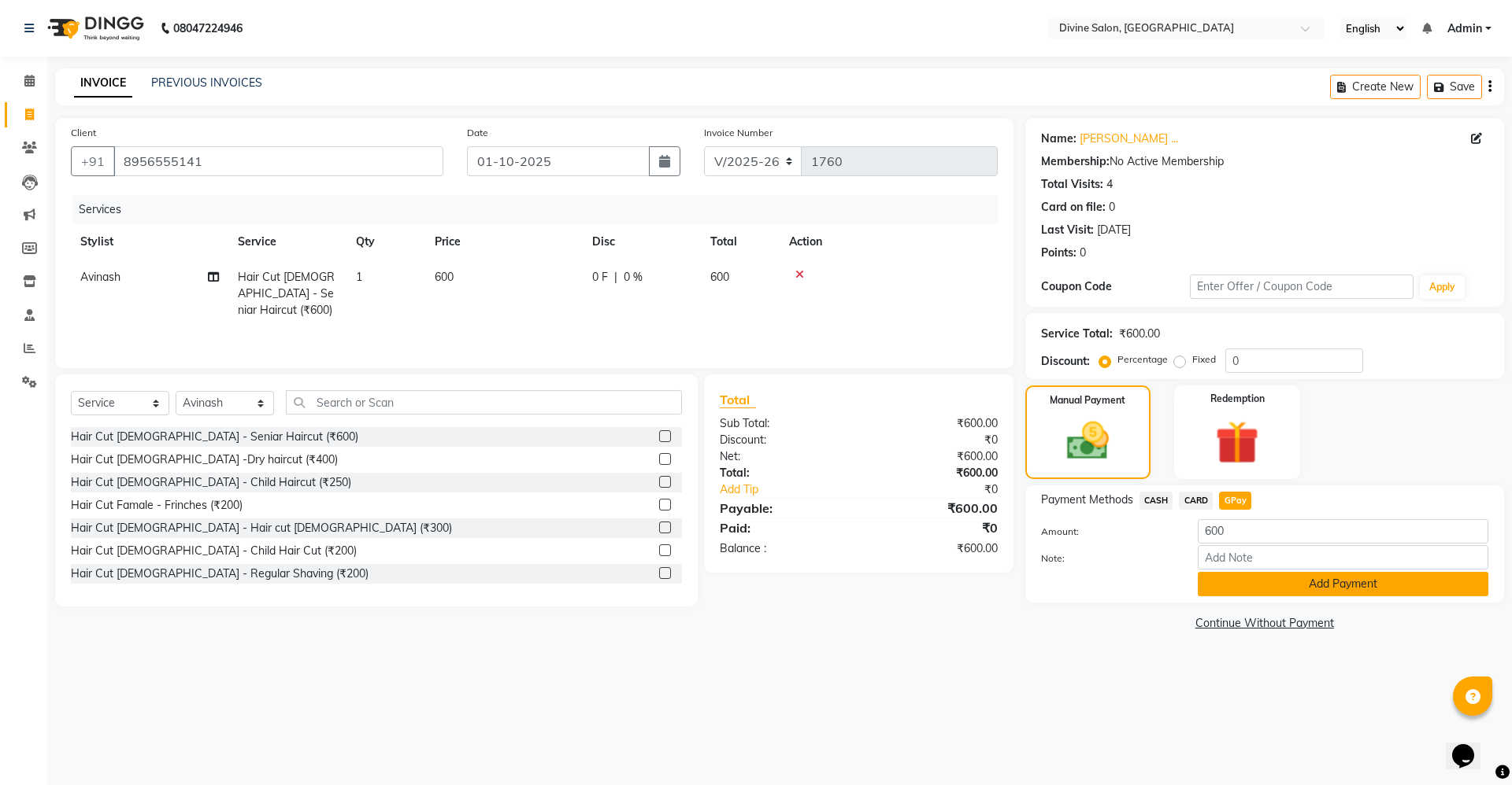
click at [1235, 583] on button "Add Payment" at bounding box center [1342, 585] width 290 height 25
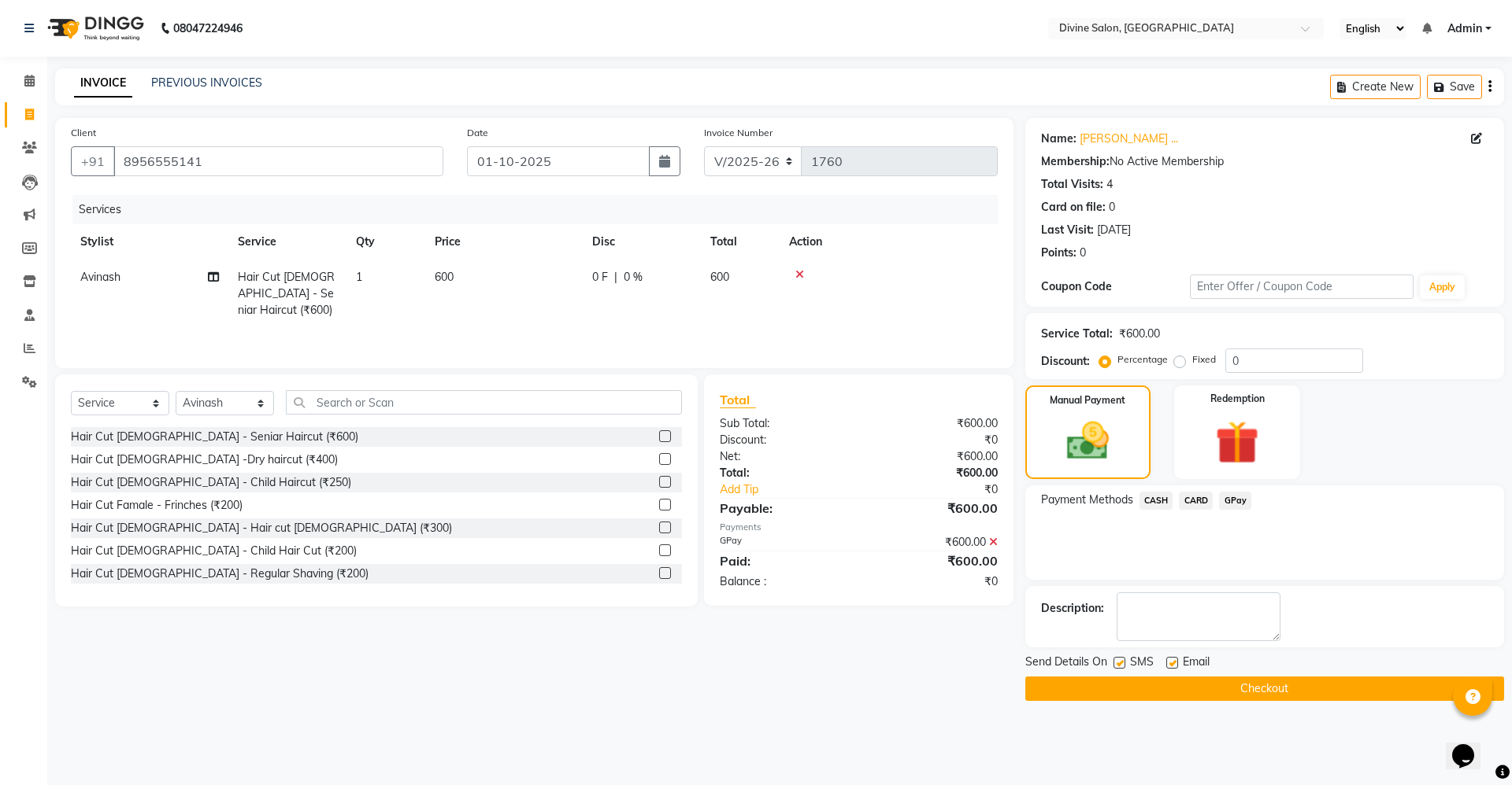
click at [1235, 683] on button "Checkout" at bounding box center [1264, 689] width 478 height 25
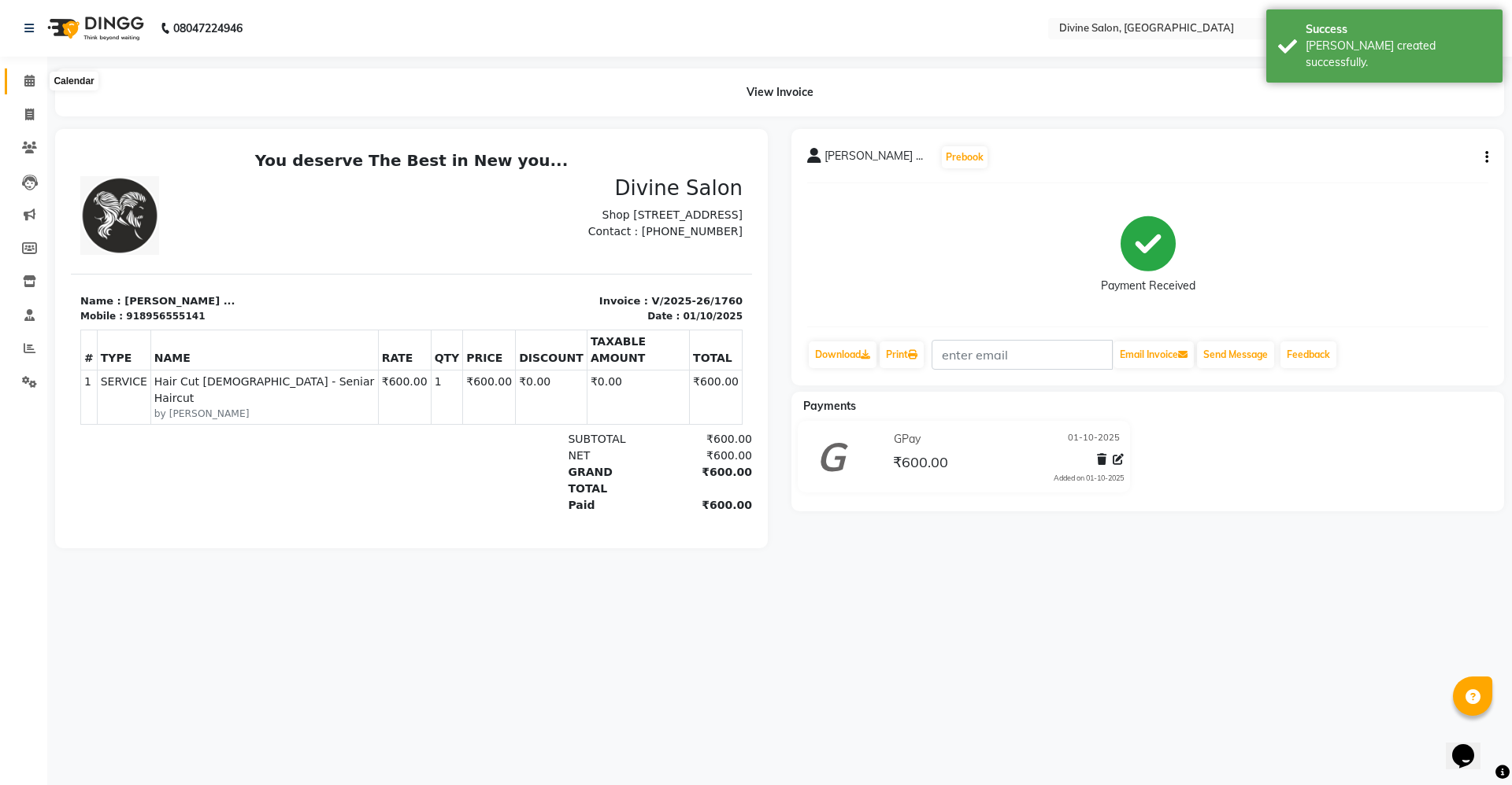
click at [27, 79] on icon at bounding box center [30, 80] width 11 height 11
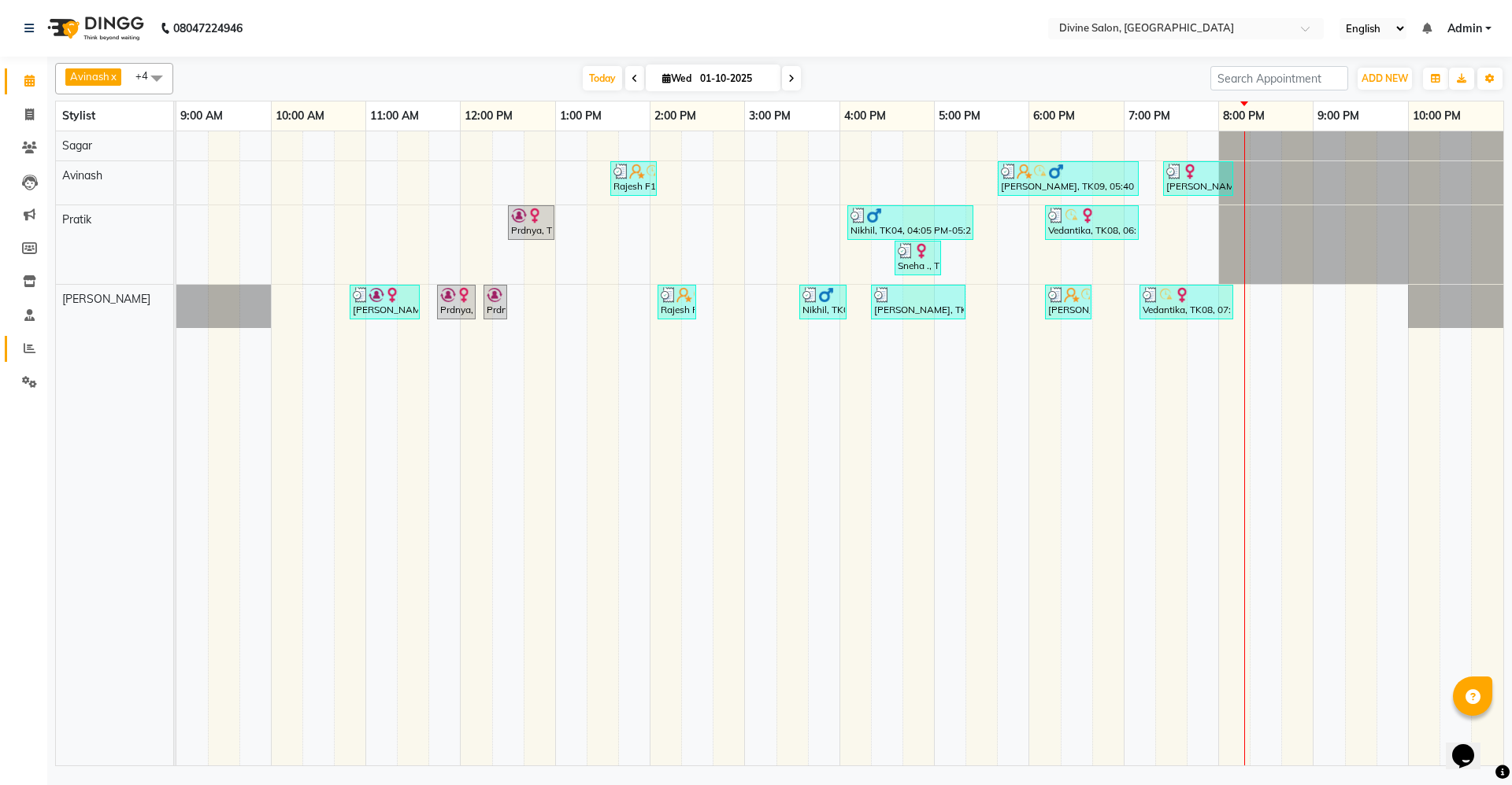
click at [26, 338] on link "Reports" at bounding box center [23, 349] width 38 height 26
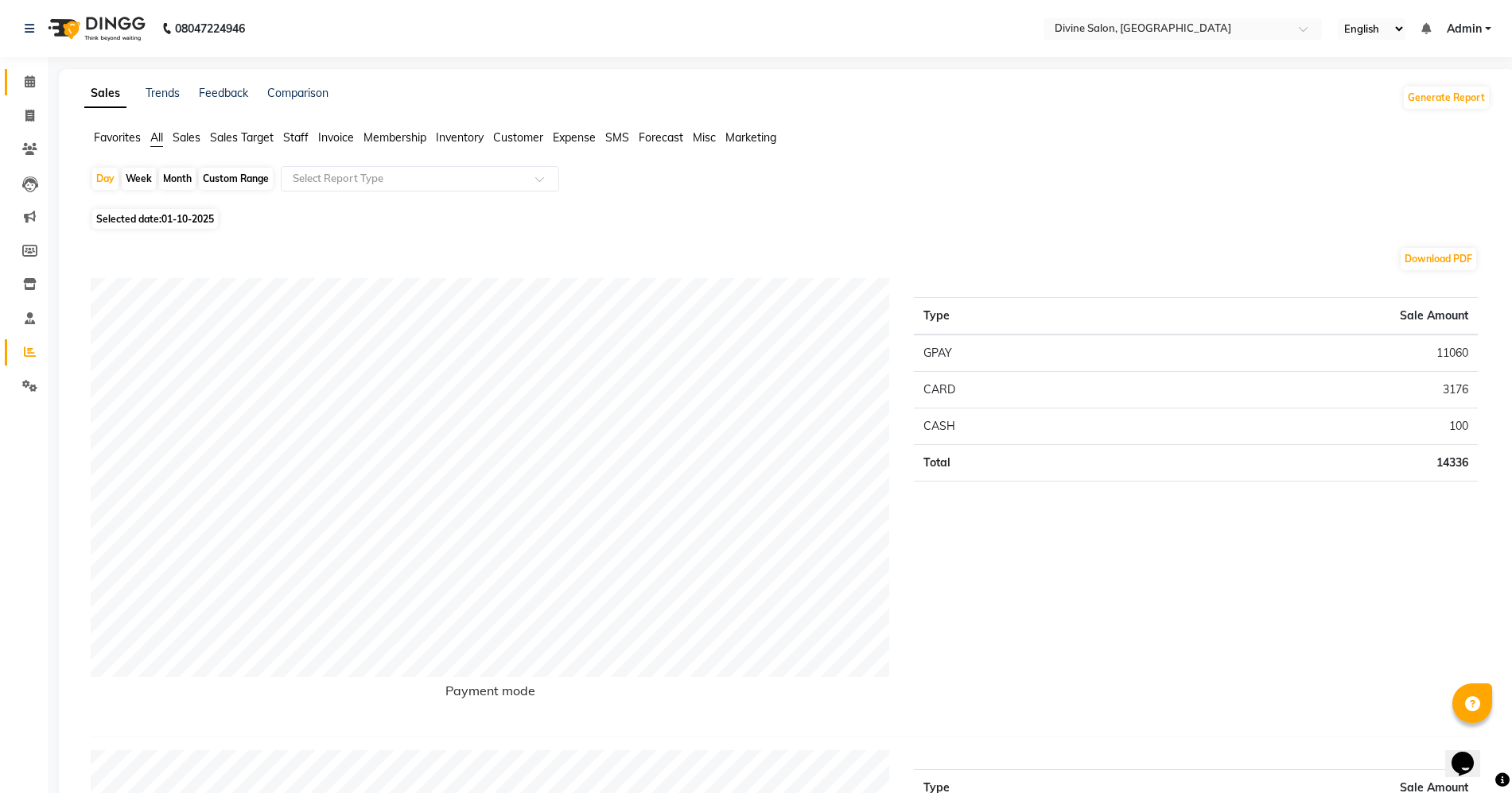
click at [34, 72] on link "Calendar" at bounding box center [23, 83] width 38 height 27
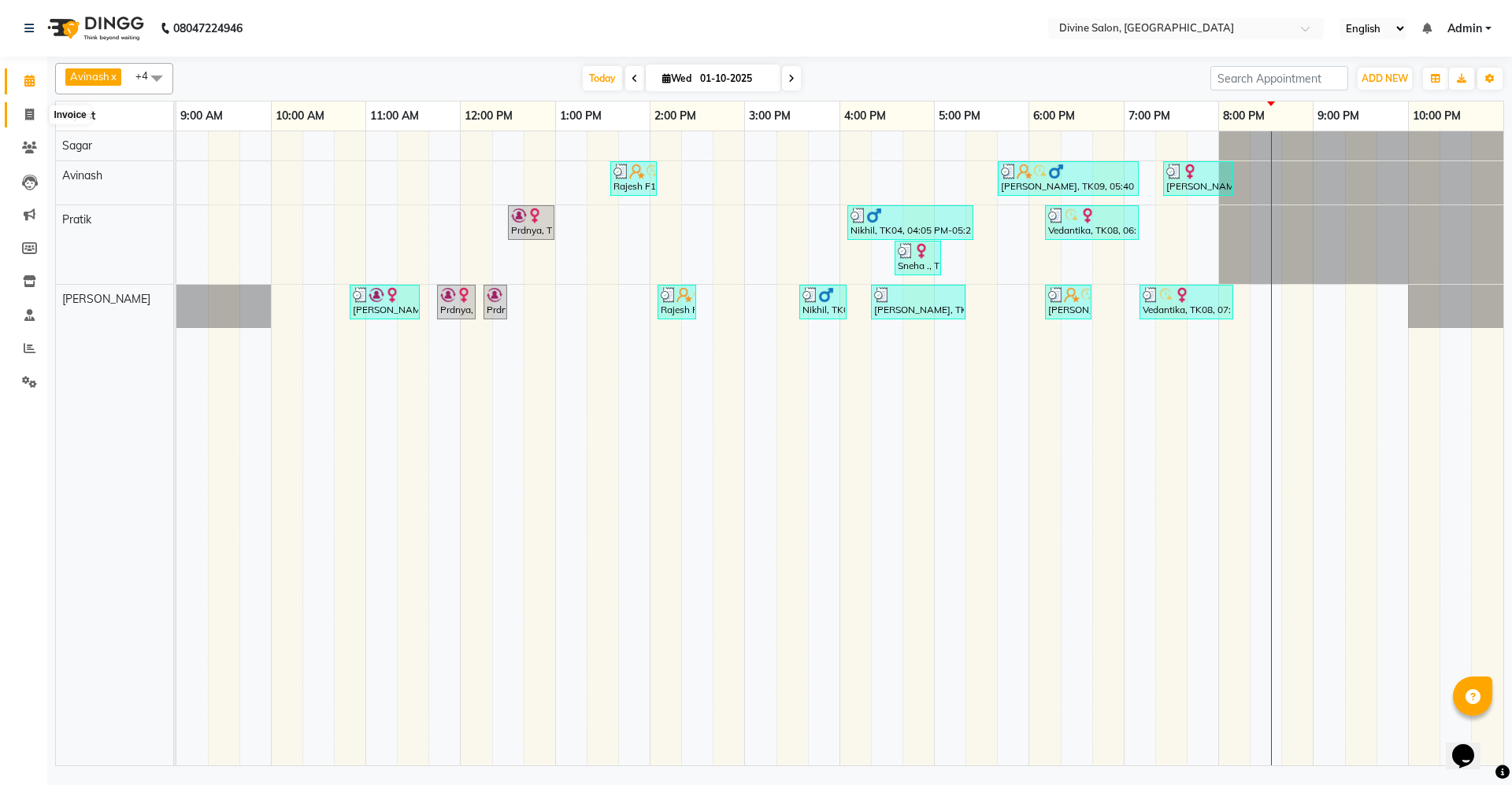
click at [29, 115] on icon at bounding box center [30, 114] width 9 height 11
select select "service"
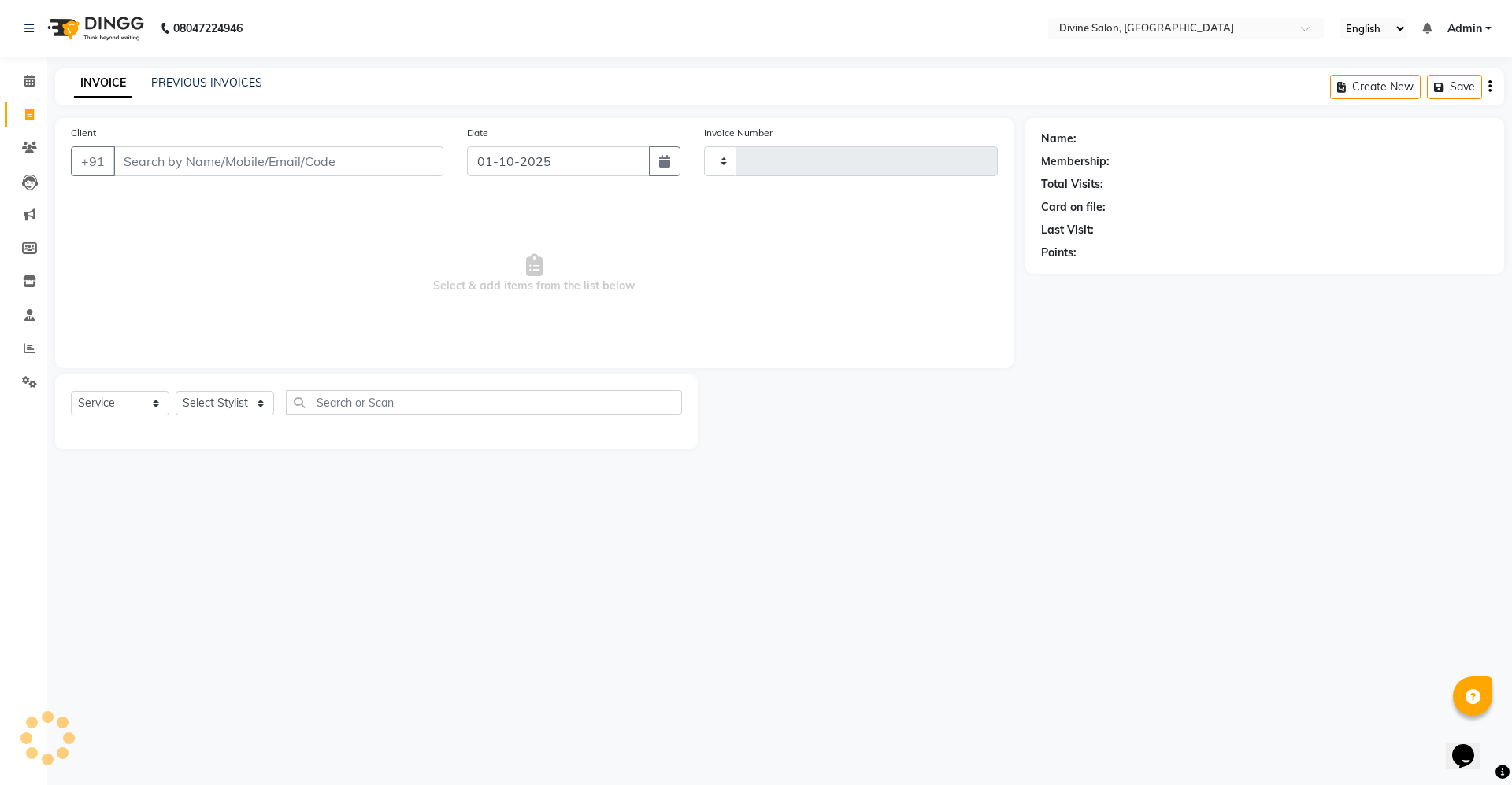
type input "1761"
select select "745"
click at [230, 406] on select "Select Stylist [PERSON_NAME] Pooja [PERSON_NAME] pooja [PERSON_NAME] [PERSON_NA…" at bounding box center [225, 403] width 99 height 25
select select "70573"
click at [176, 391] on select "Select Stylist [PERSON_NAME] Pooja [PERSON_NAME] pooja [PERSON_NAME] [PERSON_NA…" at bounding box center [225, 403] width 99 height 25
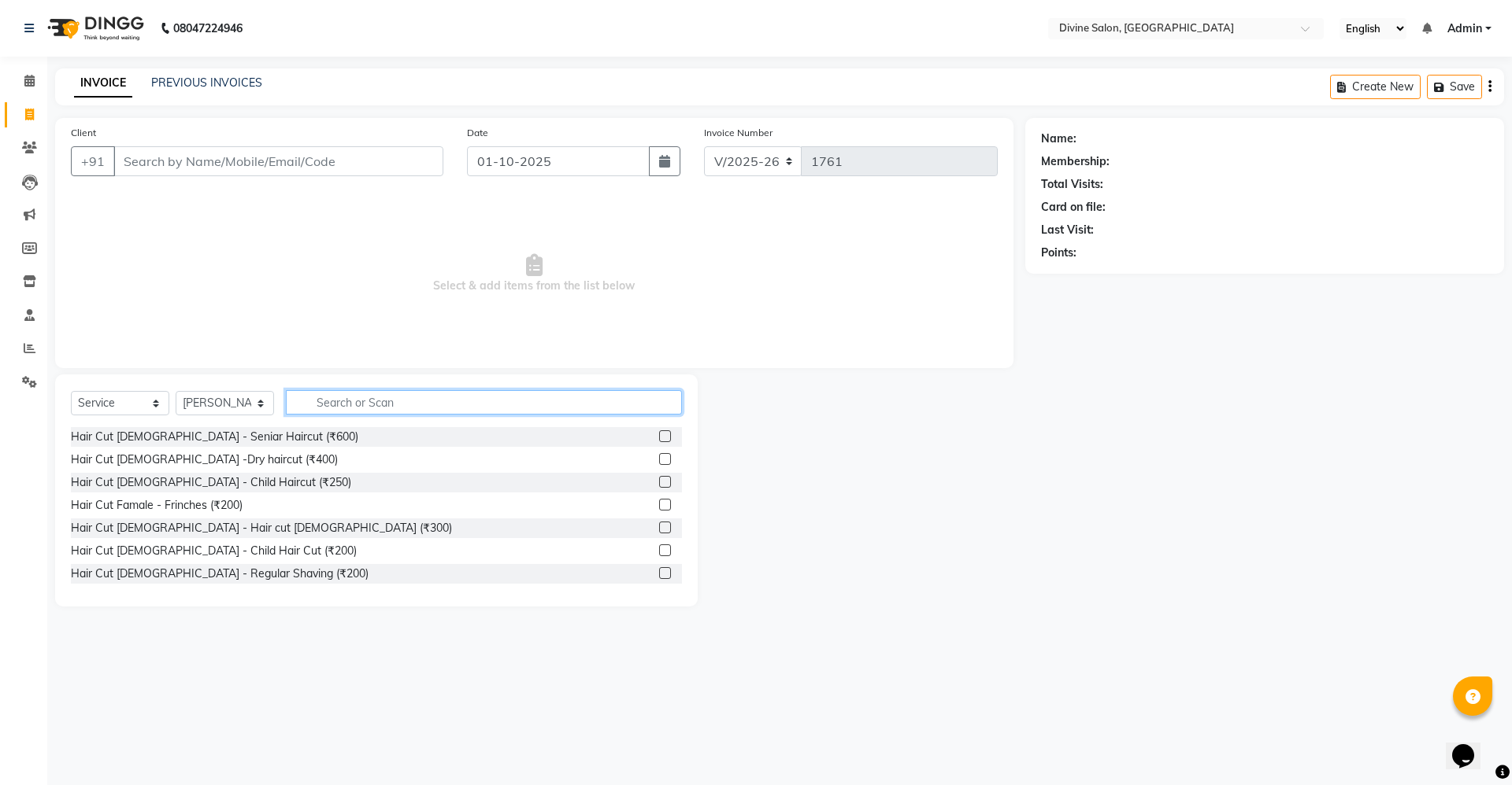
click at [347, 407] on input "text" at bounding box center [484, 403] width 396 height 25
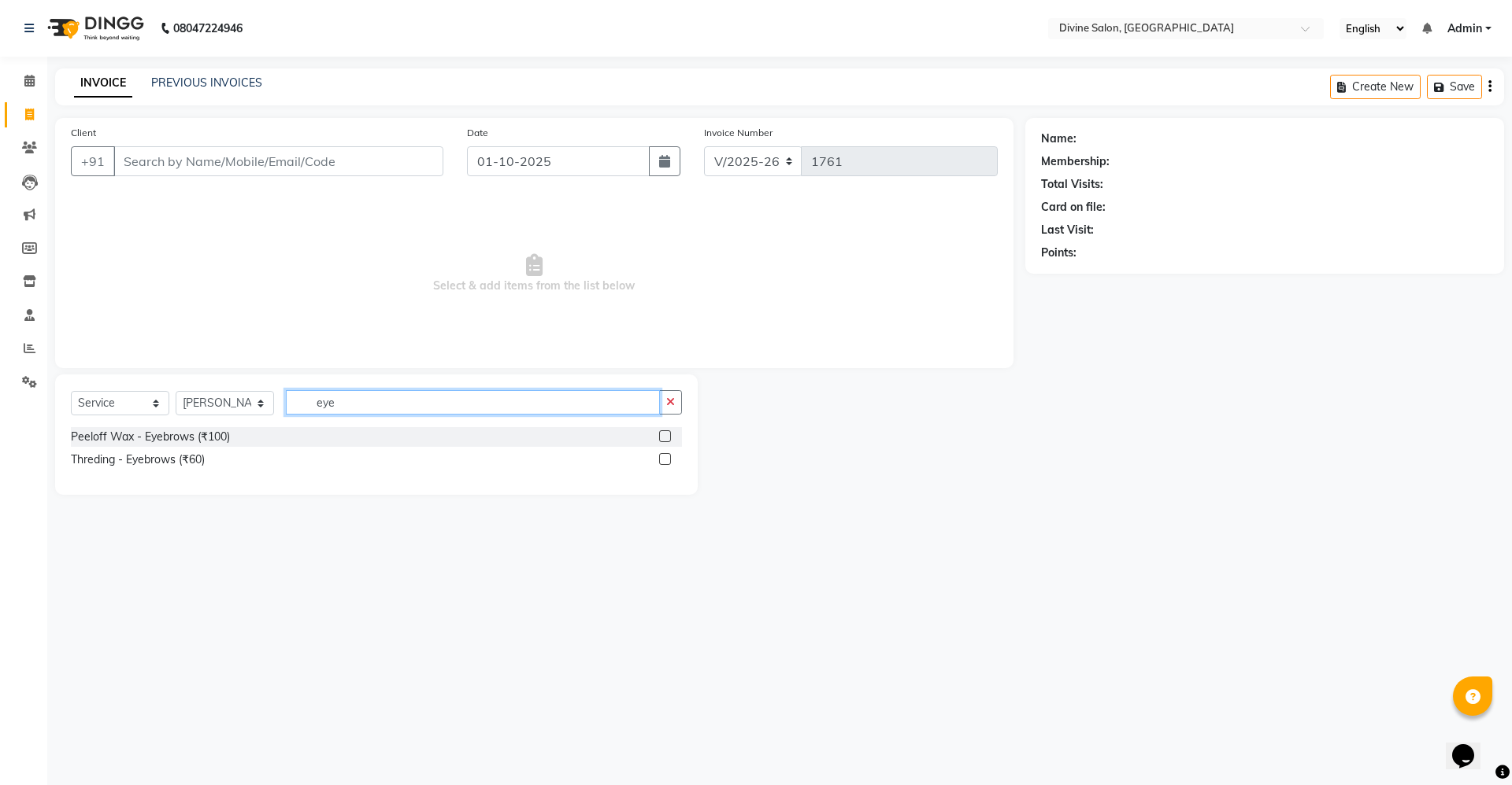
type input "eye"
click at [667, 462] on label at bounding box center [664, 459] width 11 height 11
click at [667, 462] on input "checkbox" at bounding box center [664, 460] width 11 height 11
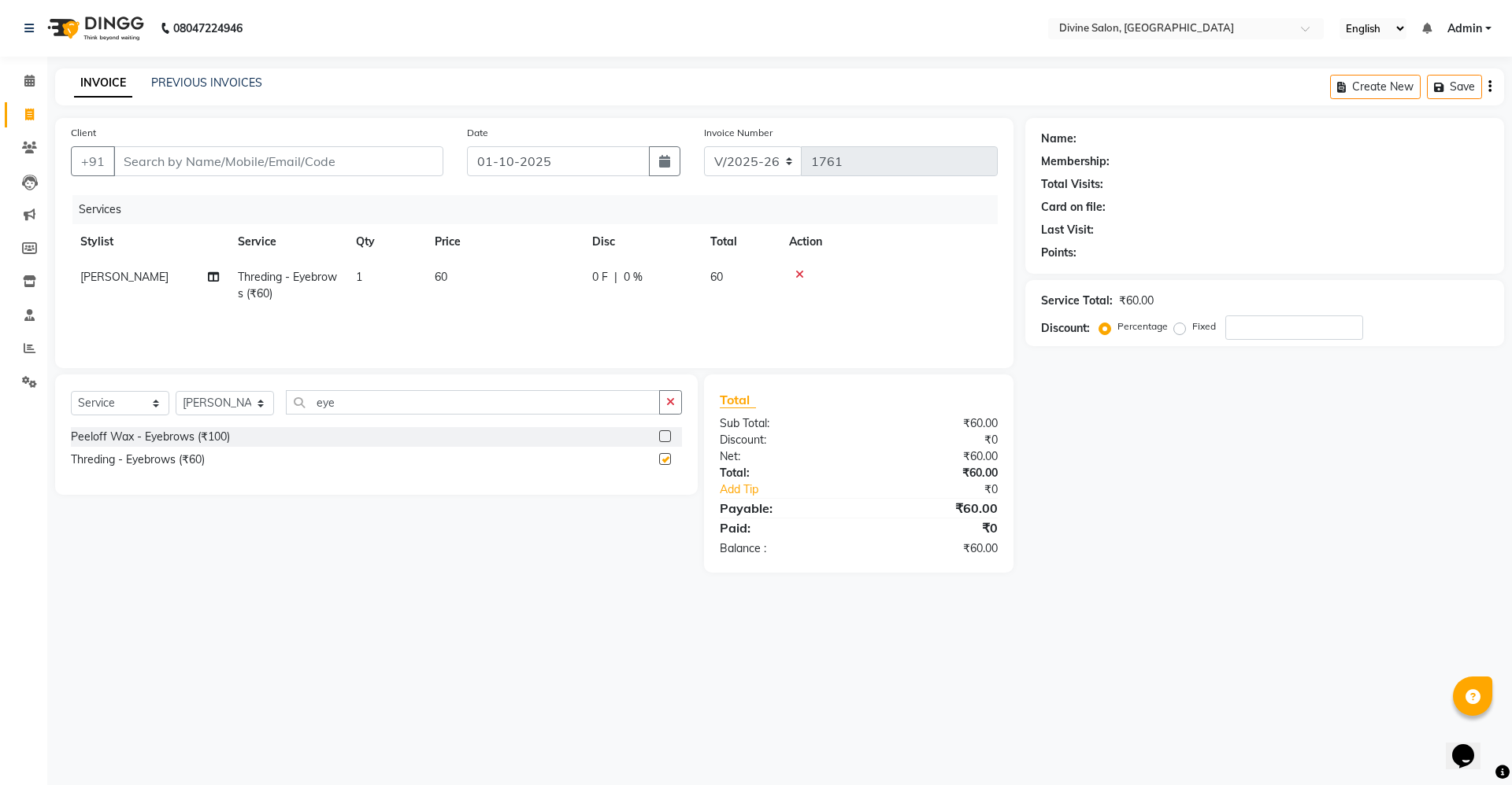
checkbox input "false"
click at [319, 171] on input "Client" at bounding box center [278, 161] width 330 height 30
click at [455, 413] on input "eye" at bounding box center [472, 403] width 374 height 25
type input "e"
type input "for"
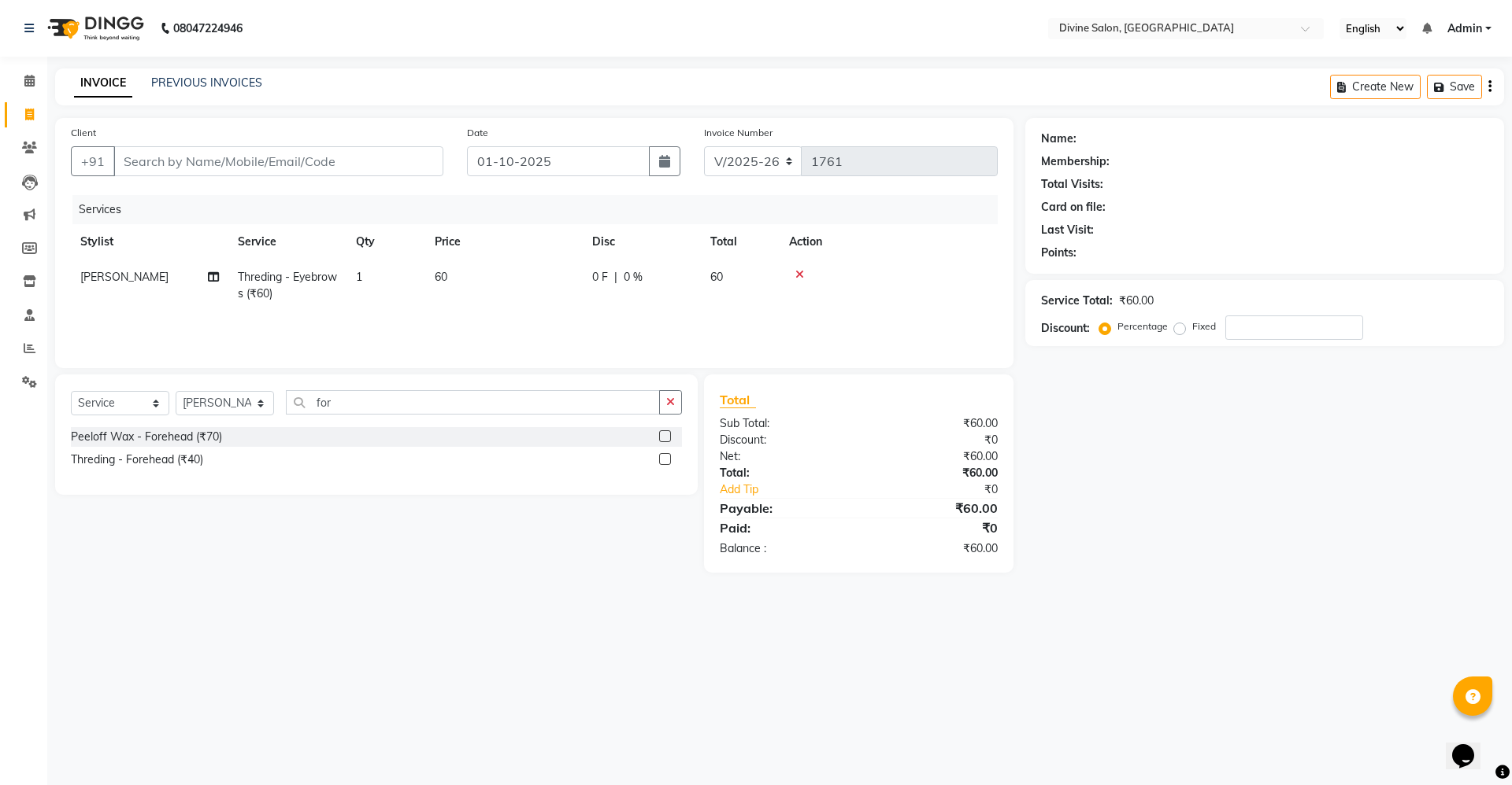
click at [660, 452] on div at bounding box center [670, 460] width 23 height 19
click at [666, 462] on label at bounding box center [664, 459] width 11 height 11
click at [666, 462] on input "checkbox" at bounding box center [664, 460] width 11 height 11
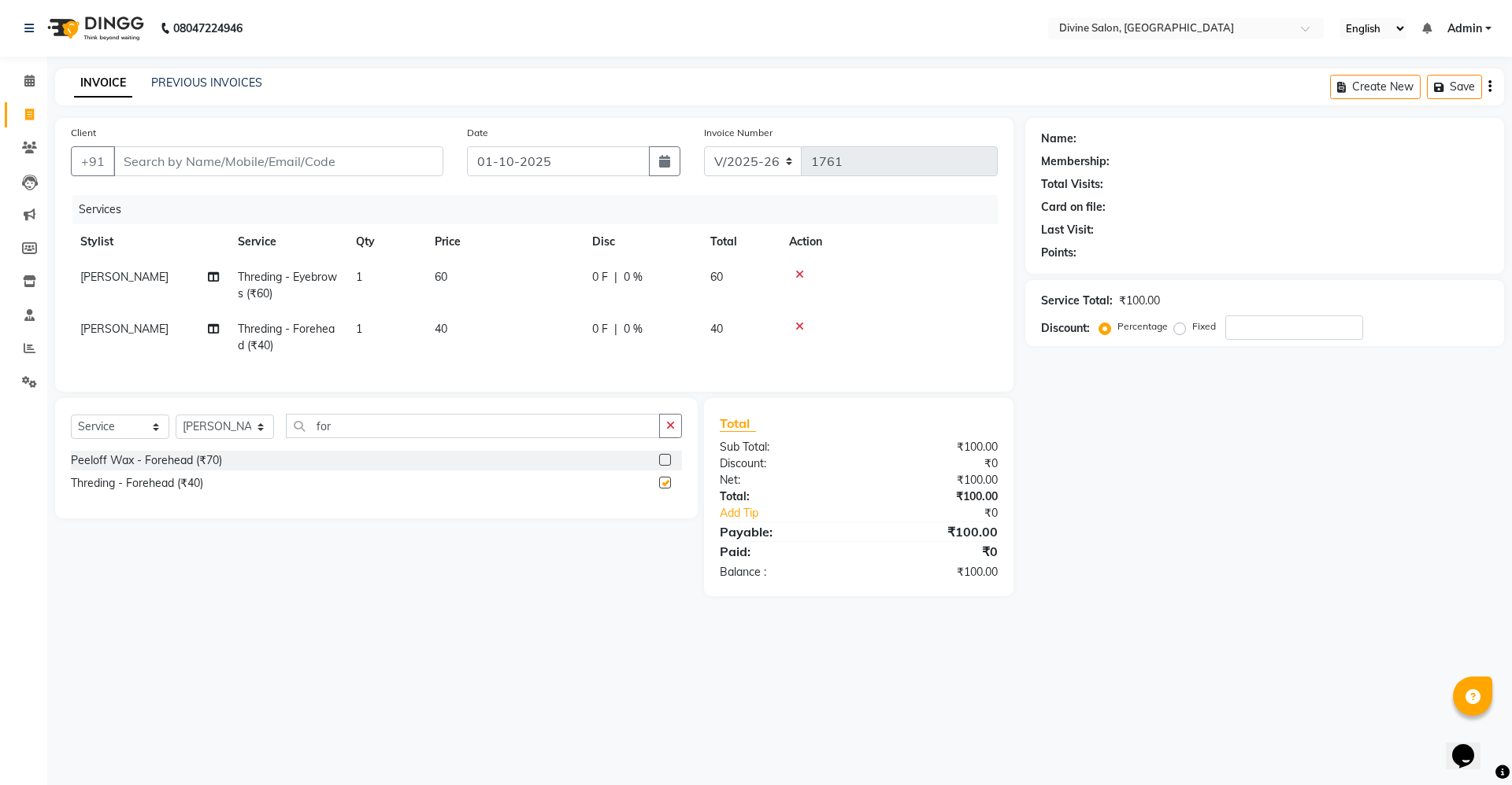
checkbox input "false"
click at [500, 434] on input "for" at bounding box center [472, 426] width 374 height 25
type input "f"
type input "upp"
click at [661, 489] on label at bounding box center [664, 482] width 11 height 11
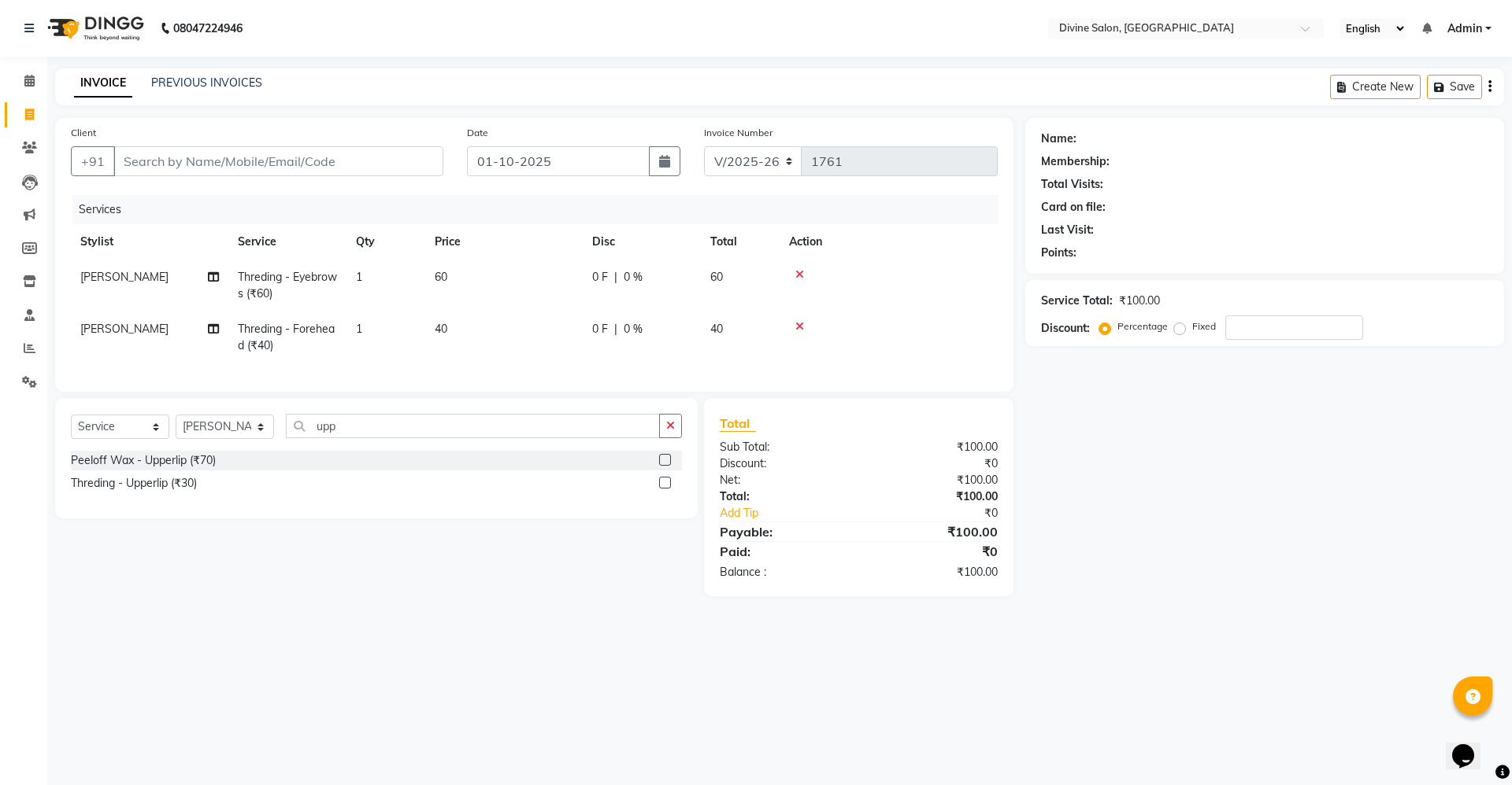
click at [661, 489] on input "checkbox" at bounding box center [664, 483] width 11 height 11
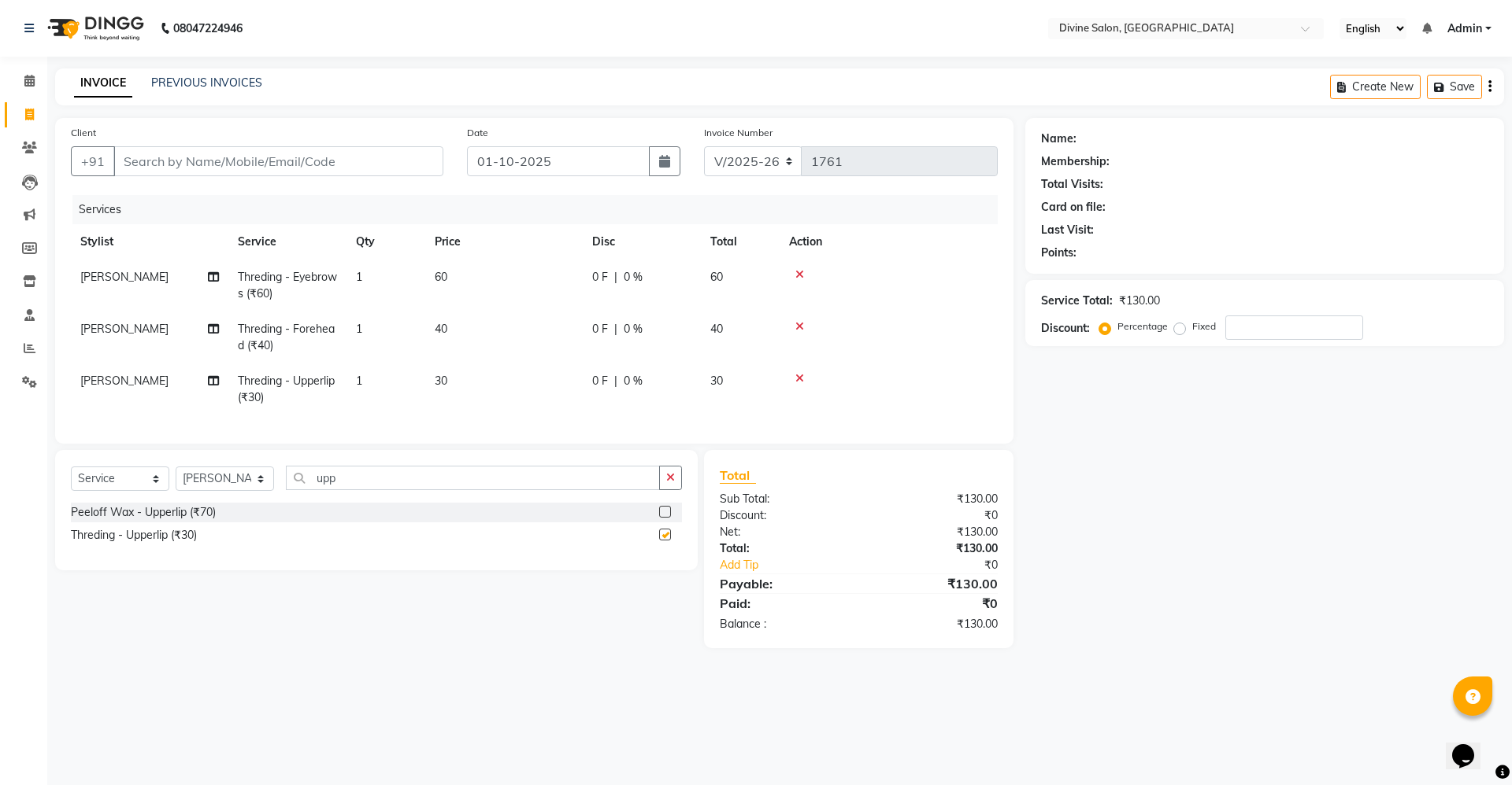
checkbox input "false"
click at [395, 143] on div "Client +91" at bounding box center [257, 156] width 396 height 64
click at [157, 167] on input "Client" at bounding box center [278, 161] width 330 height 30
type input "9"
type input "0"
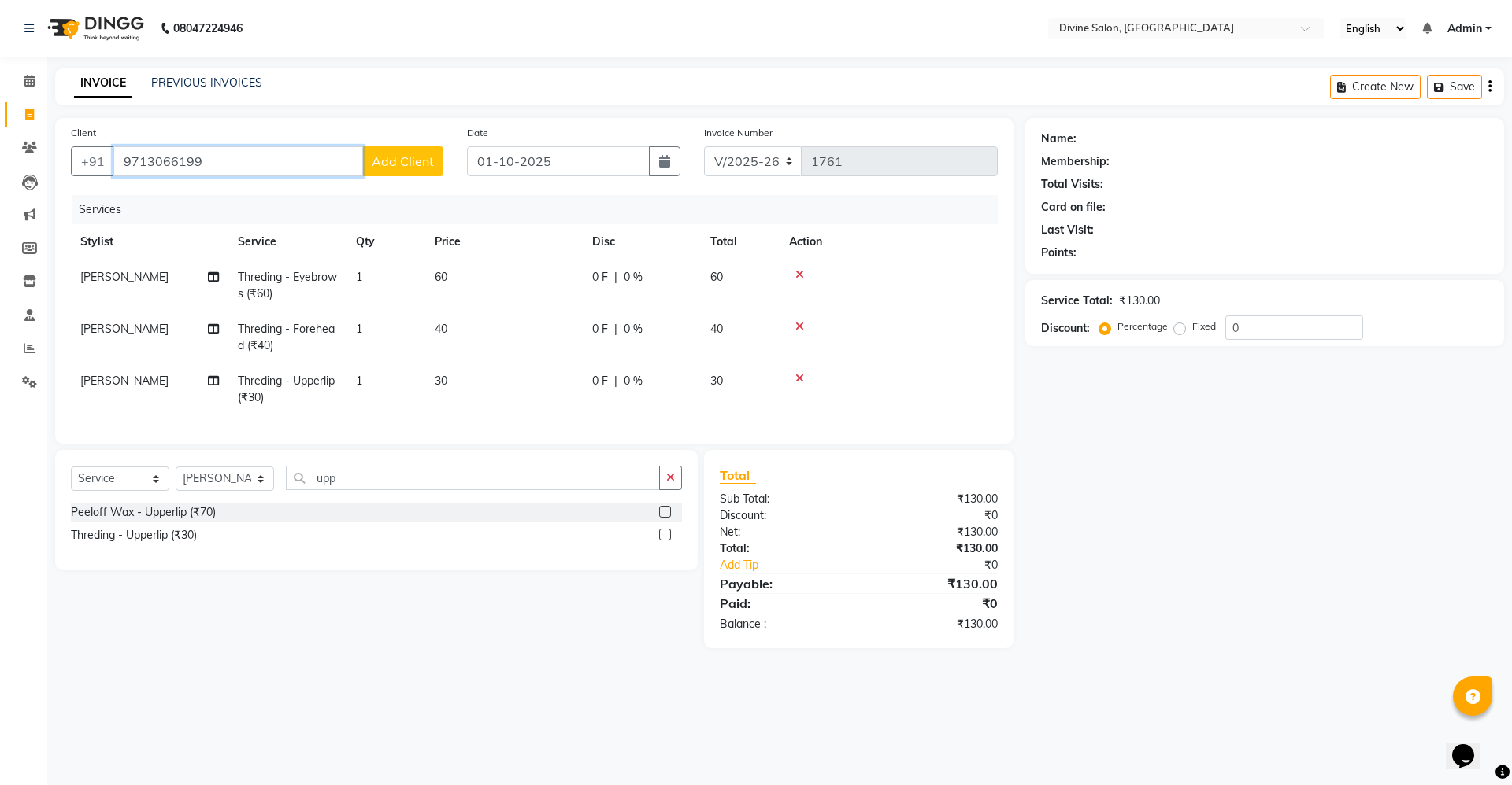
type input "9713066199"
click at [386, 167] on span "Add Client" at bounding box center [402, 162] width 62 height 16
select select "22"
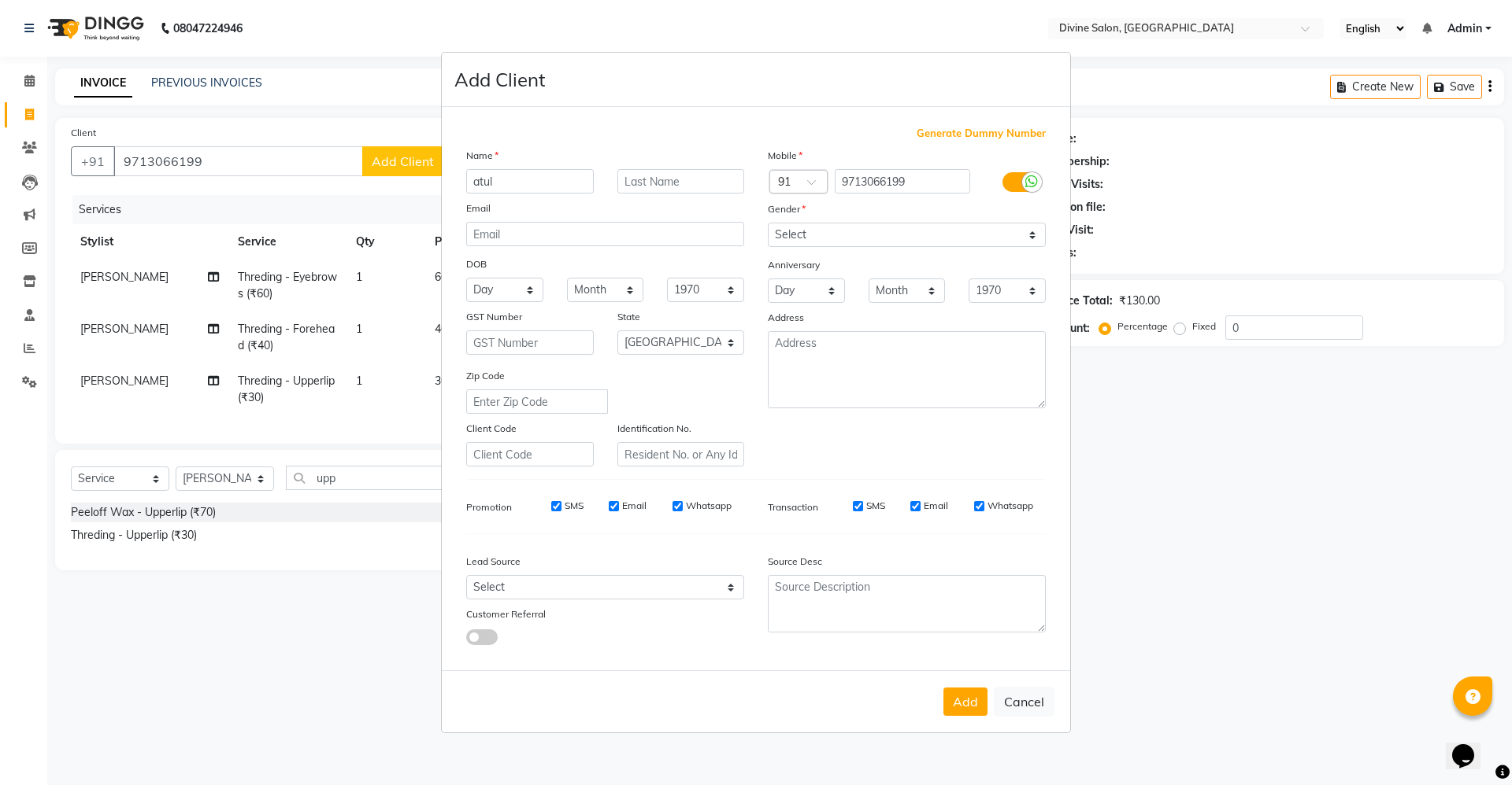
type input "atul"
click at [890, 222] on select "Select [DEMOGRAPHIC_DATA] [DEMOGRAPHIC_DATA] Other Prefer Not To Say" at bounding box center [907, 235] width 278 height 25
select select "[DEMOGRAPHIC_DATA]"
click at [768, 222] on select "Select [DEMOGRAPHIC_DATA] [DEMOGRAPHIC_DATA] Other Prefer Not To Say" at bounding box center [907, 235] width 278 height 25
click at [966, 700] on button "Add" at bounding box center [965, 701] width 44 height 28
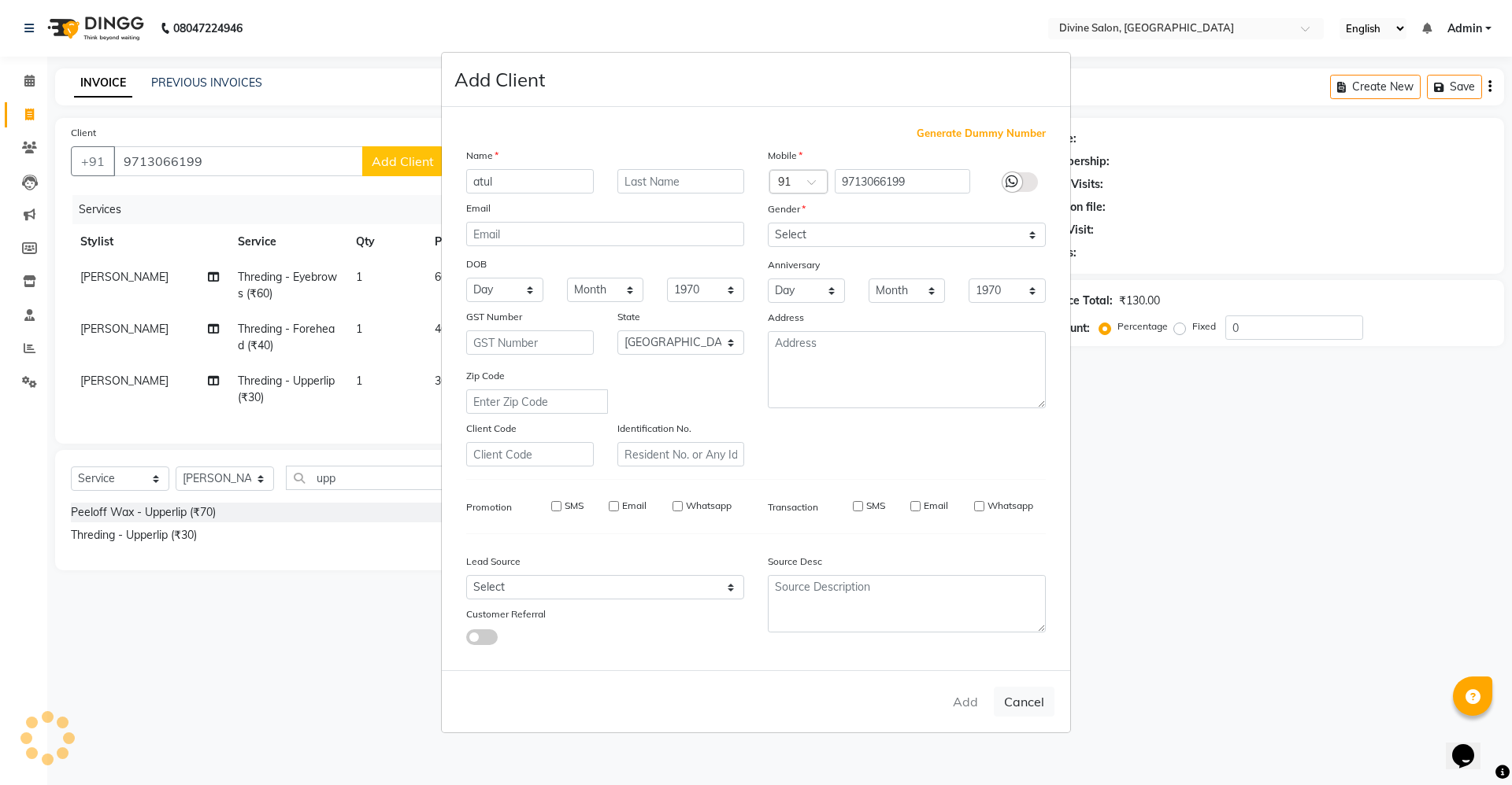
select select
select select "null"
select select
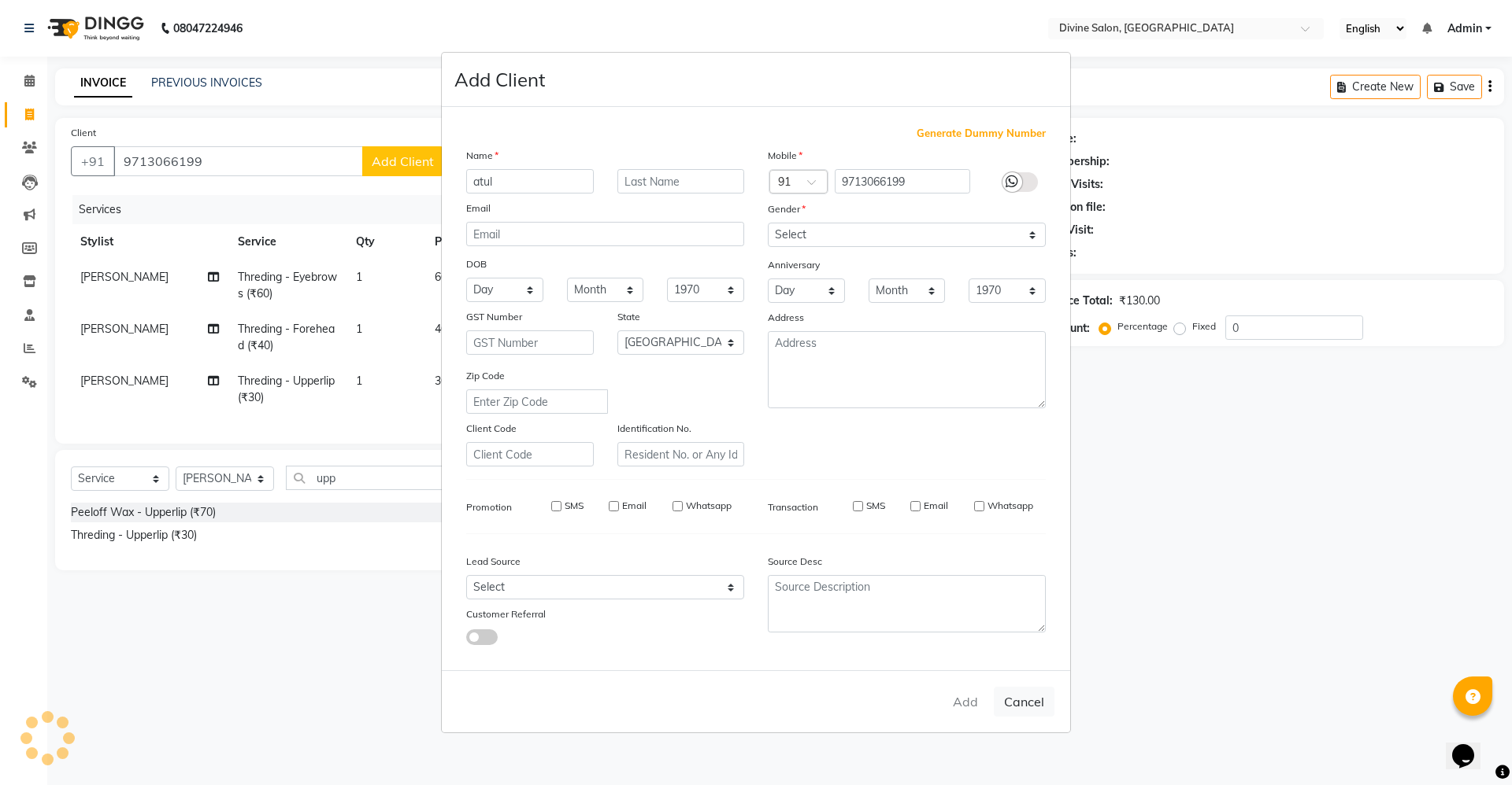
select select
checkbox input "false"
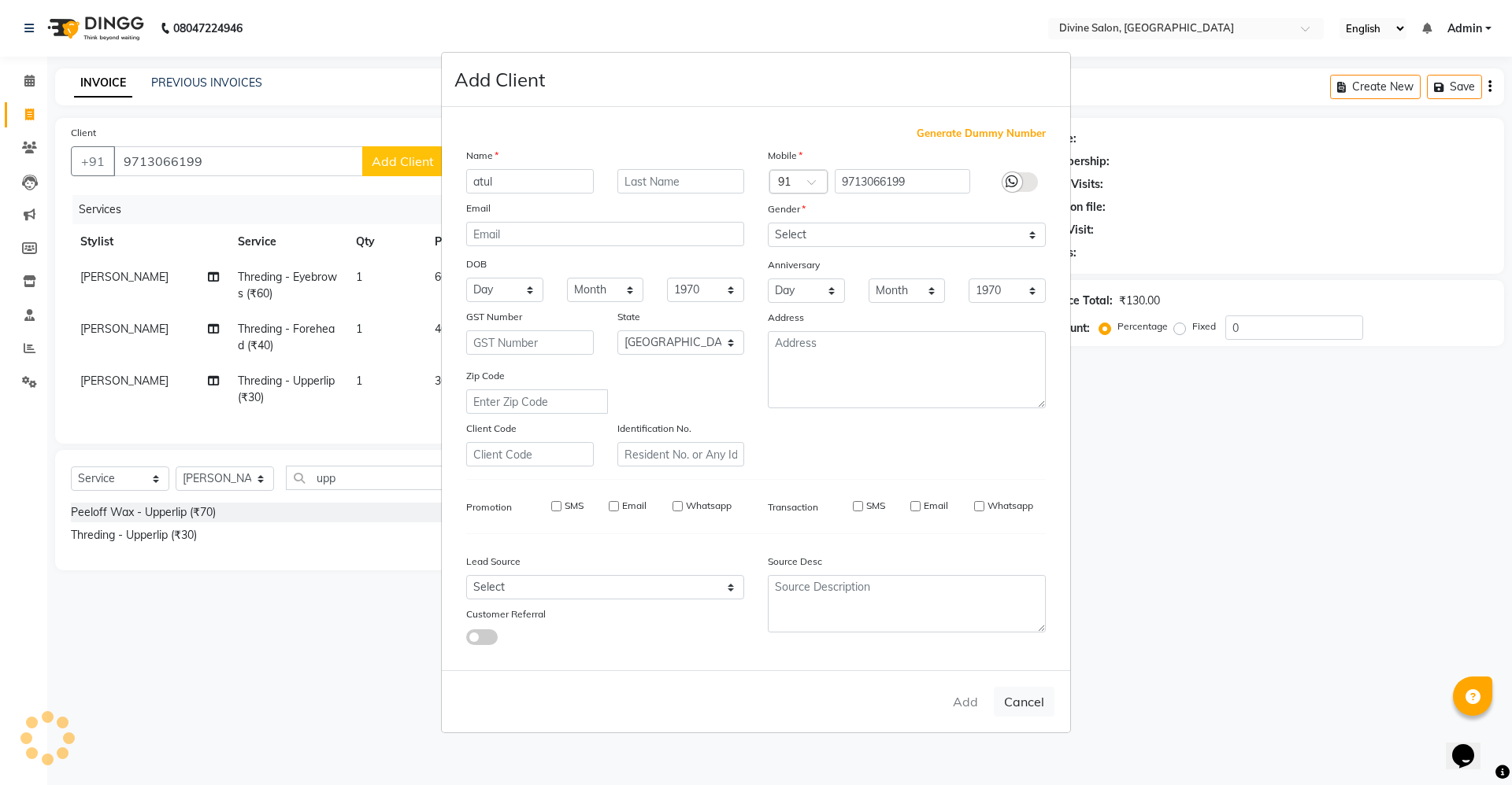
checkbox input "false"
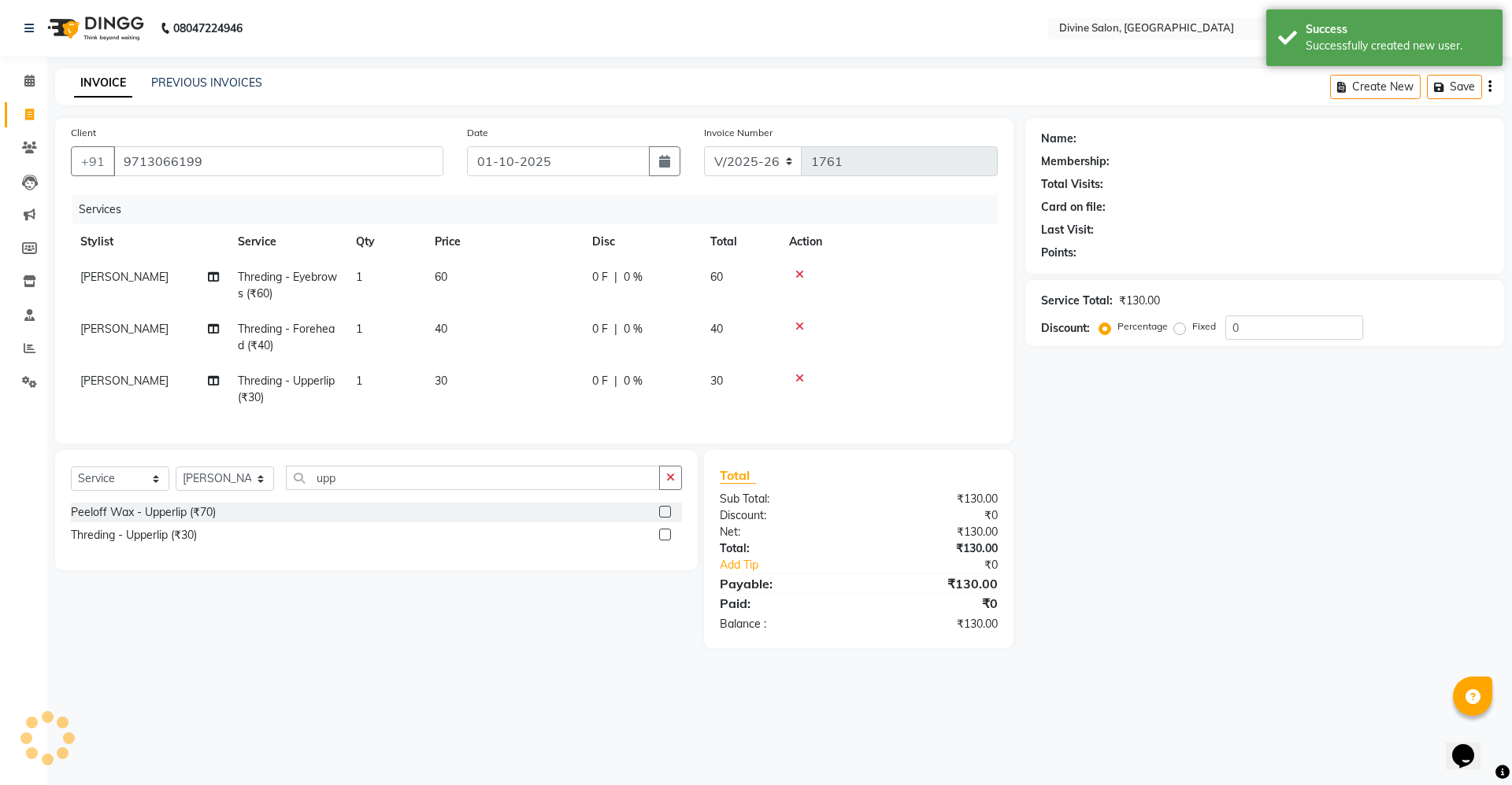
select select "1: Object"
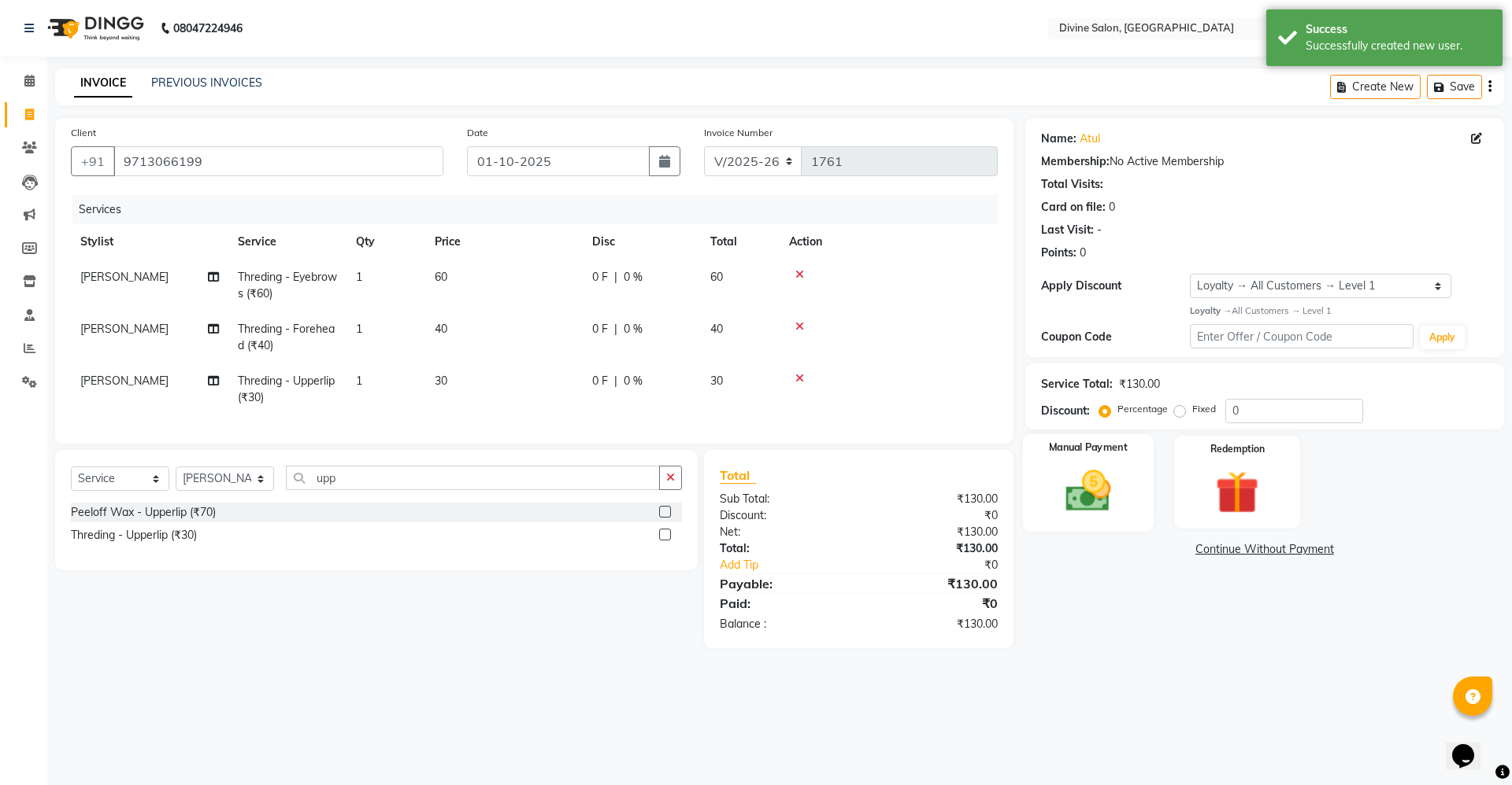
click at [1139, 488] on div "Manual Payment" at bounding box center [1087, 482] width 131 height 97
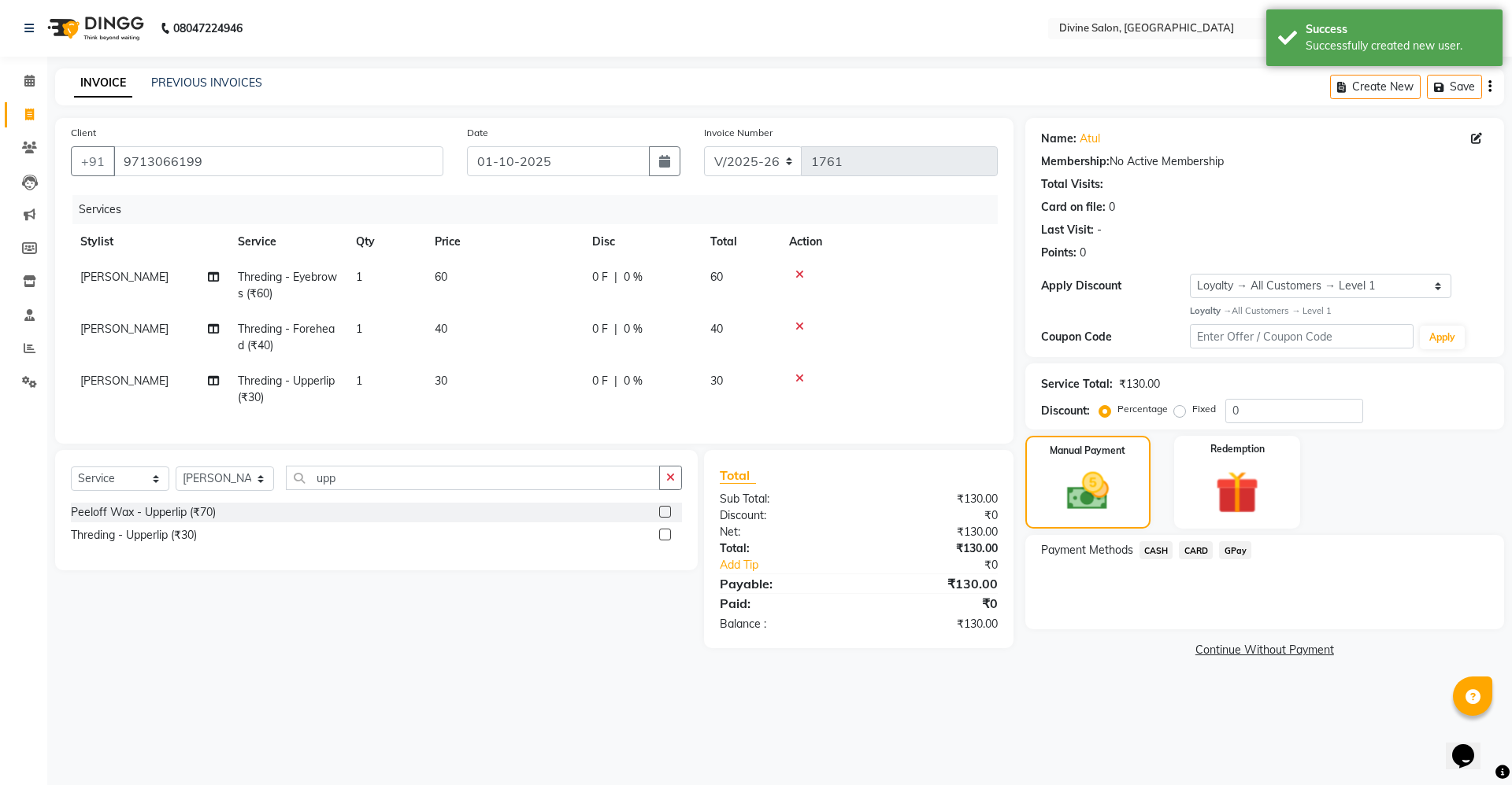
click at [1223, 549] on span "GPay" at bounding box center [1235, 550] width 33 height 18
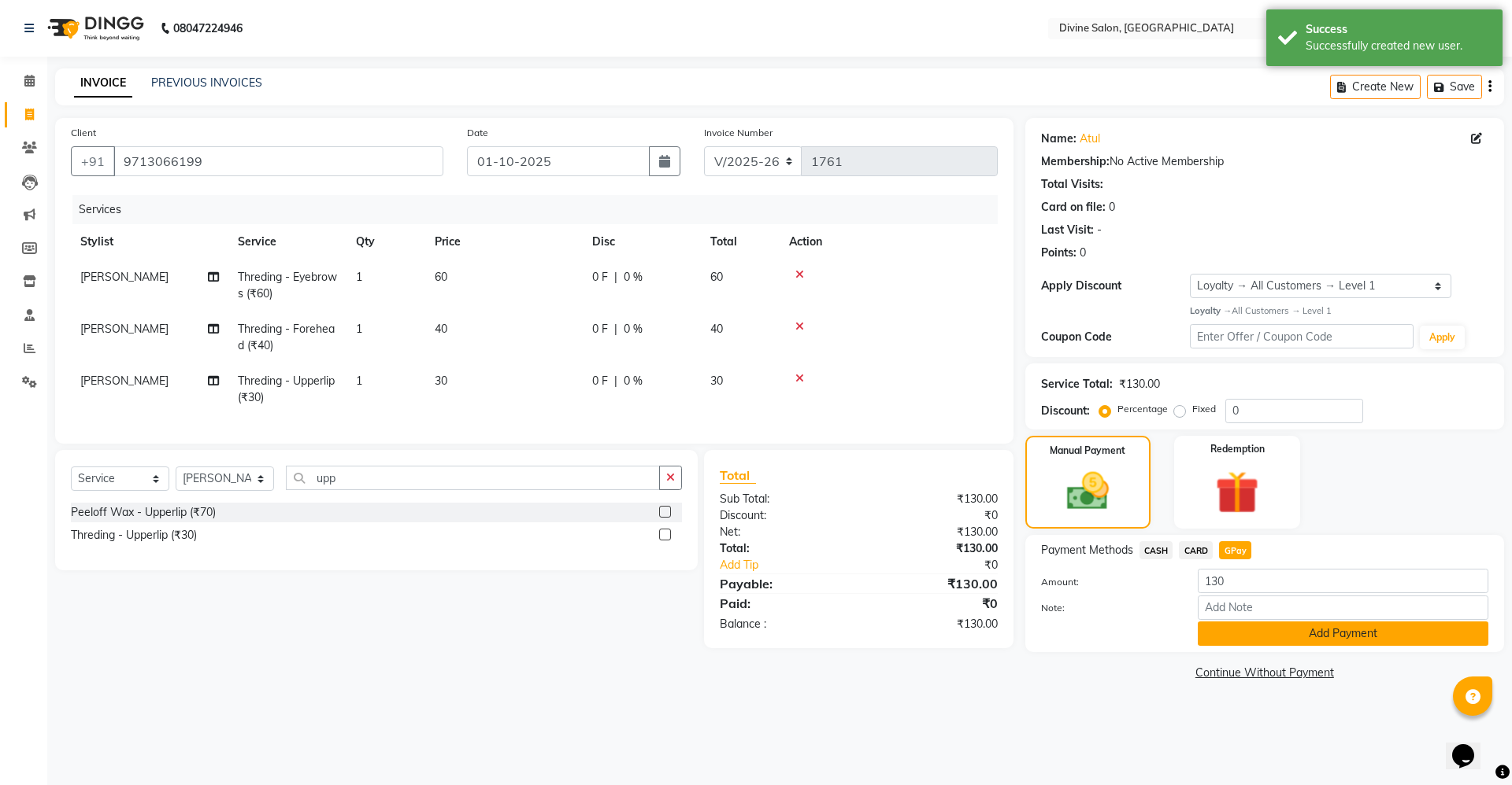
click at [1329, 639] on button "Add Payment" at bounding box center [1342, 634] width 290 height 25
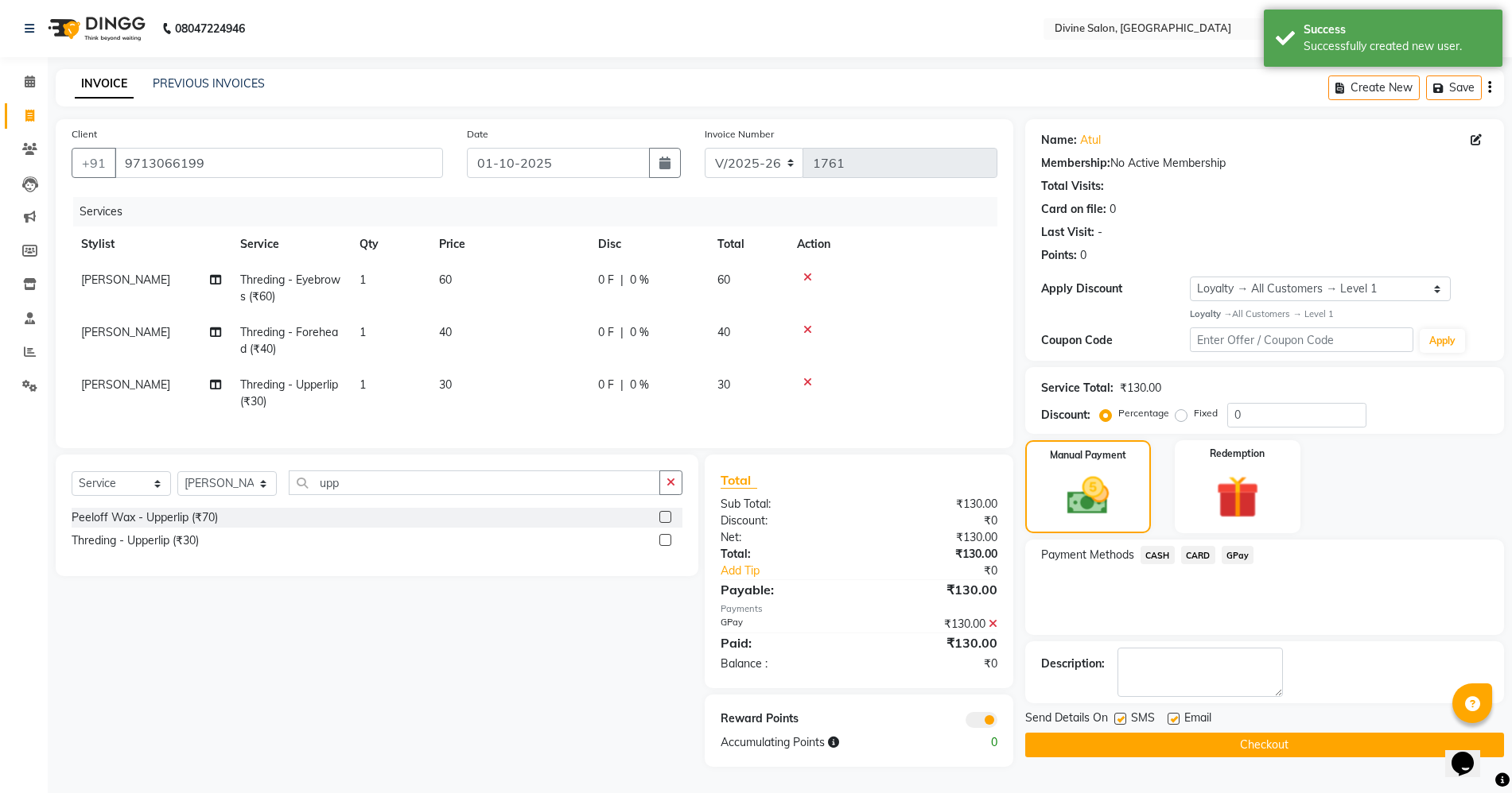
scroll to position [12, 0]
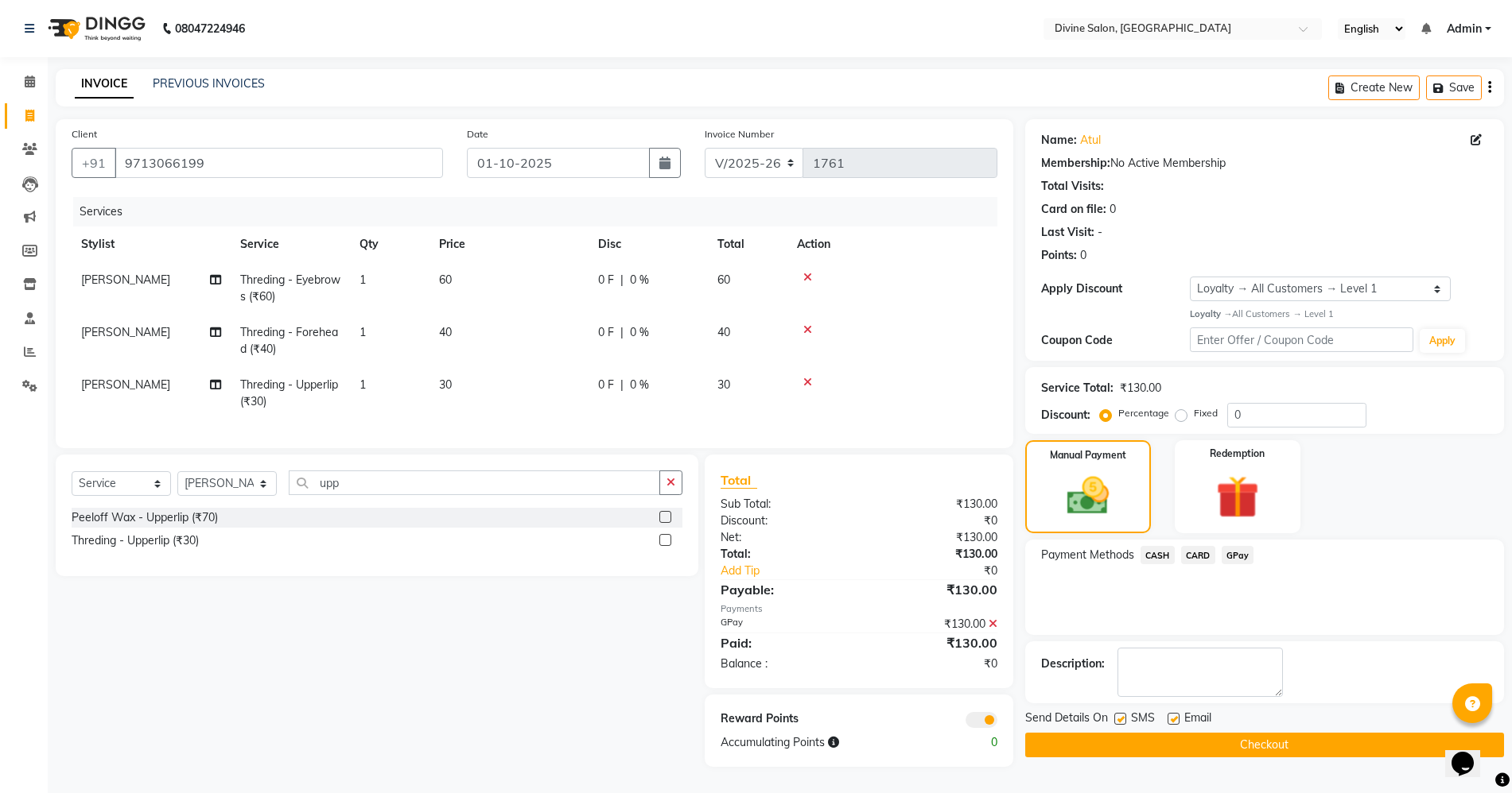
click at [1330, 733] on button "Checkout" at bounding box center [1264, 745] width 479 height 25
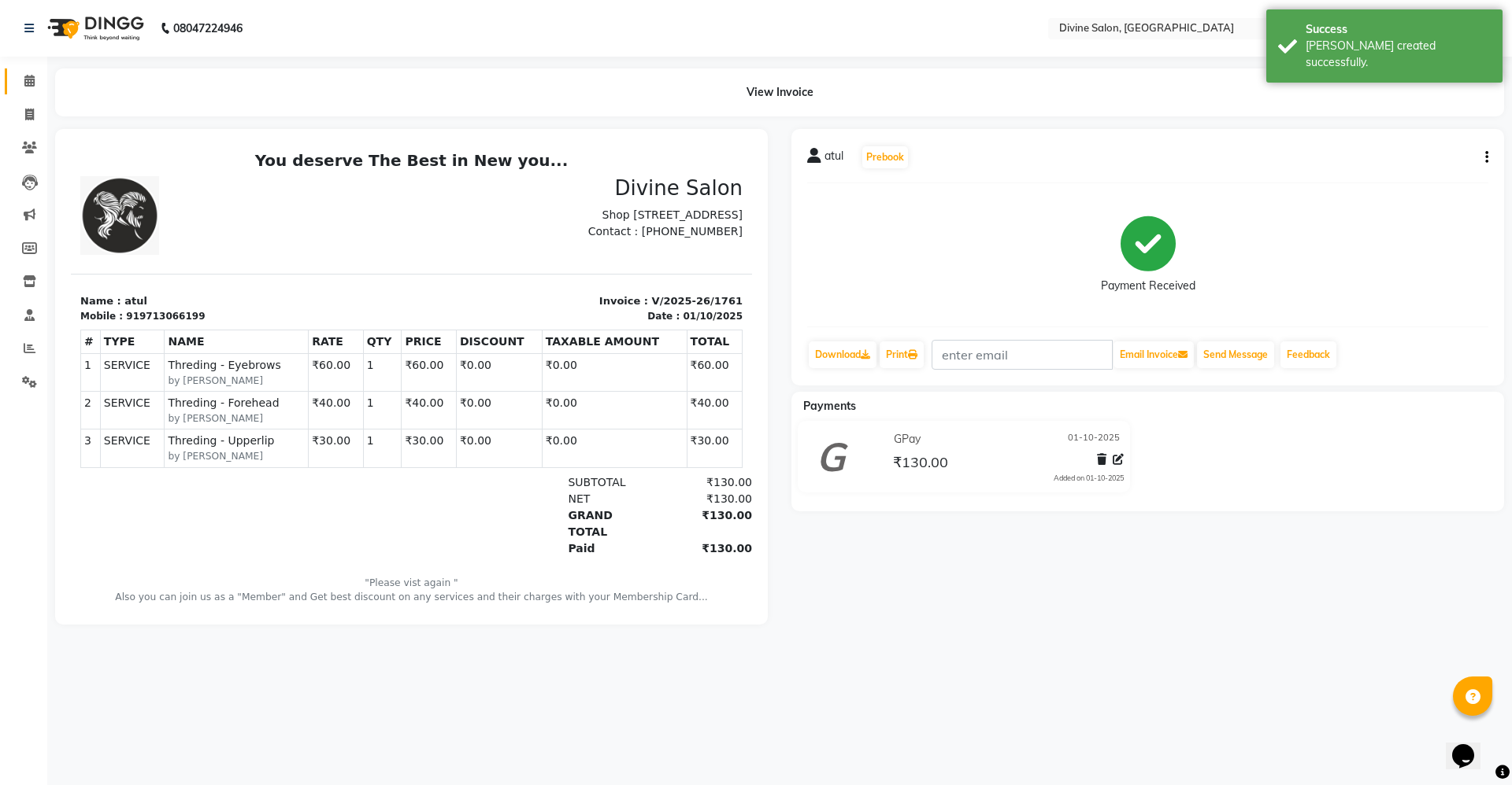
click at [11, 79] on link "Calendar" at bounding box center [23, 82] width 38 height 26
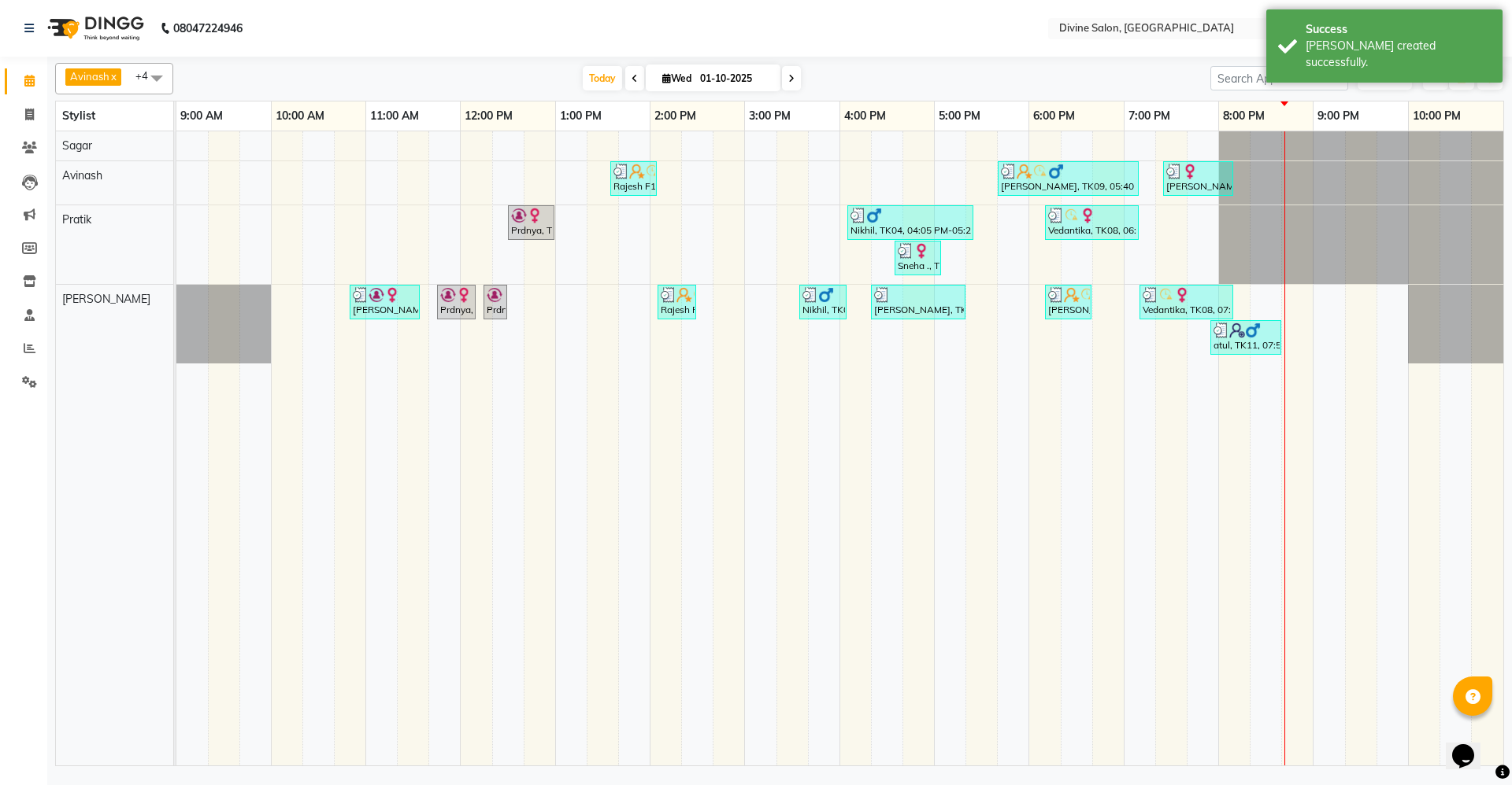
click at [2, 353] on li "Reports" at bounding box center [24, 349] width 47 height 33
click at [35, 341] on span at bounding box center [29, 349] width 27 height 18
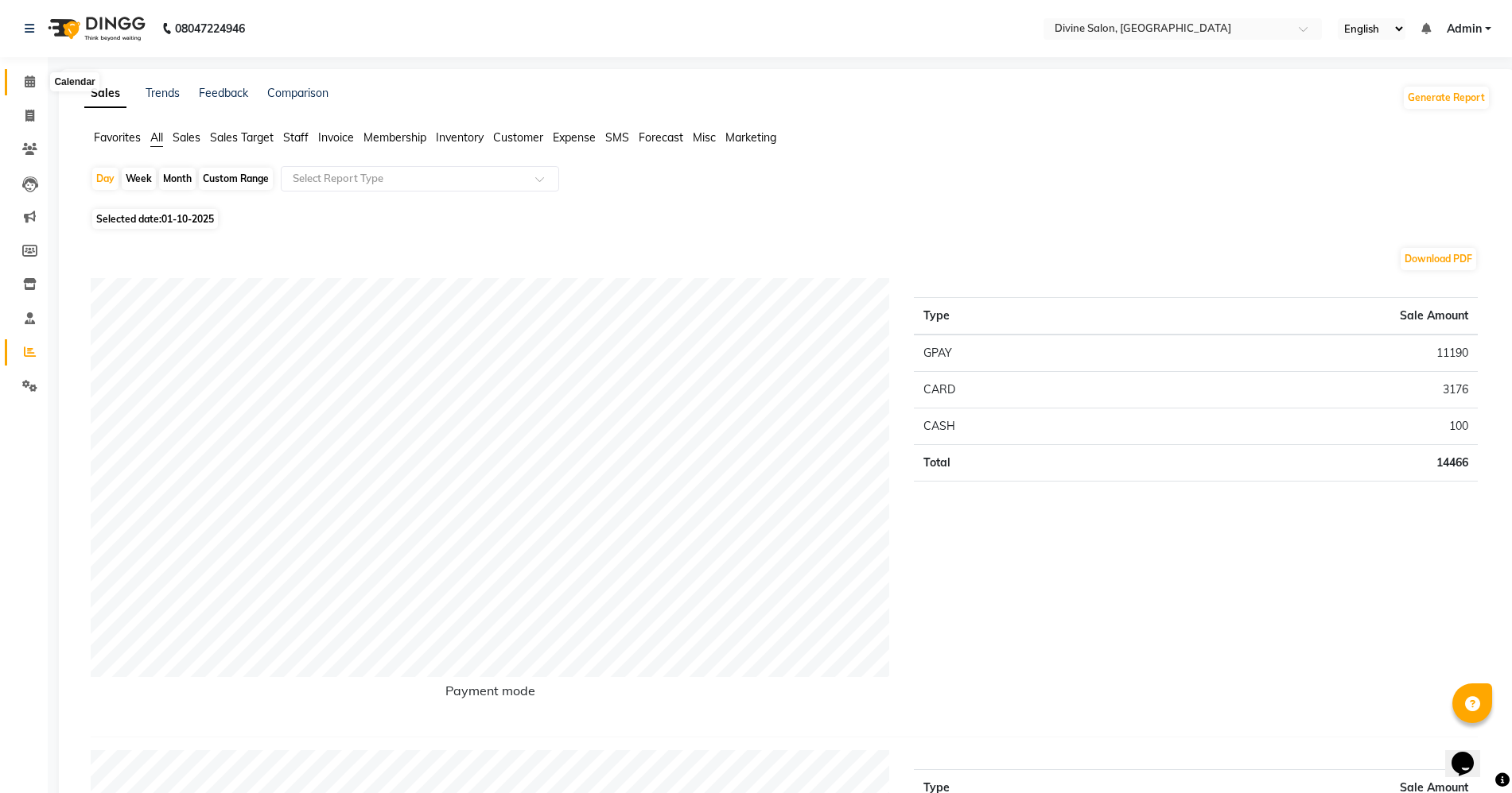
click at [37, 75] on span at bounding box center [29, 82] width 28 height 19
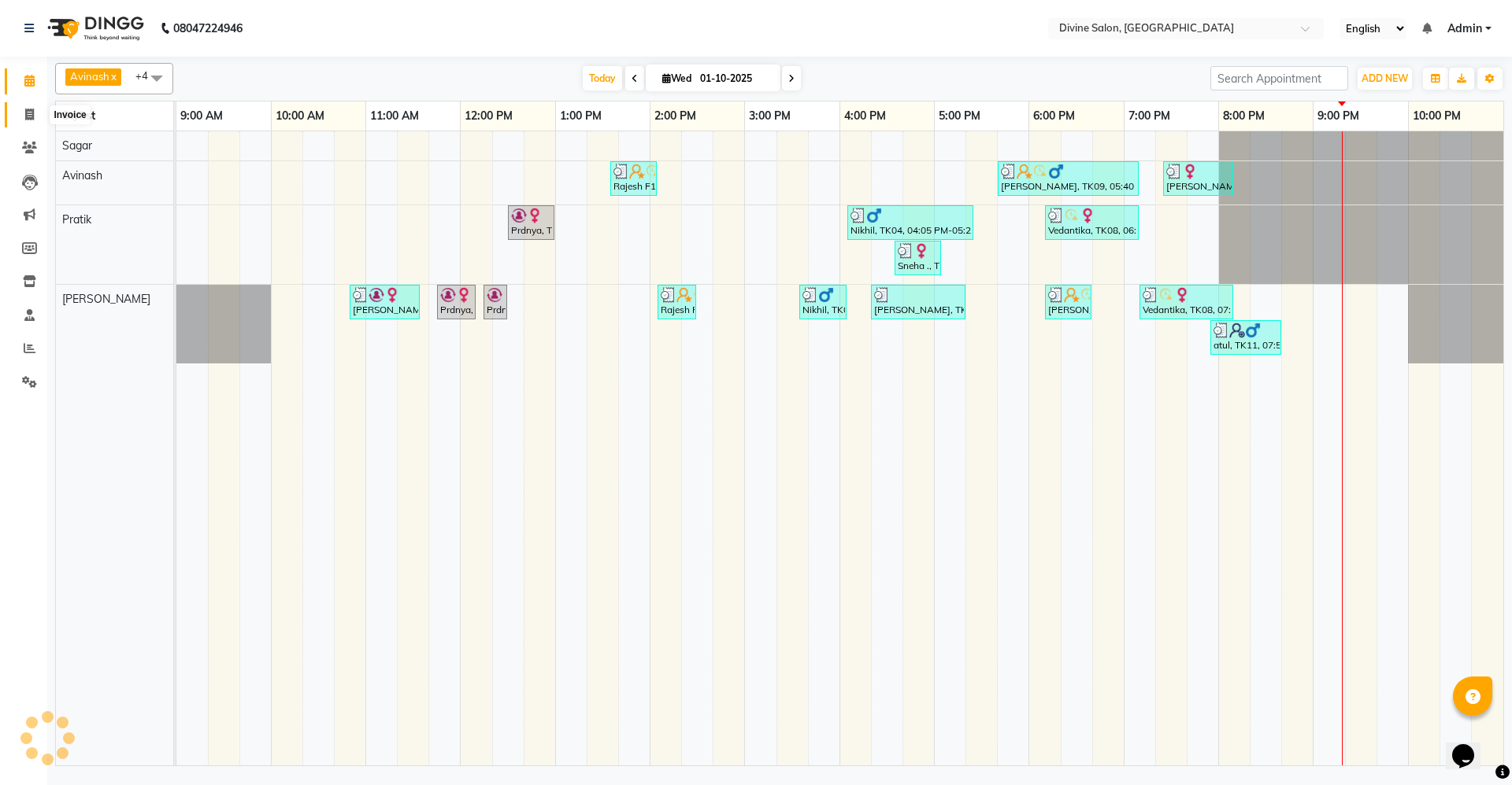
click at [40, 106] on span at bounding box center [29, 115] width 27 height 18
select select "service"
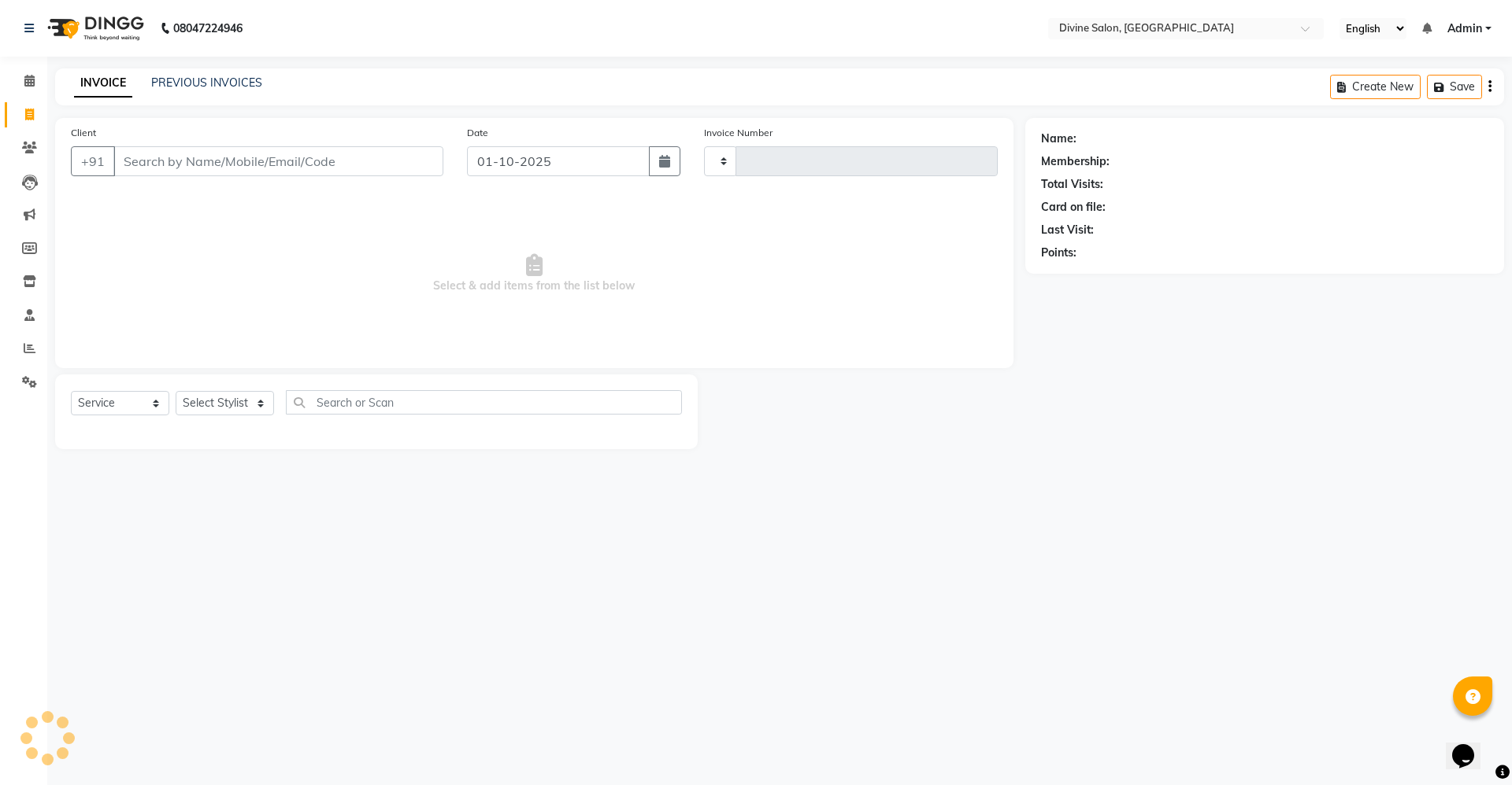
type input "1762"
select select "745"
click at [163, 149] on input "Client" at bounding box center [278, 161] width 330 height 30
click at [161, 191] on span "pratik" at bounding box center [149, 198] width 34 height 16
type input "9665664961"
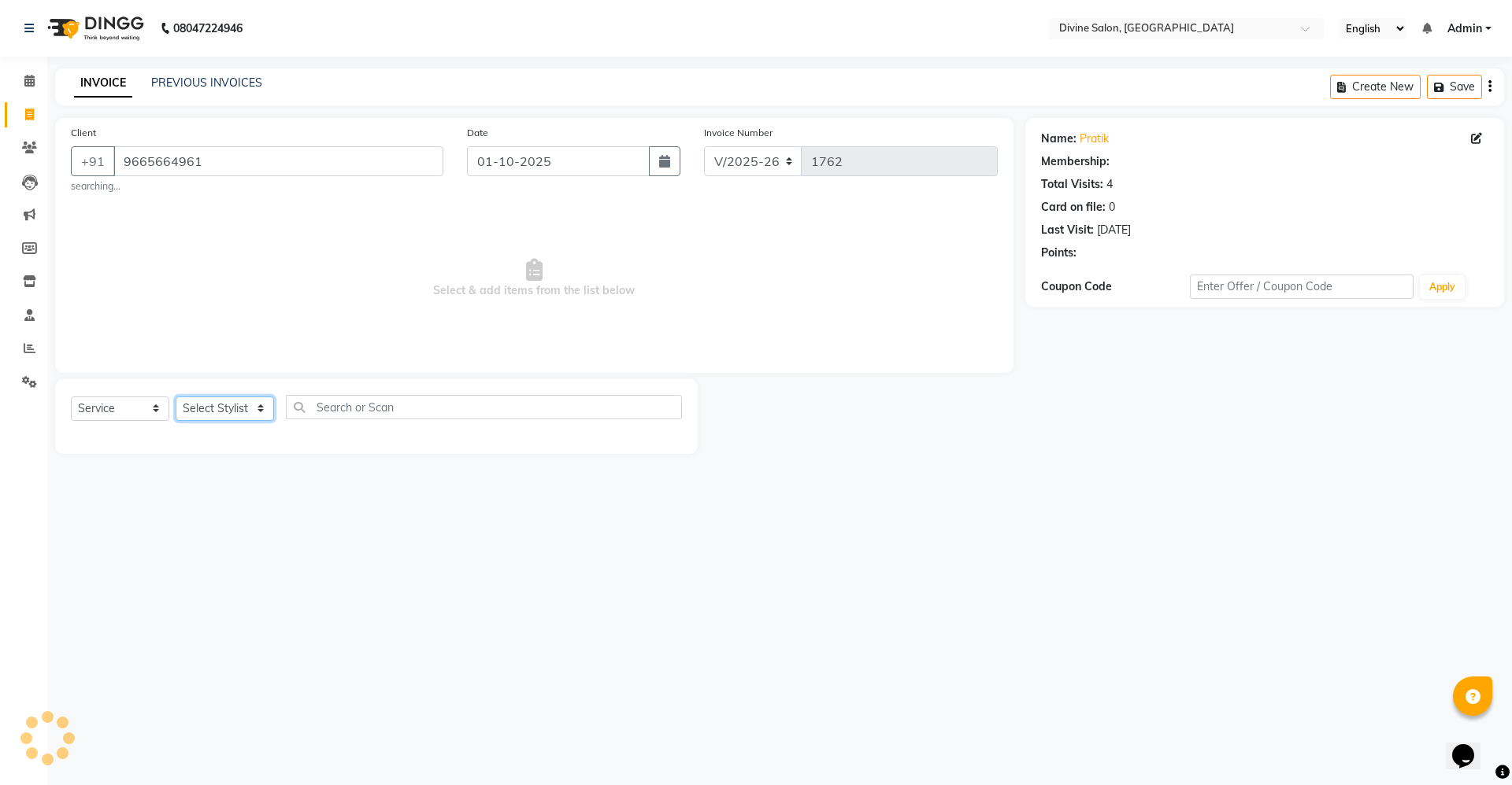
click at [208, 405] on select "Select Stylist [PERSON_NAME] Pooja [PERSON_NAME] pooja [PERSON_NAME] [PERSON_NA…" at bounding box center [225, 409] width 99 height 25
select select "1: Object"
select select "11821"
click at [176, 396] on select "Select Stylist [PERSON_NAME] Pooja [PERSON_NAME] pooja [PERSON_NAME] [PERSON_NA…" at bounding box center [225, 409] width 99 height 25
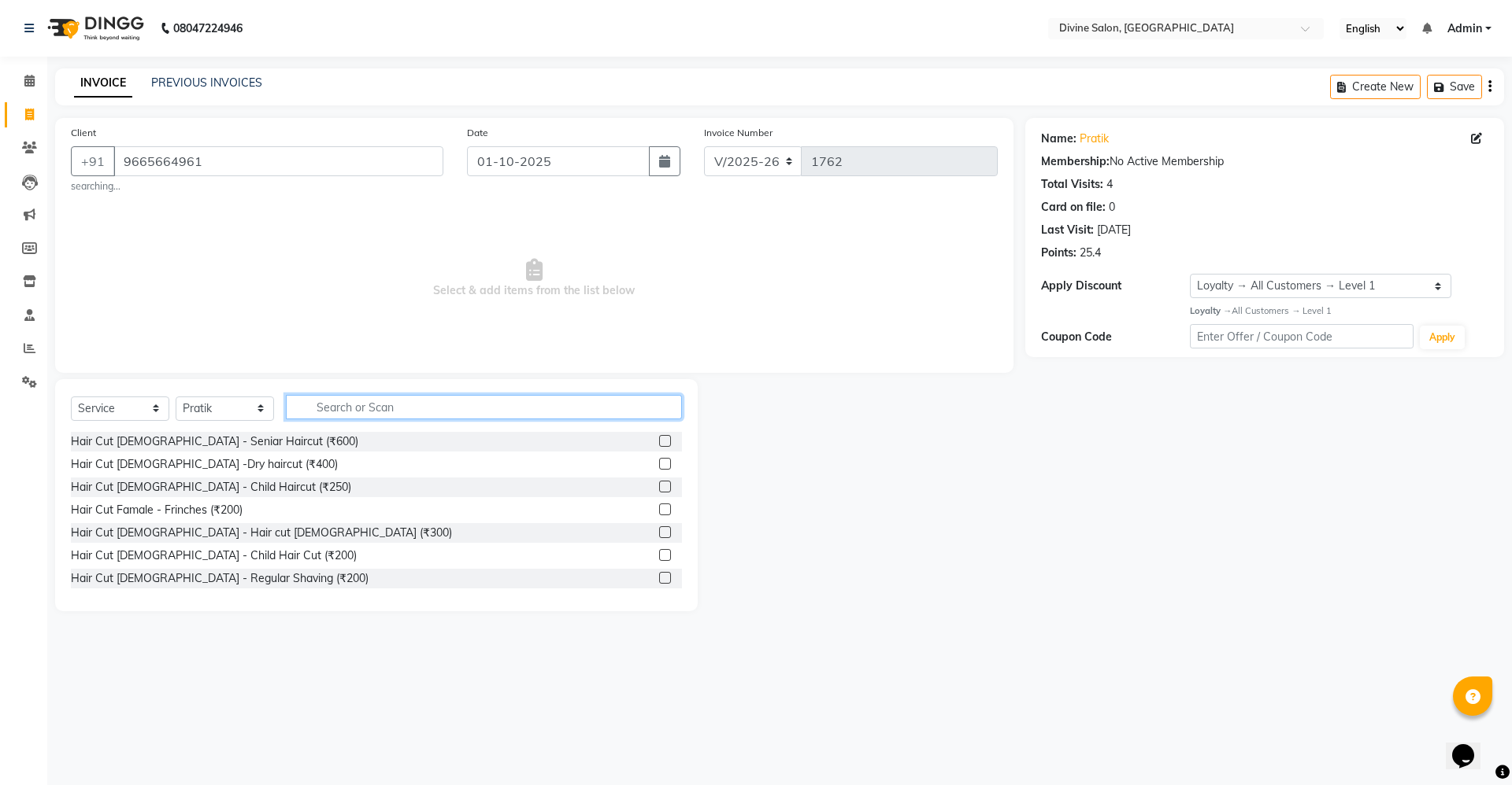
click at [321, 404] on input "text" at bounding box center [484, 407] width 396 height 25
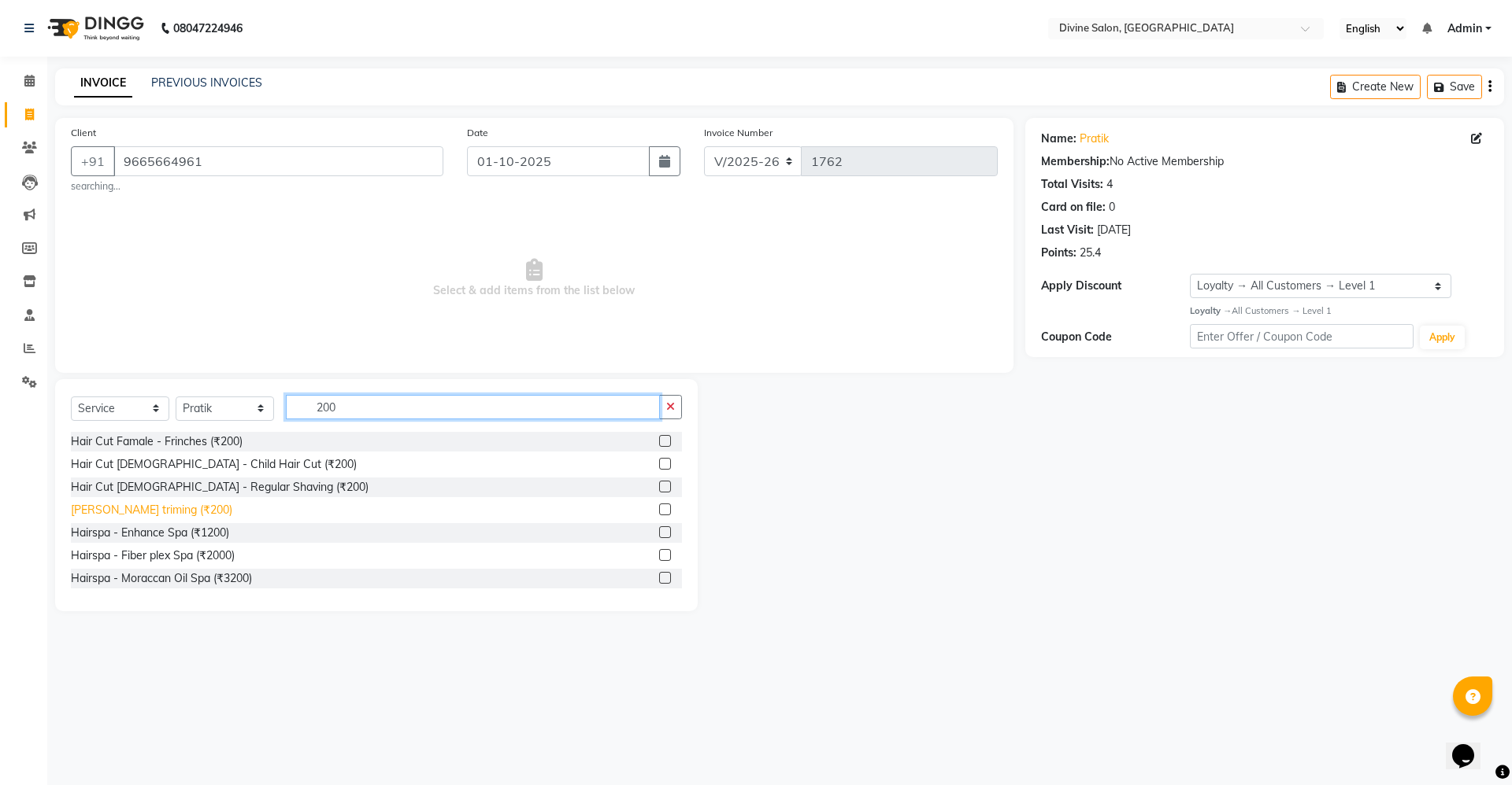
type input "200"
click at [139, 513] on div "[PERSON_NAME] triming (₹200)" at bounding box center [151, 510] width 161 height 17
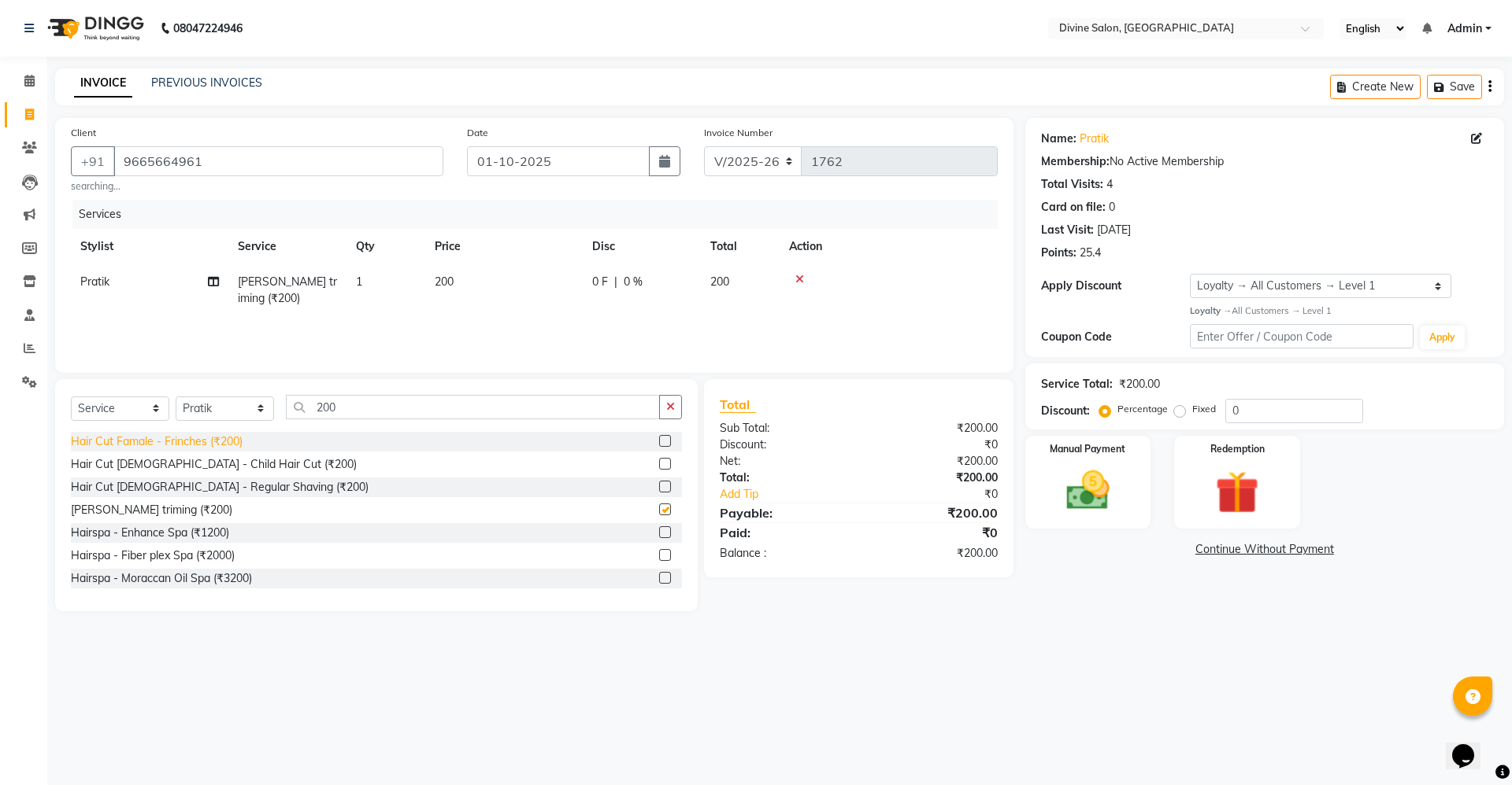
checkbox input "false"
click at [1235, 409] on input "0" at bounding box center [1294, 411] width 138 height 25
type input "2"
click at [1192, 409] on label "Fixed" at bounding box center [1203, 409] width 24 height 14
click at [1180, 409] on input "Fixed" at bounding box center [1182, 409] width 11 height 11
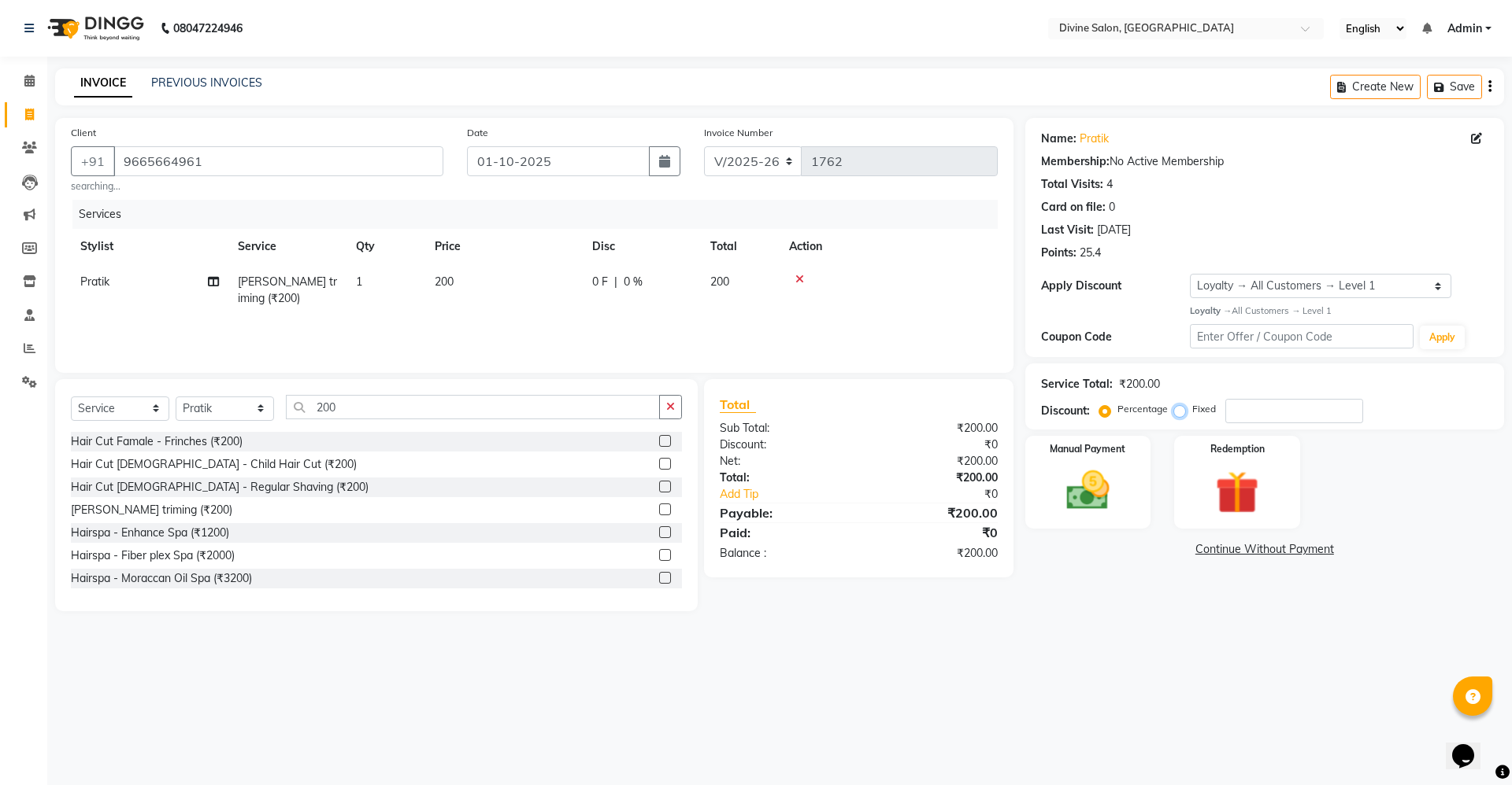
radio input "true"
click at [1273, 414] on input "number" at bounding box center [1294, 411] width 138 height 25
type input "50"
click at [1102, 502] on img at bounding box center [1087, 491] width 73 height 52
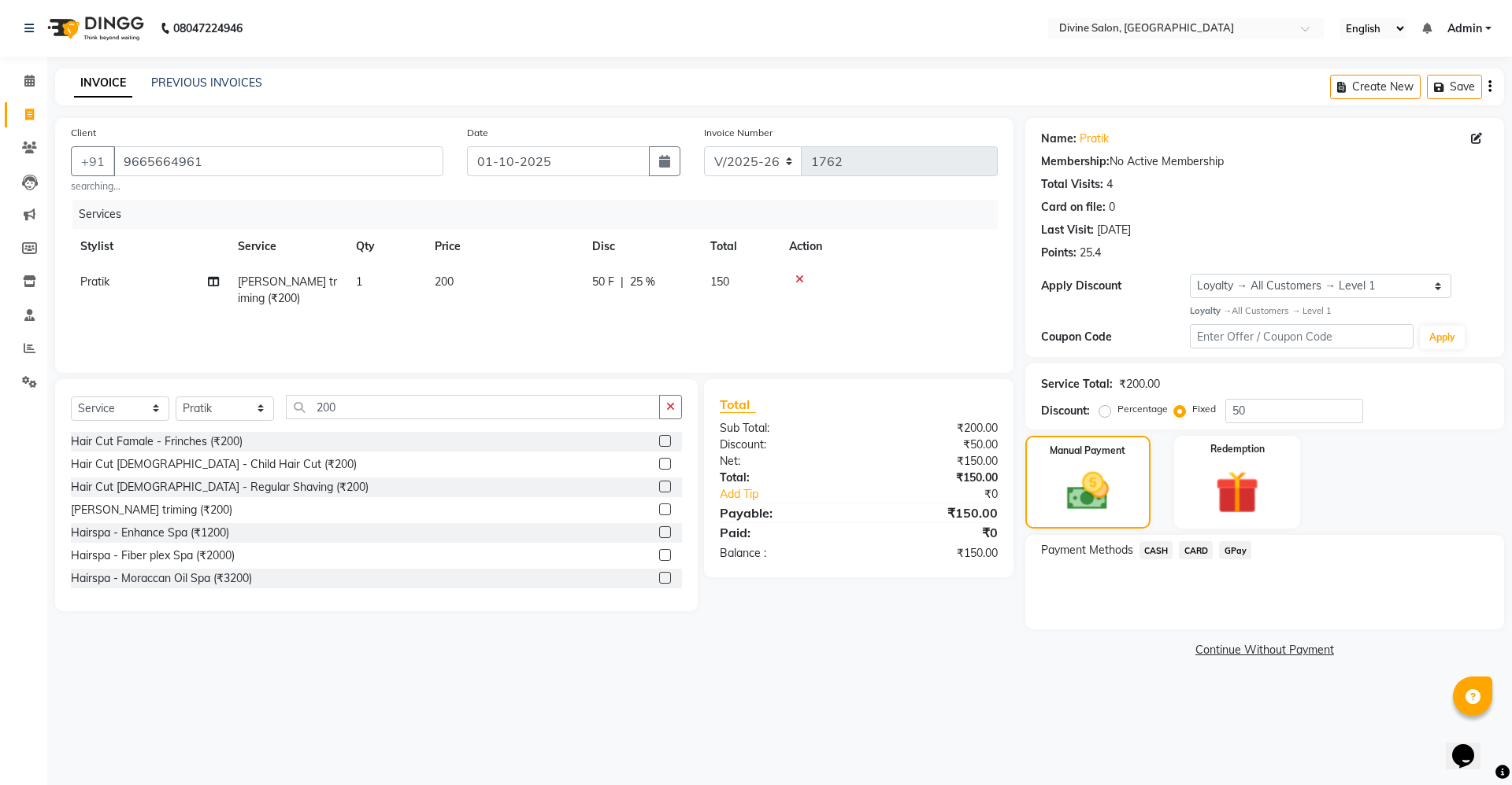
click at [1223, 547] on span "GPay" at bounding box center [1235, 550] width 33 height 18
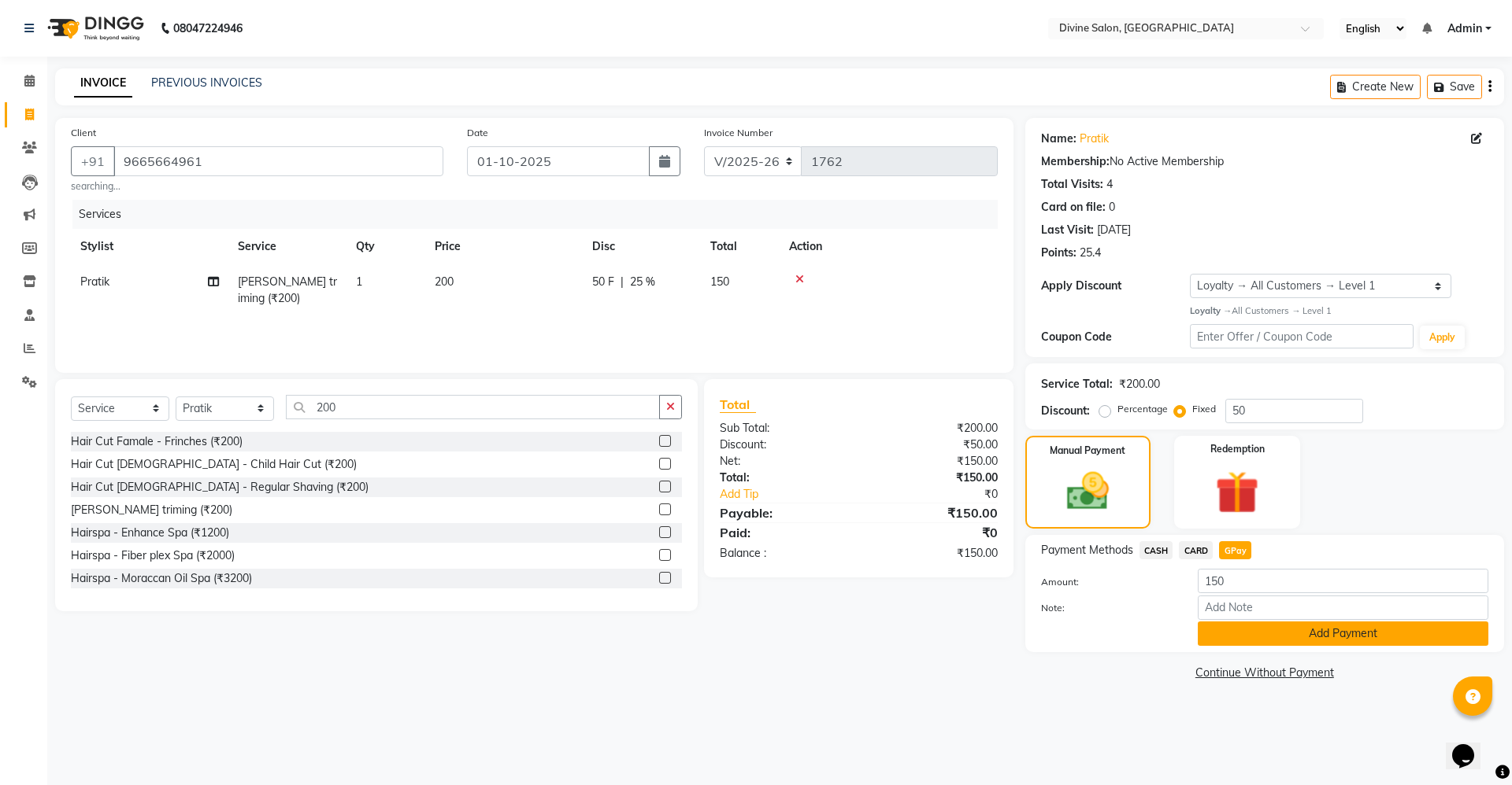
click at [1292, 643] on button "Add Payment" at bounding box center [1342, 634] width 290 height 25
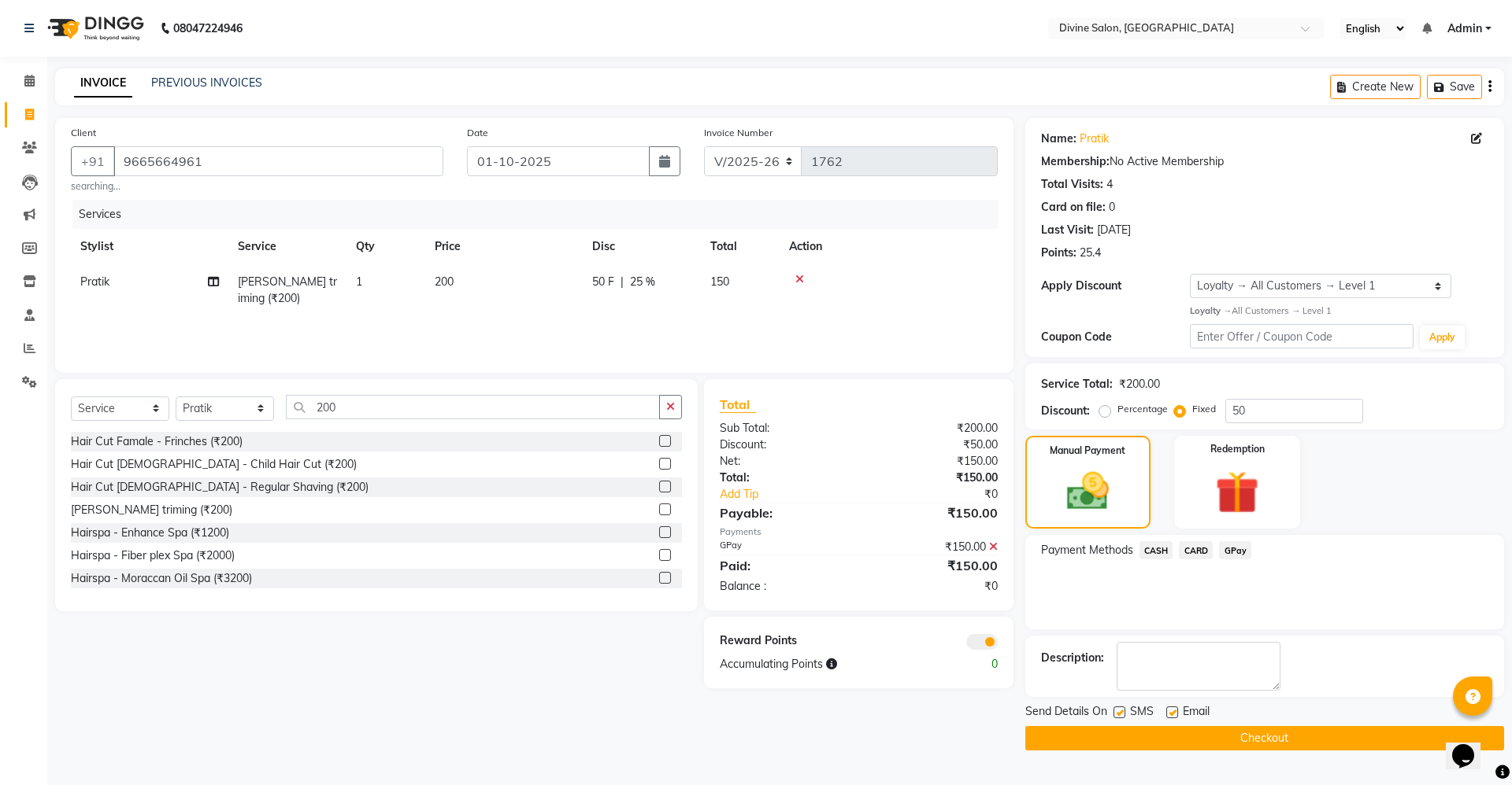
click at [1225, 748] on button "Checkout" at bounding box center [1264, 738] width 478 height 25
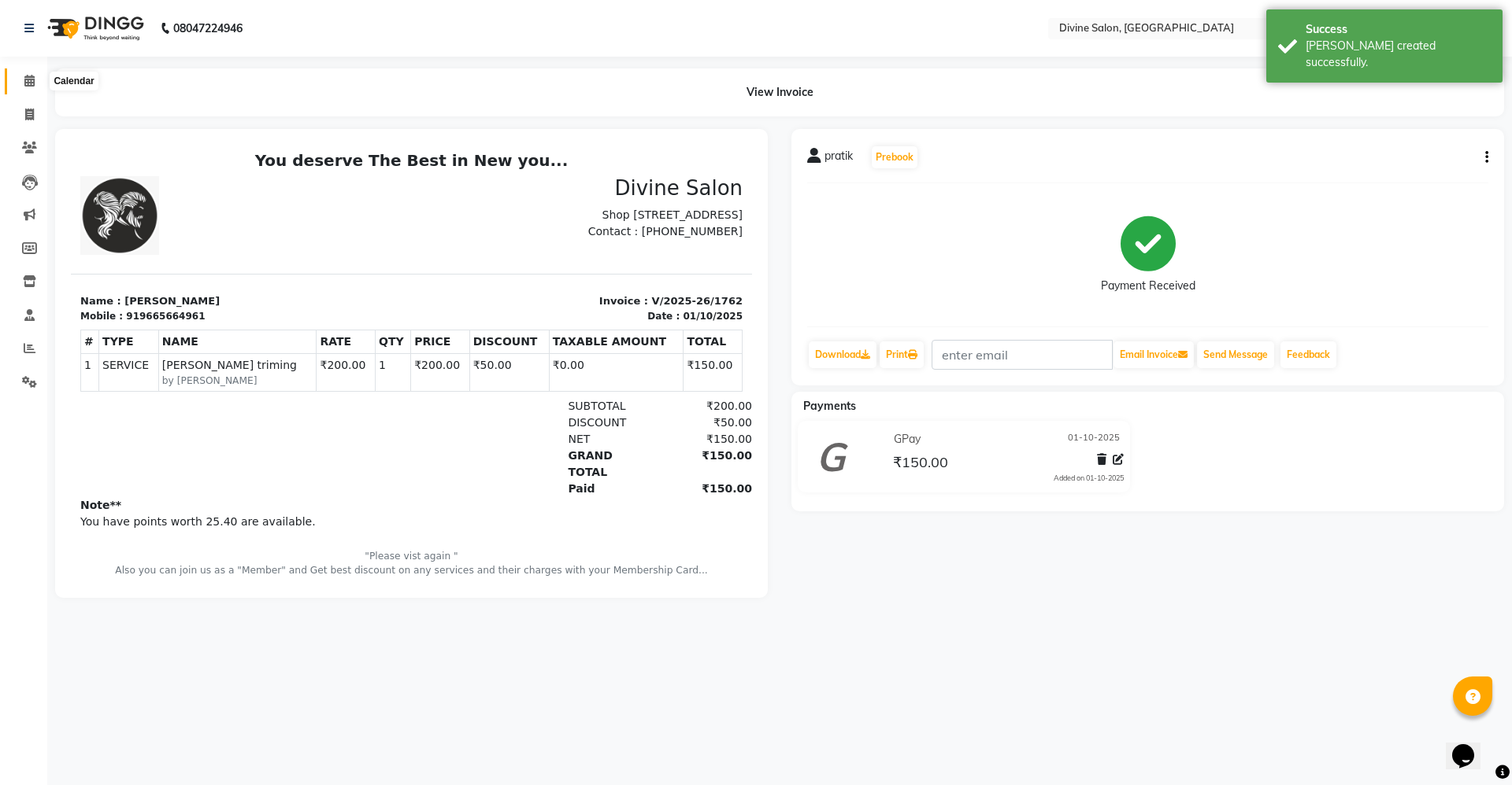
click at [33, 72] on span at bounding box center [29, 81] width 27 height 18
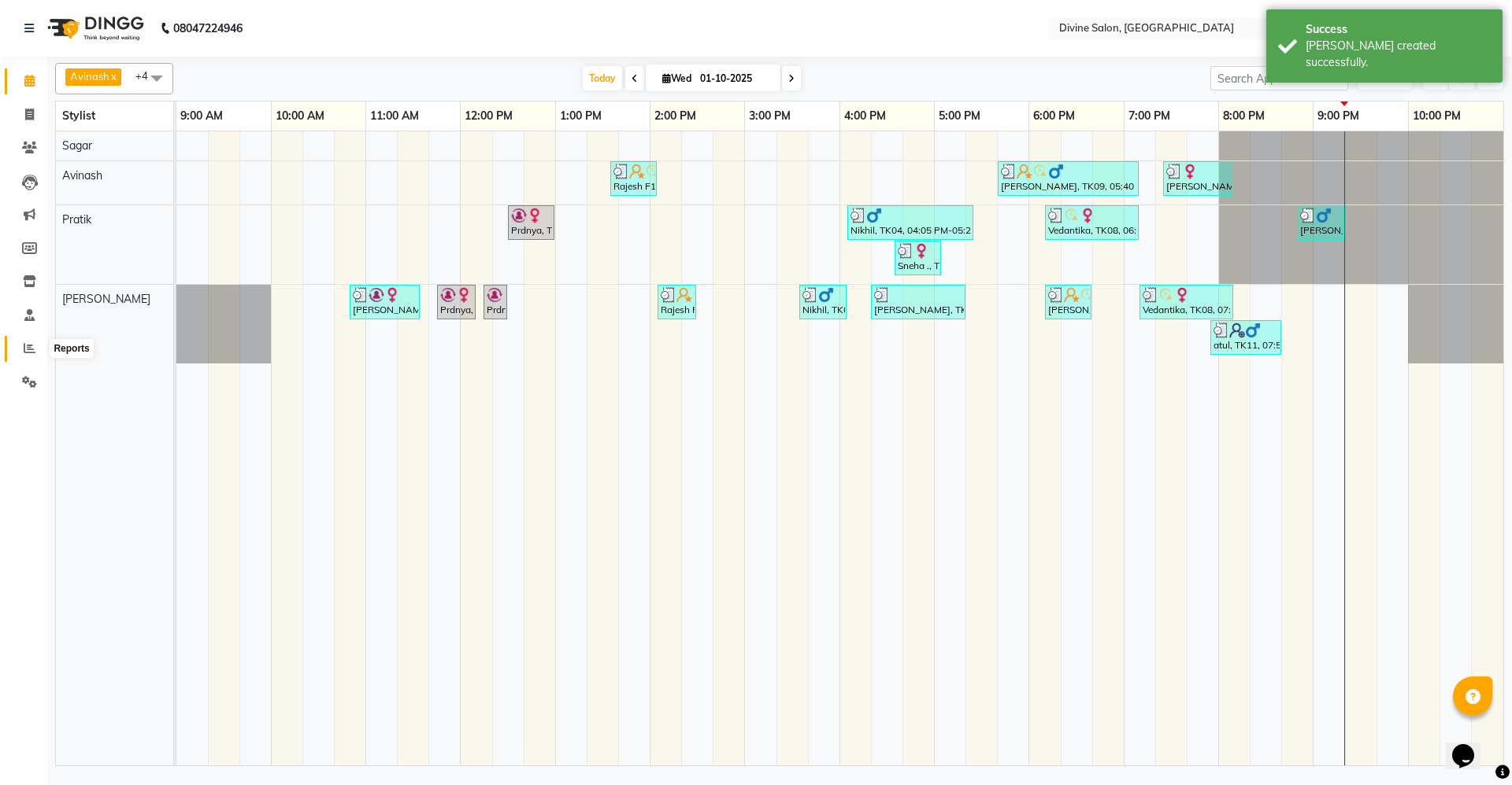
click at [26, 354] on span at bounding box center [29, 349] width 27 height 18
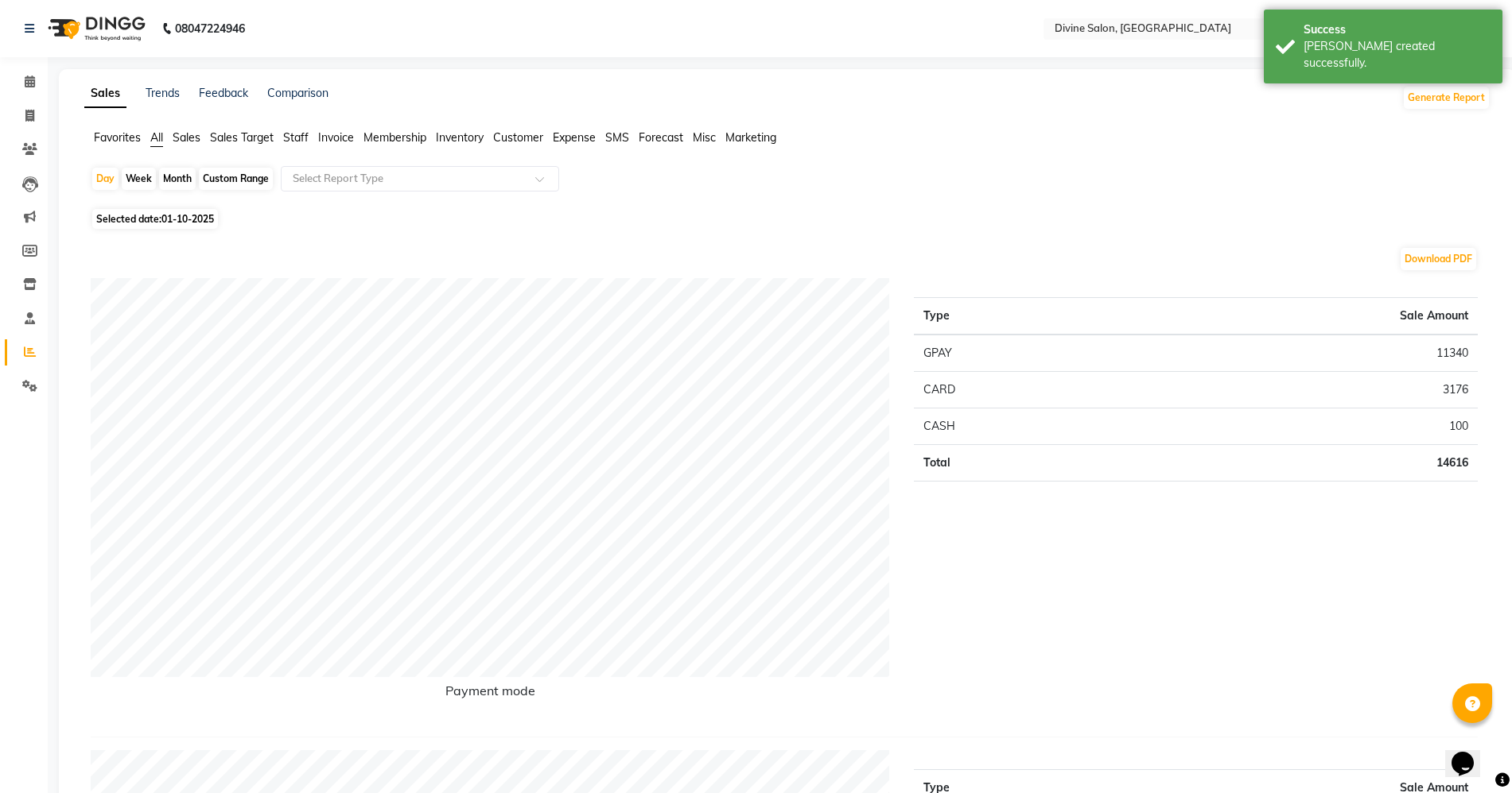
click at [1463, 50] on div "[PERSON_NAME] created successfully." at bounding box center [1397, 55] width 187 height 34
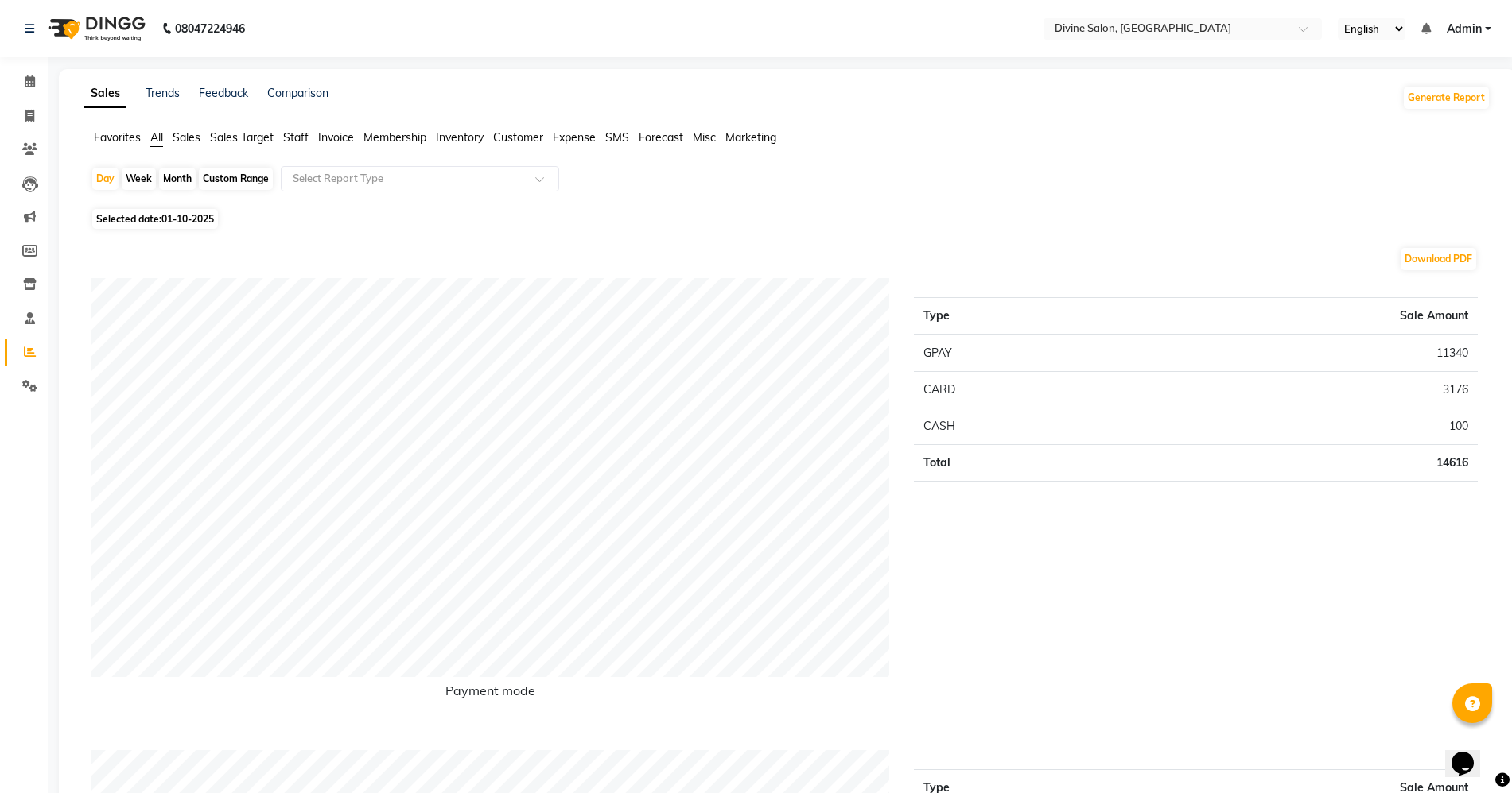
click at [1468, 20] on span "Admin" at bounding box center [1463, 28] width 35 height 17
click at [1423, 118] on link "Sign out" at bounding box center [1410, 109] width 146 height 25
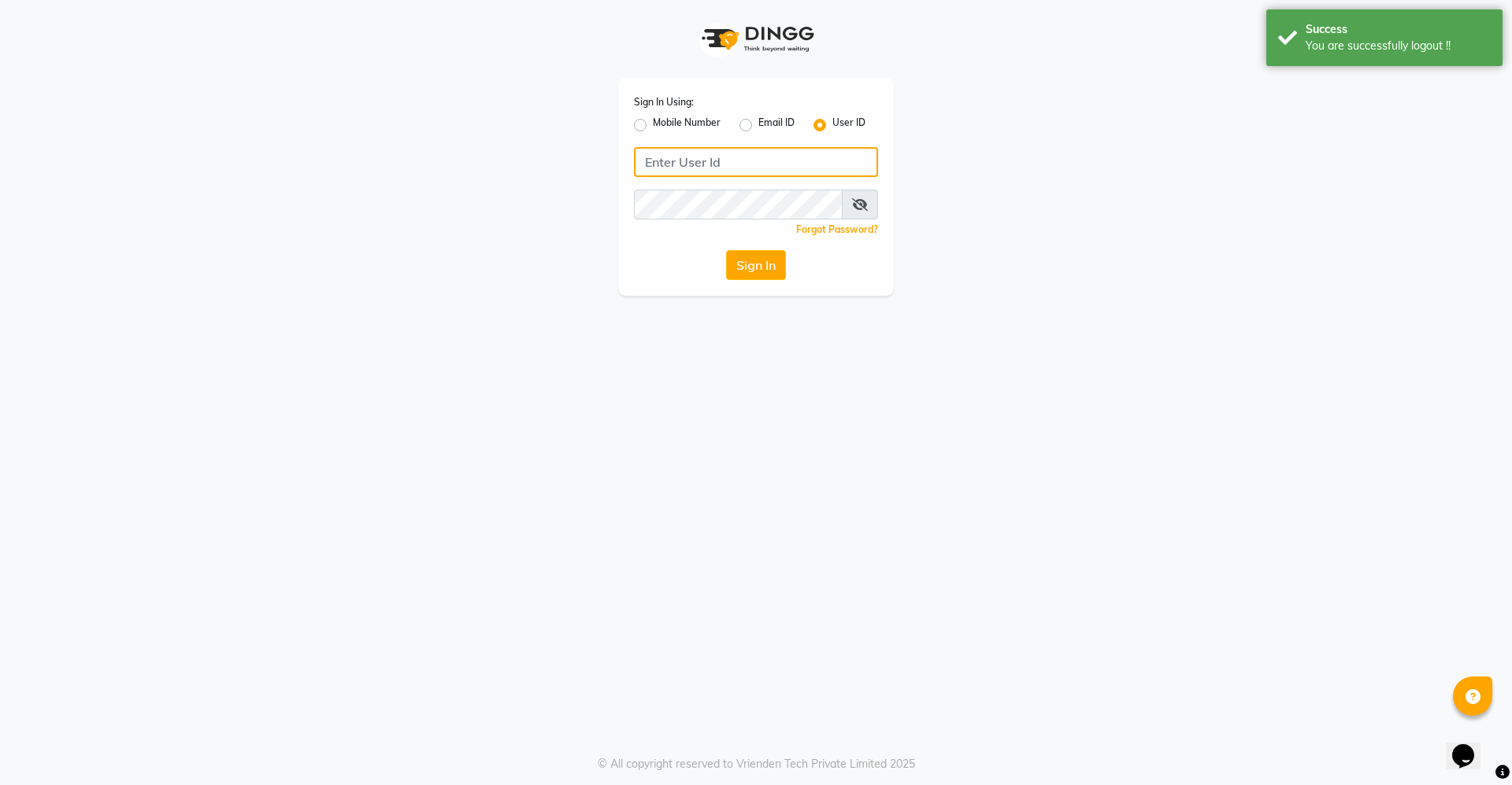
type input "divinesalon"
